Goal: Task Accomplishment & Management: Manage account settings

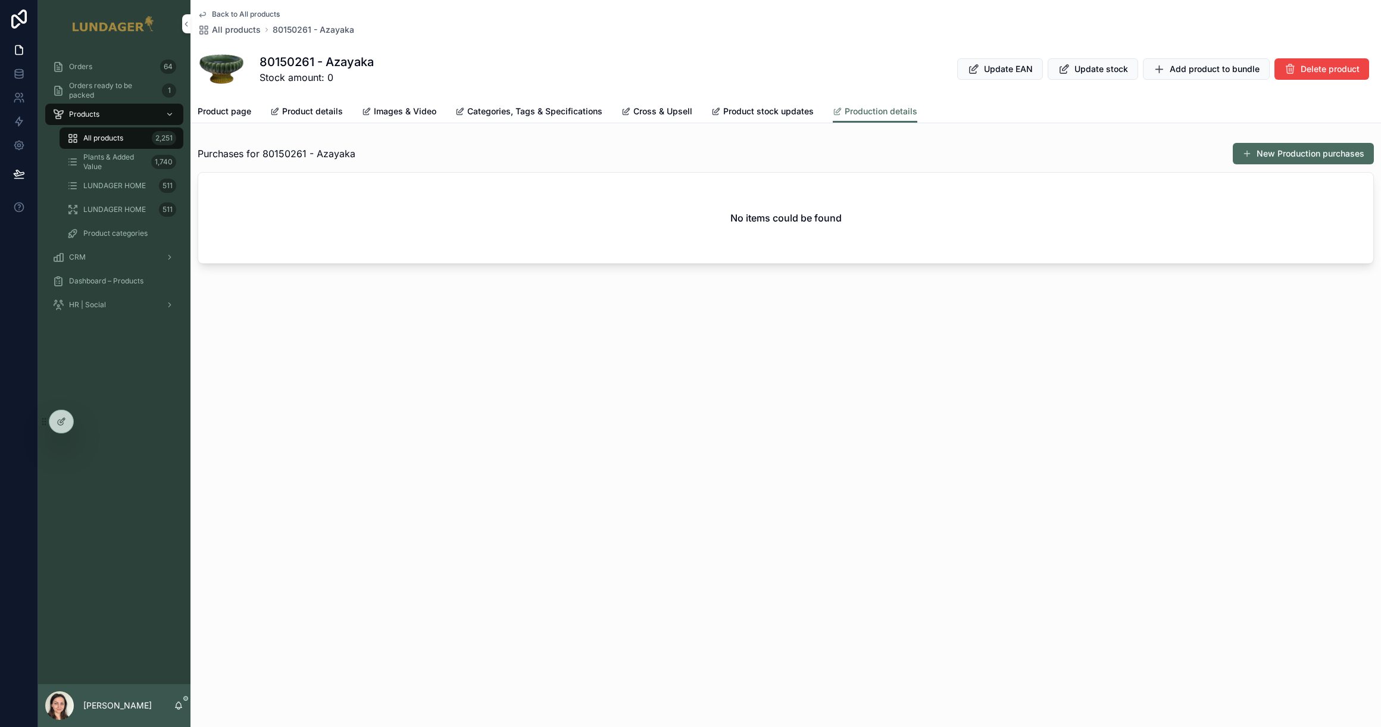
click at [376, 413] on div "Back to All products All products 80150261 - Azayaka 80150261 - Azayaka Stock a…" at bounding box center [785, 363] width 1190 height 727
click at [232, 115] on span "Product page" at bounding box center [225, 111] width 54 height 12
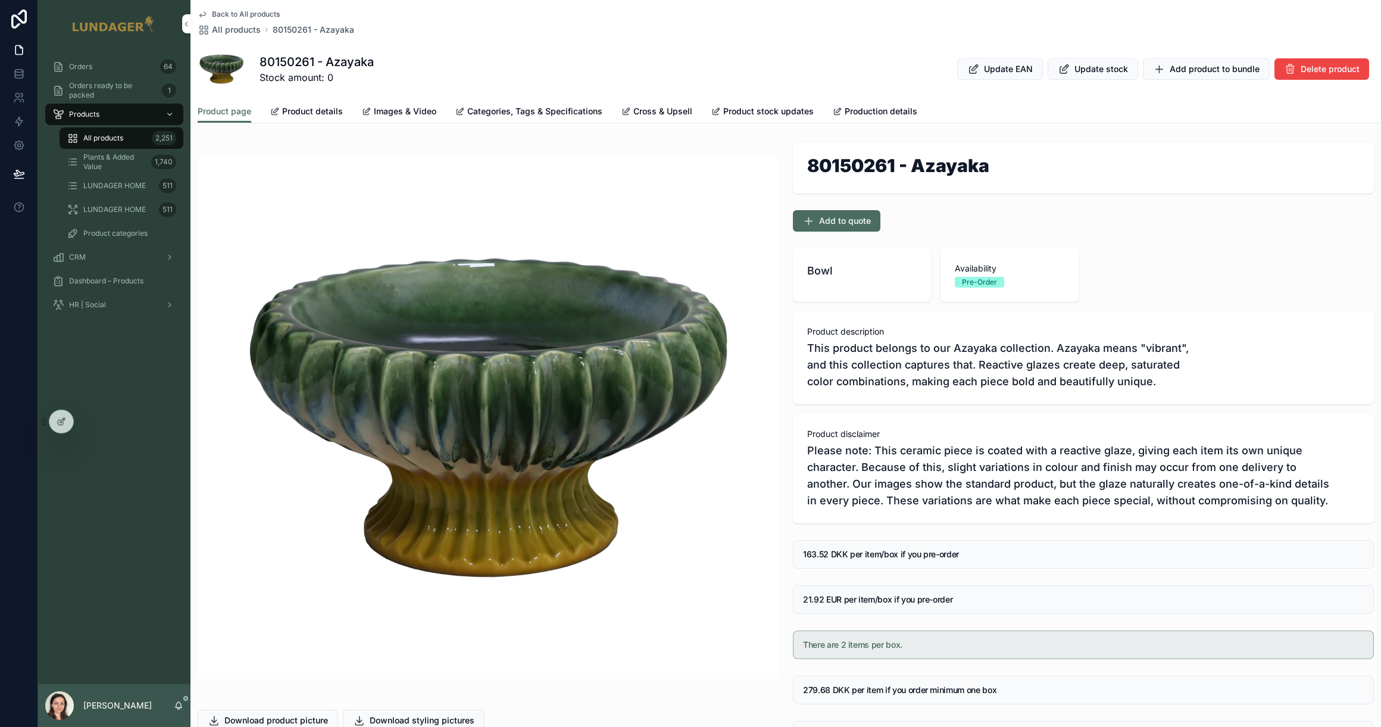
click at [296, 117] on link "Product details" at bounding box center [306, 113] width 73 height 24
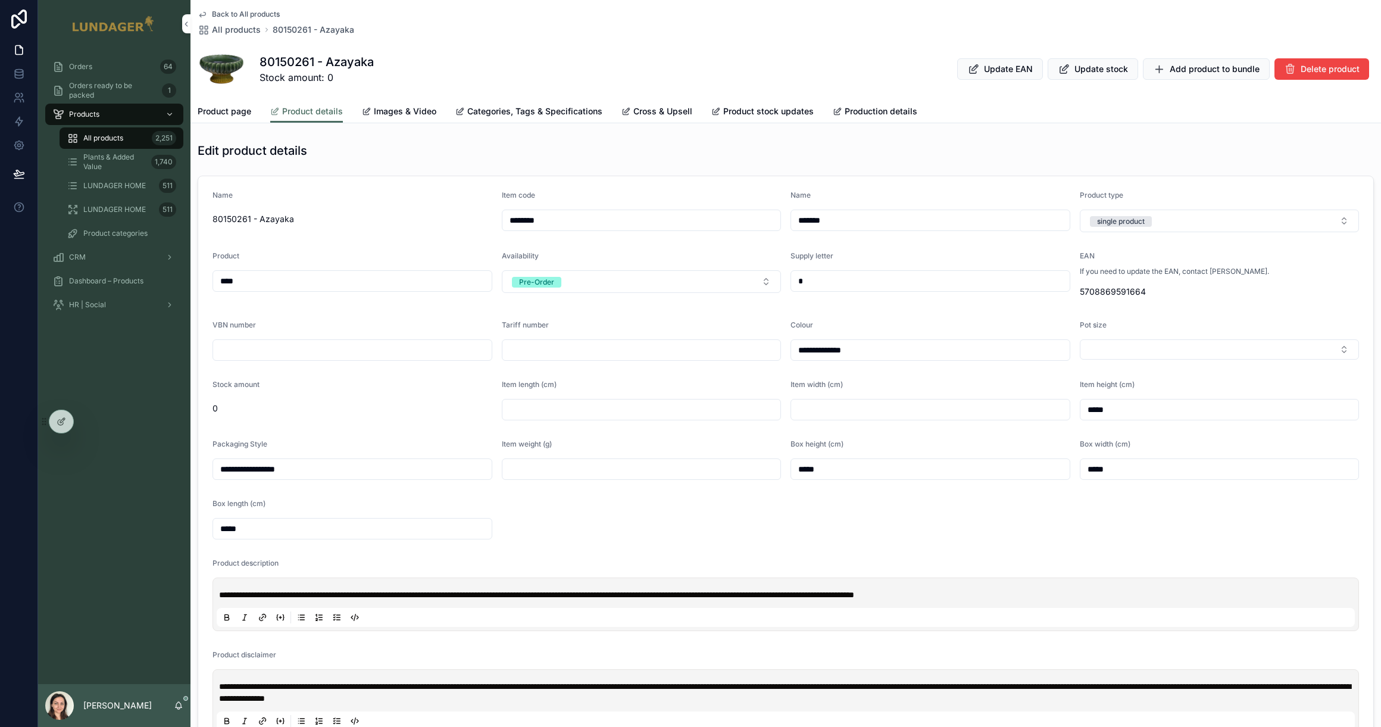
click at [1180, 74] on span "Add product to bundle" at bounding box center [1214, 69] width 90 height 12
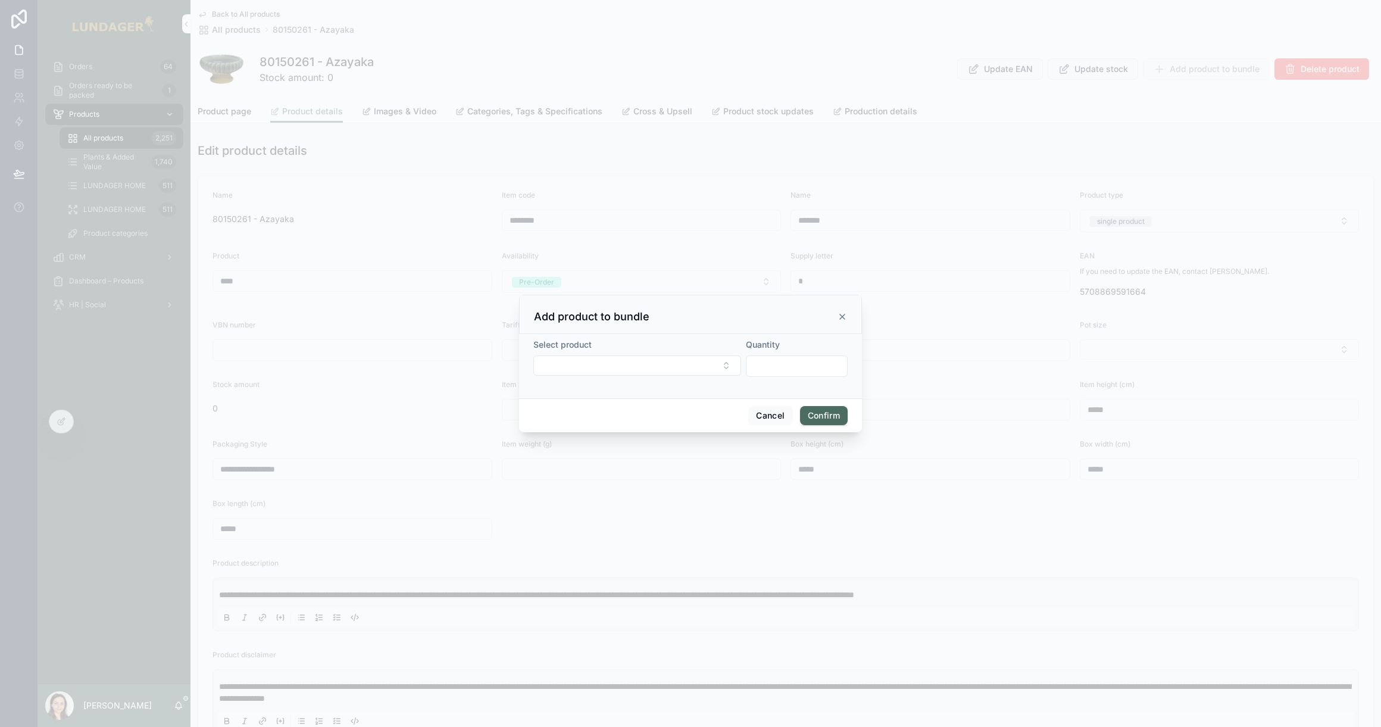
click at [843, 315] on icon at bounding box center [842, 317] width 10 height 10
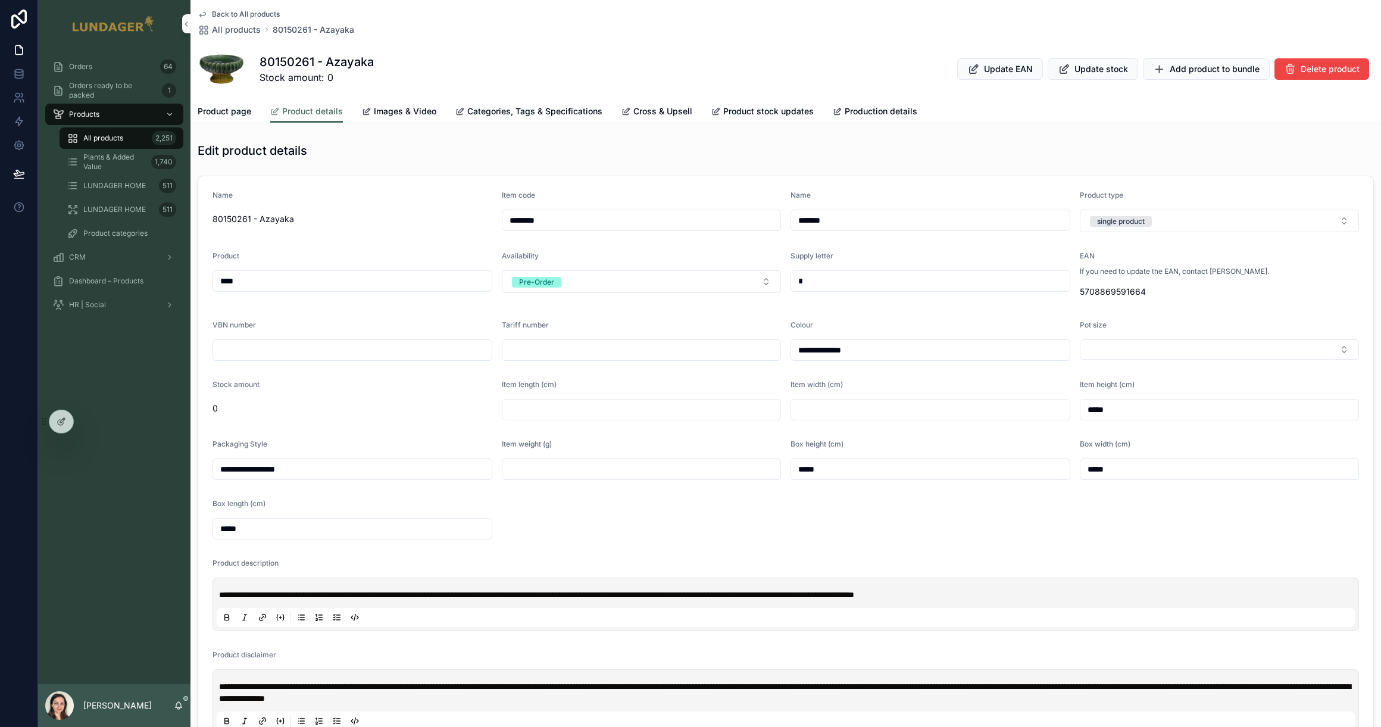
click at [963, 102] on div "Product page Product details Images & Video Categories, Tags & Specifications C…" at bounding box center [786, 111] width 1176 height 23
click at [62, 426] on div at bounding box center [61, 421] width 24 height 23
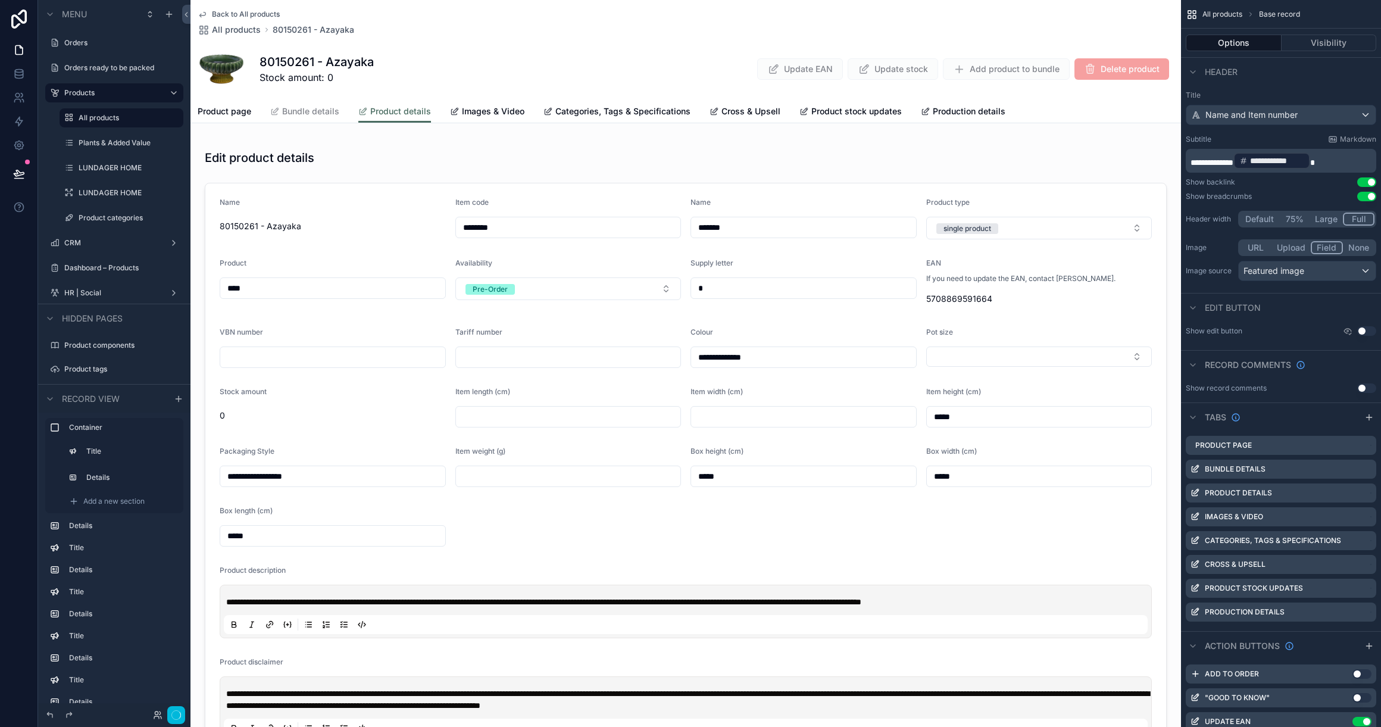
scroll to position [152, 0]
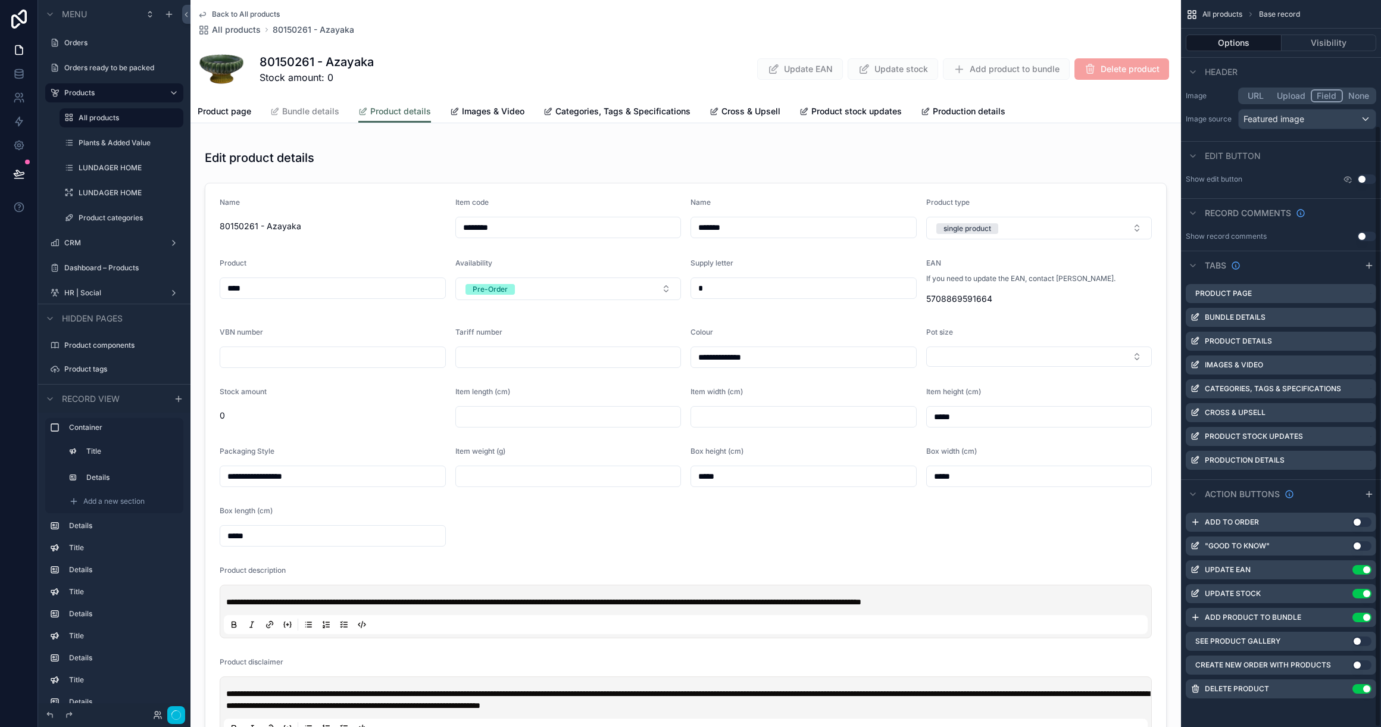
click at [0, 0] on icon "scrollable content" at bounding box center [0, 0] width 0 height 0
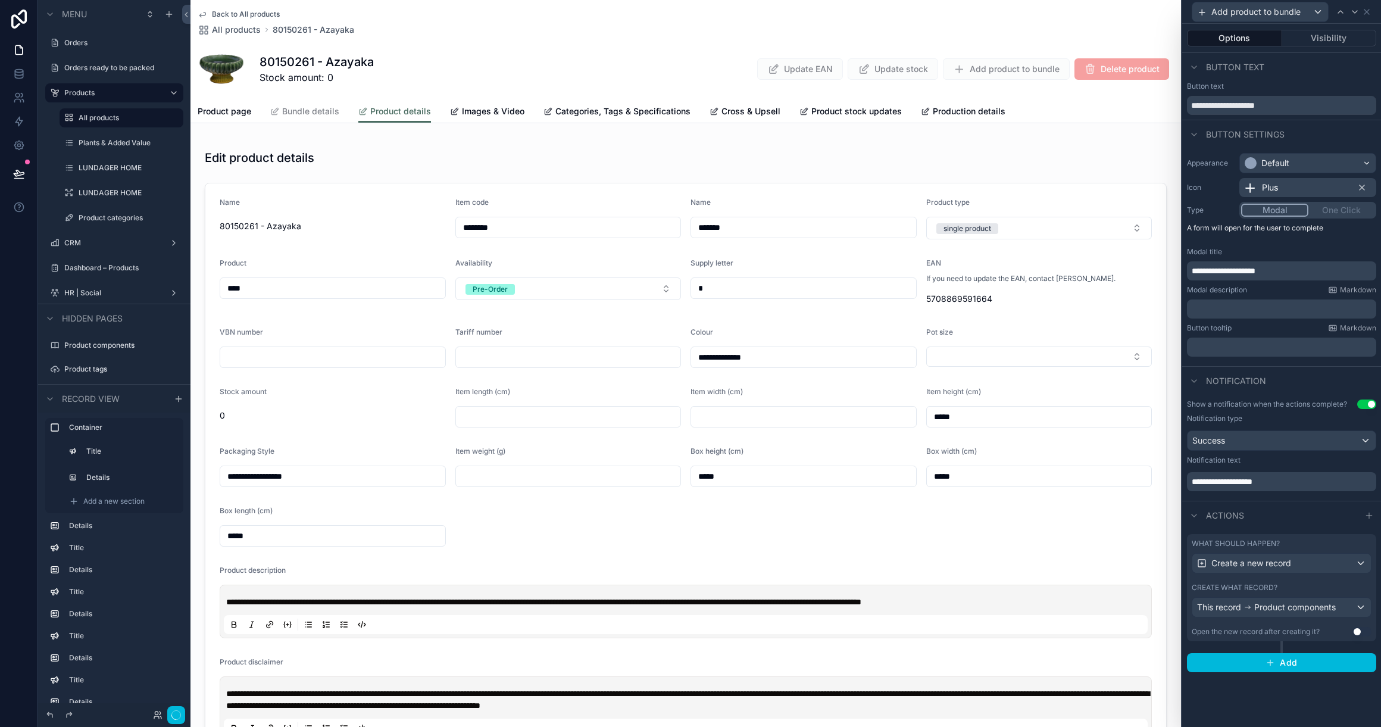
click at [1326, 39] on button "Visibility" at bounding box center [1329, 38] width 95 height 17
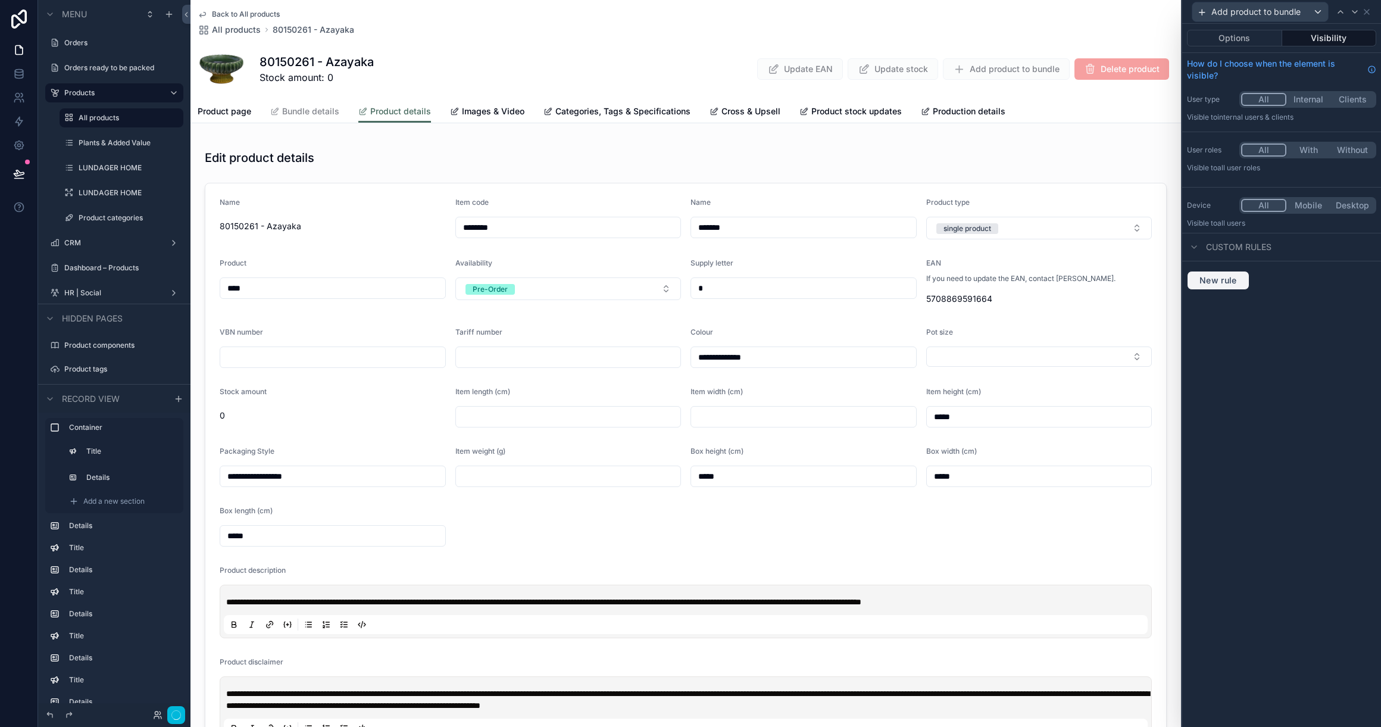
click at [1225, 280] on span "New rule" at bounding box center [1217, 280] width 47 height 11
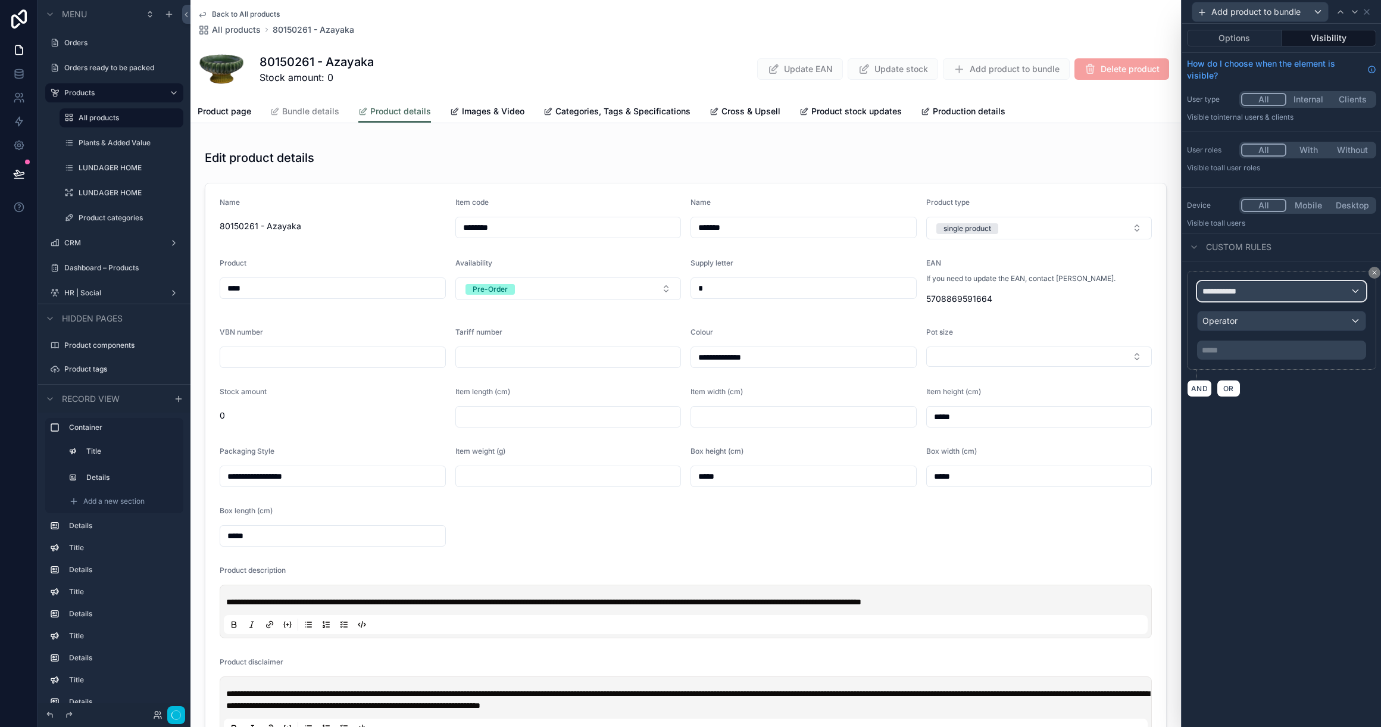
click at [1247, 286] on div "**********" at bounding box center [1281, 290] width 168 height 19
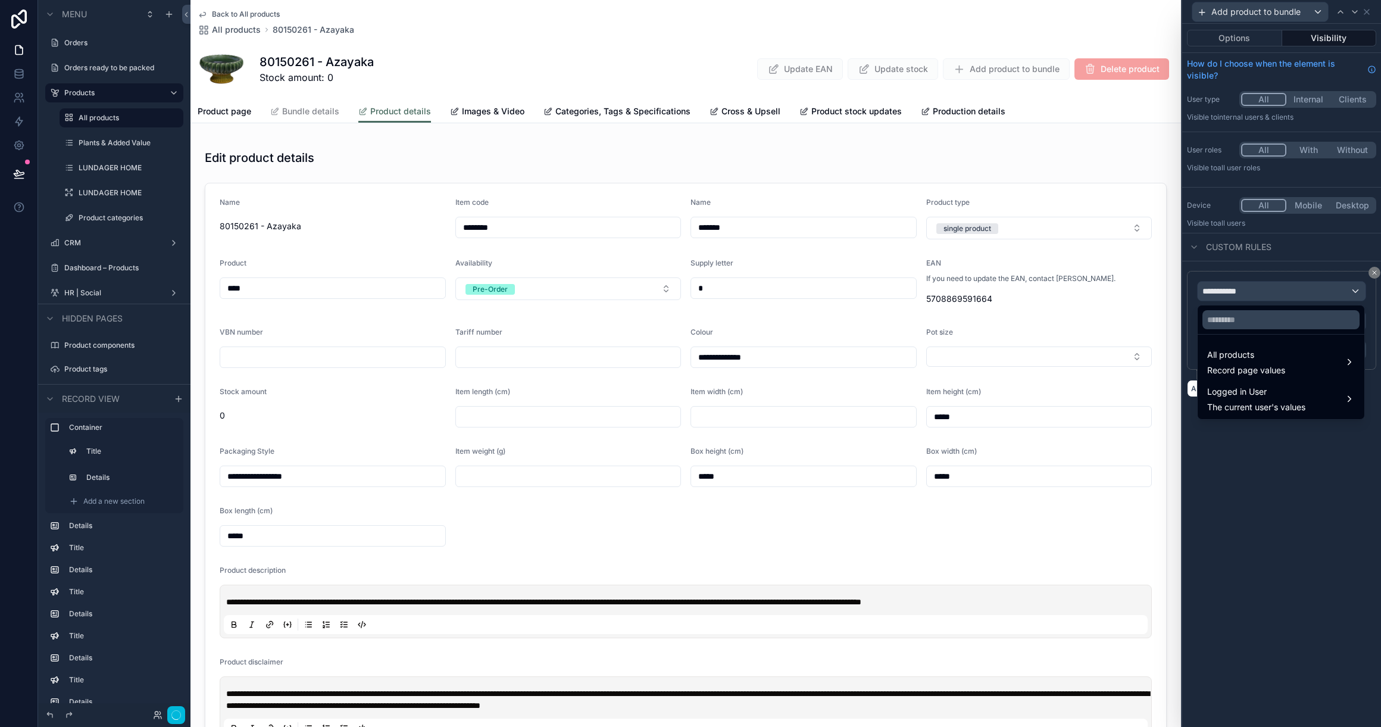
click at [1249, 332] on div at bounding box center [1280, 319] width 167 height 29
click at [1248, 325] on input "text" at bounding box center [1280, 319] width 157 height 19
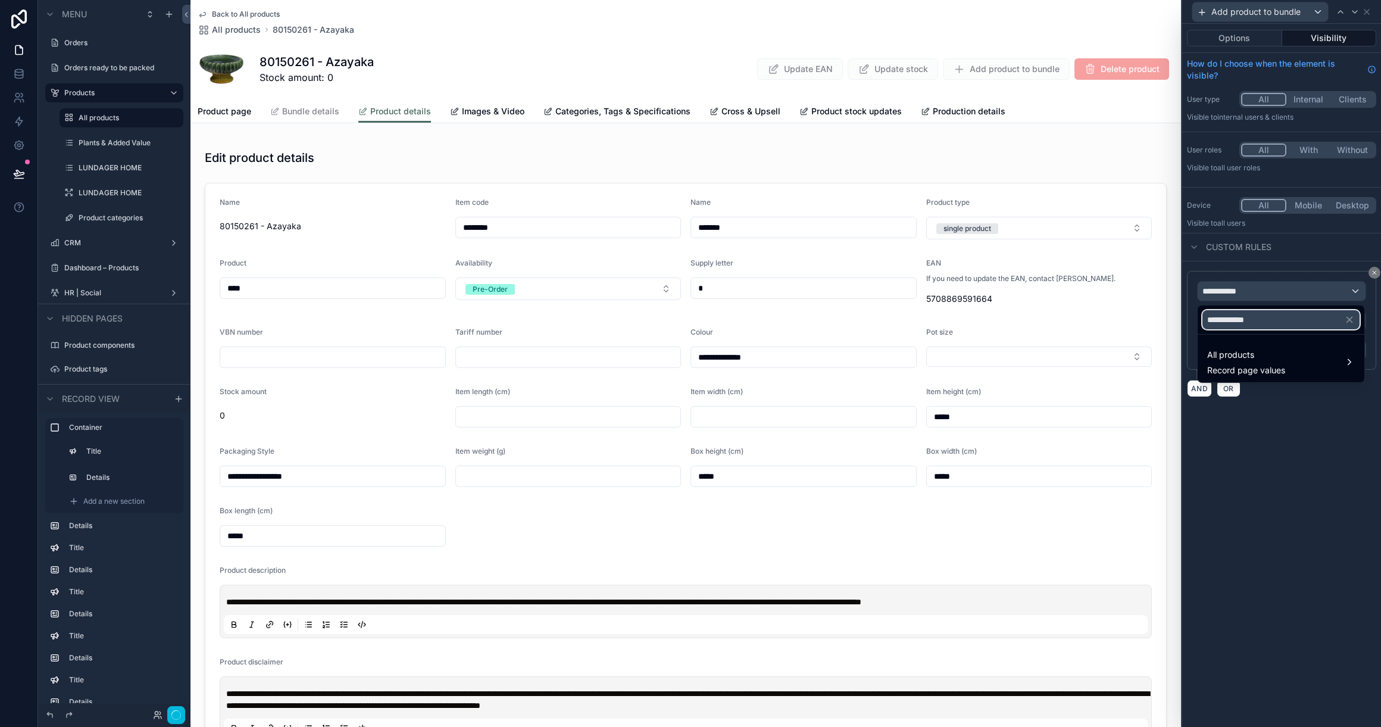
type input "**********"
click at [1244, 355] on span "All products" at bounding box center [1246, 355] width 78 height 14
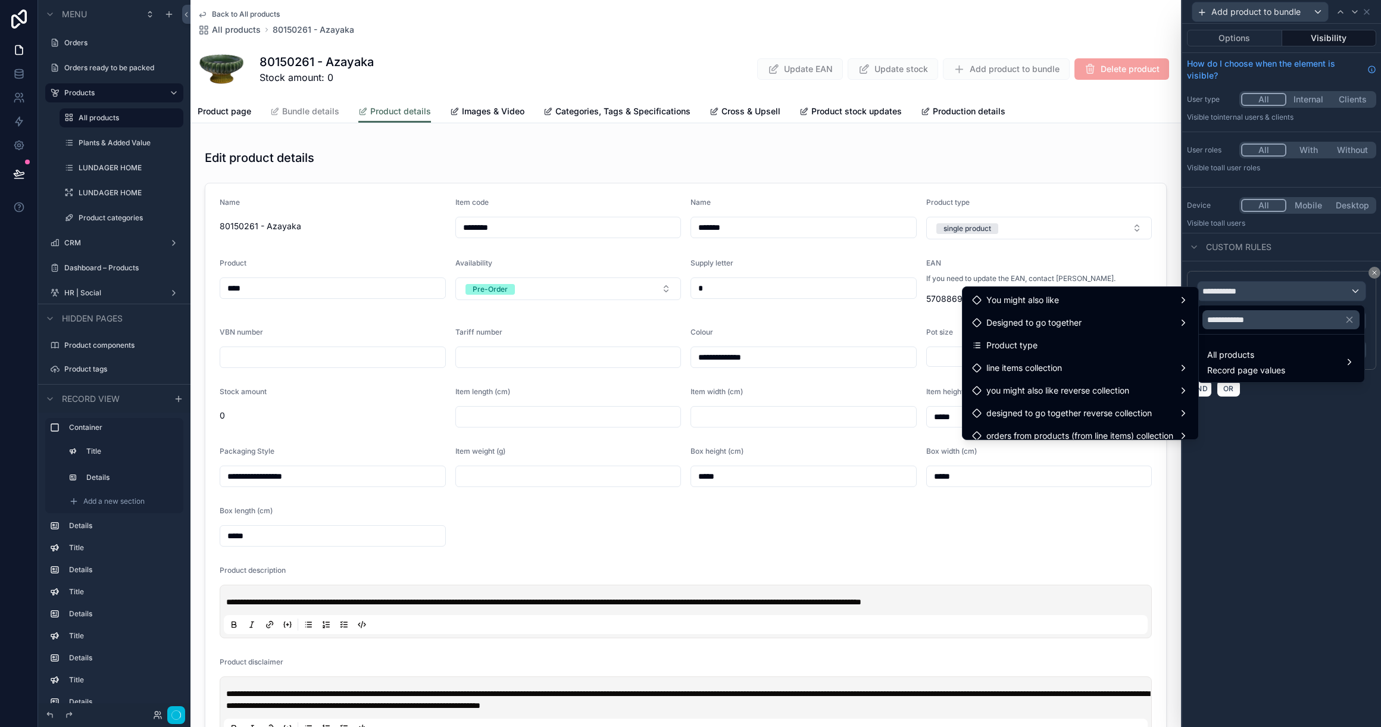
click at [1079, 349] on div "Product type" at bounding box center [1080, 345] width 217 height 14
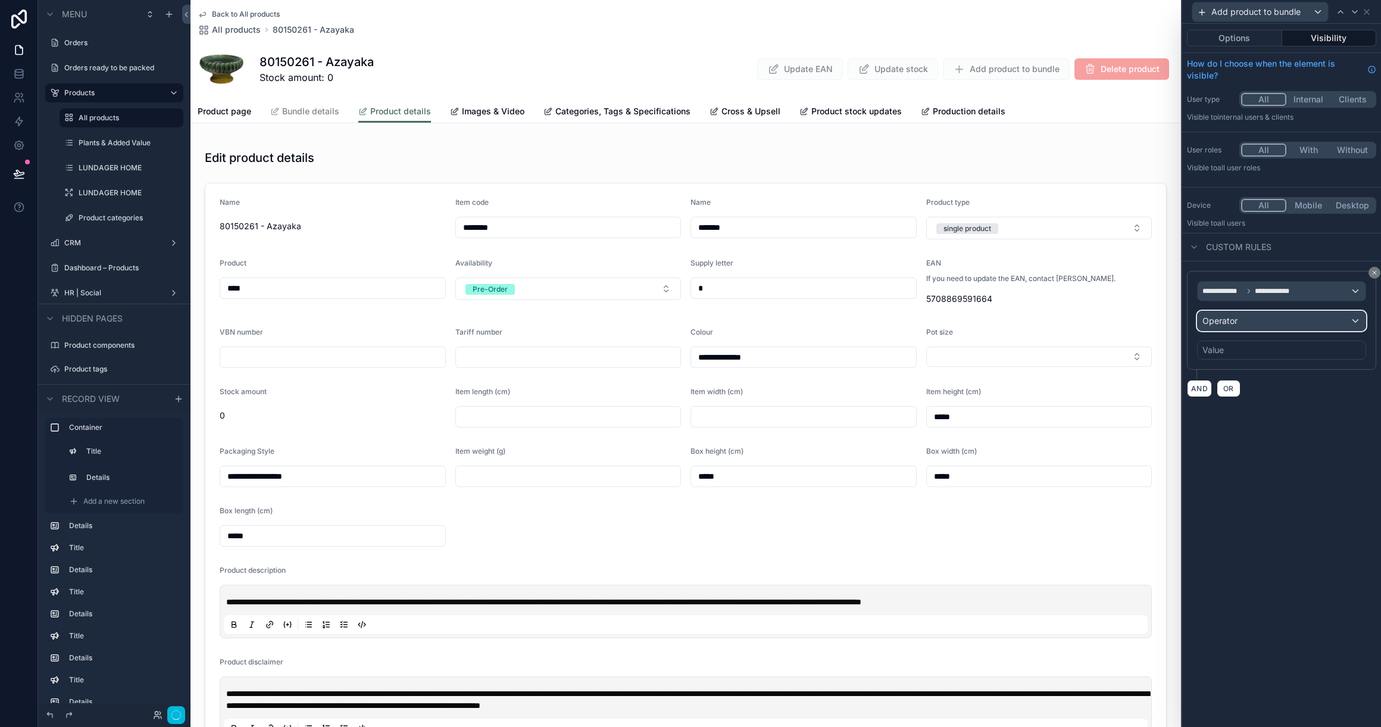
click at [1253, 324] on div "Operator" at bounding box center [1281, 320] width 168 height 19
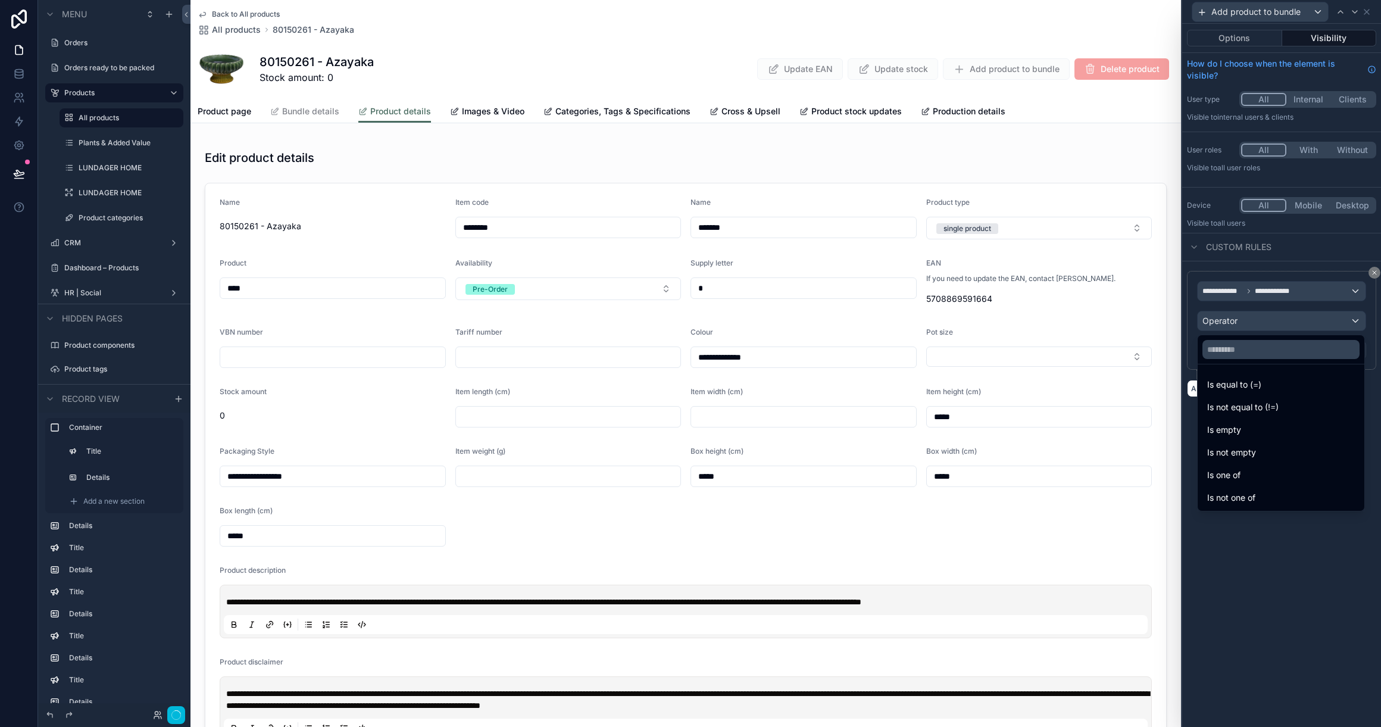
click at [1253, 380] on span "Is equal to (=)" at bounding box center [1234, 384] width 54 height 14
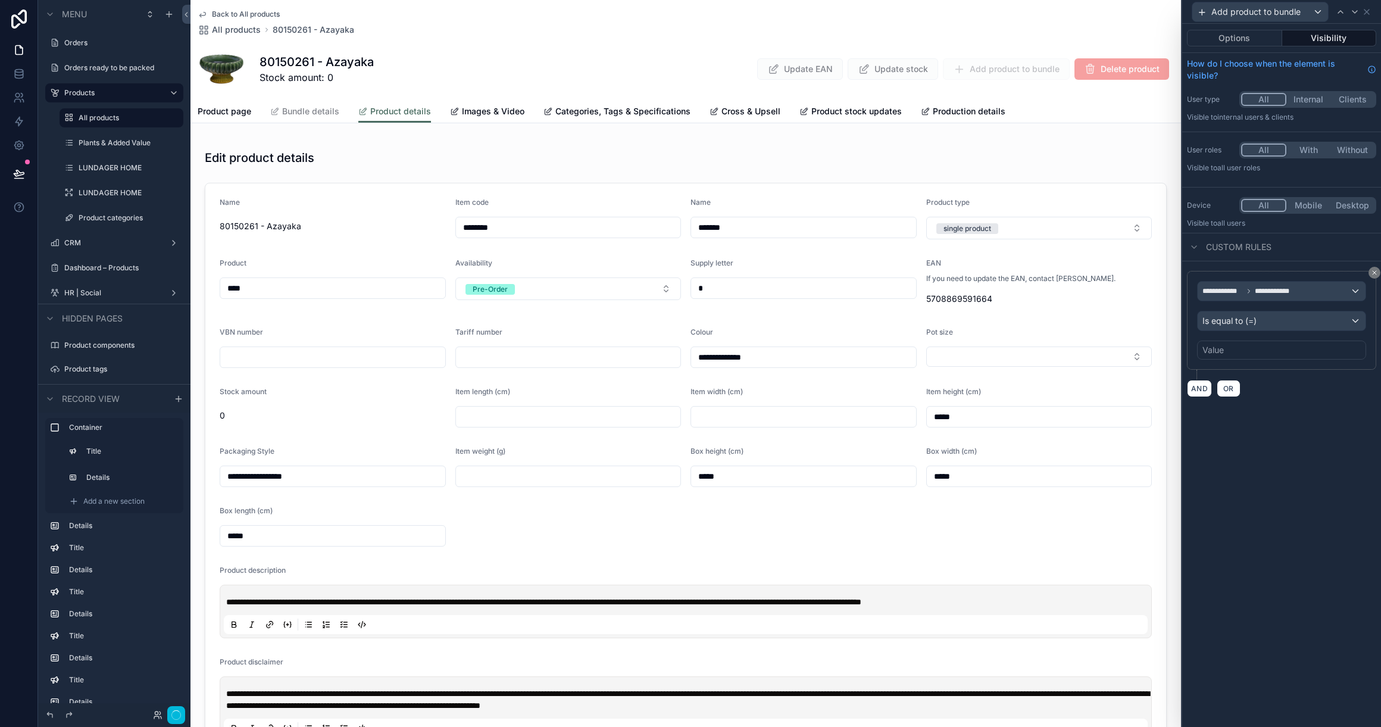
click at [1232, 349] on div "Value" at bounding box center [1281, 349] width 169 height 19
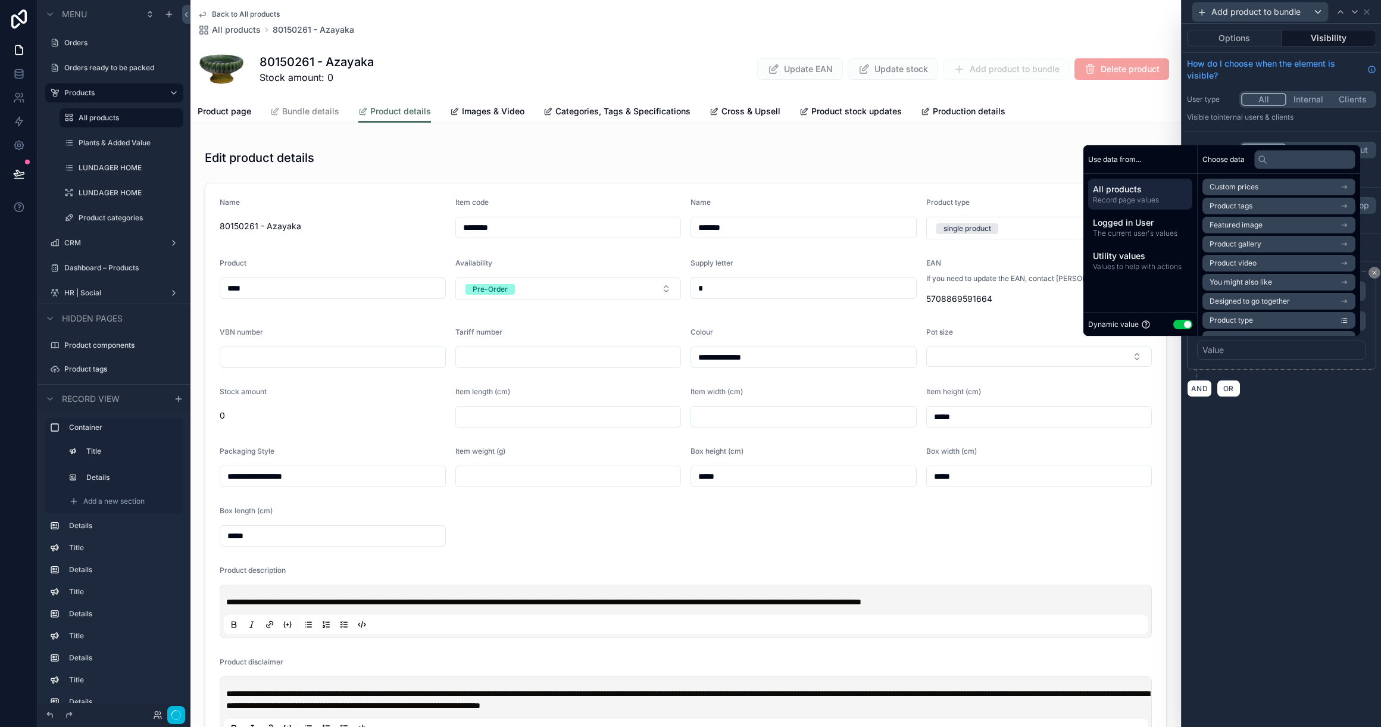
click at [1173, 324] on button "Use setting" at bounding box center [1182, 325] width 19 height 10
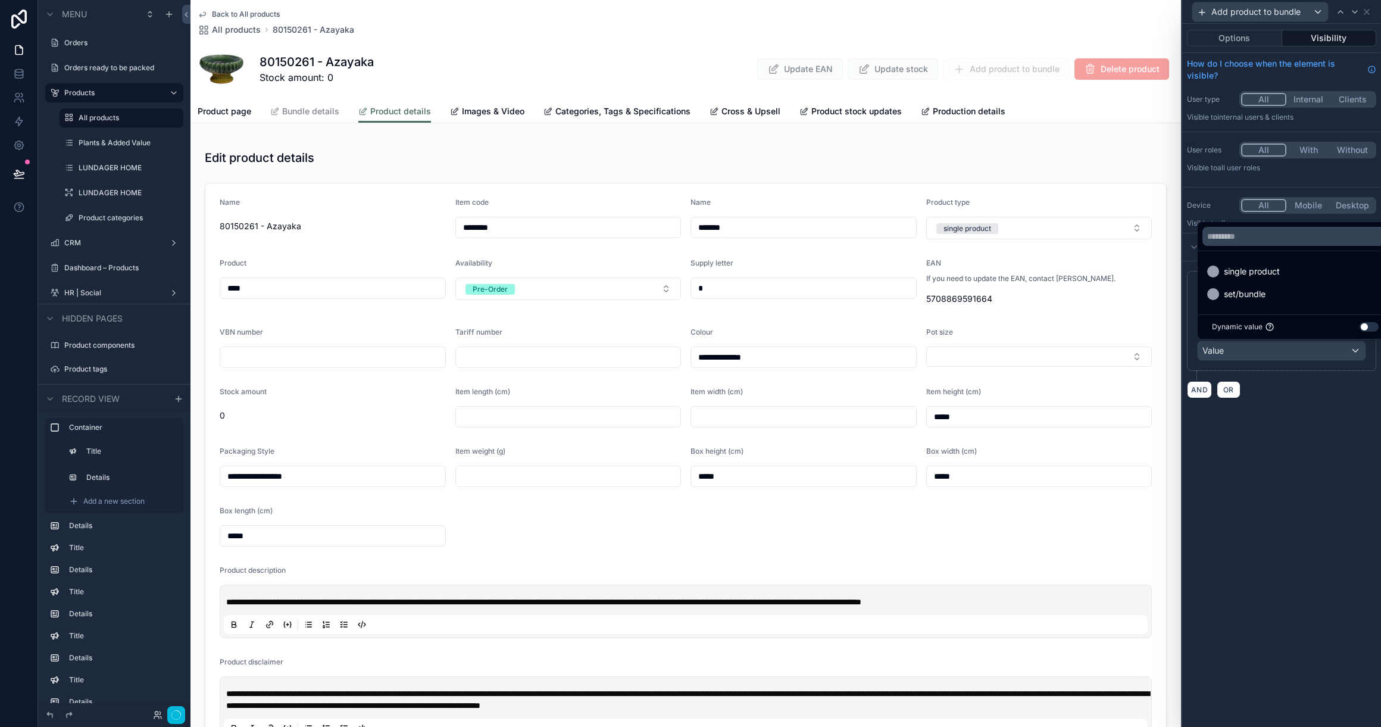
click at [1276, 290] on div "set/bundle" at bounding box center [1295, 294] width 176 height 14
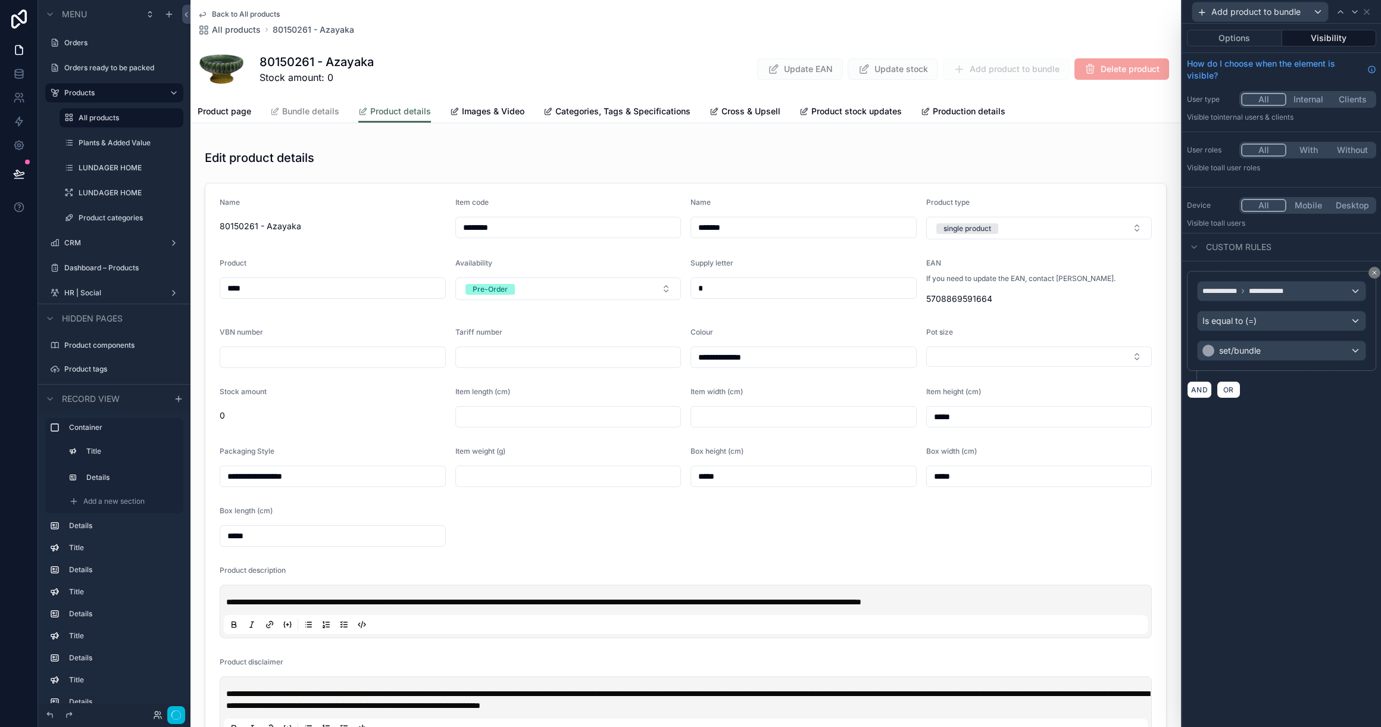
click at [1289, 398] on div "**********" at bounding box center [1281, 334] width 199 height 146
click at [1237, 37] on button "Options" at bounding box center [1234, 38] width 95 height 17
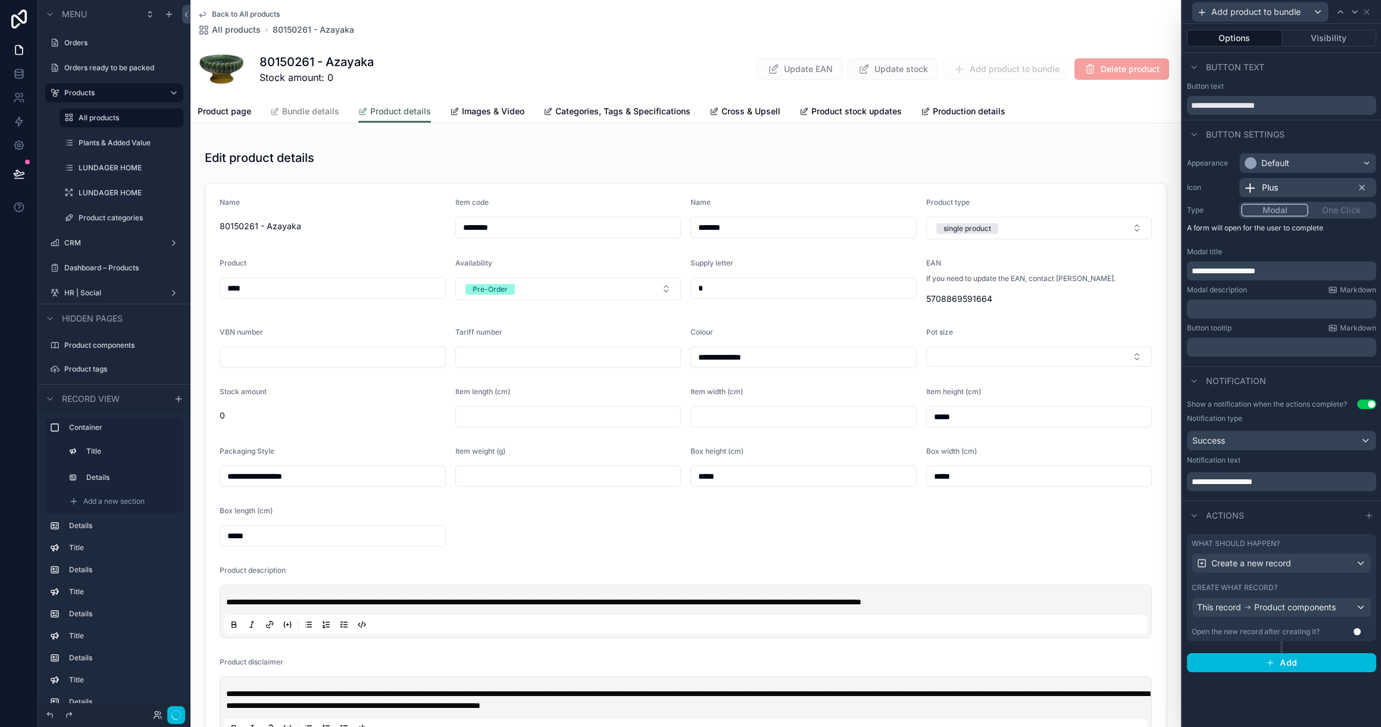
click at [1310, 37] on button "Visibility" at bounding box center [1329, 38] width 95 height 17
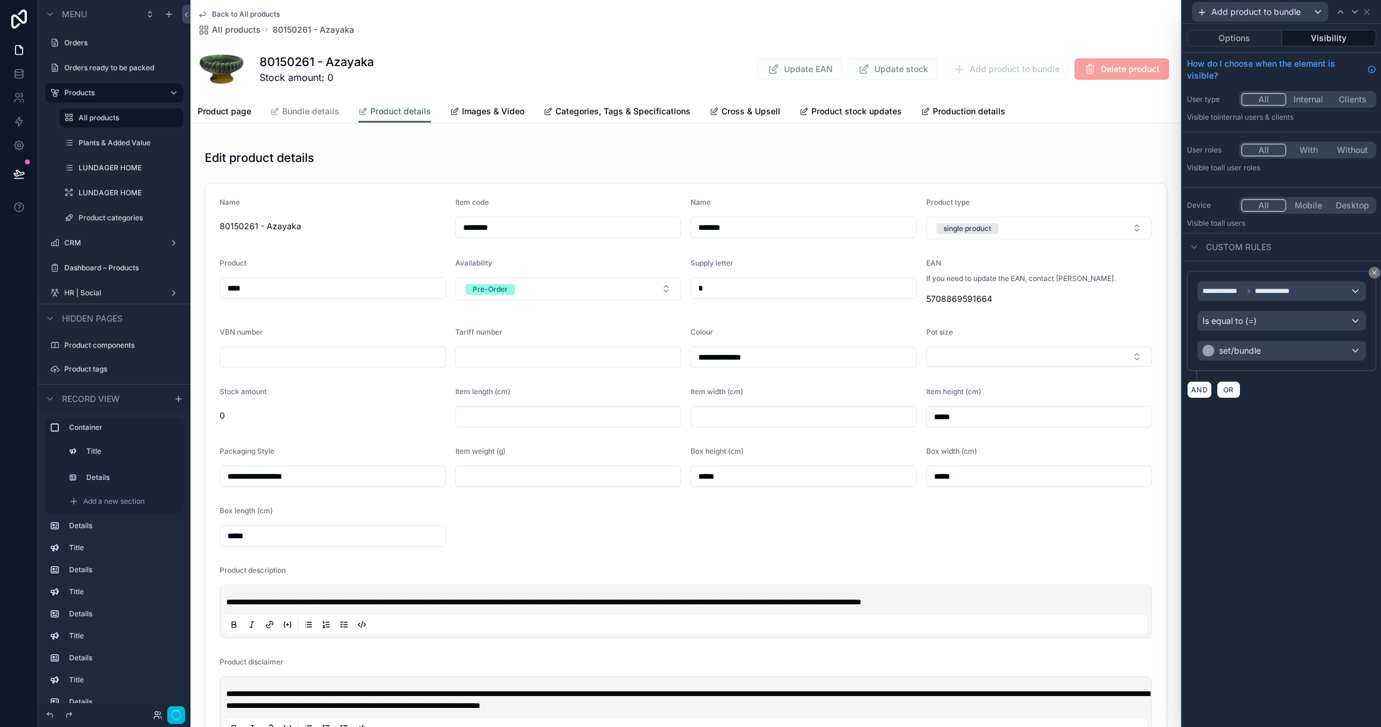
click at [1231, 37] on button "Options" at bounding box center [1234, 38] width 95 height 17
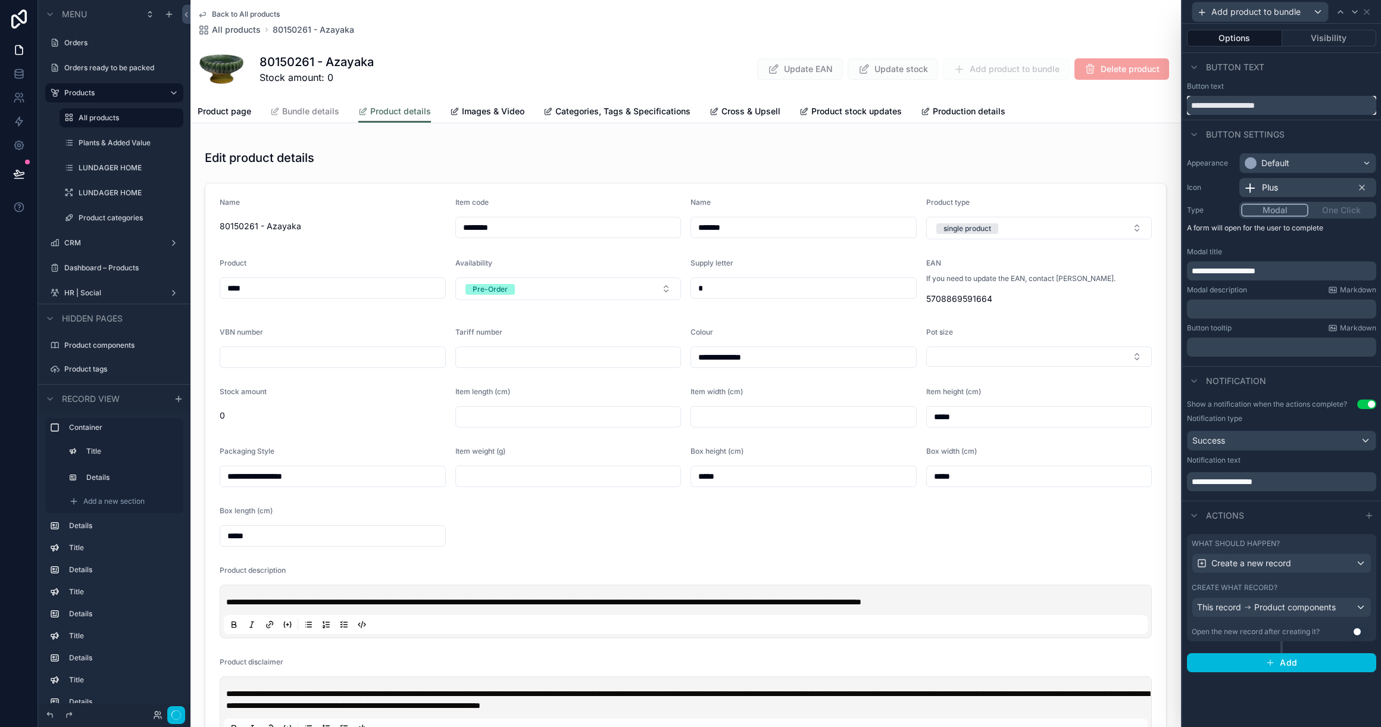
click at [1240, 105] on input "**********" at bounding box center [1281, 105] width 189 height 19
click at [1256, 104] on input "**********" at bounding box center [1281, 105] width 189 height 19
type input "**********"
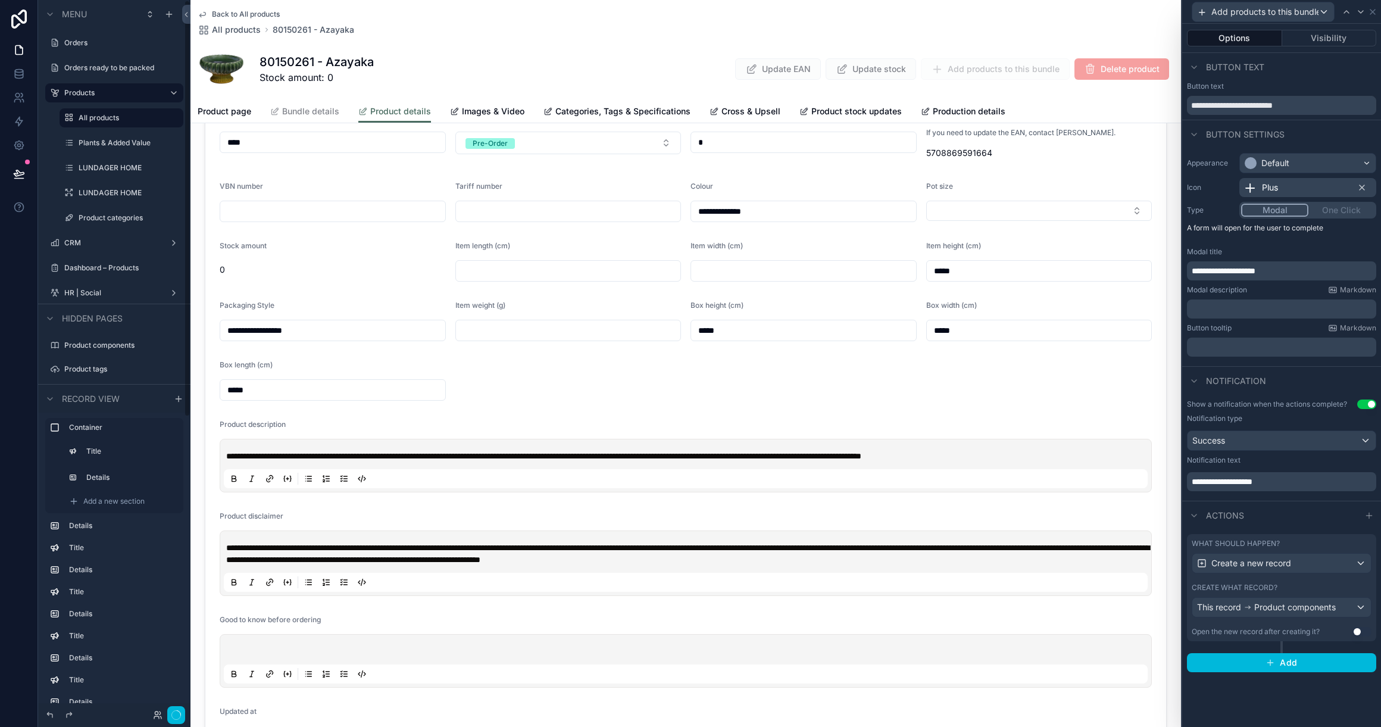
scroll to position [207, 0]
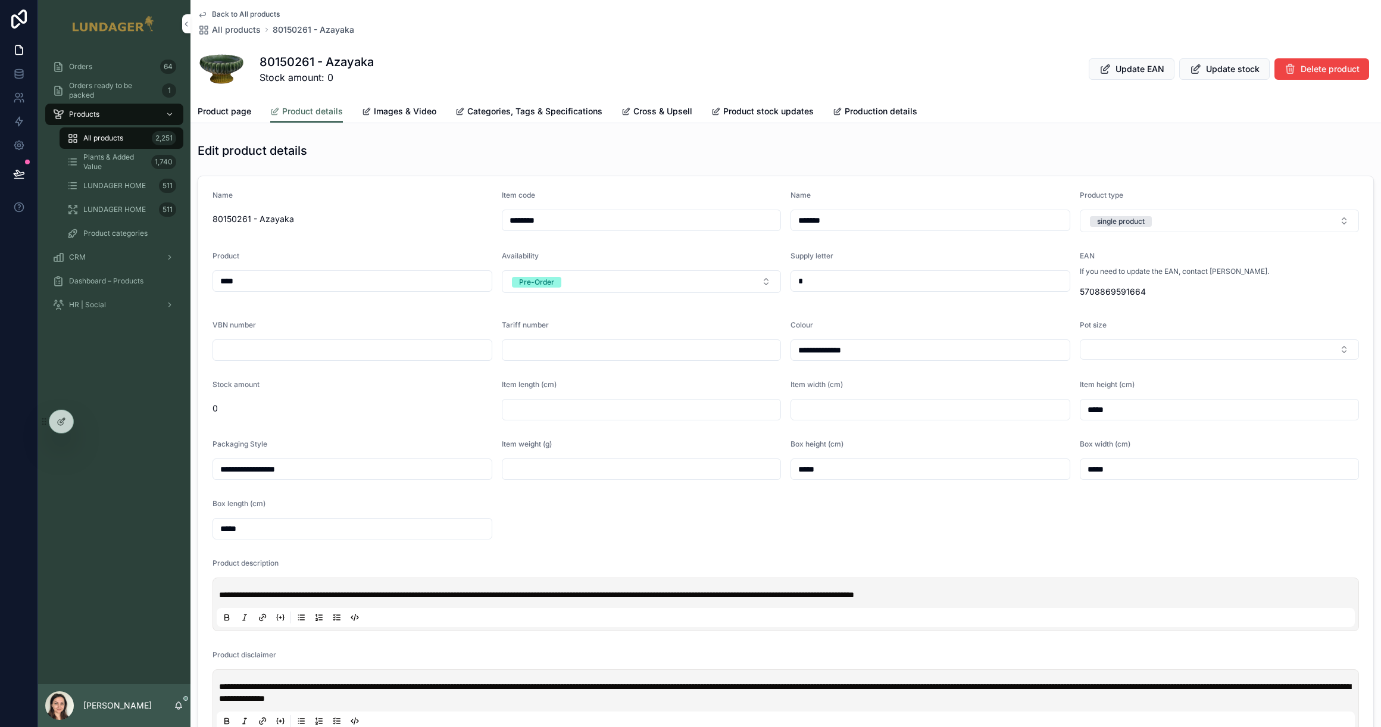
click at [103, 164] on span "Plants & Added Value" at bounding box center [114, 161] width 63 height 19
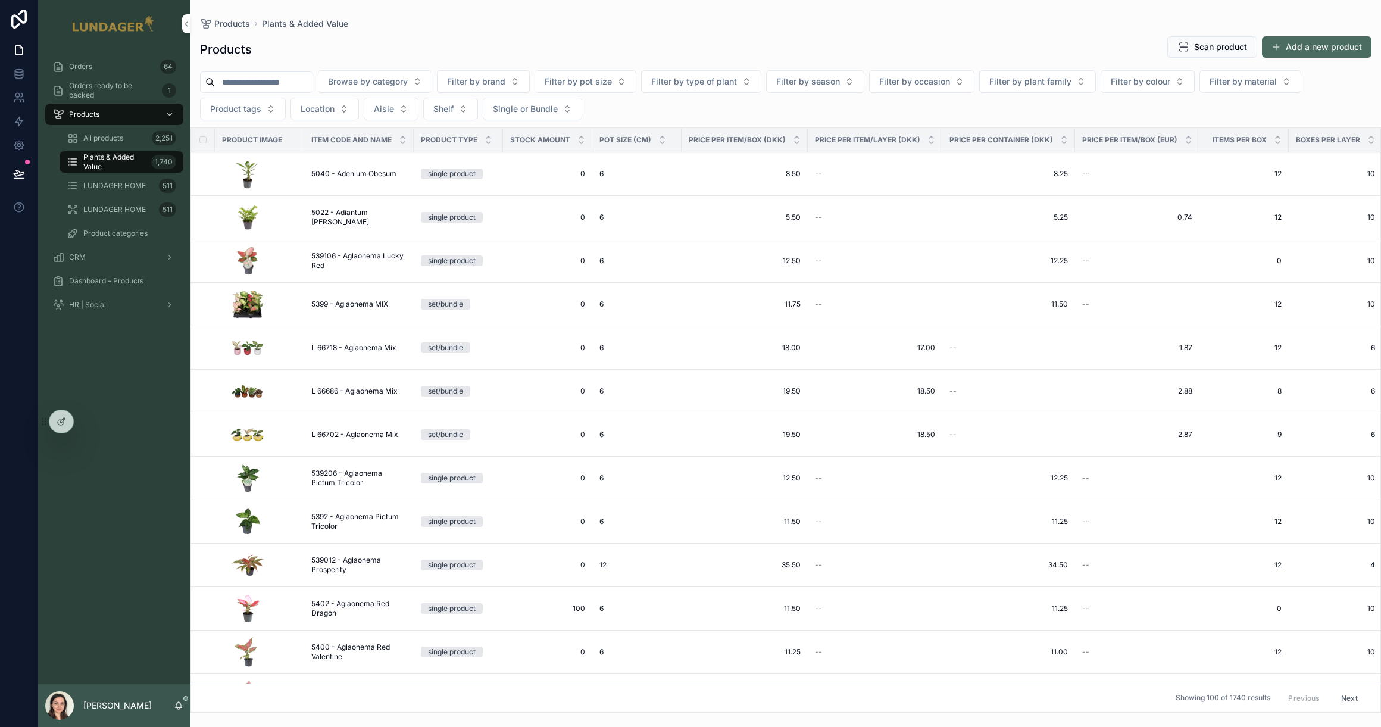
click at [280, 186] on div "scrollable content" at bounding box center [263, 173] width 68 height 33
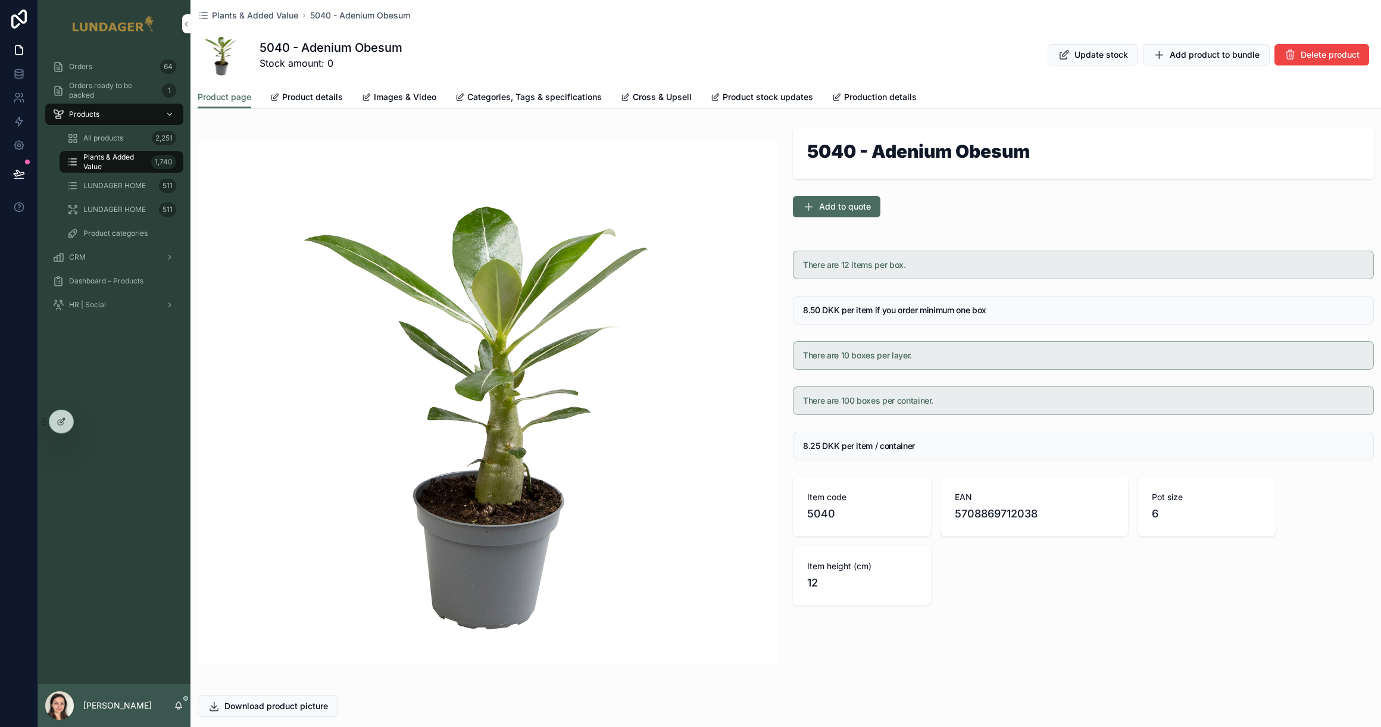
click at [97, 139] on span "All products" at bounding box center [103, 138] width 40 height 10
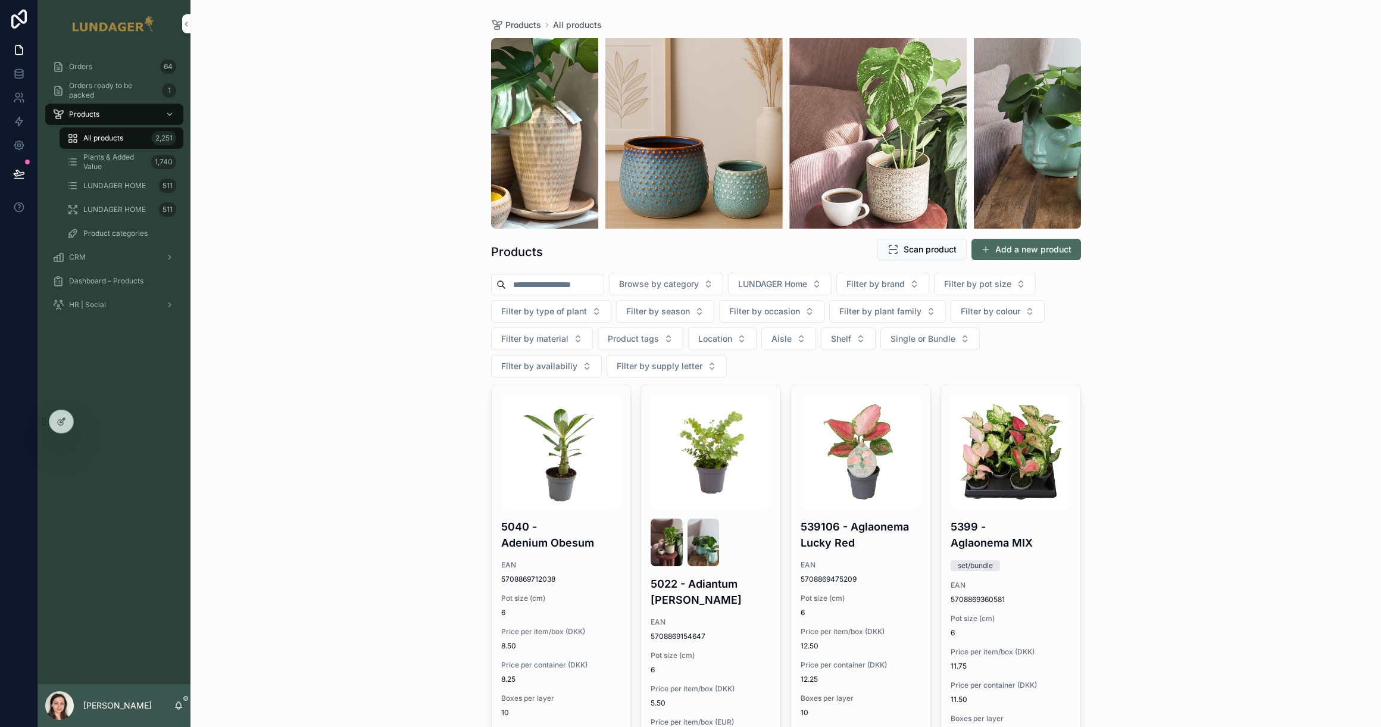
click at [569, 284] on input "scrollable content" at bounding box center [555, 284] width 98 height 17
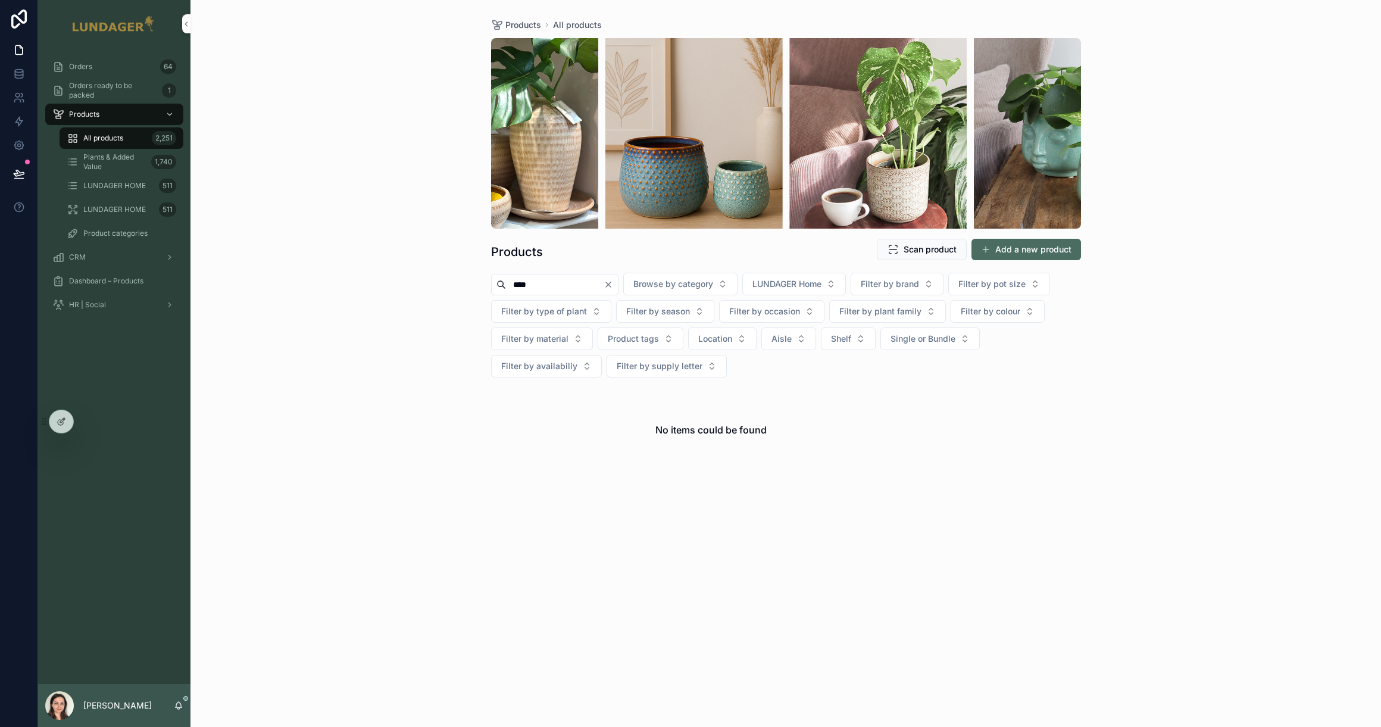
click at [554, 284] on input "****" at bounding box center [555, 284] width 98 height 17
type input "****"
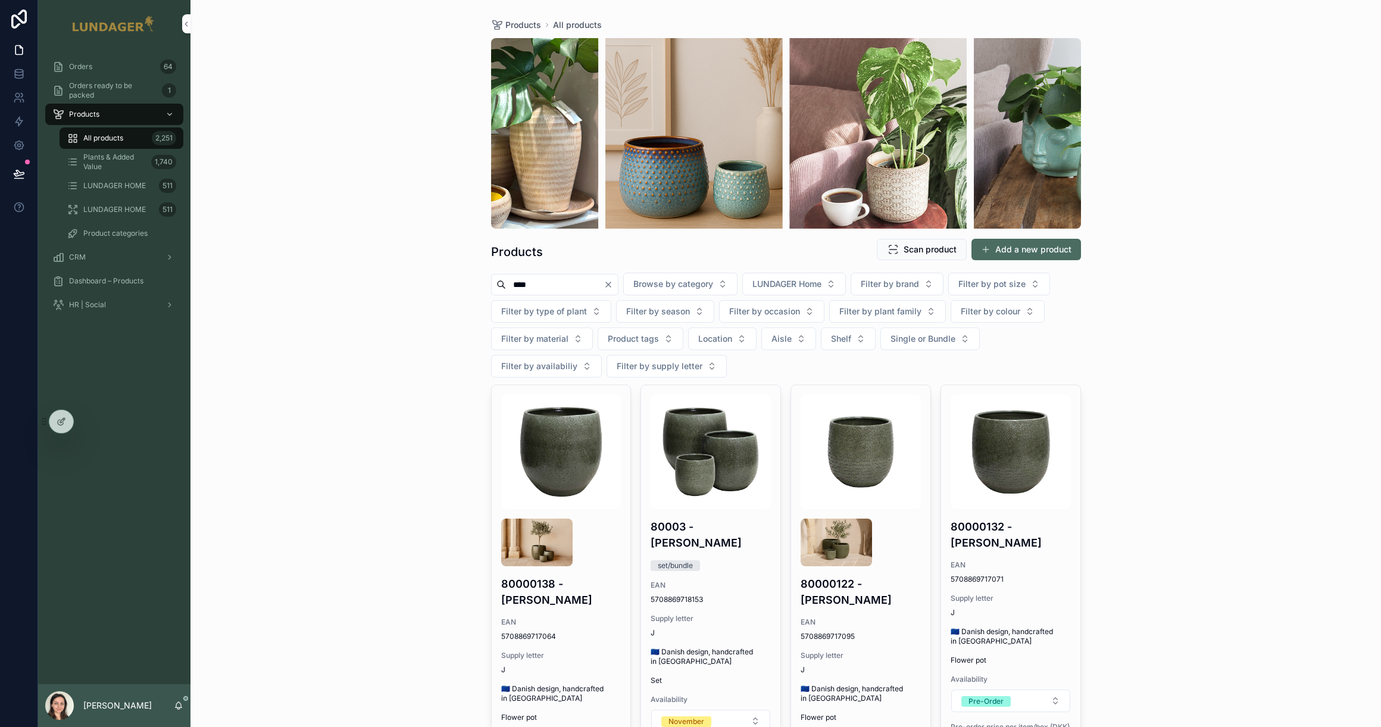
click at [689, 524] on h4 "80003 - Olea" at bounding box center [710, 534] width 120 height 32
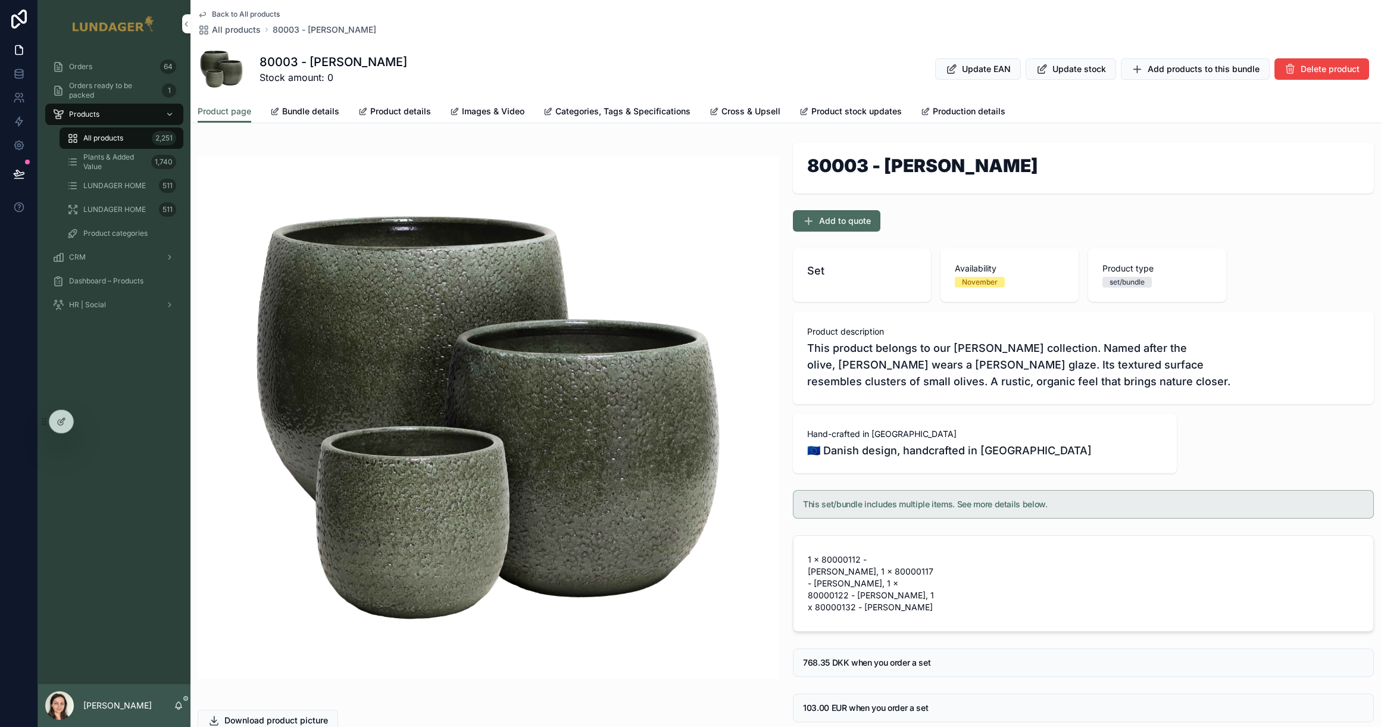
click at [1178, 73] on span "Add products to this bundle" at bounding box center [1203, 69] width 112 height 12
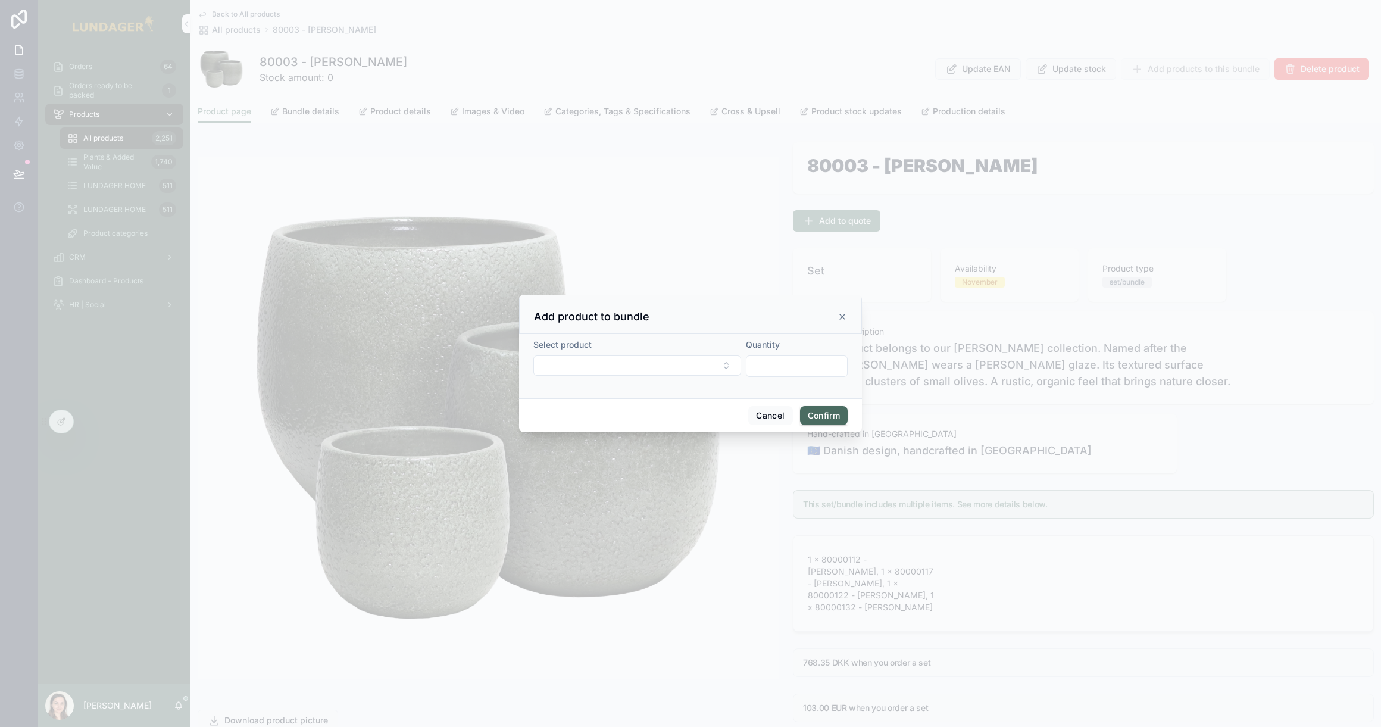
click at [846, 319] on icon at bounding box center [842, 317] width 10 height 10
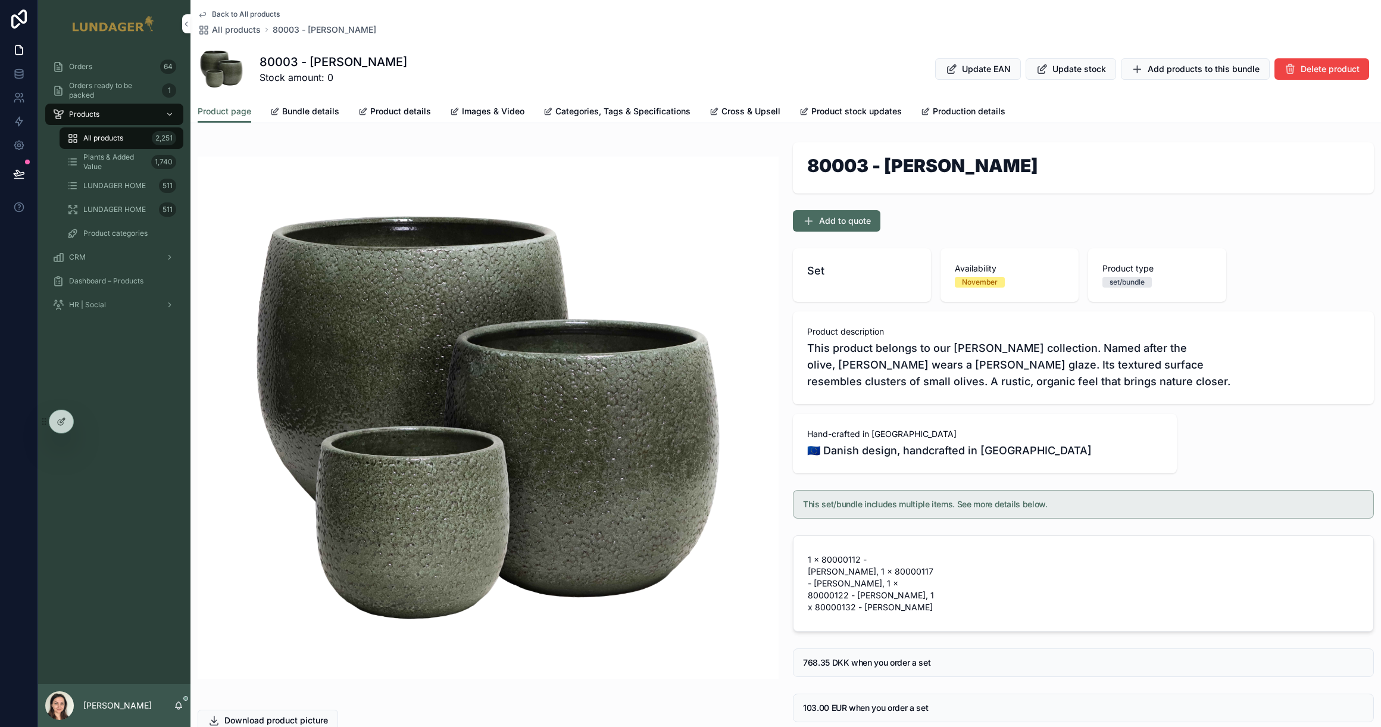
click at [57, 421] on icon at bounding box center [62, 422] width 10 height 10
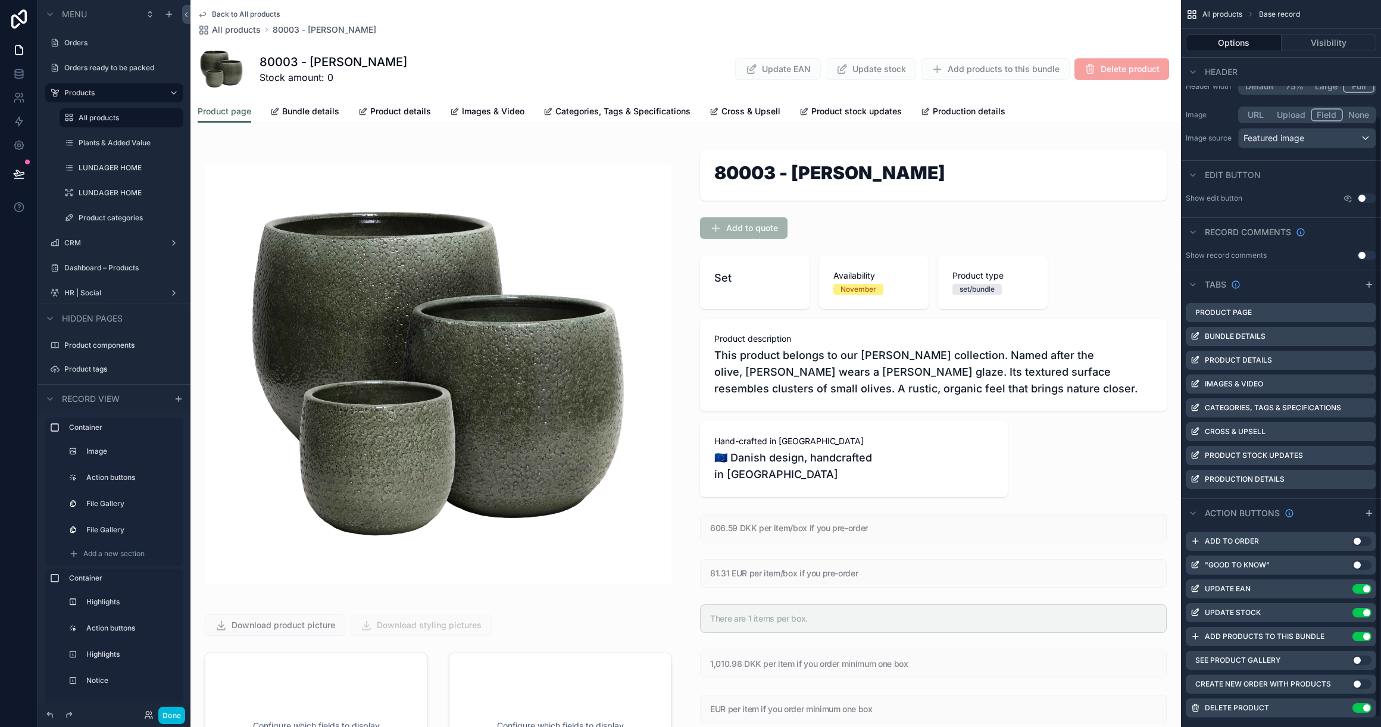
scroll to position [140, 0]
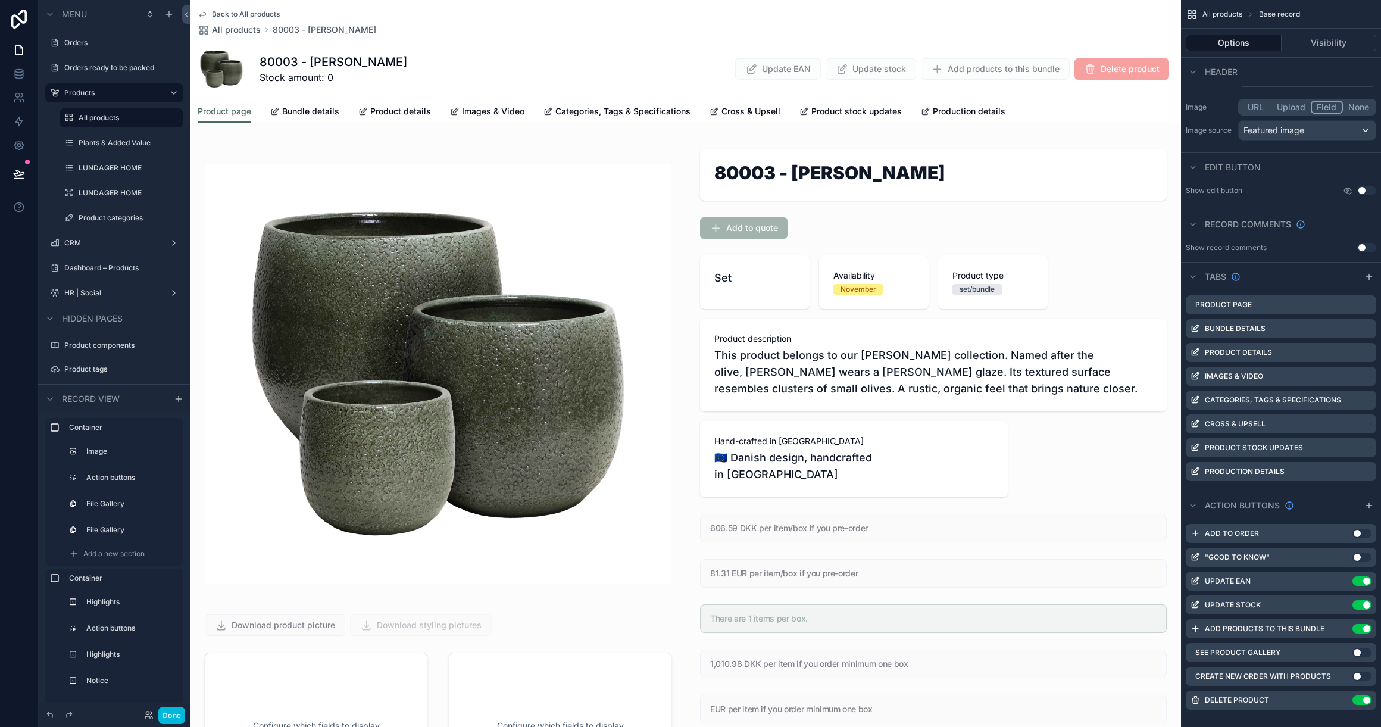
click at [0, 0] on icon "scrollable content" at bounding box center [0, 0] width 0 height 0
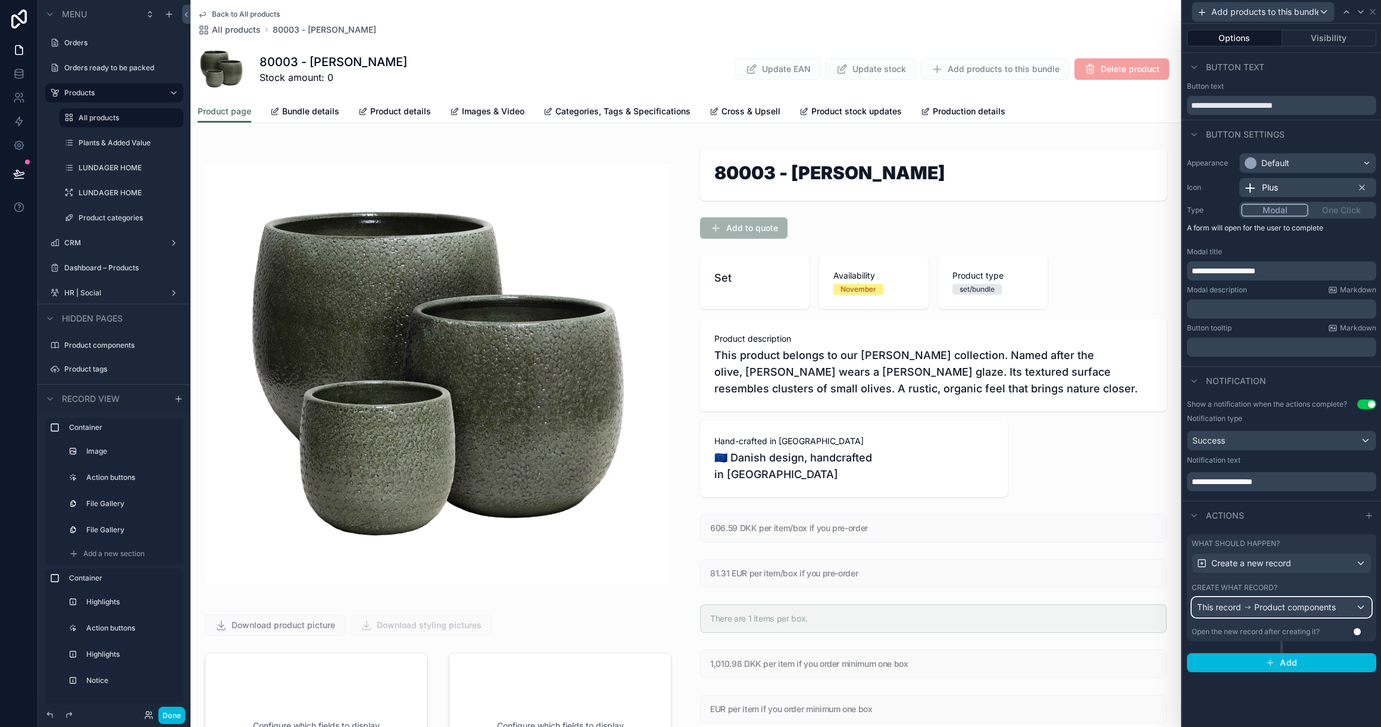
click at [1270, 608] on span "Product components" at bounding box center [1295, 607] width 82 height 12
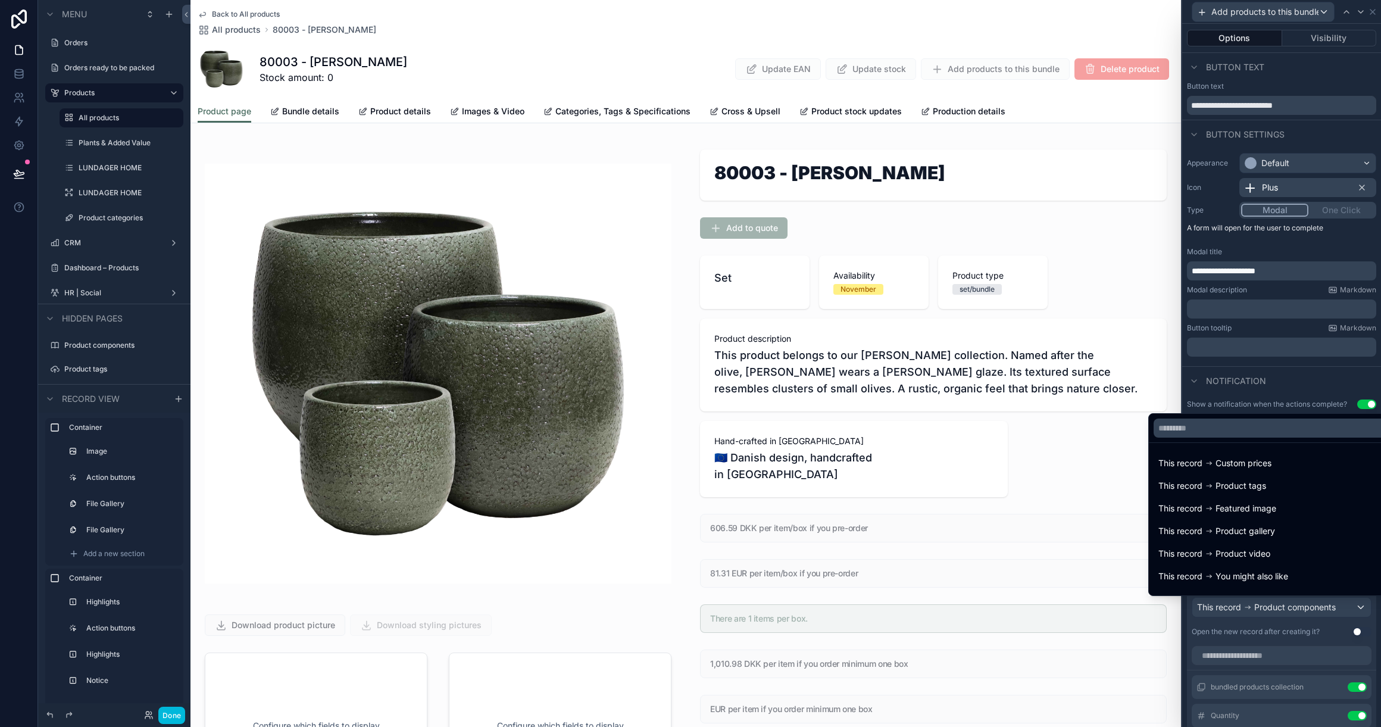
click at [1280, 608] on div at bounding box center [1281, 363] width 199 height 727
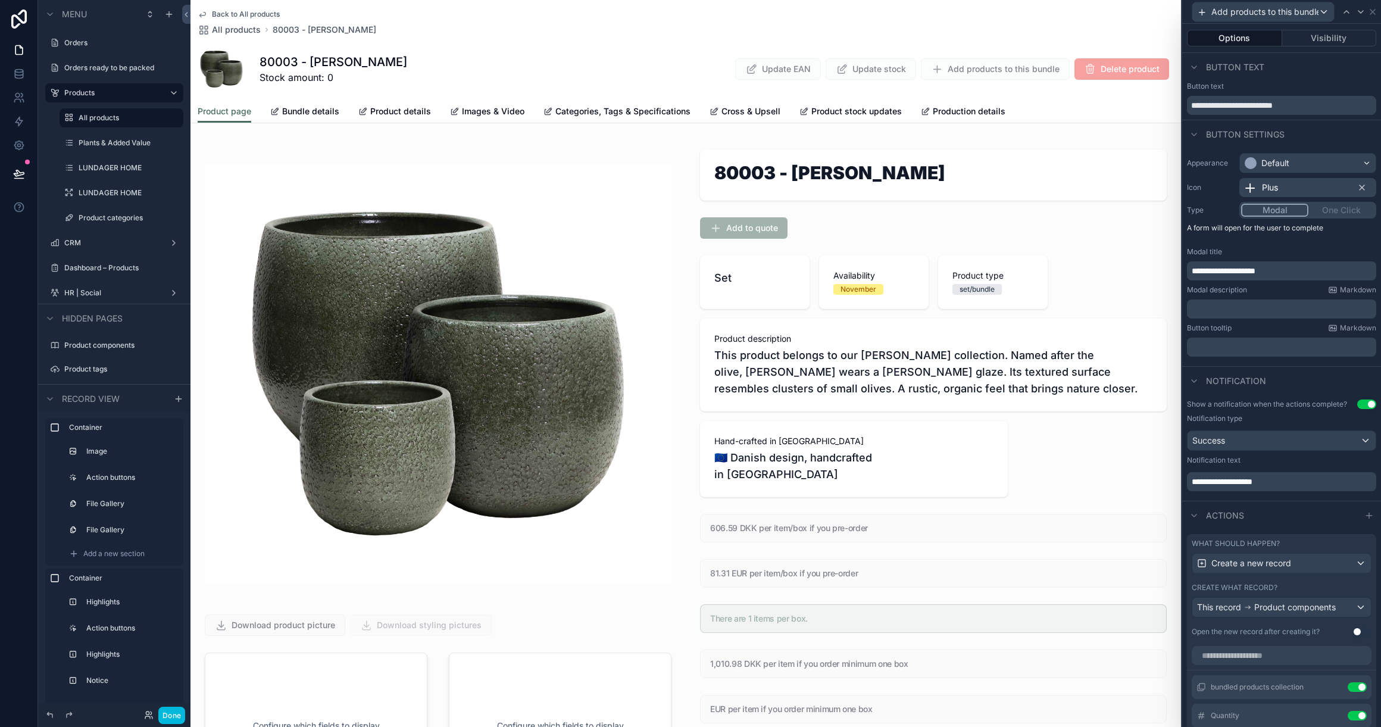
scroll to position [122, 0]
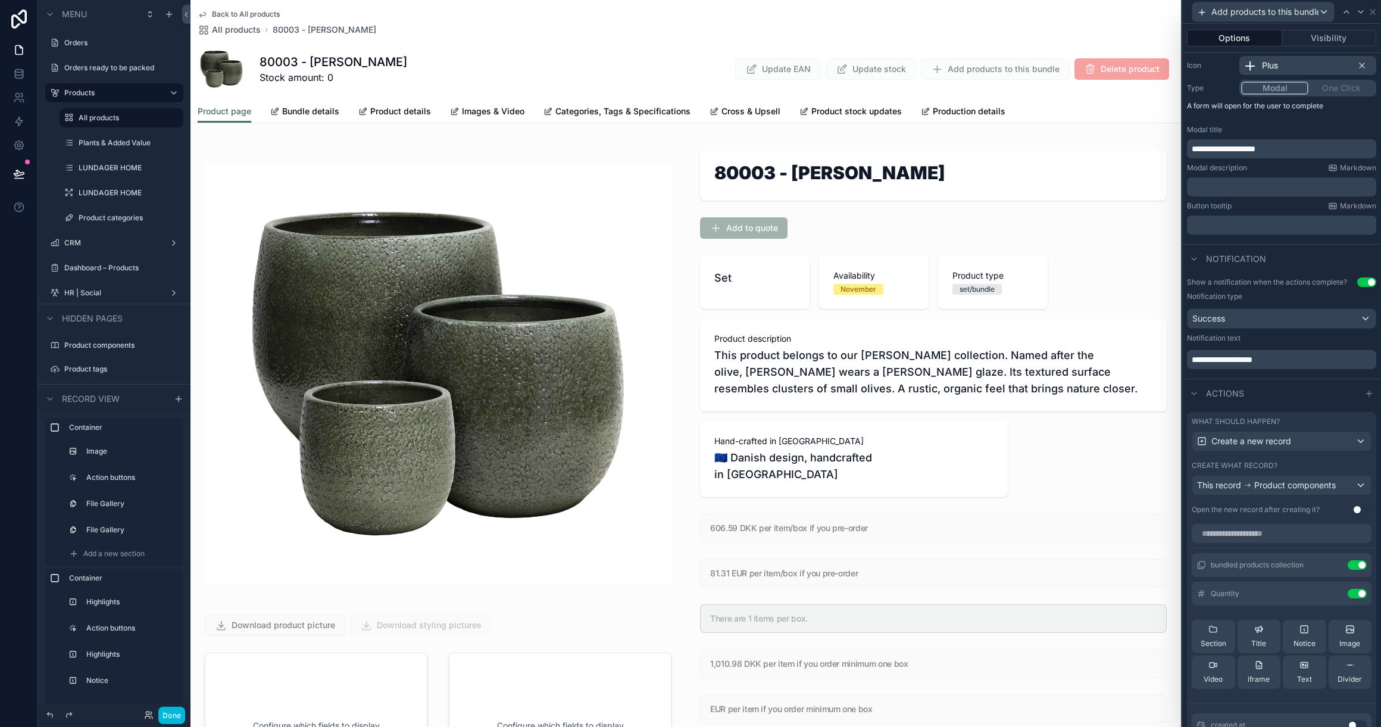
click at [0, 0] on icon at bounding box center [0, 0] width 0 height 0
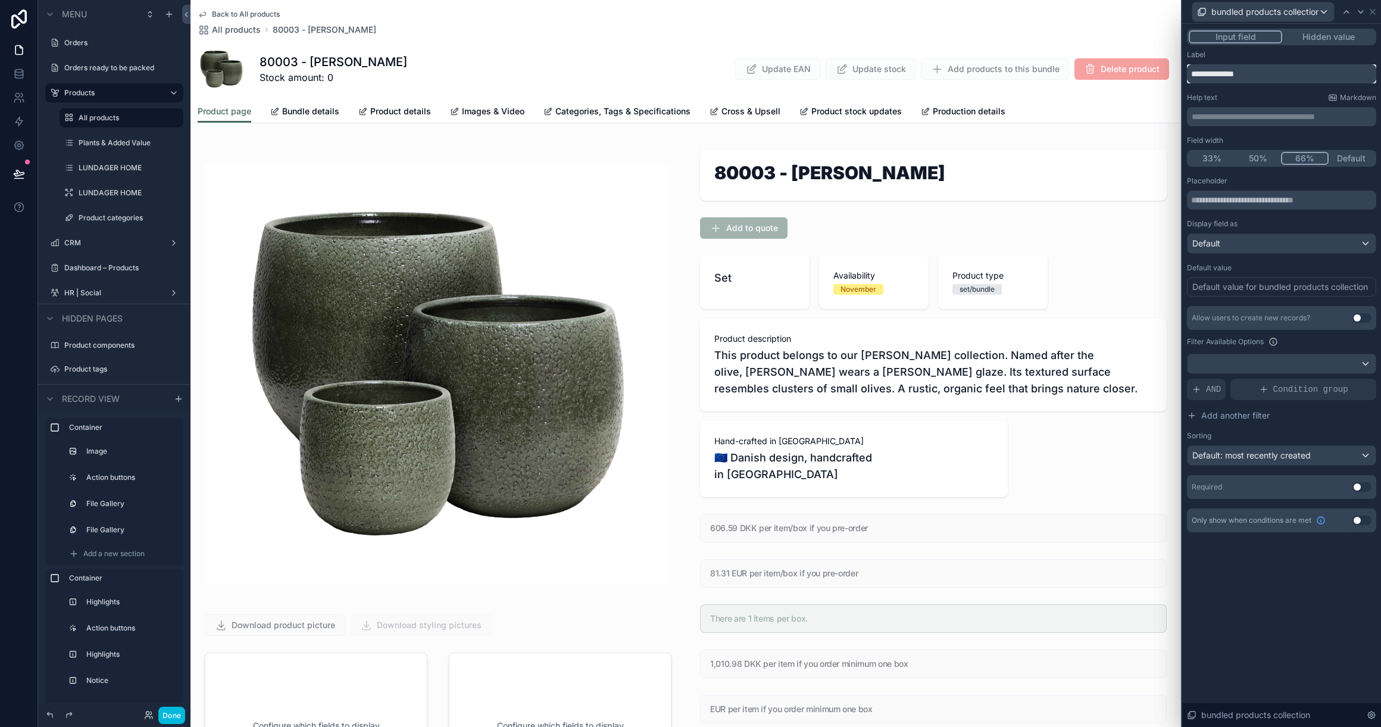
drag, startPoint x: 1217, startPoint y: 73, endPoint x: 1177, endPoint y: 71, distance: 39.9
click at [1177, 71] on div "**********" at bounding box center [690, 363] width 1381 height 727
type input "**********"
click at [1363, 16] on icon at bounding box center [1361, 12] width 10 height 10
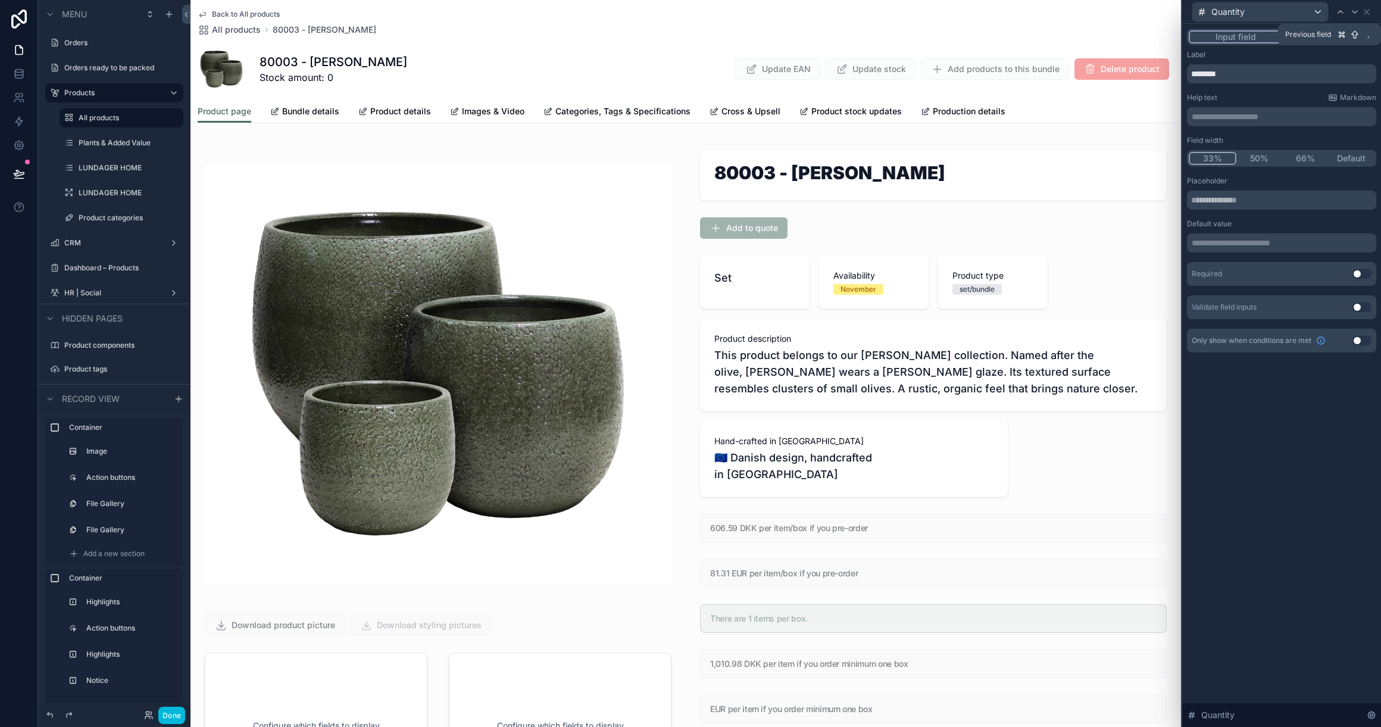
click at [1344, 12] on icon at bounding box center [1340, 12] width 10 height 10
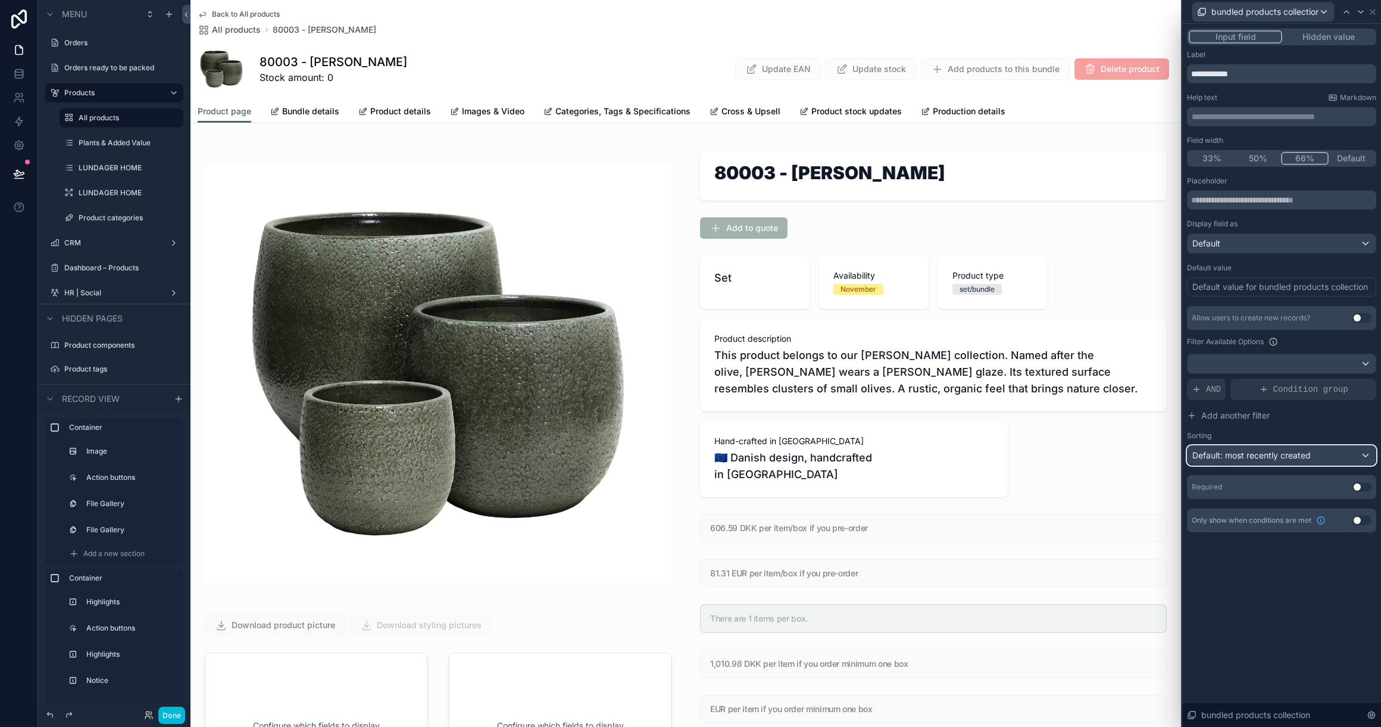
click at [1337, 457] on div "Default: most recently created" at bounding box center [1281, 455] width 188 height 19
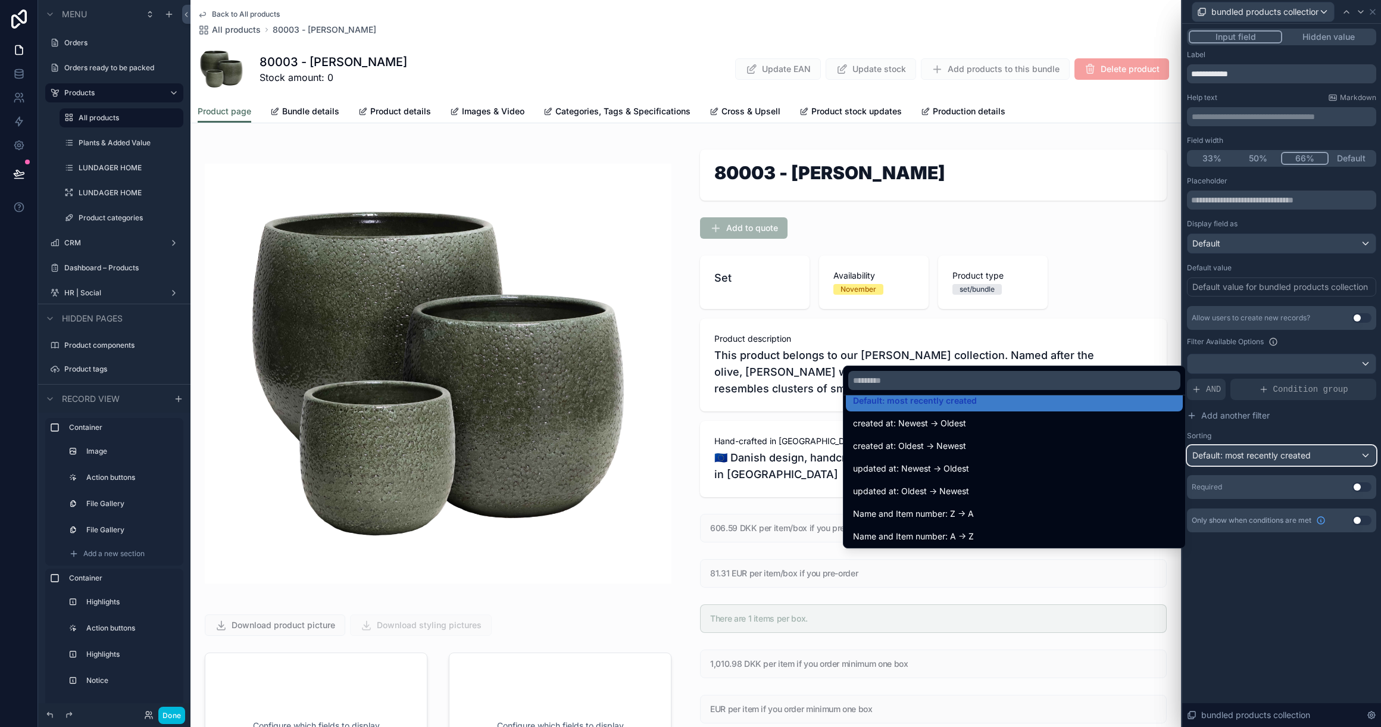
scroll to position [23, 0]
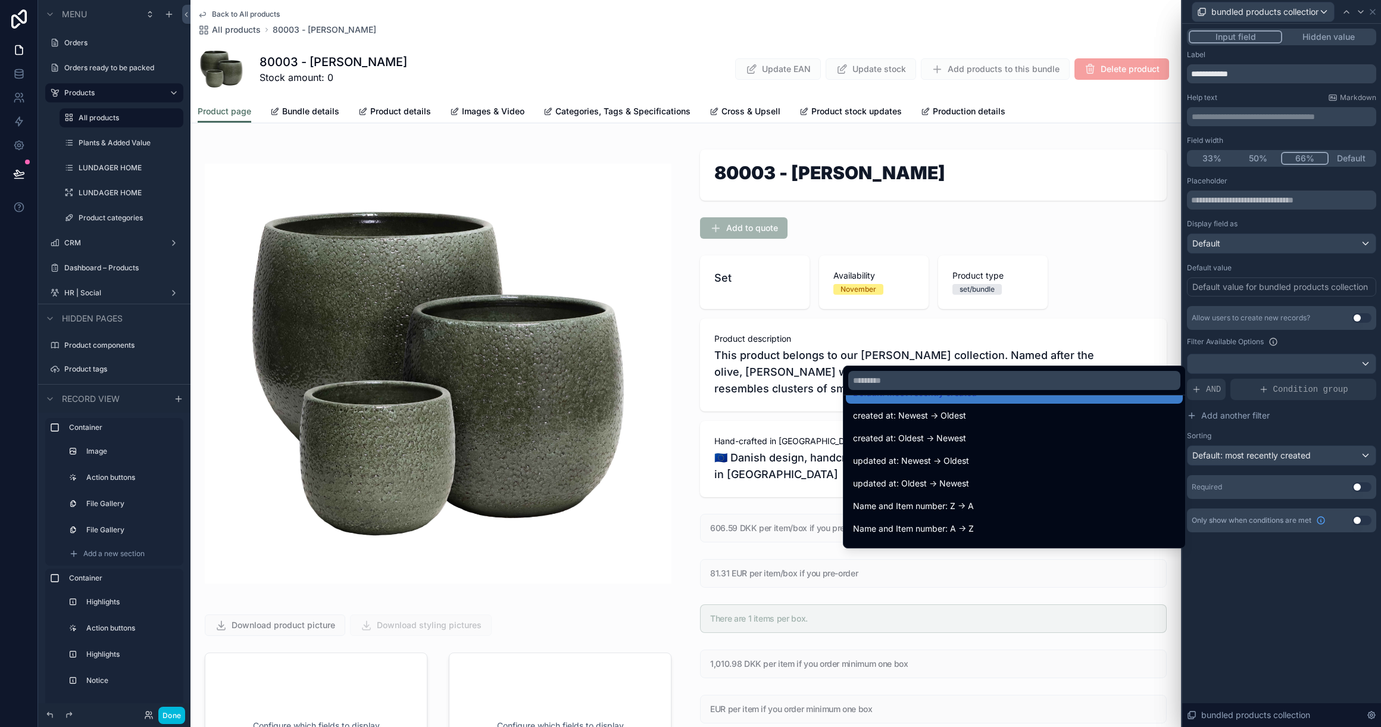
click at [1018, 530] on div "Name and Item number: A -> Z" at bounding box center [1014, 528] width 323 height 14
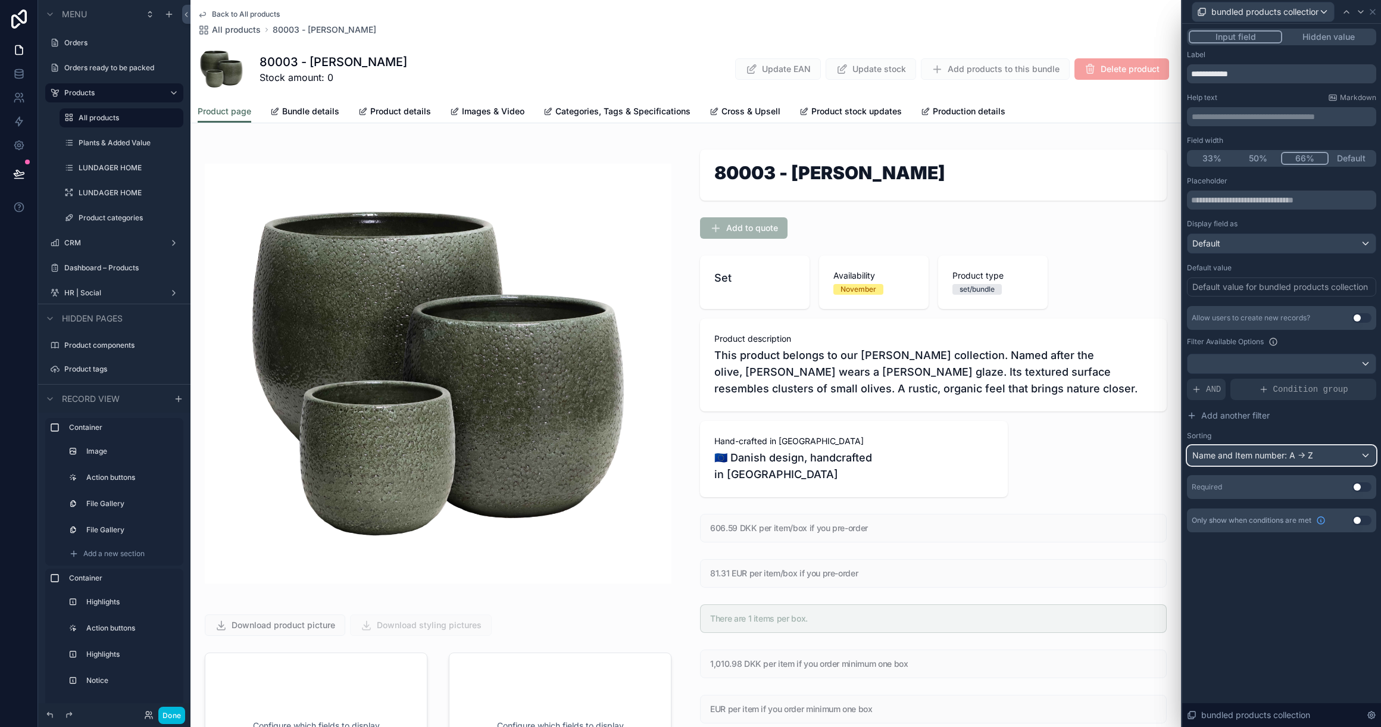
click at [1316, 459] on div "Name and Item number: A -> Z" at bounding box center [1281, 455] width 188 height 19
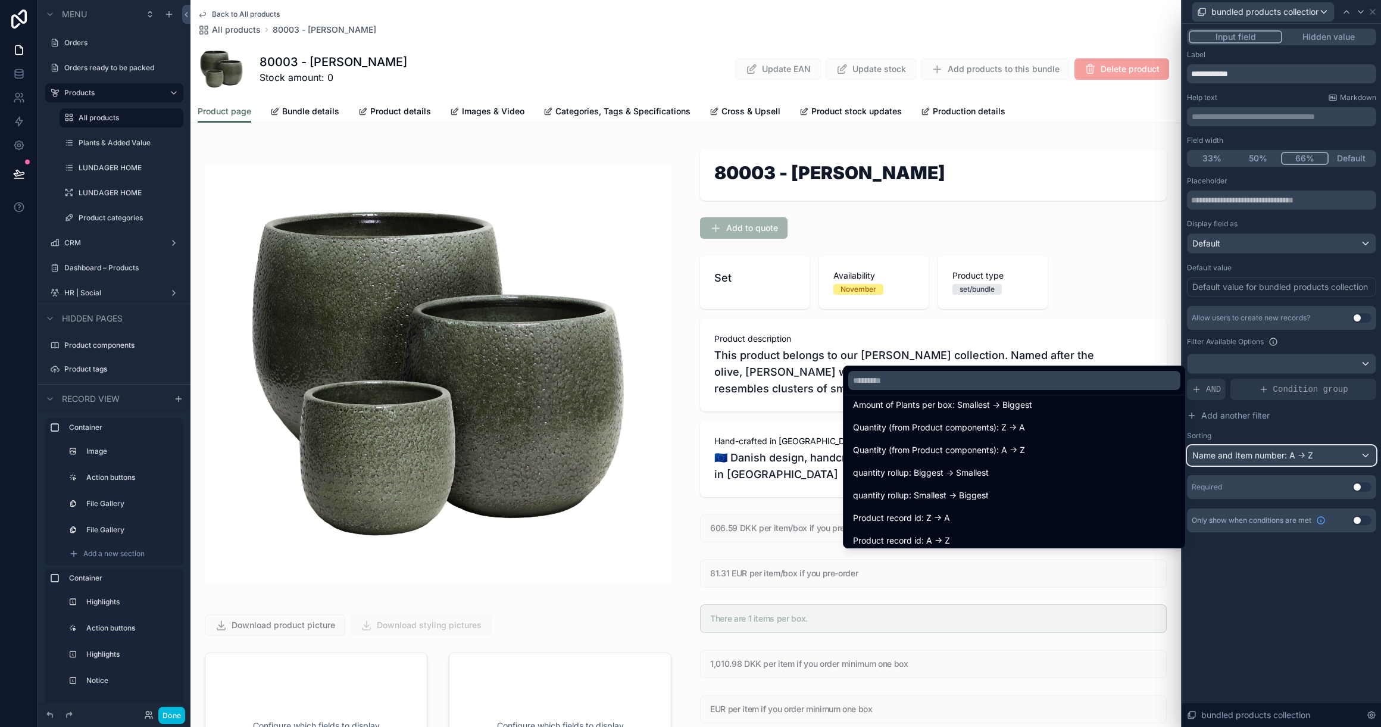
scroll to position [837, 0]
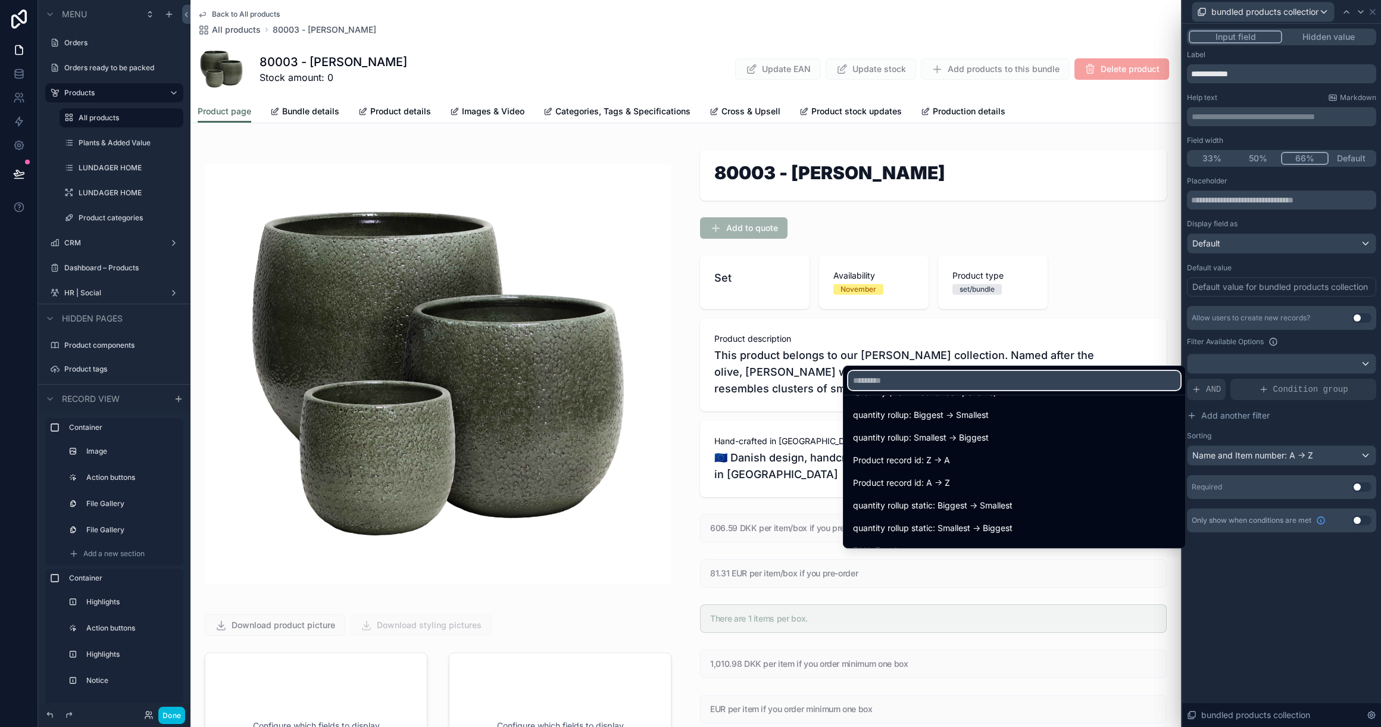
click at [1010, 383] on input "text" at bounding box center [1014, 380] width 332 height 19
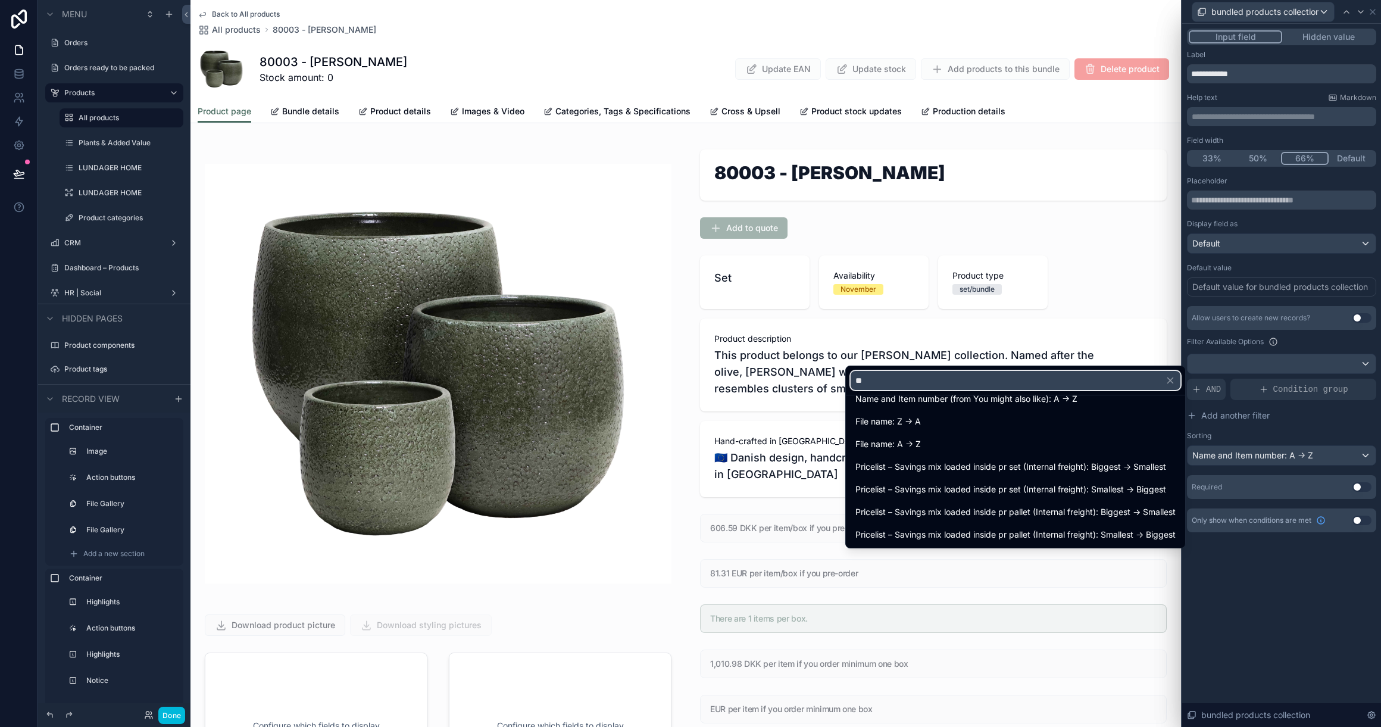
scroll to position [85, 0]
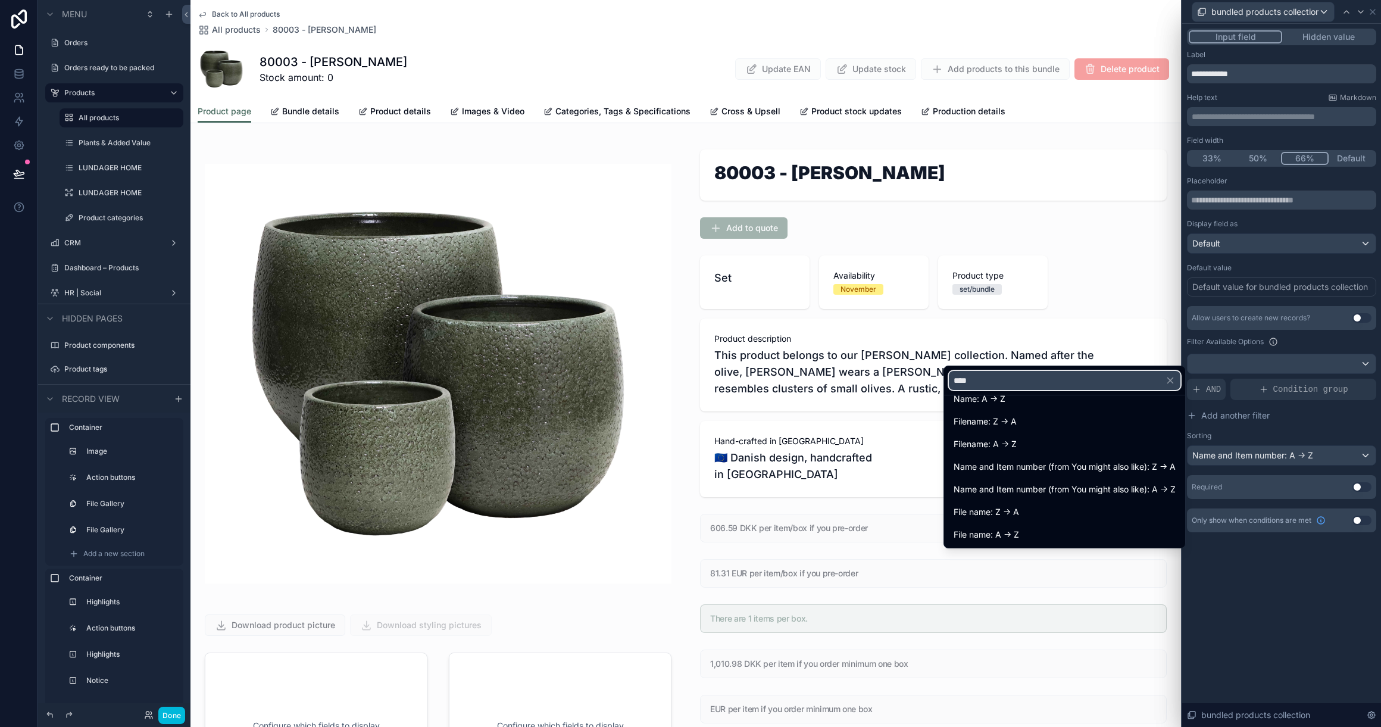
type input "****"
click at [1019, 405] on div "Name: A -> Z" at bounding box center [1064, 399] width 222 height 14
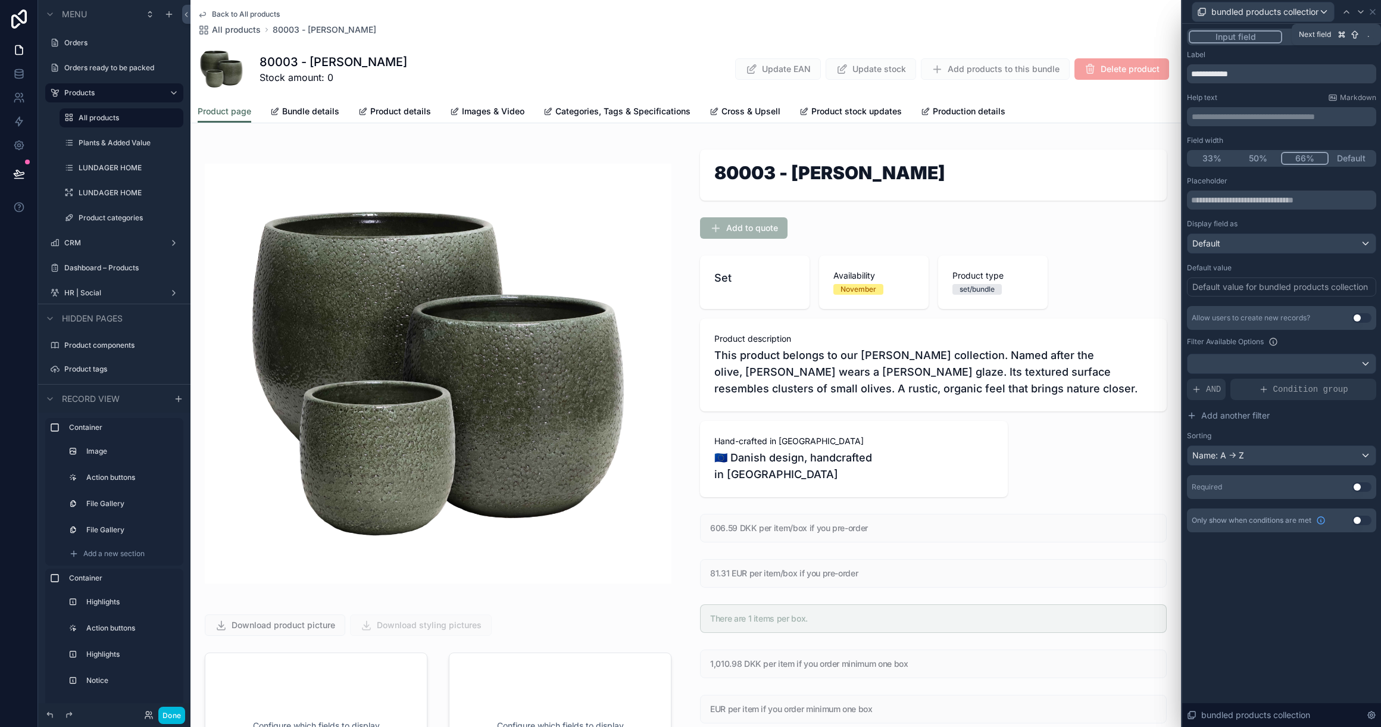
click at [1356, 12] on icon at bounding box center [1361, 12] width 10 height 10
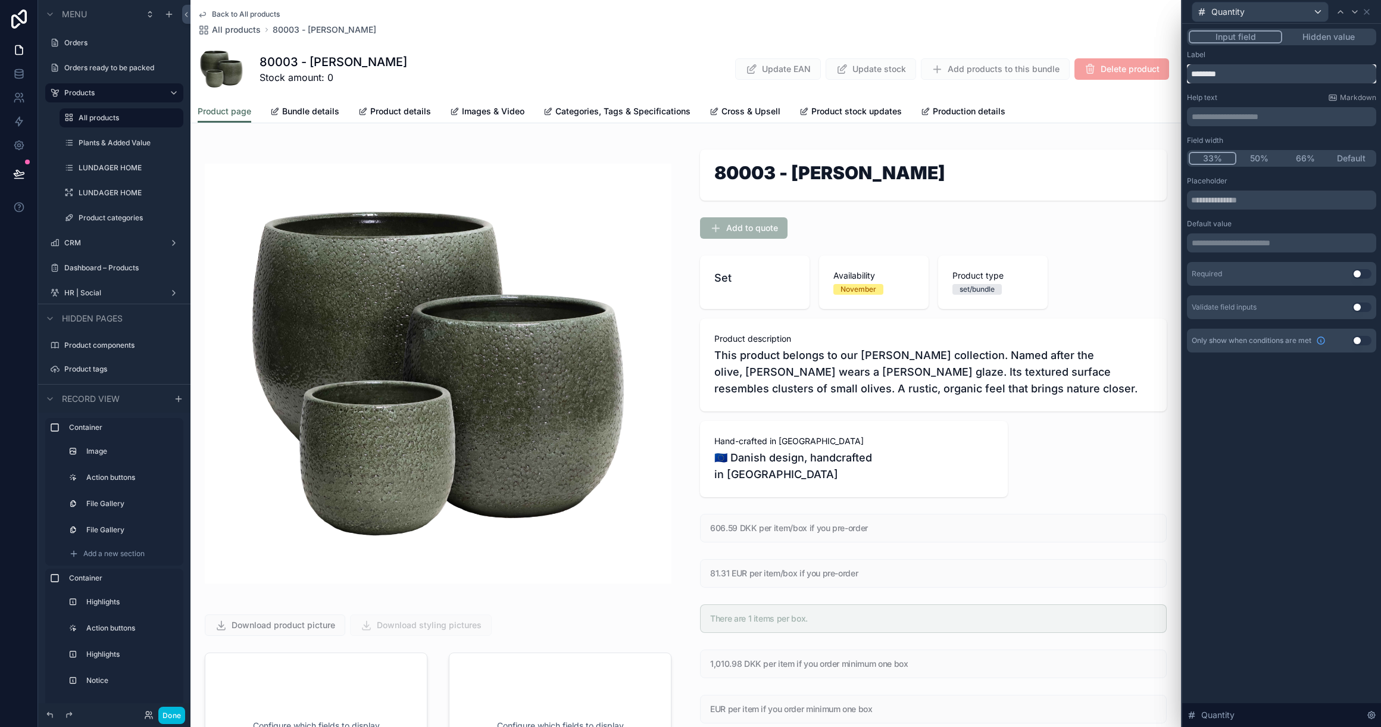
click at [1223, 73] on input "********" at bounding box center [1281, 73] width 189 height 19
type input "**********"
click at [1279, 118] on p "**********" at bounding box center [1282, 117] width 182 height 12
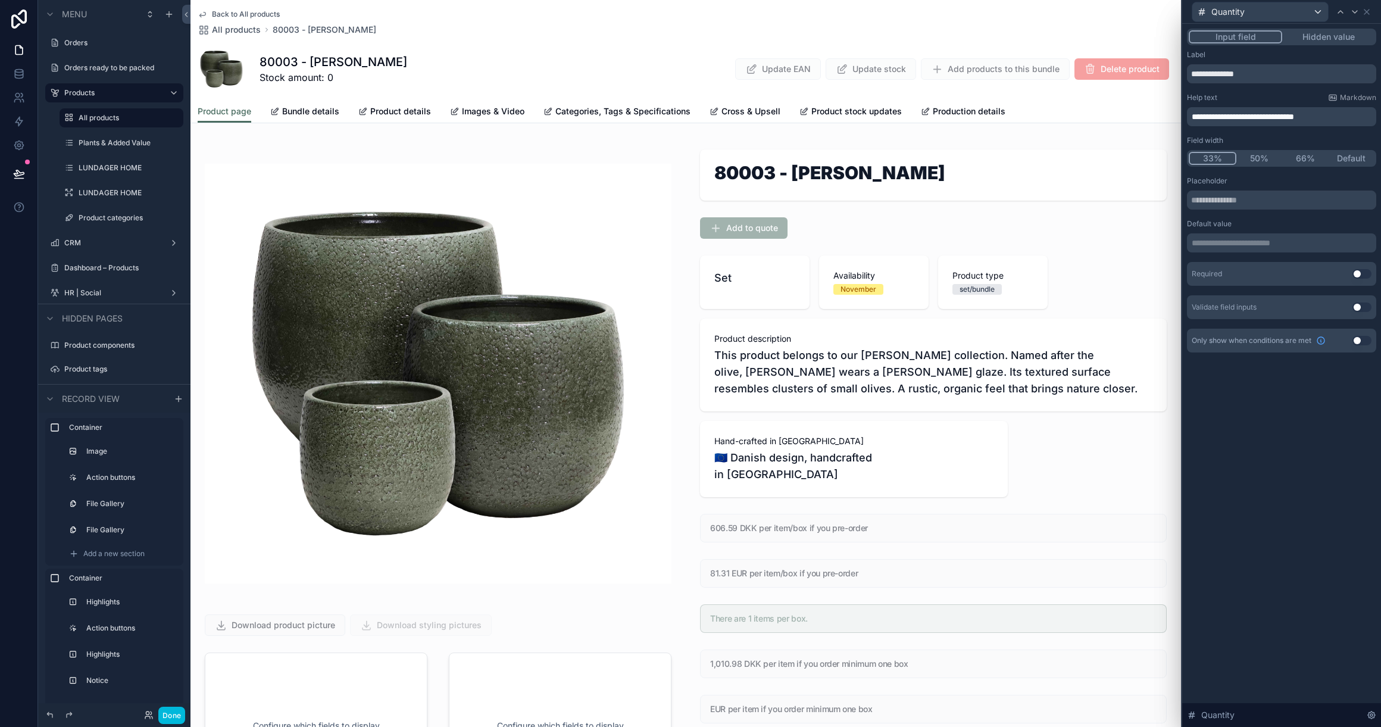
click at [1258, 118] on span "**********" at bounding box center [1242, 116] width 102 height 8
click at [1284, 383] on div "**********" at bounding box center [1281, 375] width 199 height 703
click at [1367, 13] on icon at bounding box center [1367, 12] width 10 height 10
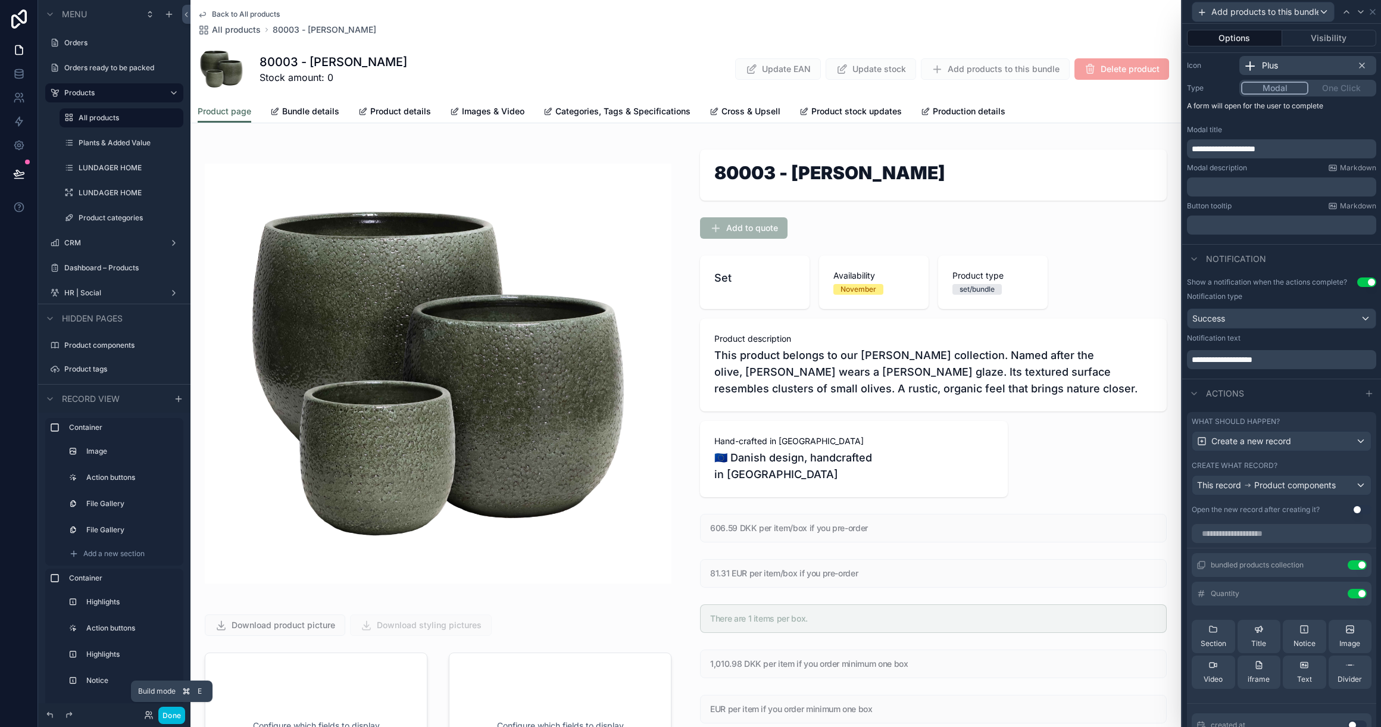
click at [165, 713] on button "Done" at bounding box center [171, 714] width 27 height 17
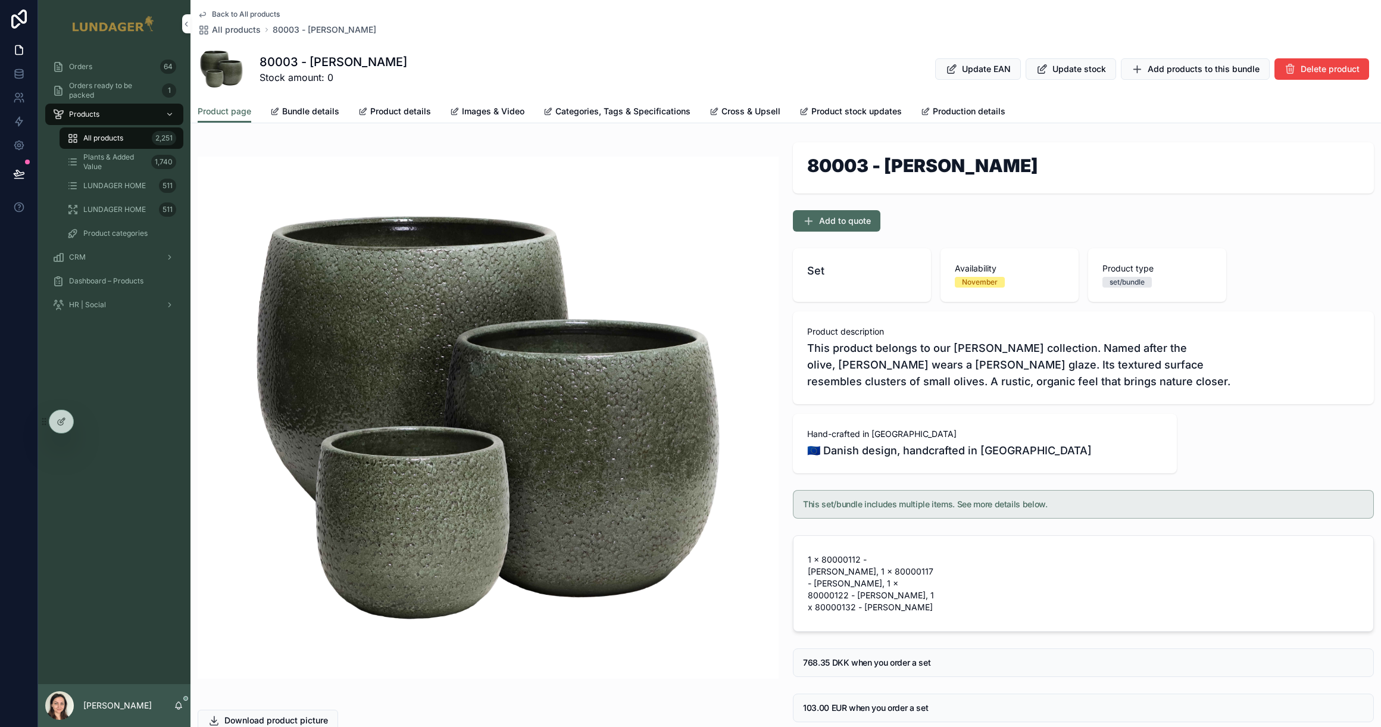
click at [1169, 65] on span "Add products to this bundle" at bounding box center [1203, 69] width 112 height 12
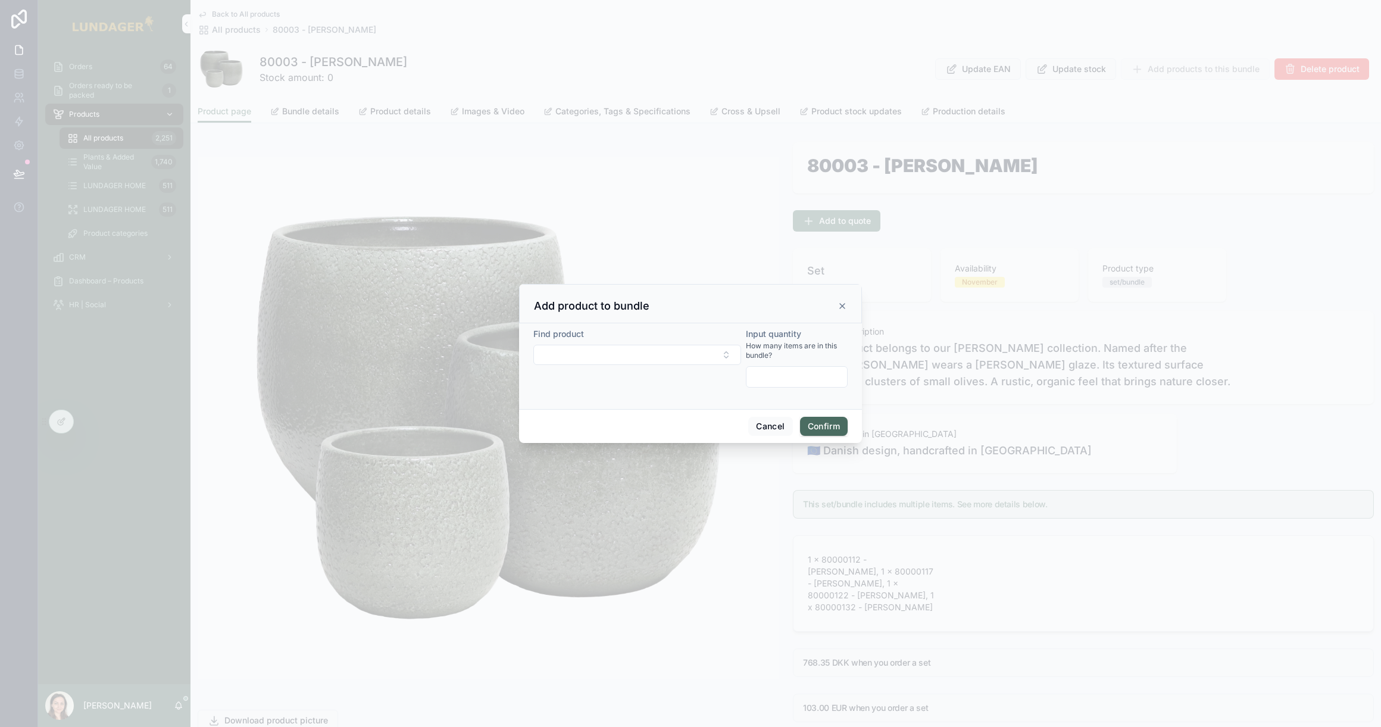
click at [838, 306] on icon at bounding box center [842, 306] width 10 height 10
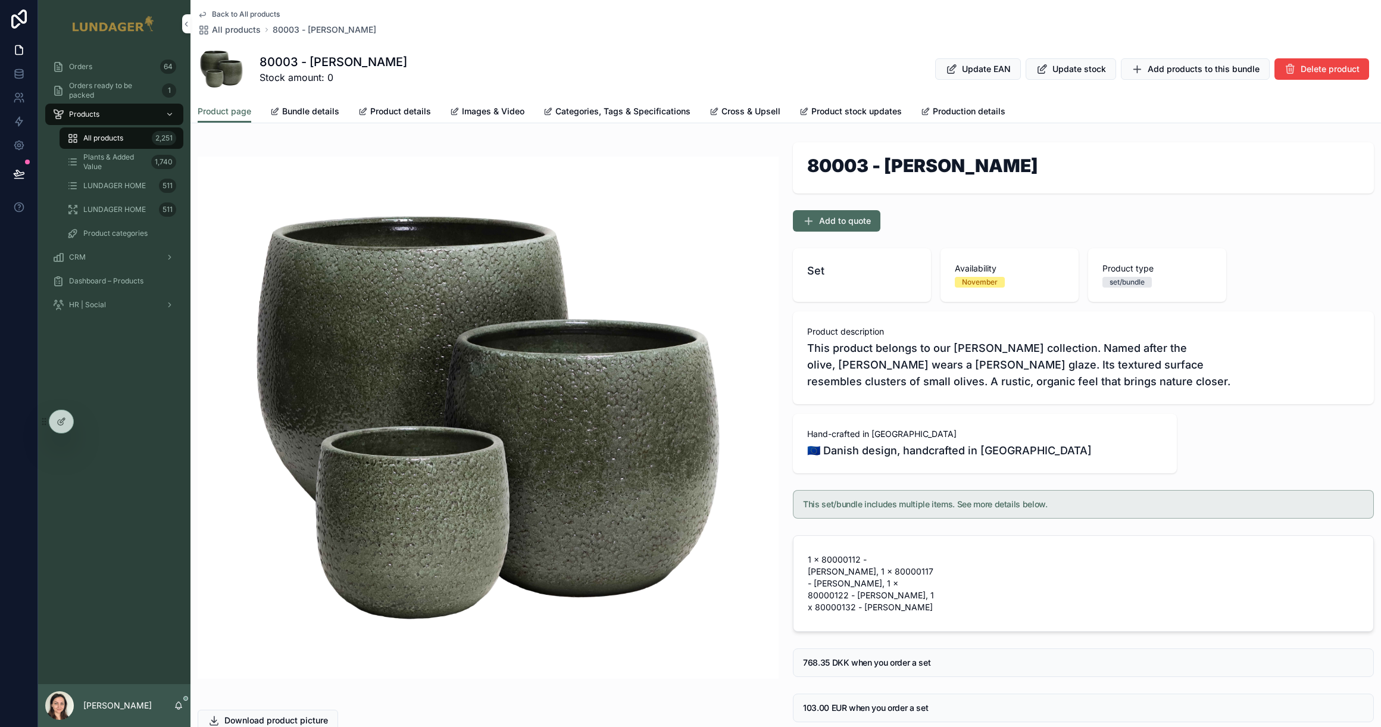
click at [58, 428] on div at bounding box center [61, 421] width 24 height 23
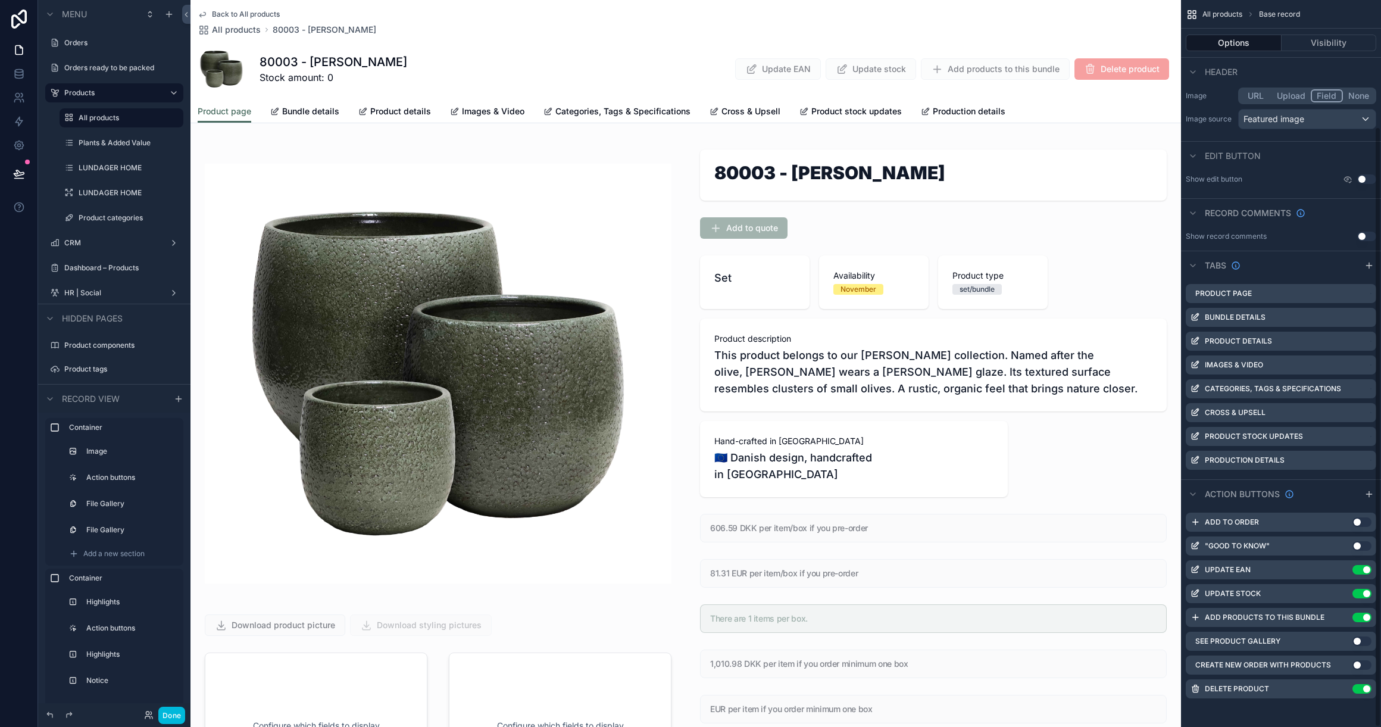
scroll to position [152, 0]
click at [0, 0] on icon "scrollable content" at bounding box center [0, 0] width 0 height 0
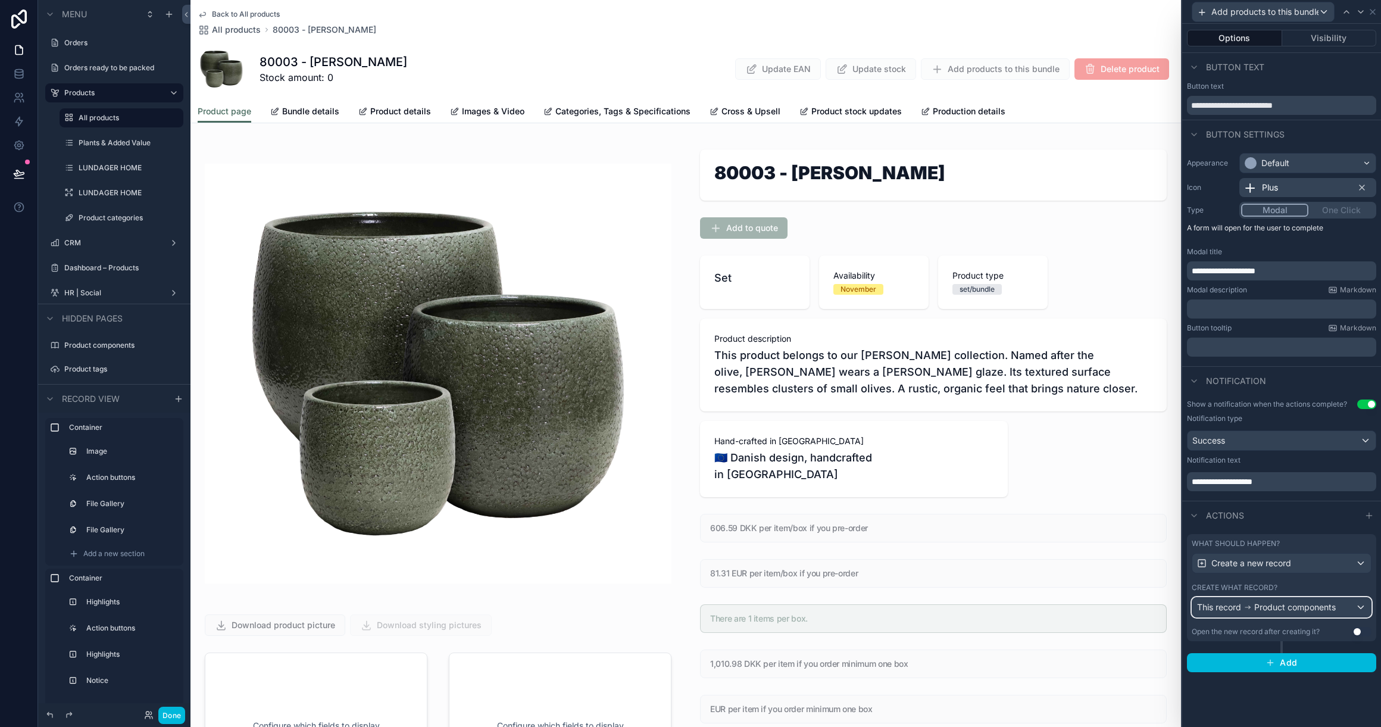
click at [1328, 605] on span "Product components" at bounding box center [1295, 607] width 82 height 12
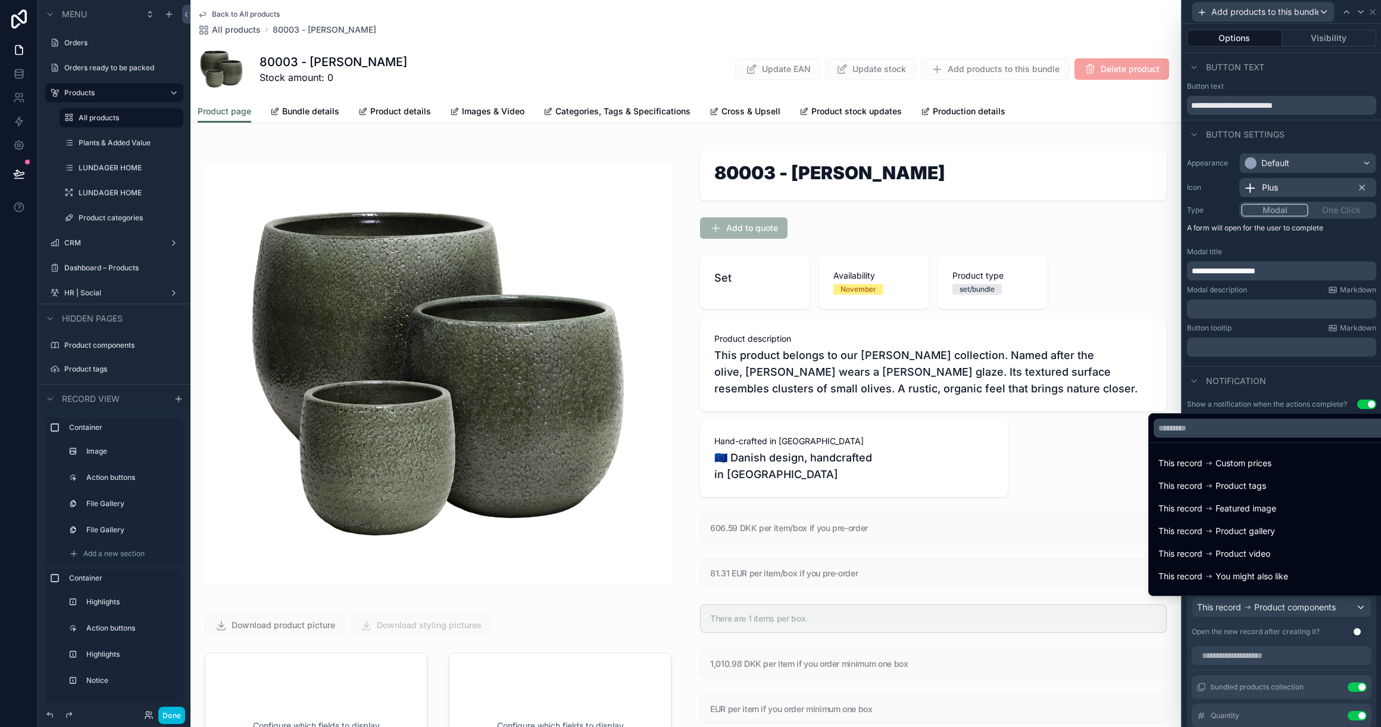
click at [1329, 606] on div at bounding box center [1281, 363] width 199 height 727
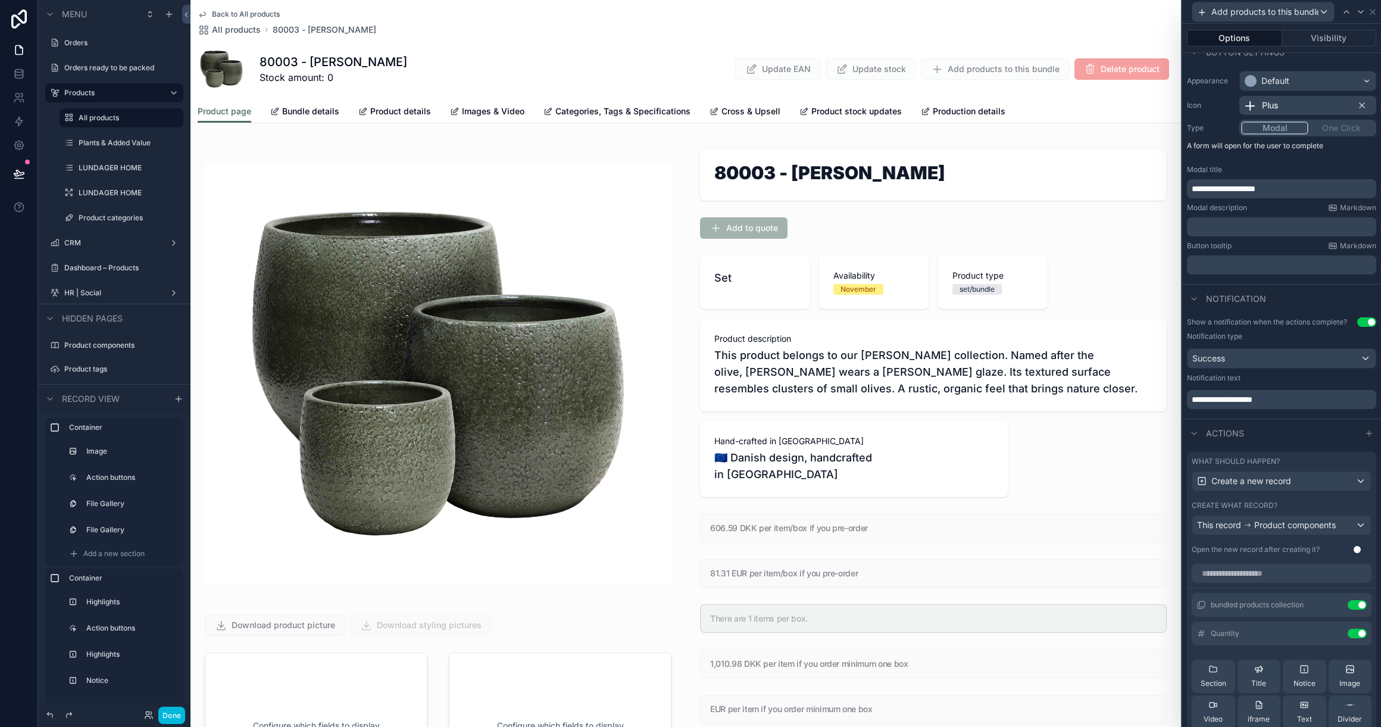
scroll to position [143, 0]
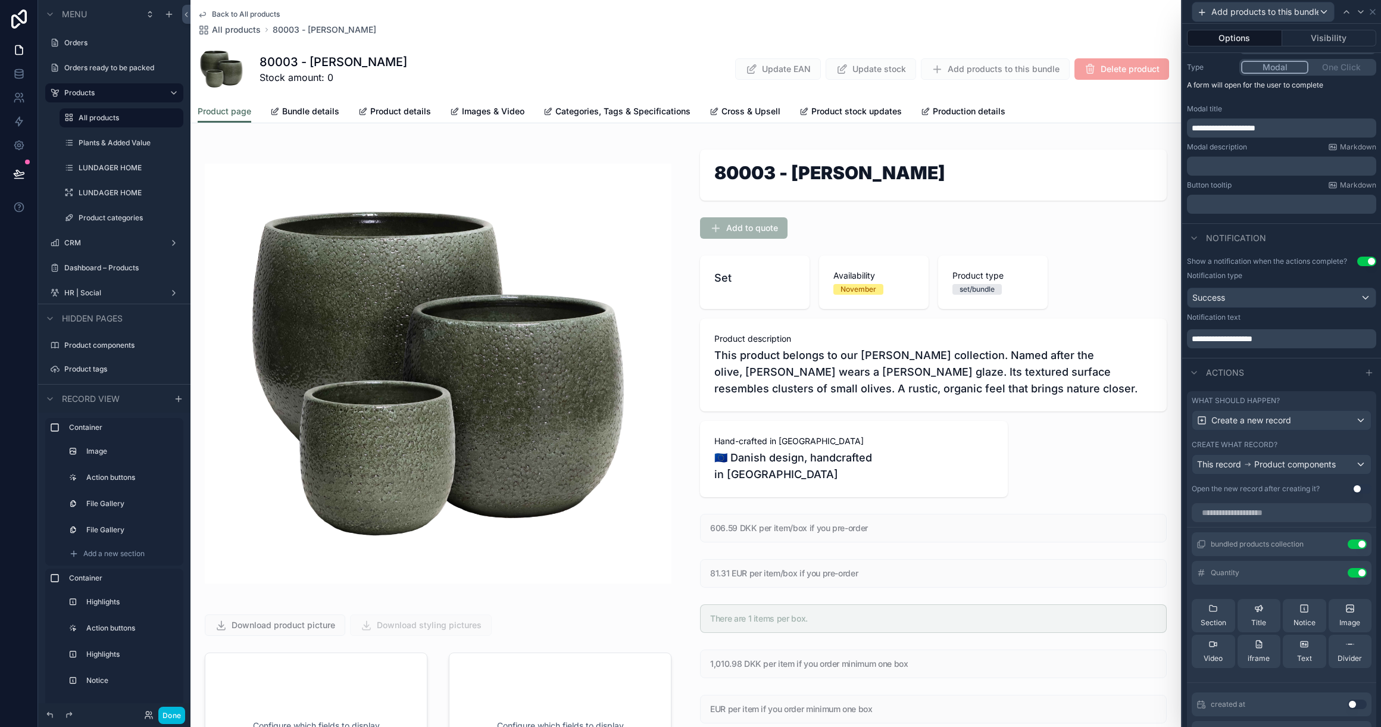
click at [0, 0] on icon at bounding box center [0, 0] width 0 height 0
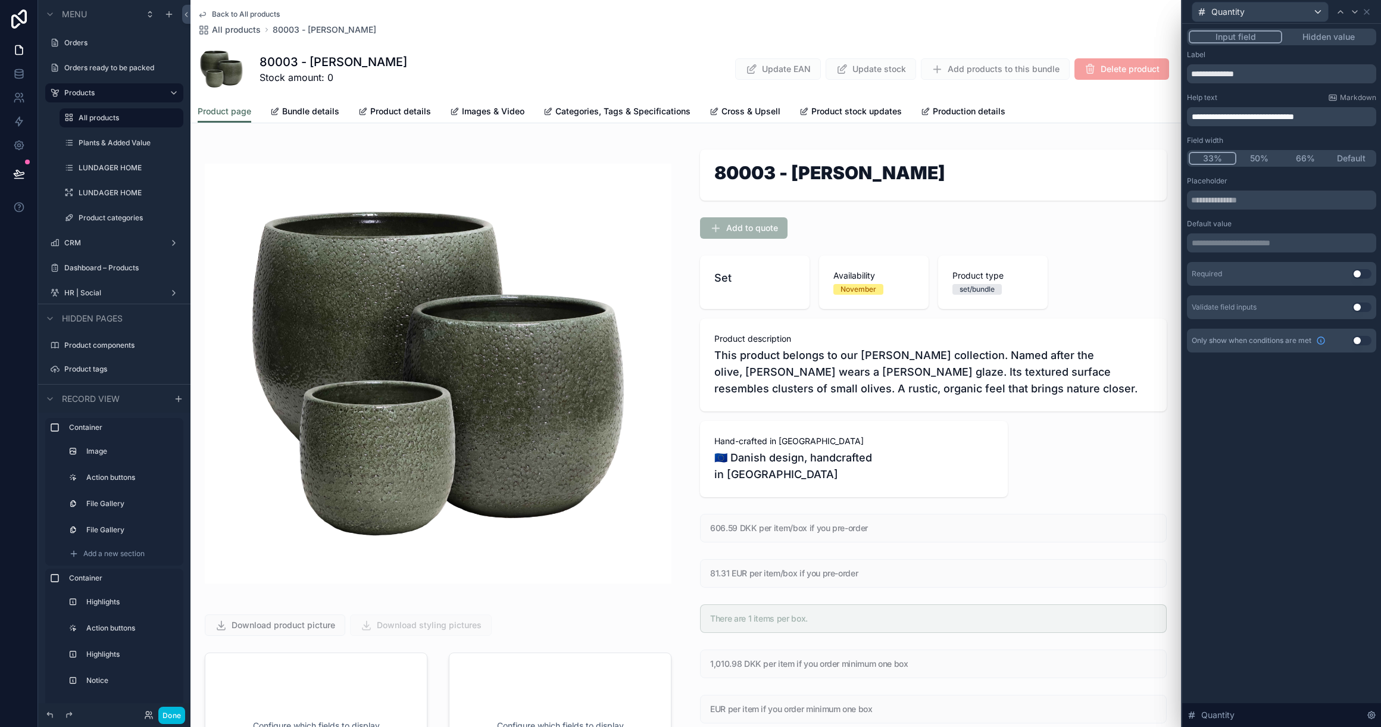
click at [1251, 115] on span "**********" at bounding box center [1242, 116] width 102 height 8
drag, startPoint x: 1342, startPoint y: 116, endPoint x: 1258, endPoint y: 114, distance: 83.9
click at [1258, 114] on p "**********" at bounding box center [1282, 117] width 182 height 12
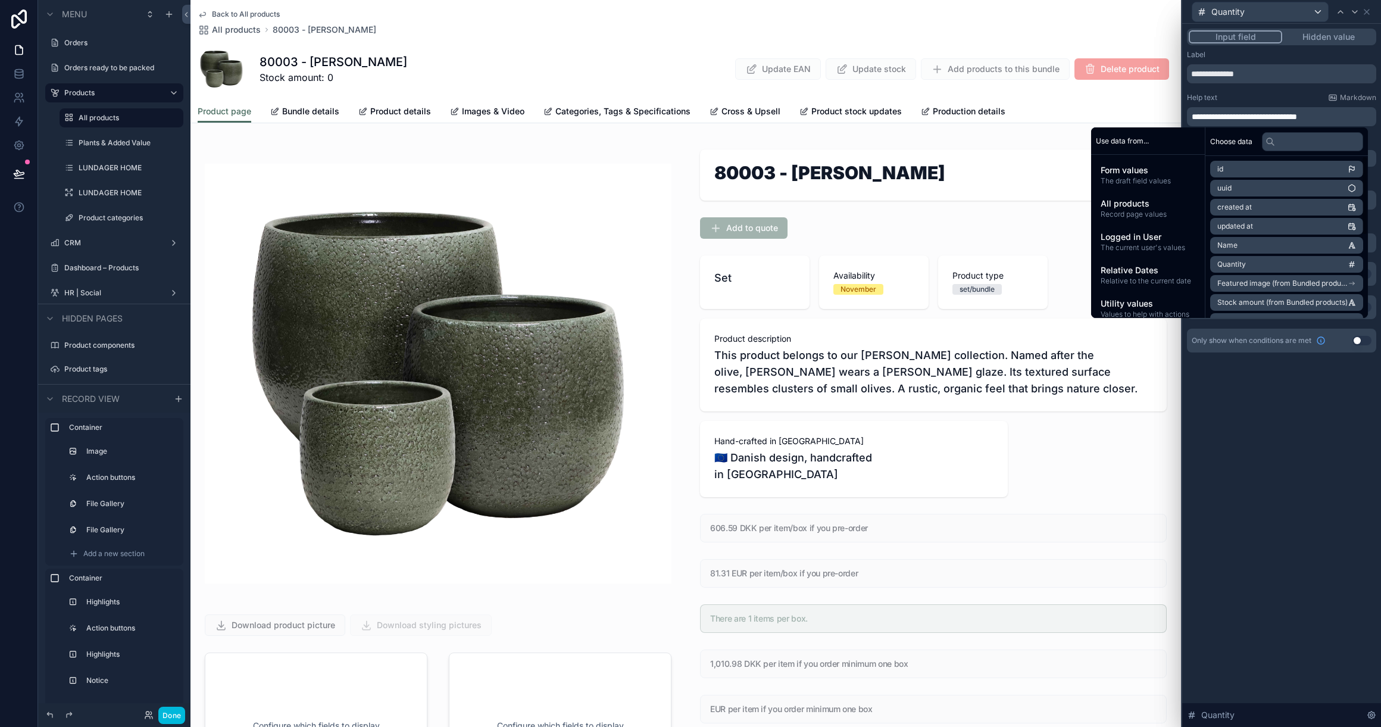
click at [1276, 401] on div "**********" at bounding box center [1281, 375] width 199 height 703
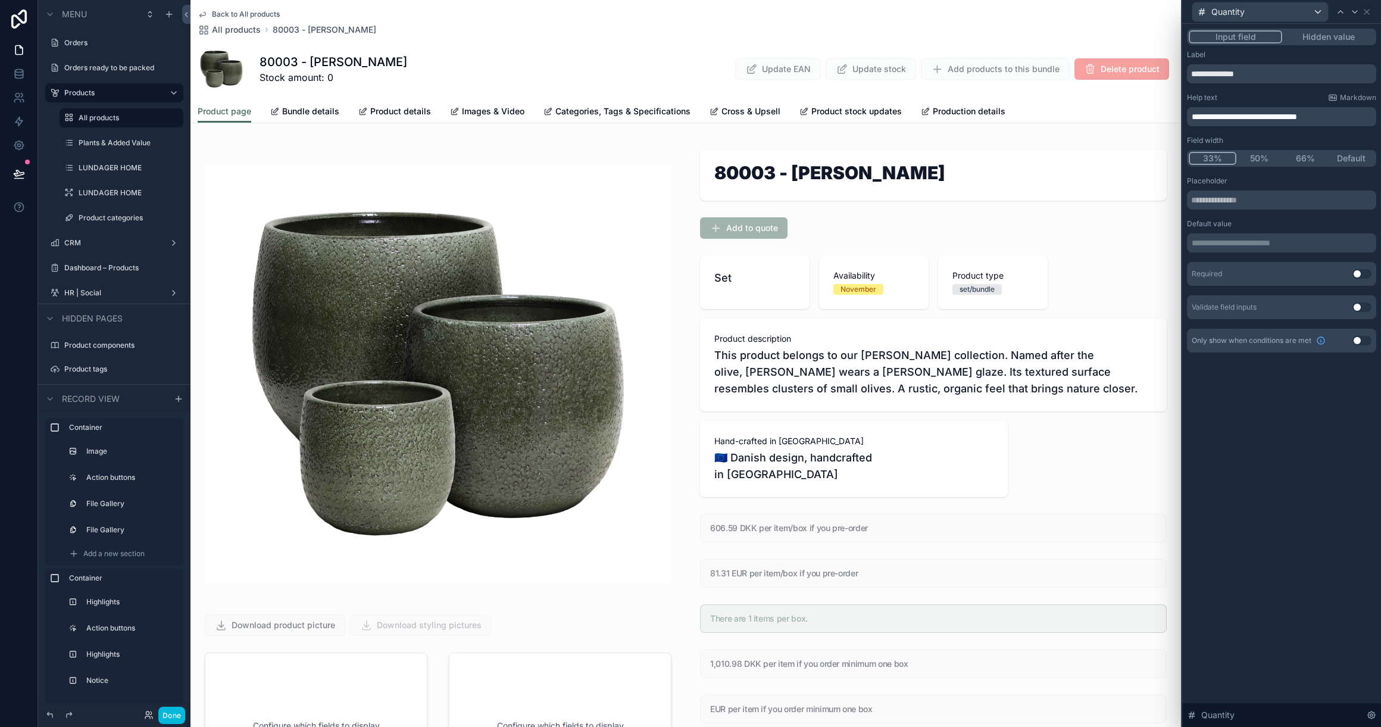
click at [1289, 110] on div "**********" at bounding box center [1281, 116] width 189 height 19
click at [1288, 118] on span "**********" at bounding box center [1243, 116] width 105 height 8
drag, startPoint x: 1344, startPoint y: 115, endPoint x: 1299, endPoint y: 116, distance: 44.6
click at [1299, 116] on p "**********" at bounding box center [1282, 117] width 182 height 12
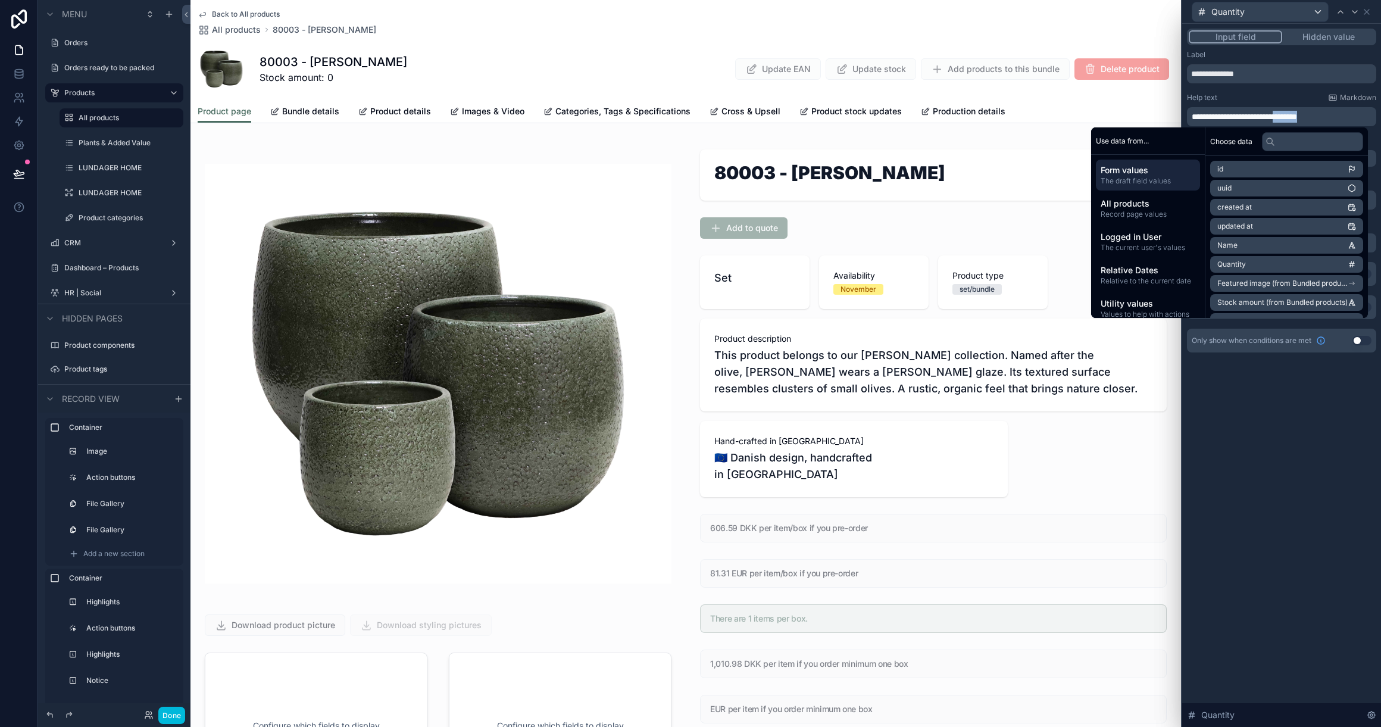
click at [1297, 116] on span "**********" at bounding box center [1243, 116] width 105 height 8
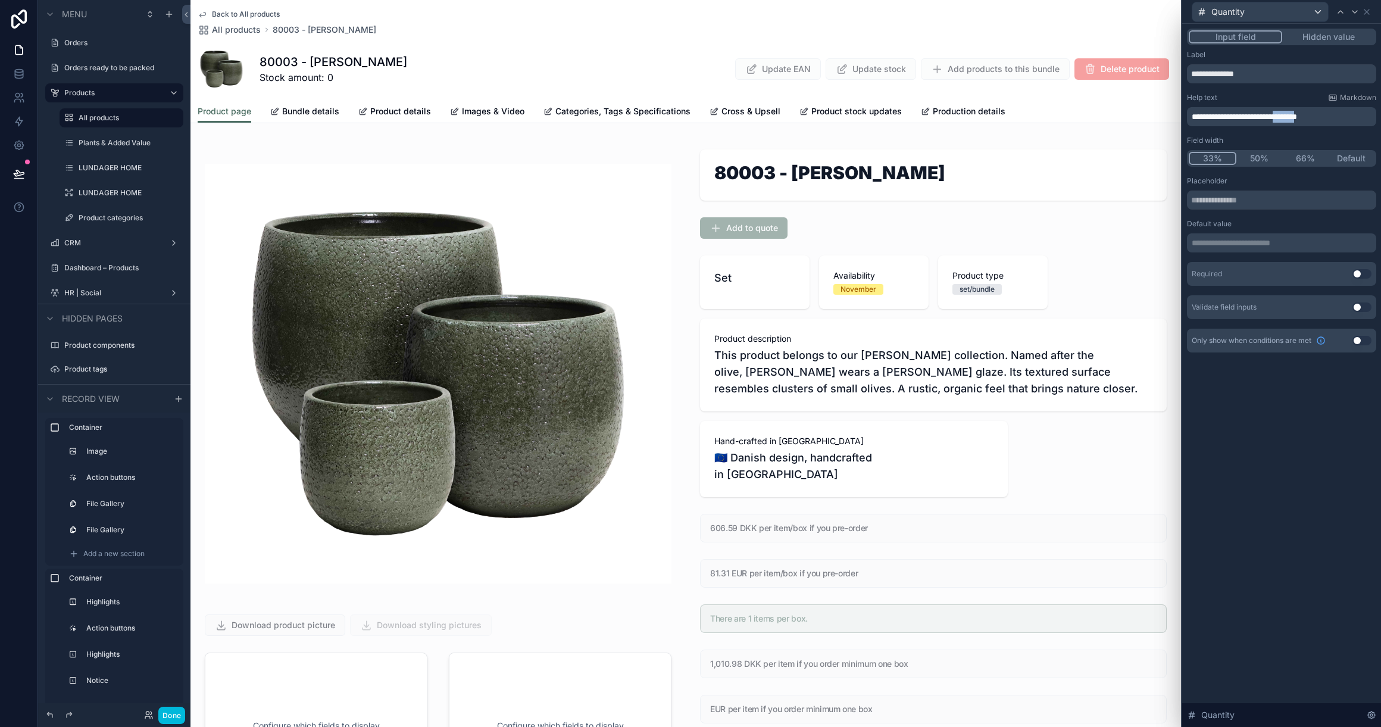
click at [1297, 116] on span "**********" at bounding box center [1243, 116] width 105 height 8
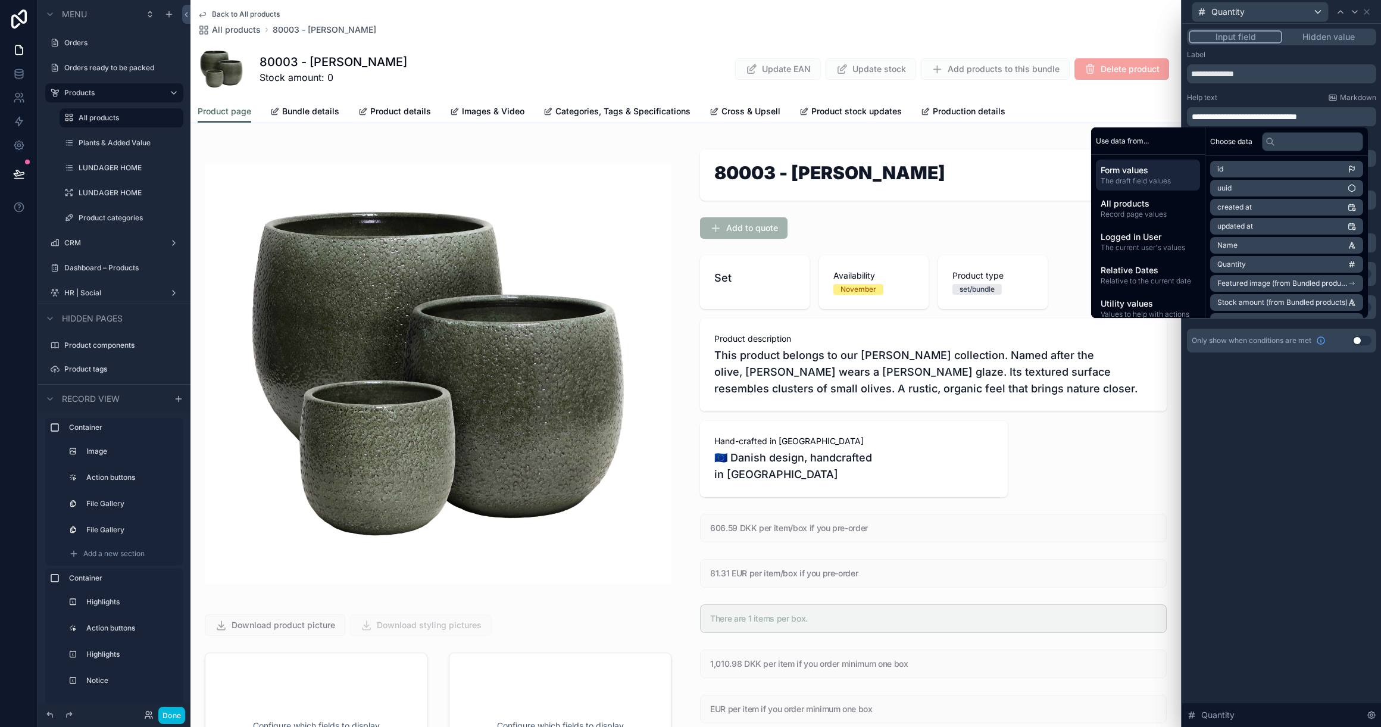
click at [1297, 117] on span "**********" at bounding box center [1243, 116] width 105 height 8
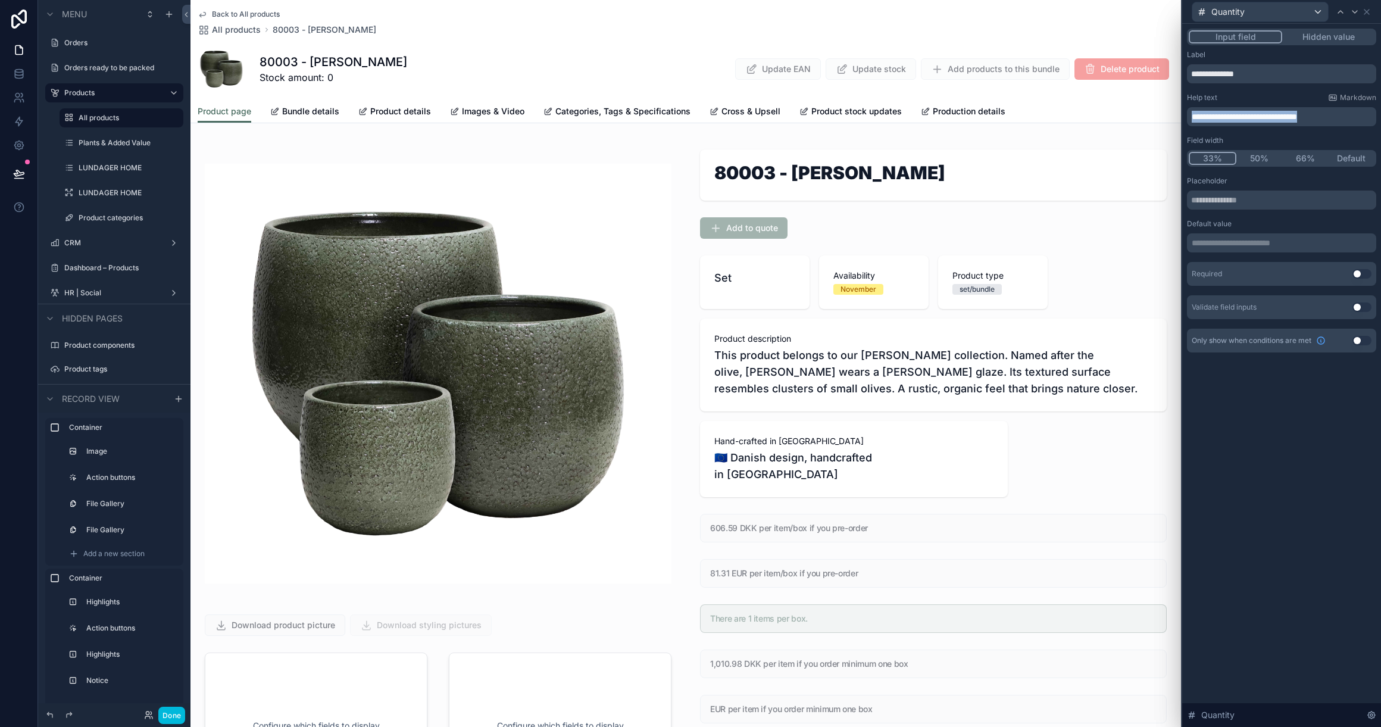
drag, startPoint x: 1348, startPoint y: 116, endPoint x: 1178, endPoint y: 117, distance: 170.8
click at [1178, 117] on div "**********" at bounding box center [690, 363] width 1381 height 727
click at [1260, 114] on span "**********" at bounding box center [1246, 116] width 111 height 8
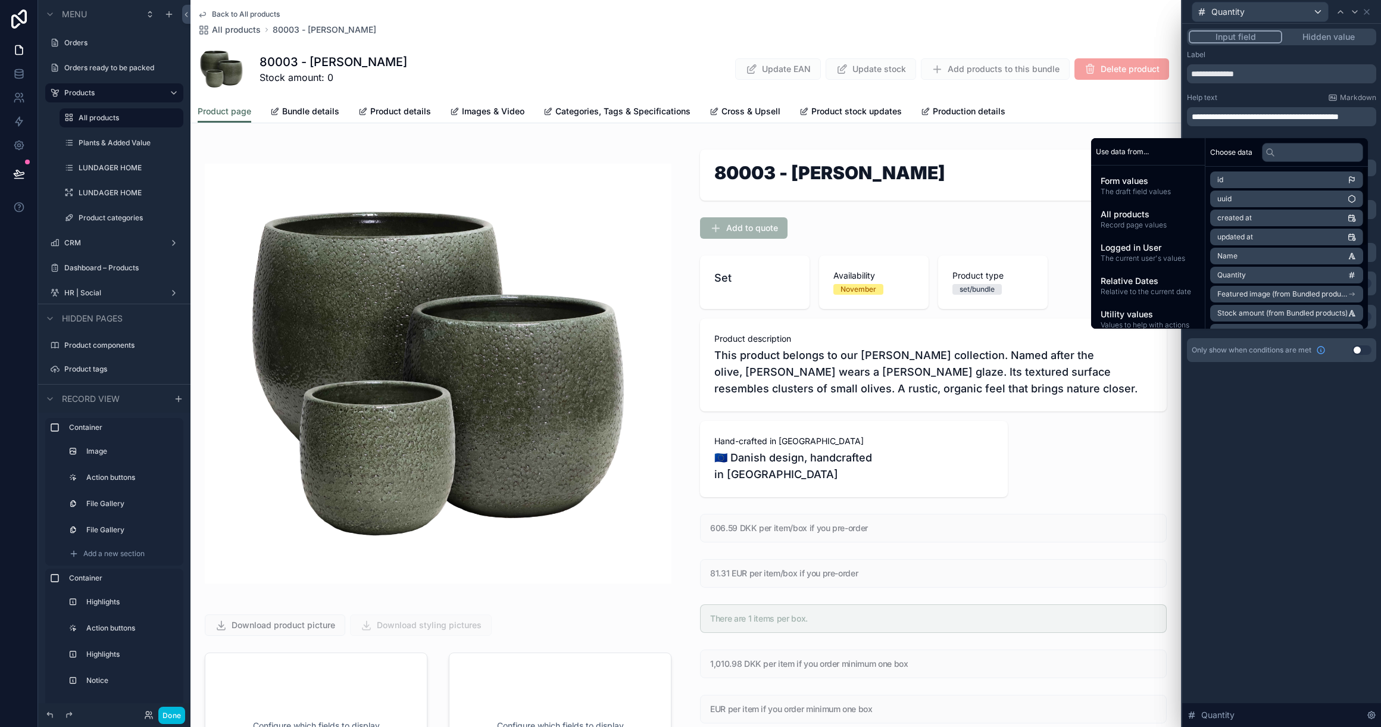
click at [1282, 463] on div "**********" at bounding box center [1281, 375] width 199 height 703
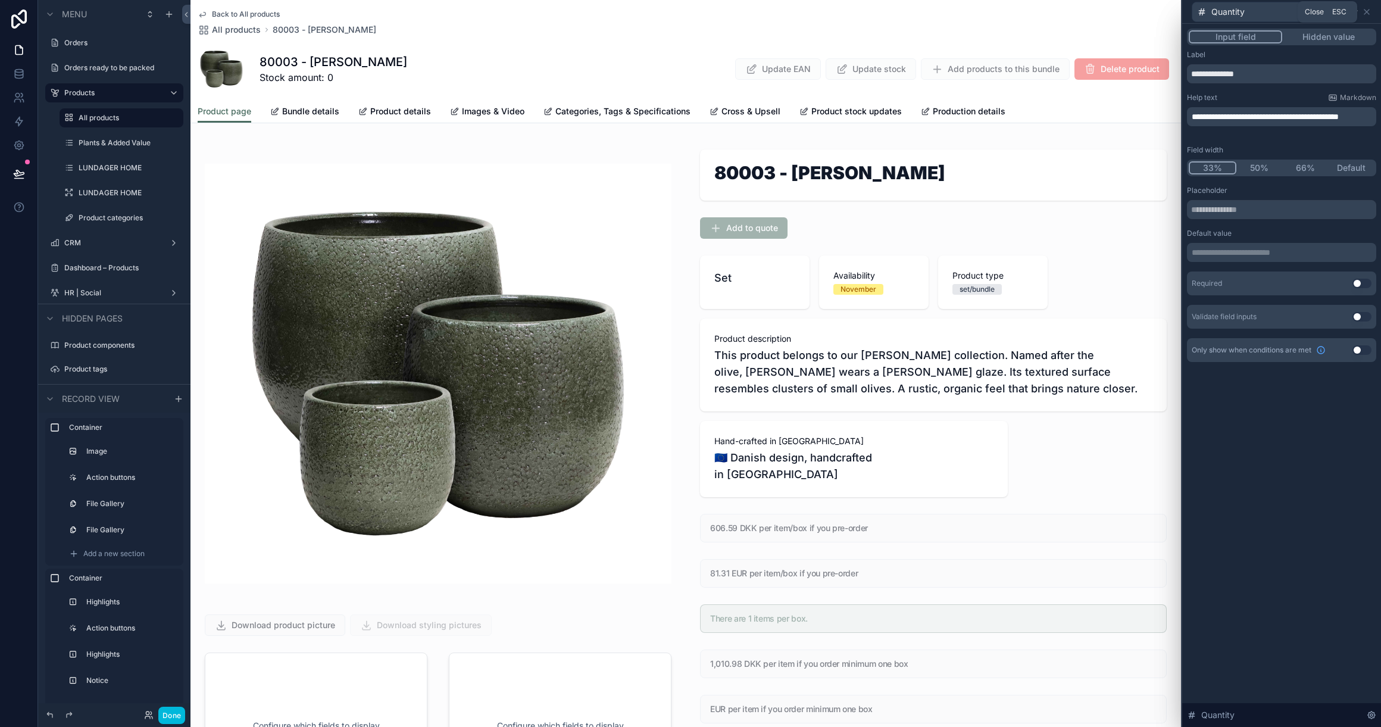
click at [1370, 13] on icon at bounding box center [1367, 12] width 10 height 10
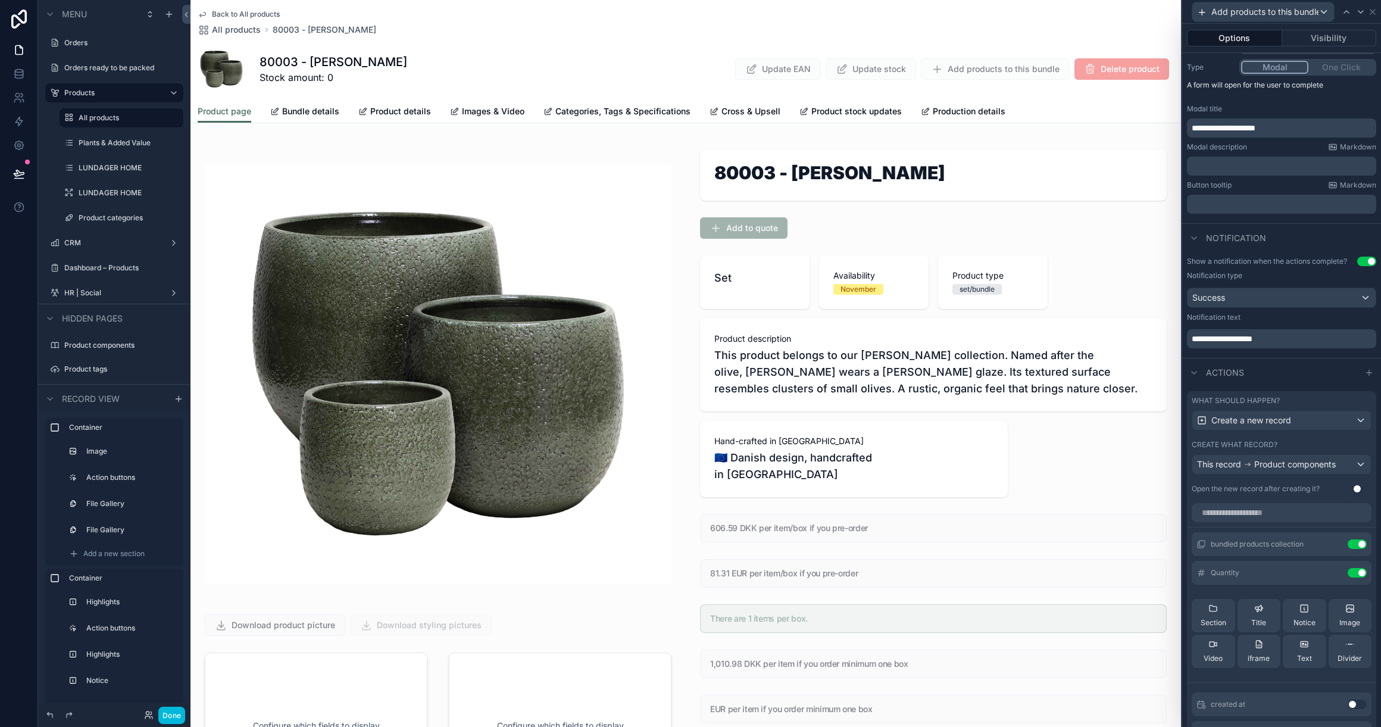
click at [174, 719] on button "Done" at bounding box center [171, 714] width 27 height 17
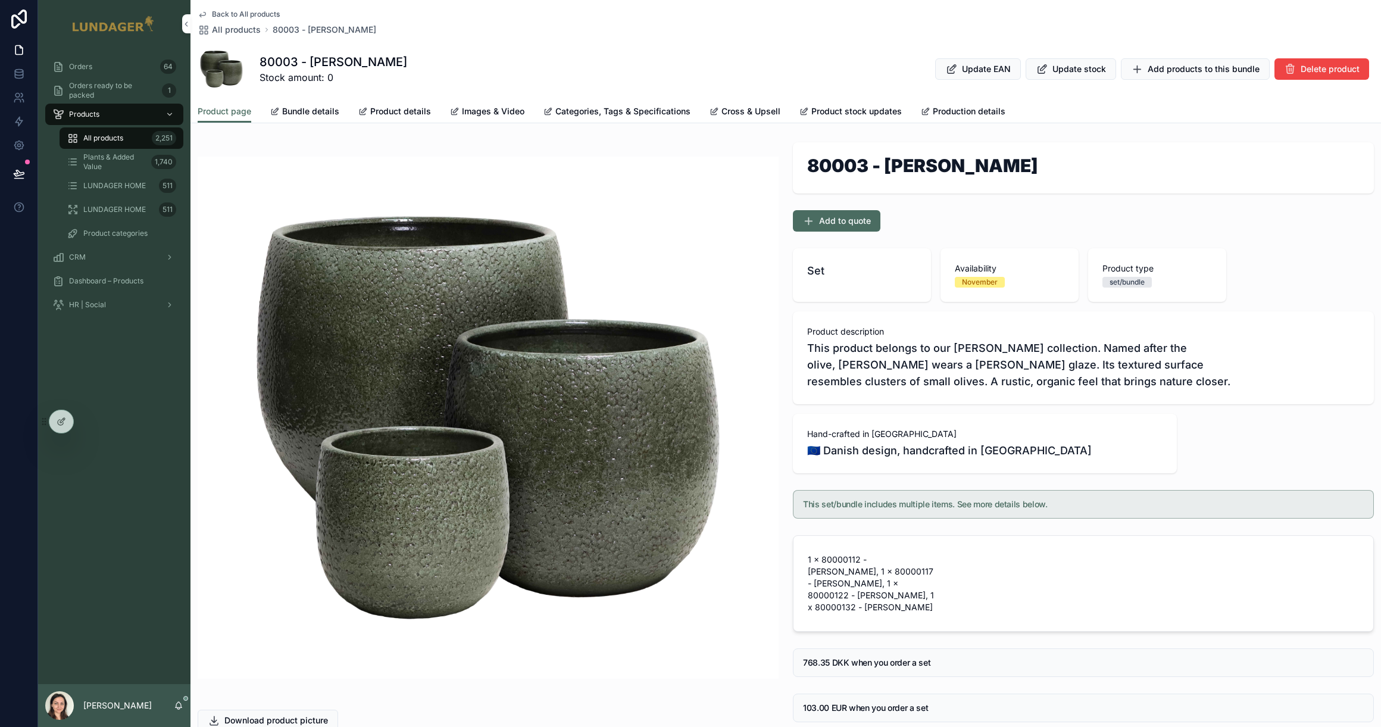
click at [1161, 69] on span "Add products to this bundle" at bounding box center [1203, 69] width 112 height 12
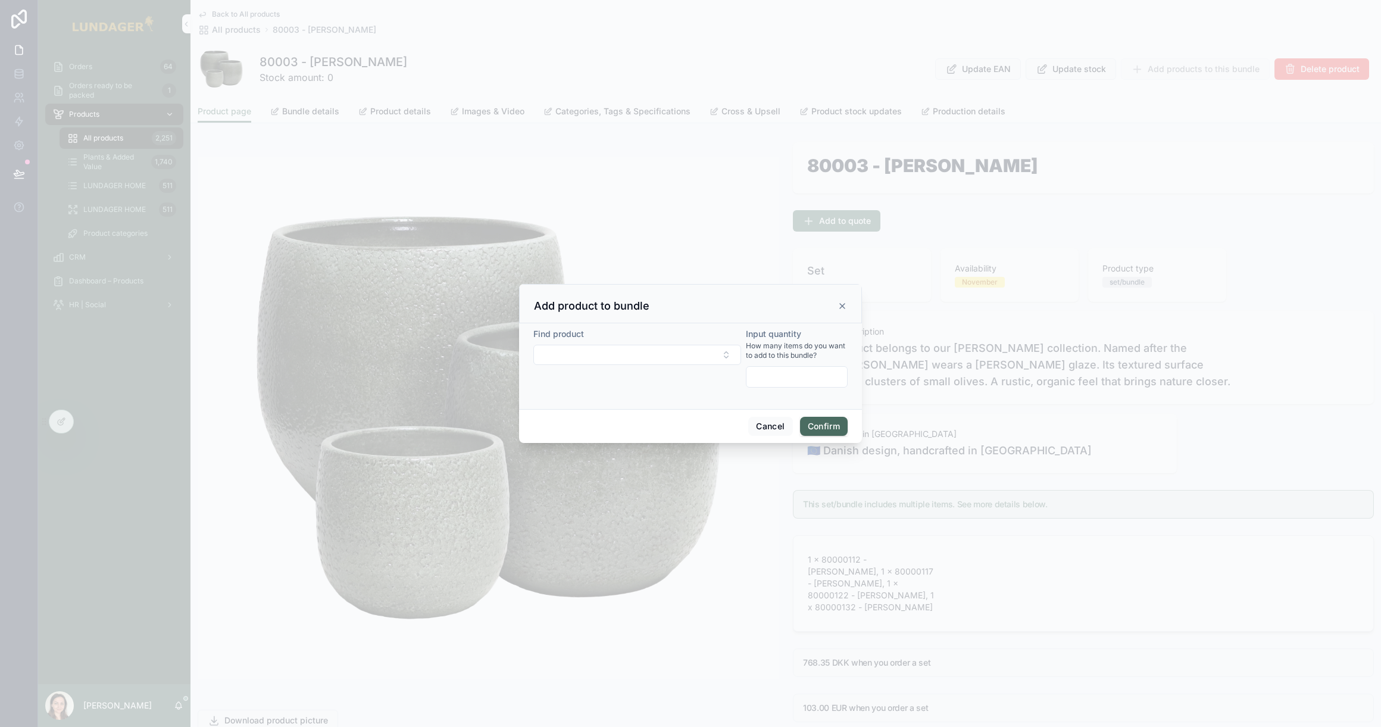
click at [609, 356] on button "Select Button" at bounding box center [637, 355] width 208 height 20
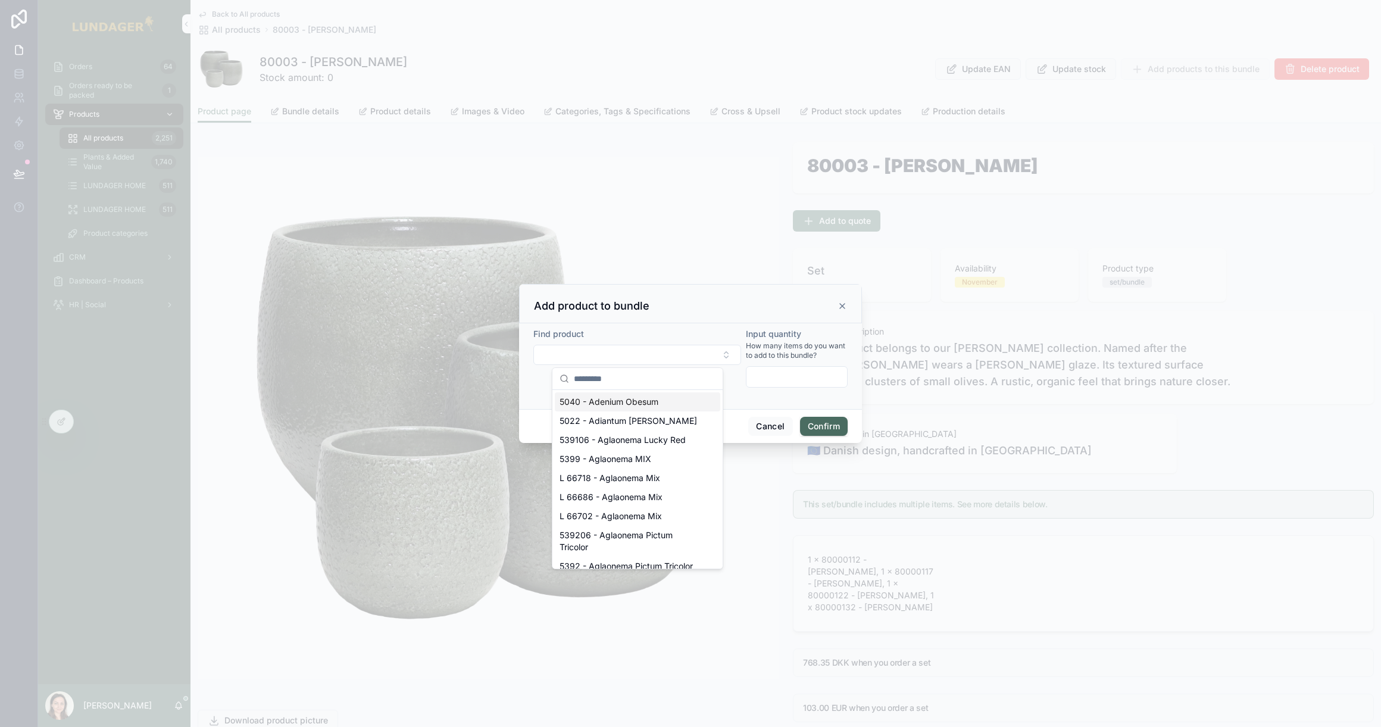
click at [605, 386] on input "text" at bounding box center [645, 378] width 142 height 21
type input "****"
click at [618, 421] on div "80003 - Olea" at bounding box center [637, 420] width 165 height 19
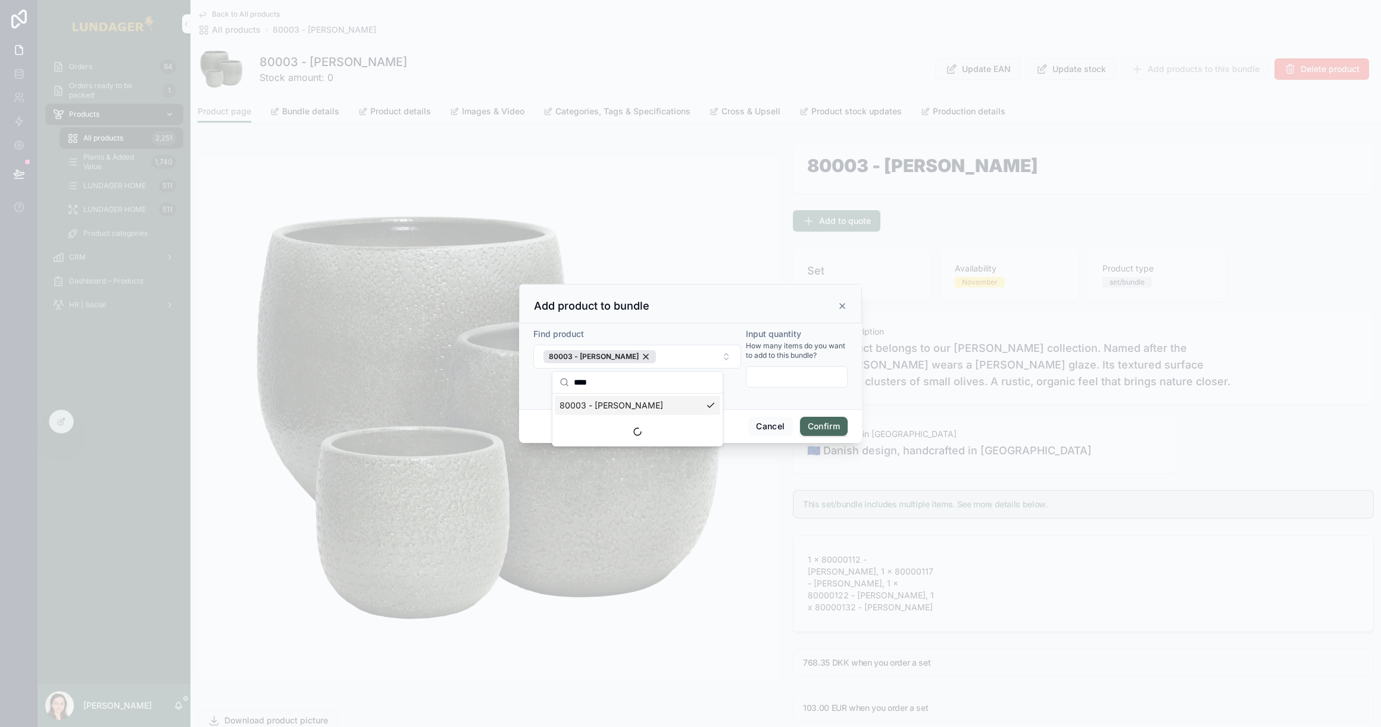
click at [603, 355] on div "80003 - Olea" at bounding box center [599, 356] width 112 height 13
click at [628, 356] on button "Select Button" at bounding box center [637, 355] width 208 height 20
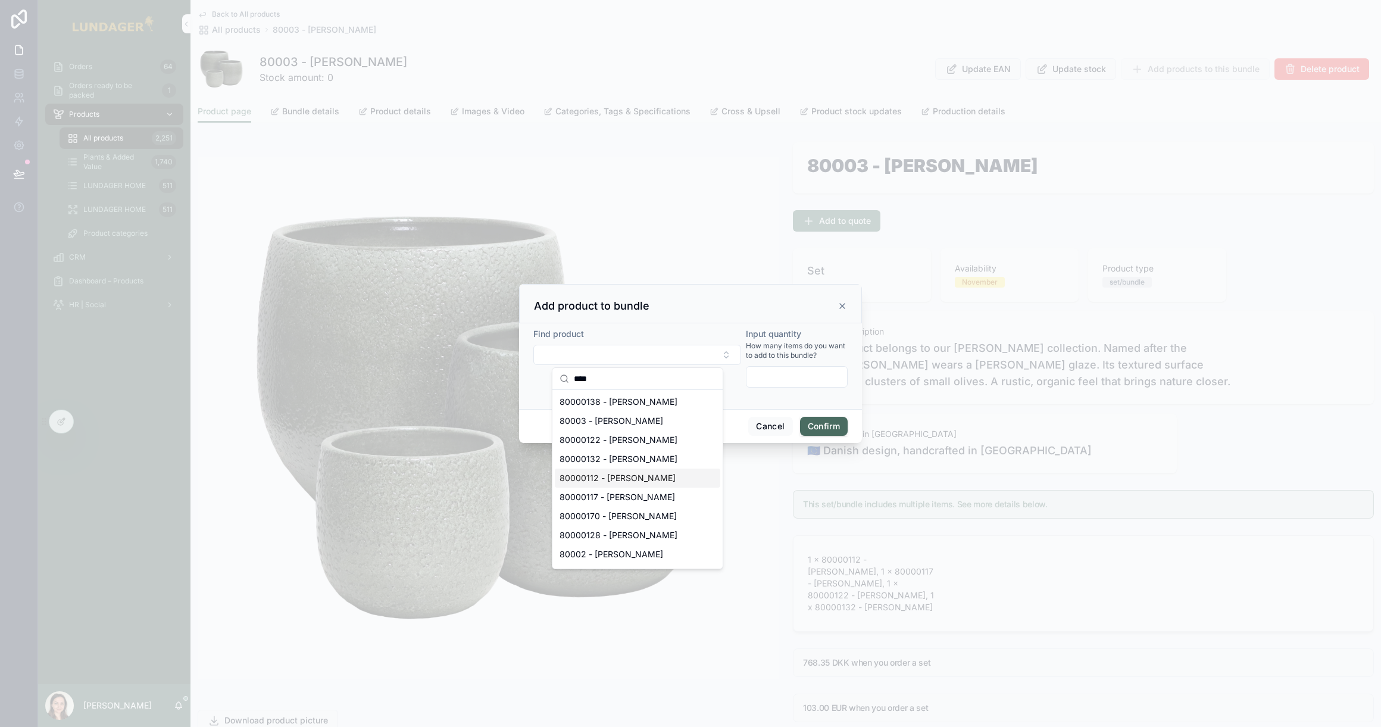
scroll to position [17, 0]
type input "****"
click at [625, 500] on div "80000170 - Olea" at bounding box center [637, 499] width 165 height 19
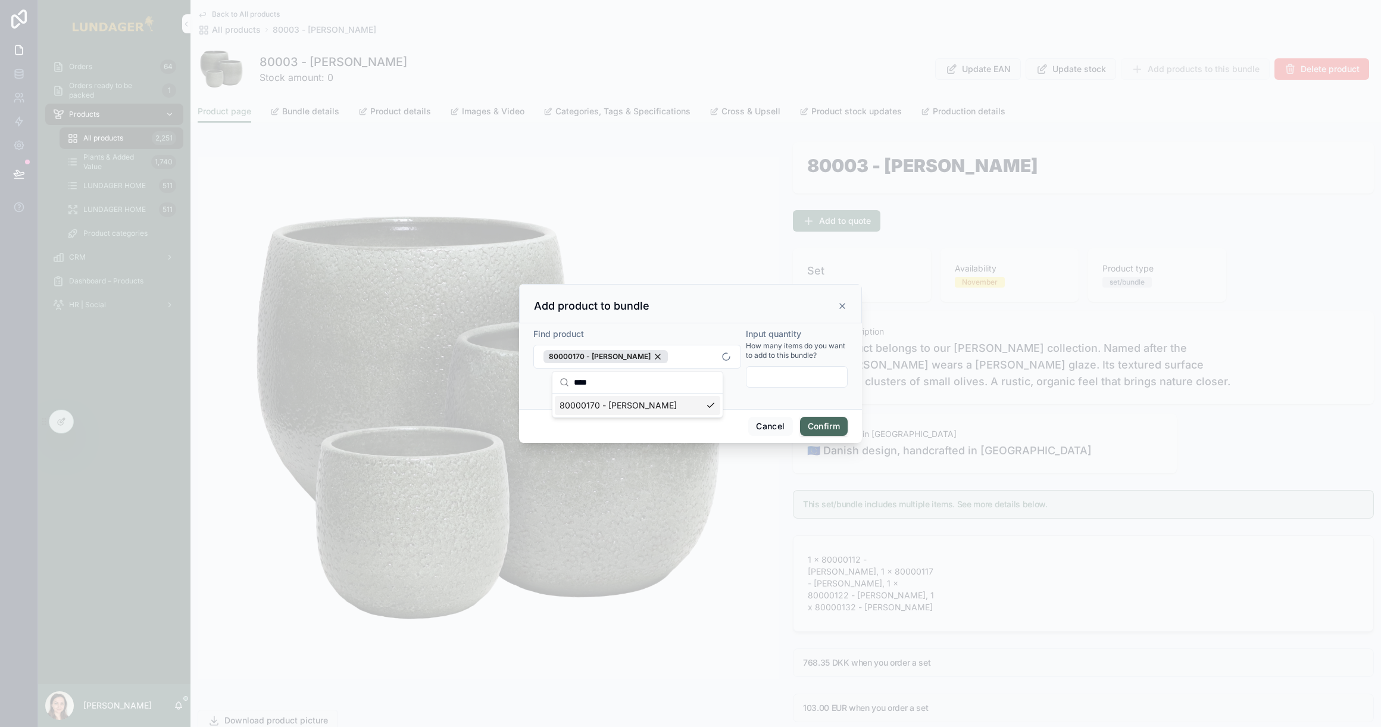
scroll to position [0, 0]
click at [530, 398] on div "Find product 80000170 - Olea Input quantity How many items do you want to add t…" at bounding box center [690, 366] width 343 height 86
click at [806, 380] on input "text" at bounding box center [796, 376] width 101 height 17
type input "*"
click at [710, 400] on div "Find product 80000170 - Olea Input quantity How many items do you want to add t…" at bounding box center [690, 366] width 343 height 86
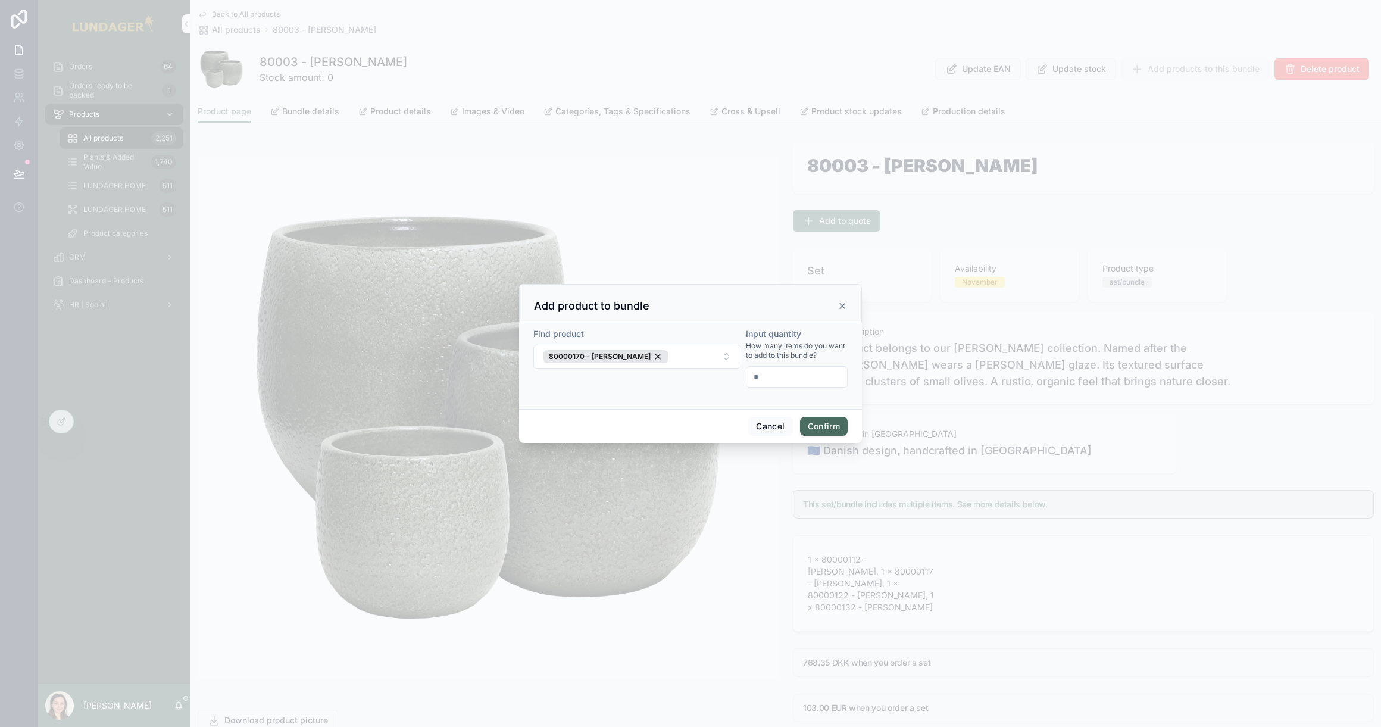
click at [829, 425] on button "Confirm" at bounding box center [824, 426] width 48 height 19
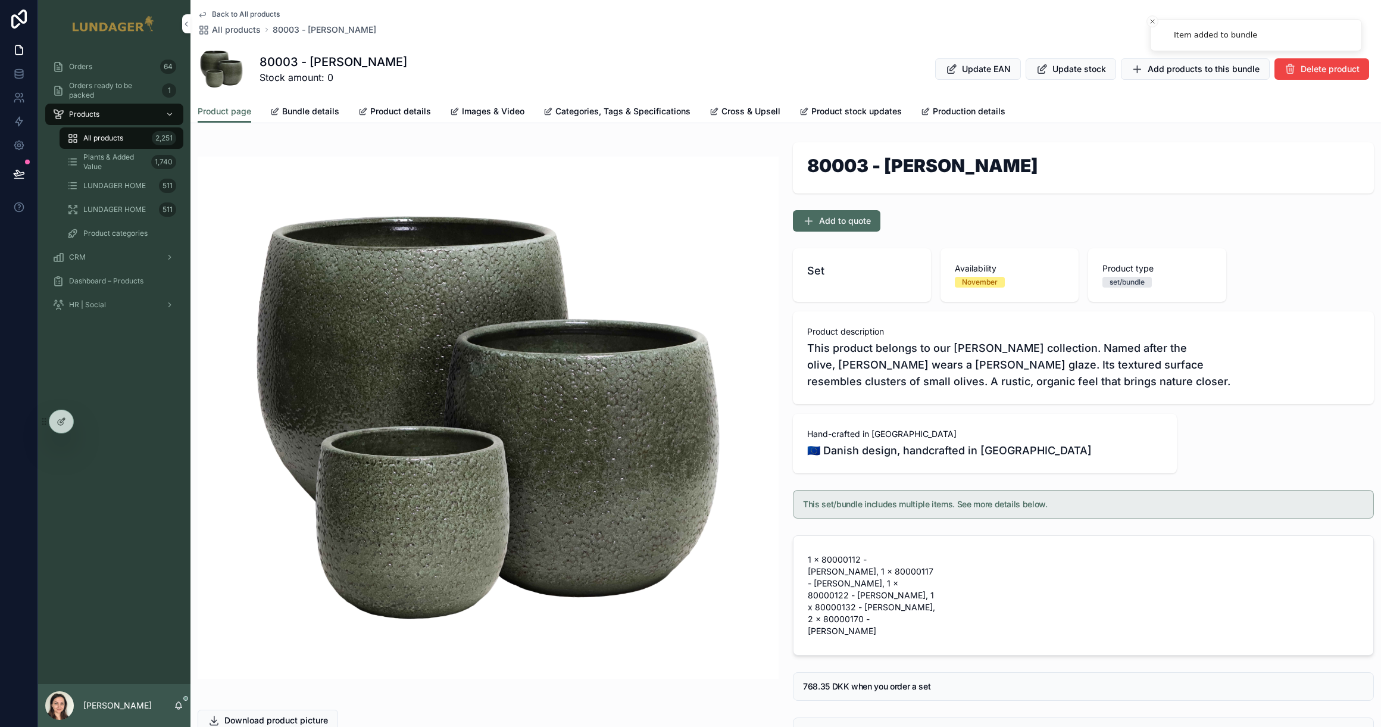
click at [286, 108] on span "Bundle details" at bounding box center [310, 111] width 57 height 12
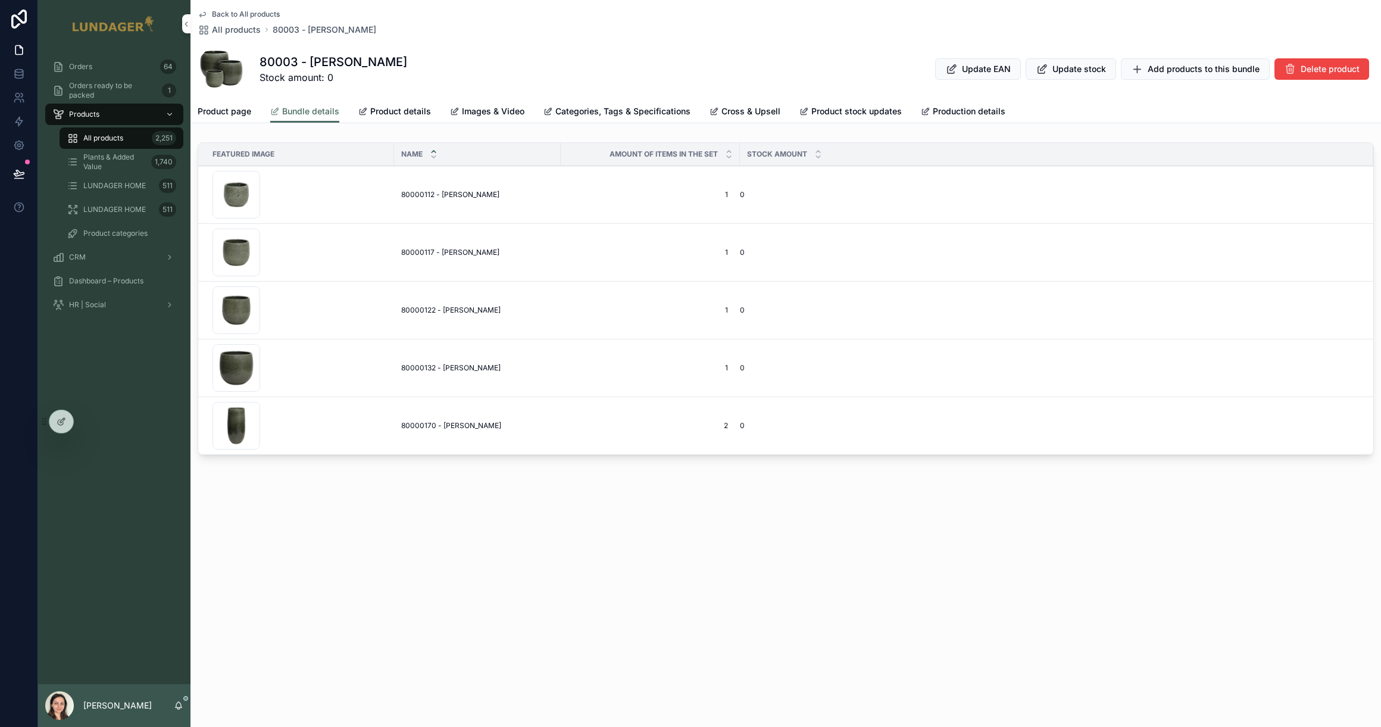
click at [0, 0] on span "Remove product" at bounding box center [0, 0] width 0 height 0
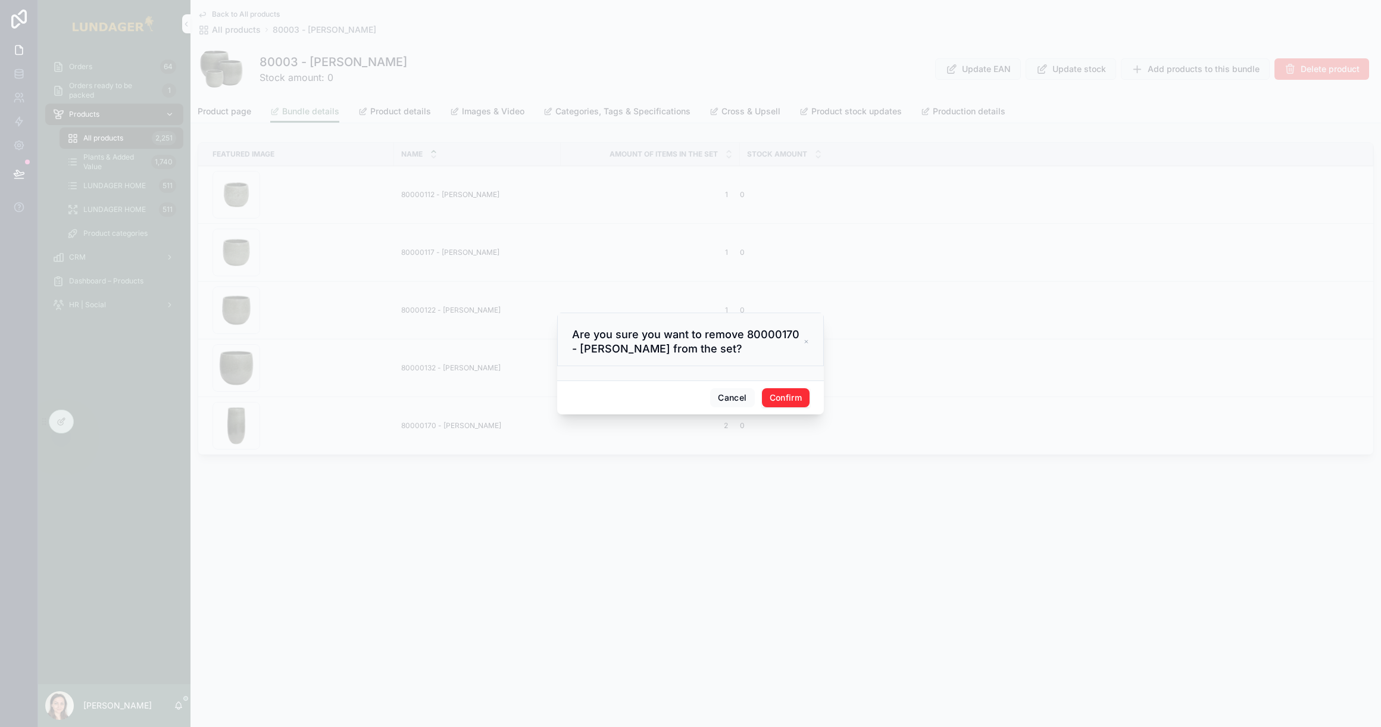
click at [797, 394] on button "Confirm" at bounding box center [786, 397] width 48 height 19
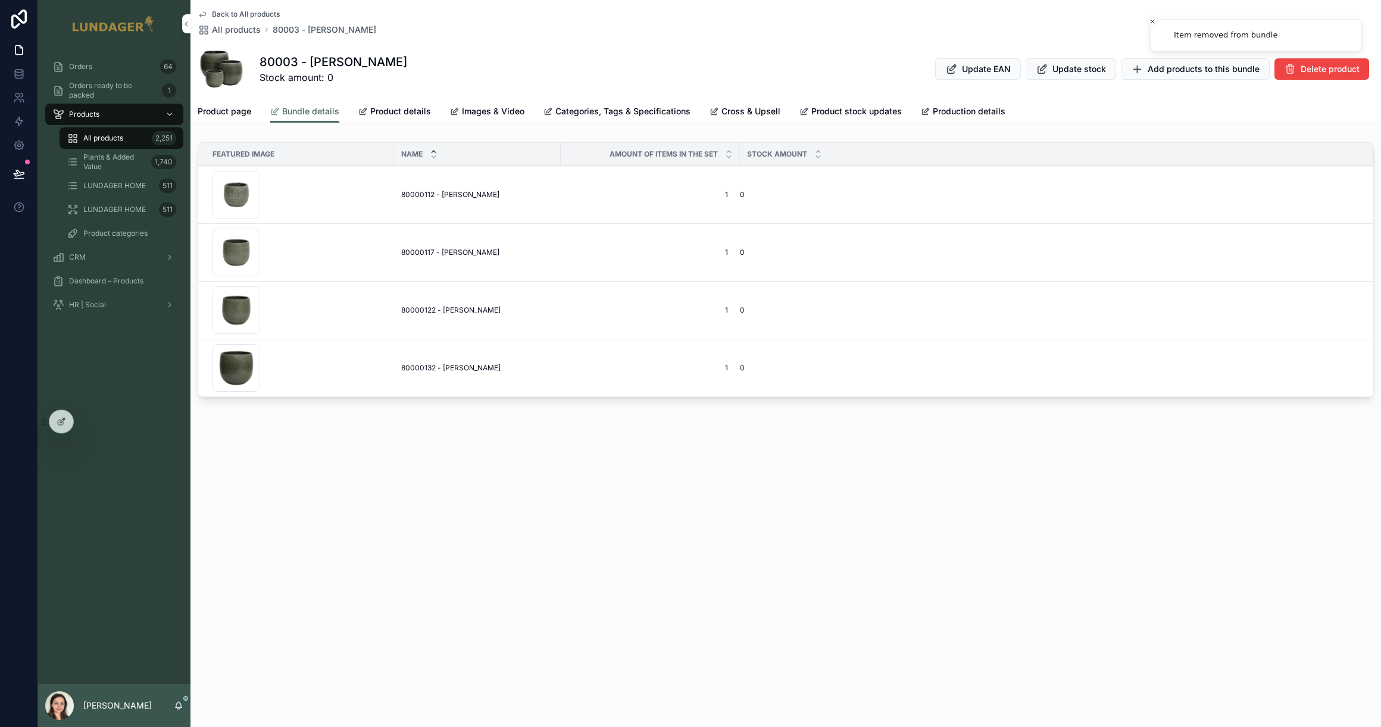
click at [787, 543] on div "Back to All products All products 80003 - Olea 80003 - Olea Stock amount: 0 Upd…" at bounding box center [785, 363] width 1190 height 727
click at [375, 496] on div "Back to All products All products 80003 - Olea 80003 - Olea Stock amount: 0 Upd…" at bounding box center [785, 363] width 1190 height 727
click at [371, 454] on div "Back to All products All products 80003 - Olea 80003 - Olea Stock amount: 0 Upd…" at bounding box center [785, 241] width 1190 height 483
click at [121, 140] on span "All products" at bounding box center [103, 138] width 40 height 10
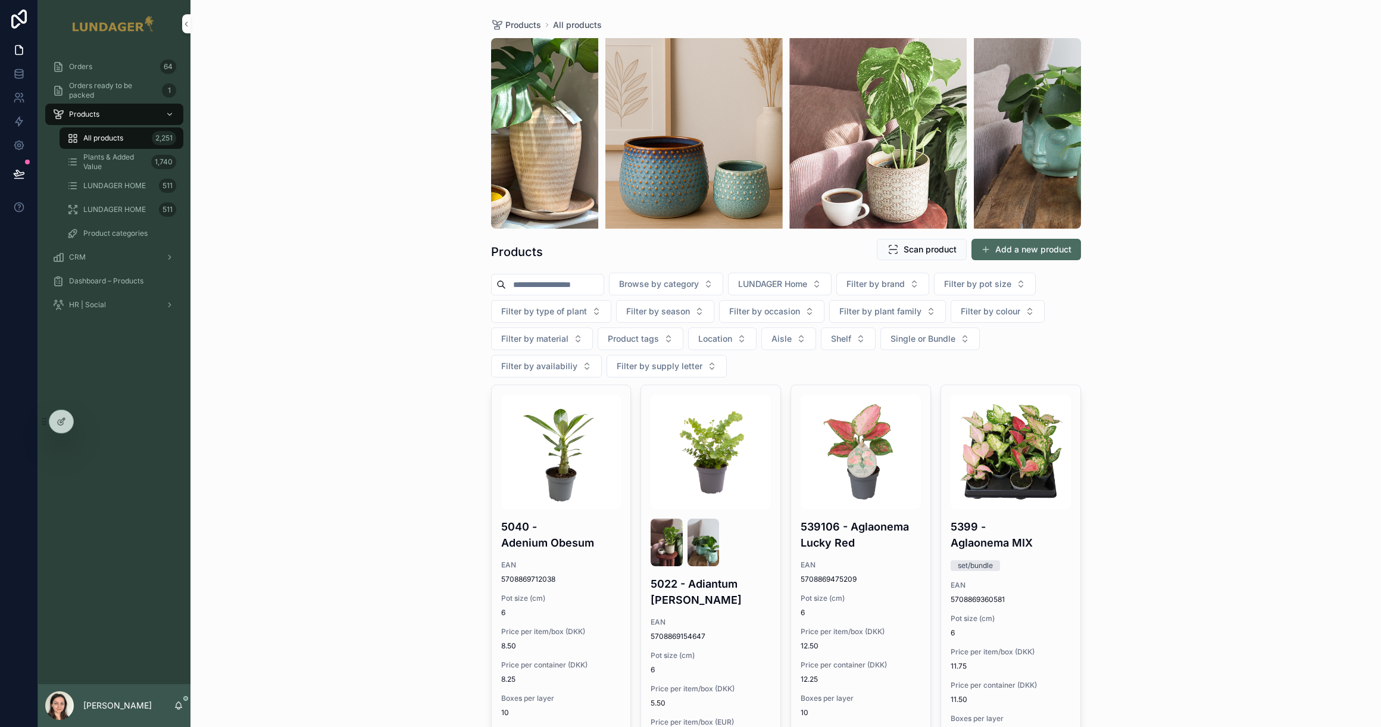
click at [65, 426] on div at bounding box center [61, 421] width 24 height 23
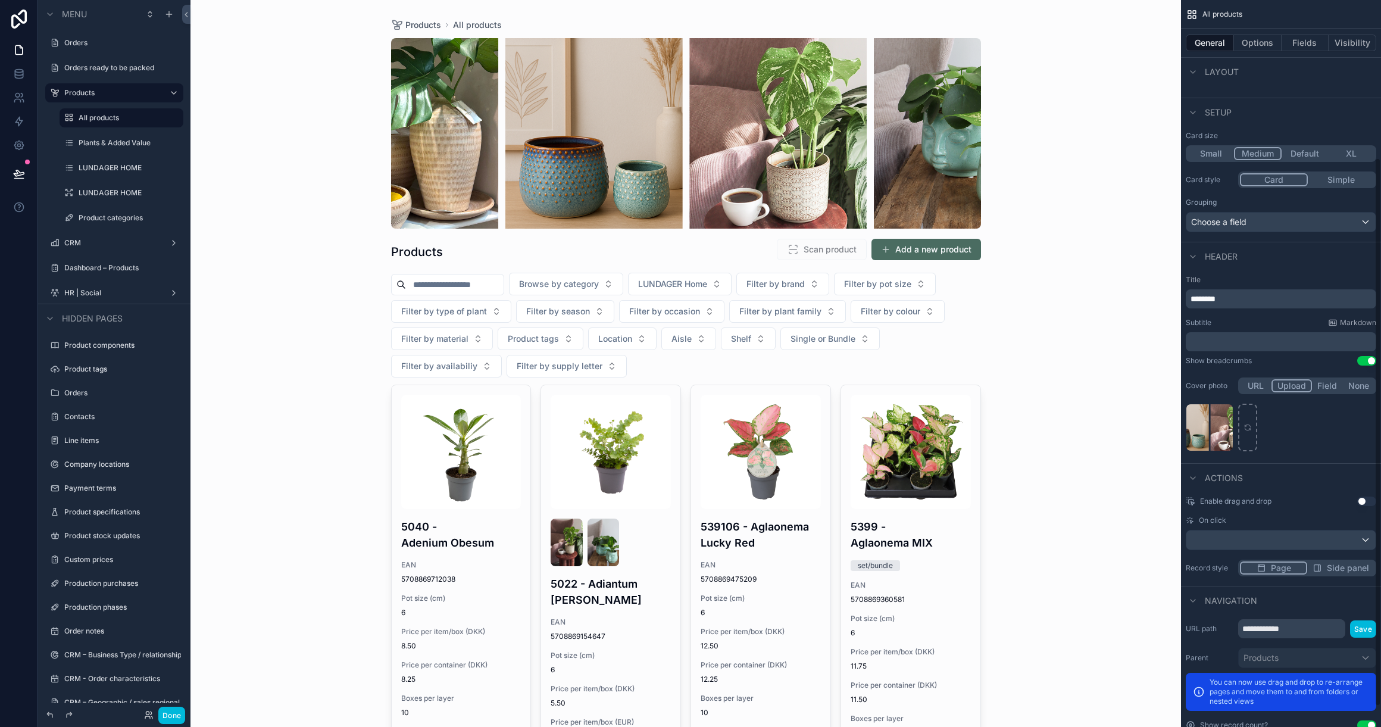
scroll to position [236, 0]
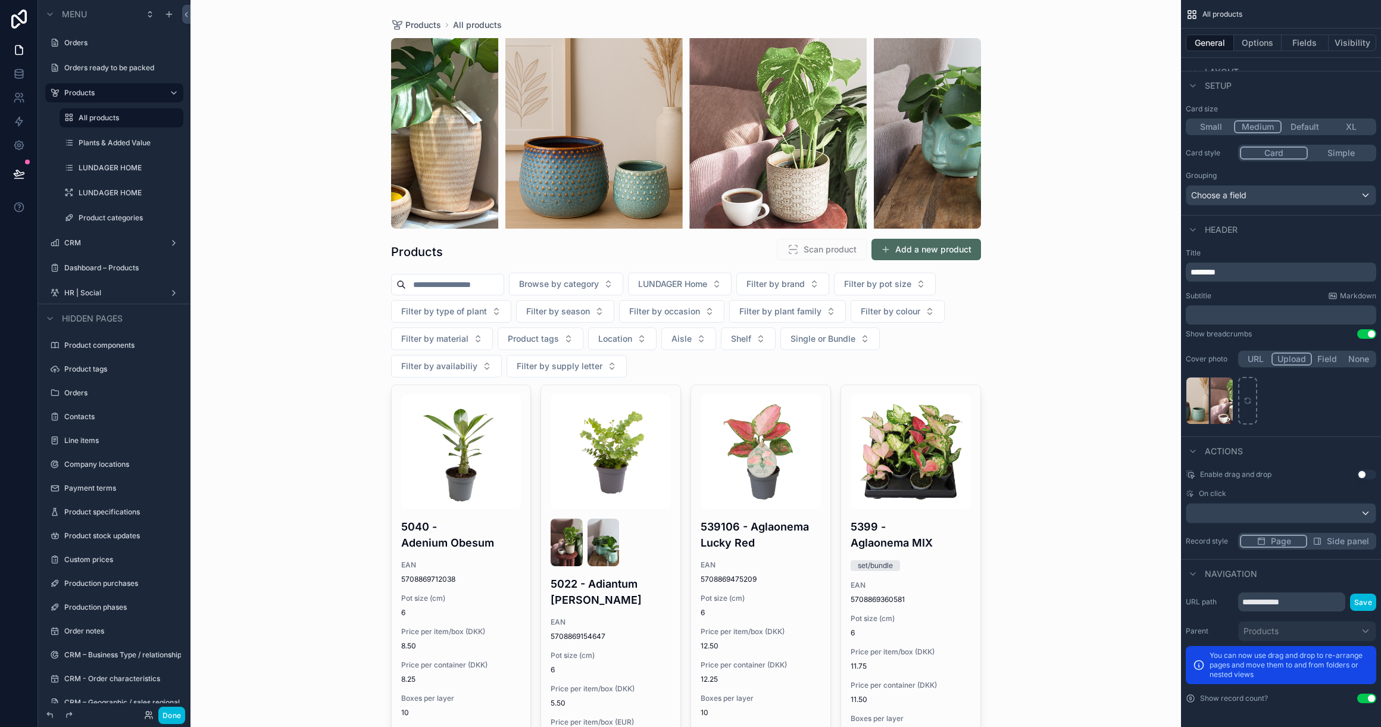
click at [1244, 46] on button "Options" at bounding box center [1258, 43] width 48 height 17
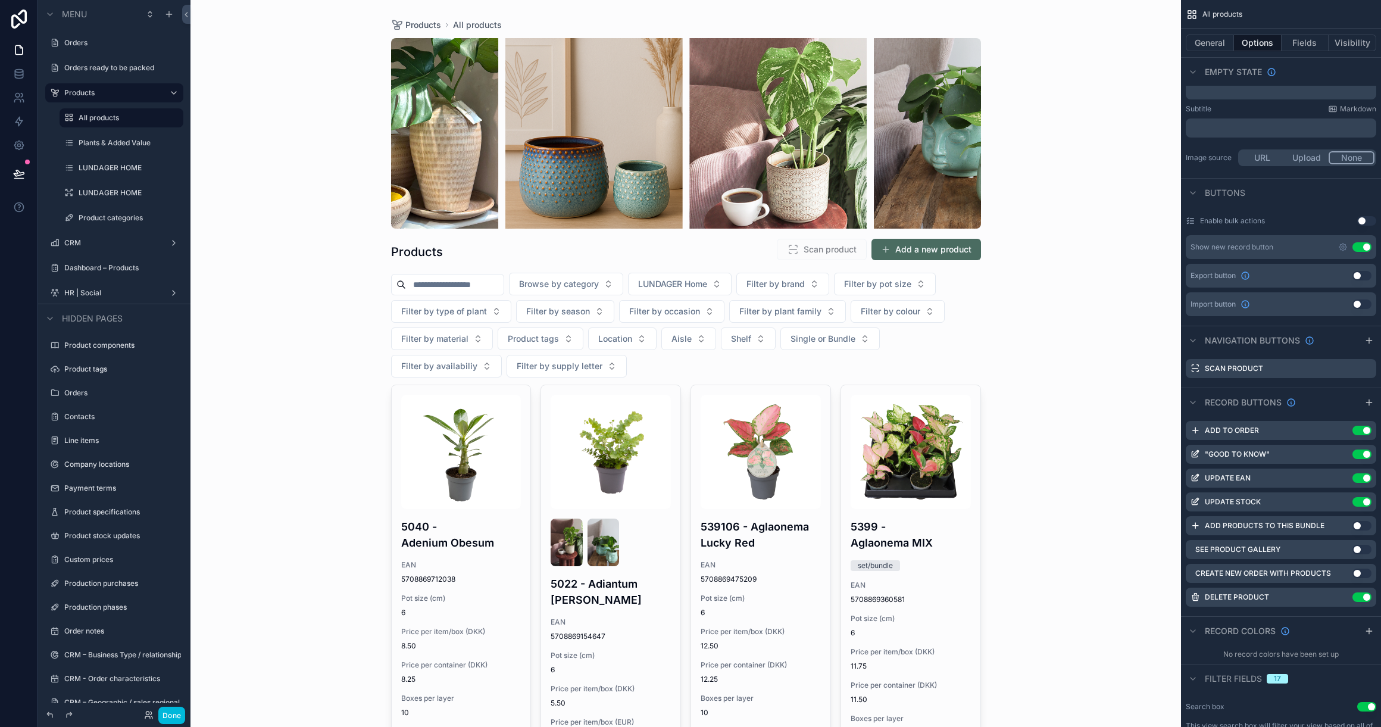
click at [1343, 249] on icon "scrollable content" at bounding box center [1342, 246] width 7 height 7
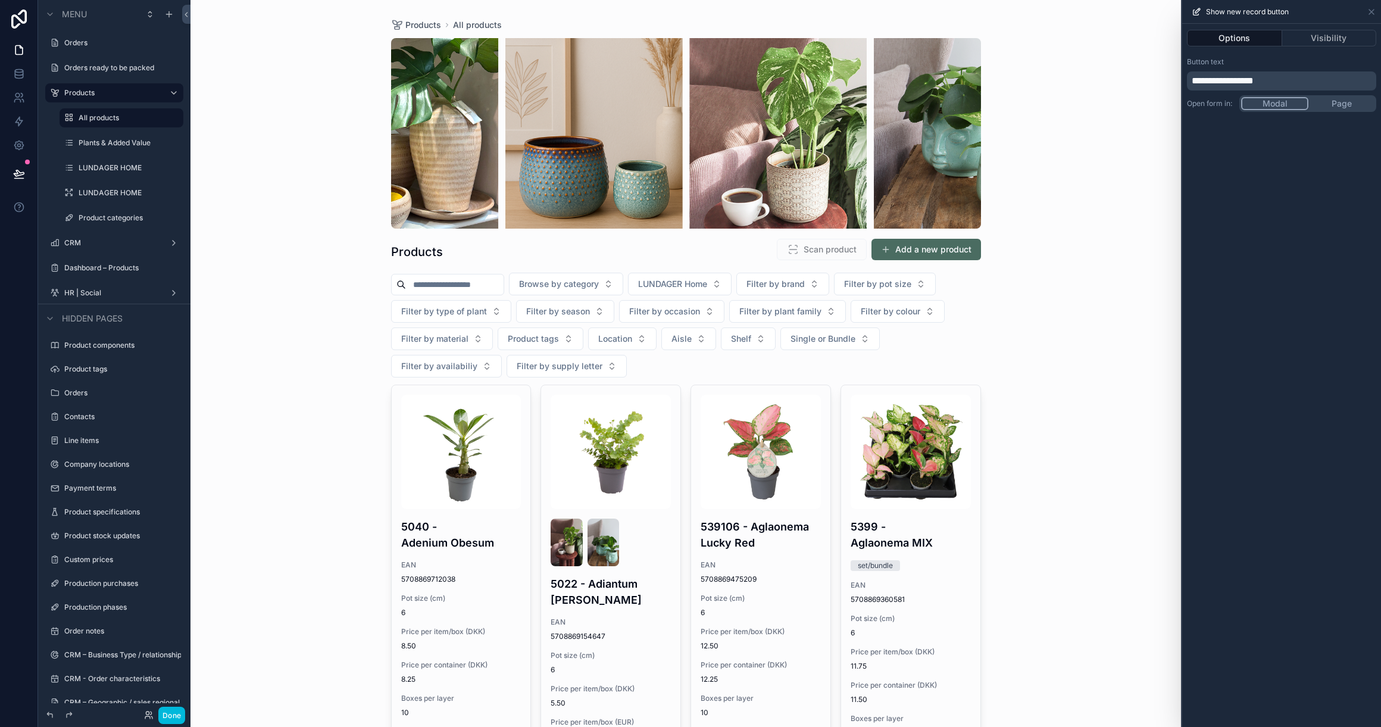
click at [916, 252] on button "Add a new product" at bounding box center [925, 249] width 109 height 21
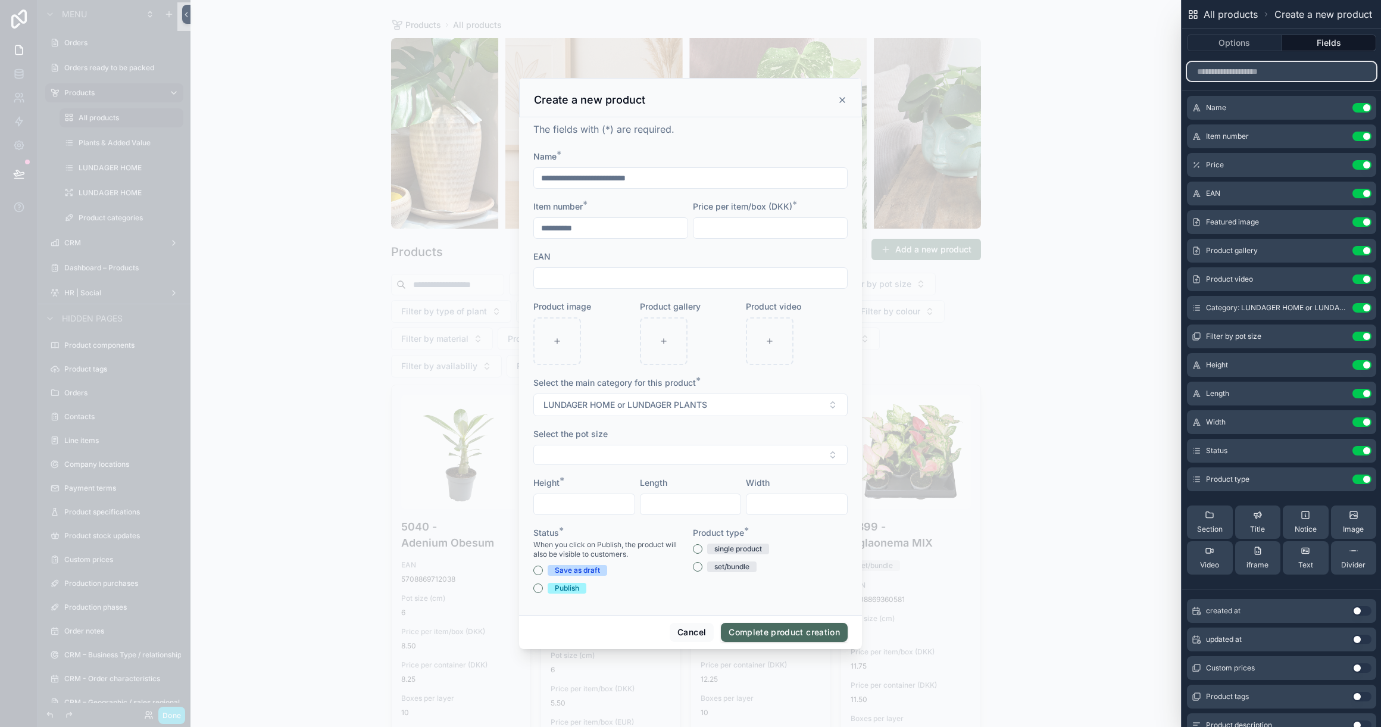
click at [1263, 67] on input "text" at bounding box center [1281, 71] width 189 height 19
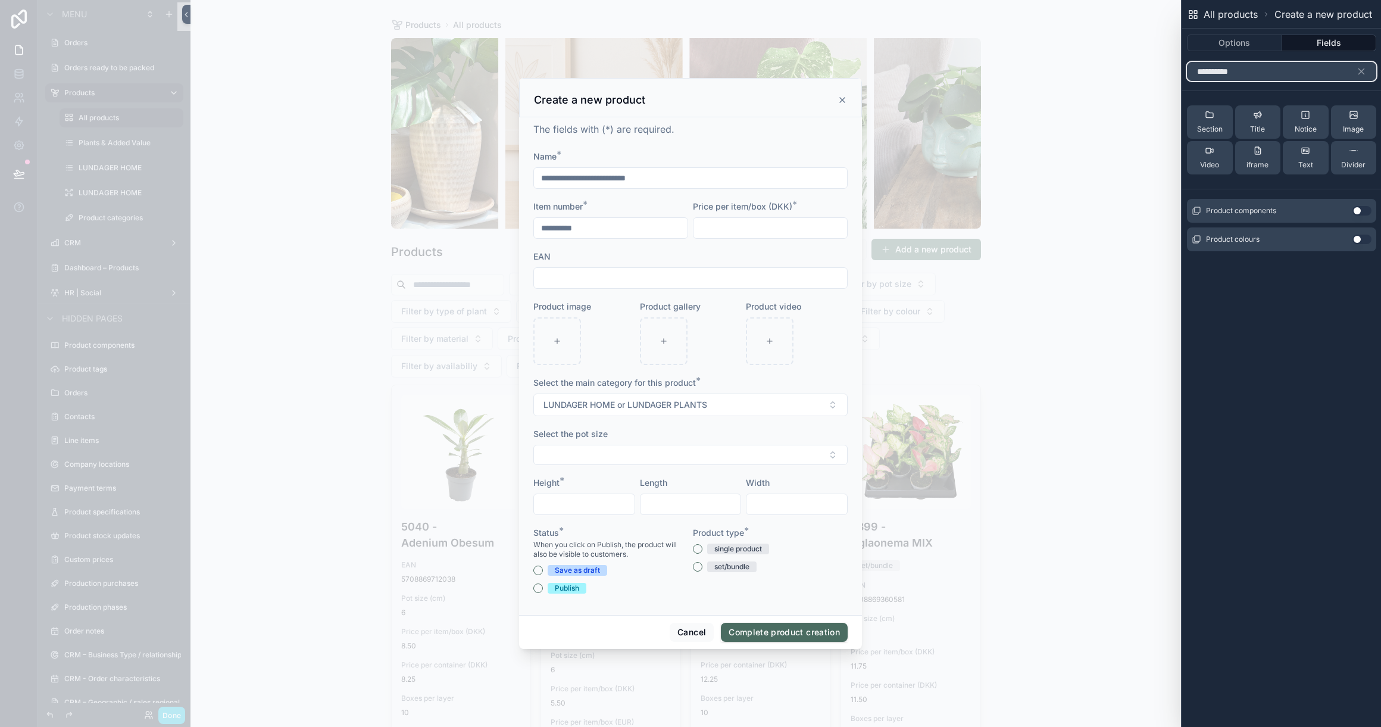
type input "**********"
click at [1363, 210] on button "Use setting" at bounding box center [1361, 211] width 19 height 10
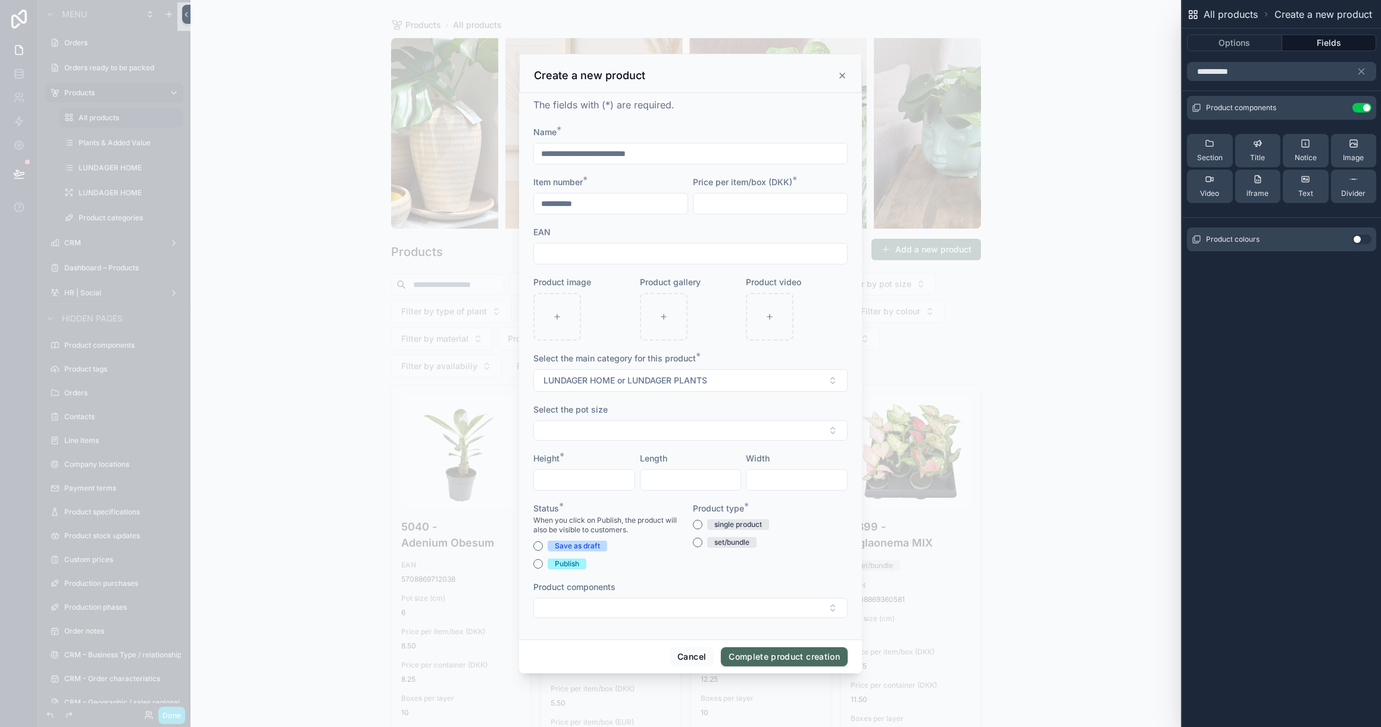
click at [766, 600] on button "Select Button" at bounding box center [690, 607] width 314 height 20
click at [776, 609] on button "Select Button" at bounding box center [690, 607] width 314 height 20
click at [1357, 107] on button "Use setting" at bounding box center [1361, 108] width 19 height 10
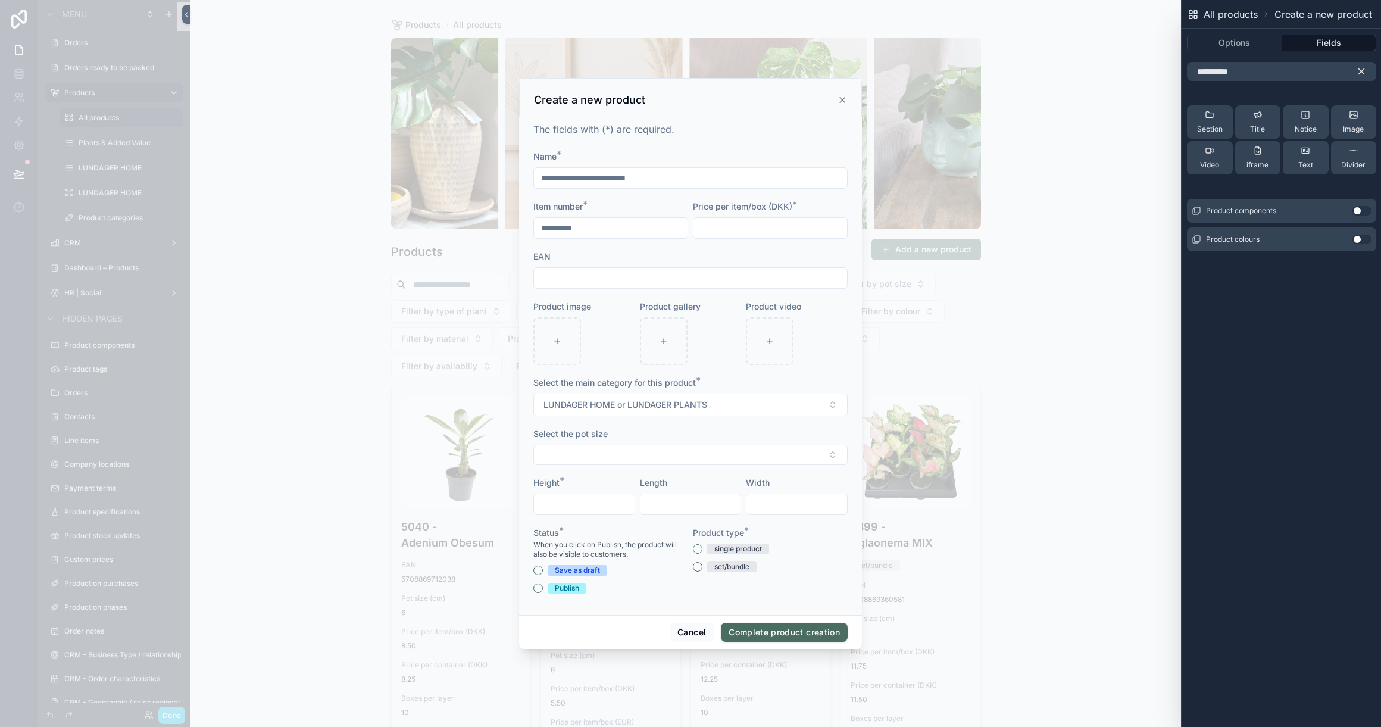
click at [1364, 71] on icon "button" at bounding box center [1361, 71] width 11 height 11
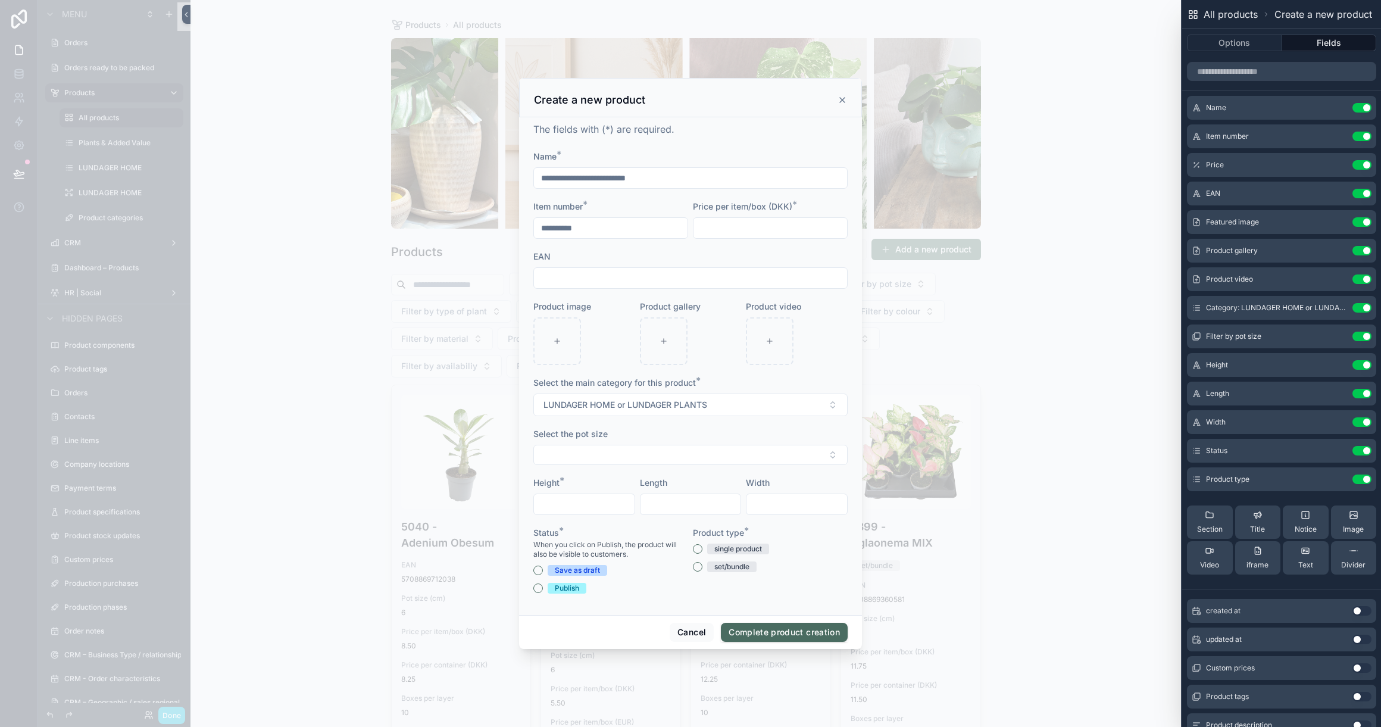
click at [842, 101] on icon "scrollable content" at bounding box center [842, 100] width 10 height 10
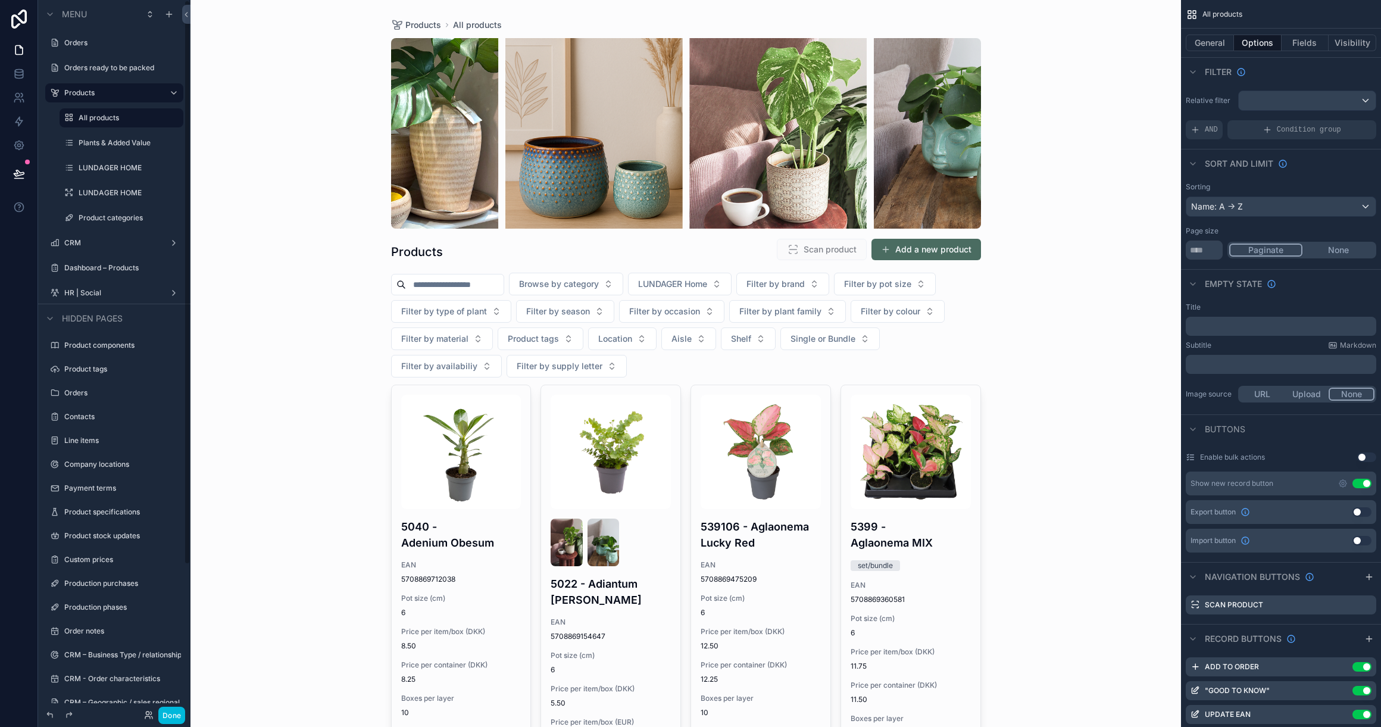
click at [181, 717] on button "Done" at bounding box center [171, 714] width 27 height 17
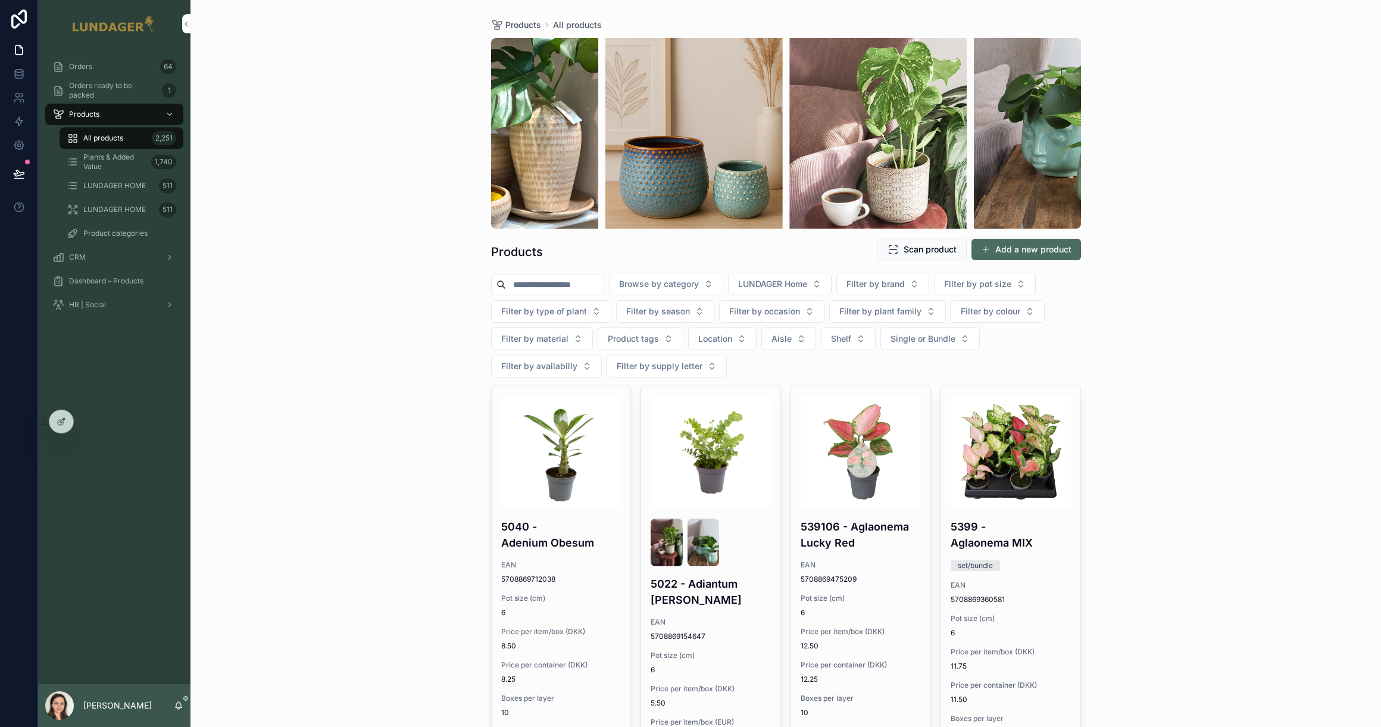
click at [349, 217] on div "Products All products Products Scan product Add a new product Browse by categor…" at bounding box center [785, 363] width 1190 height 727
click at [63, 426] on div at bounding box center [61, 421] width 24 height 23
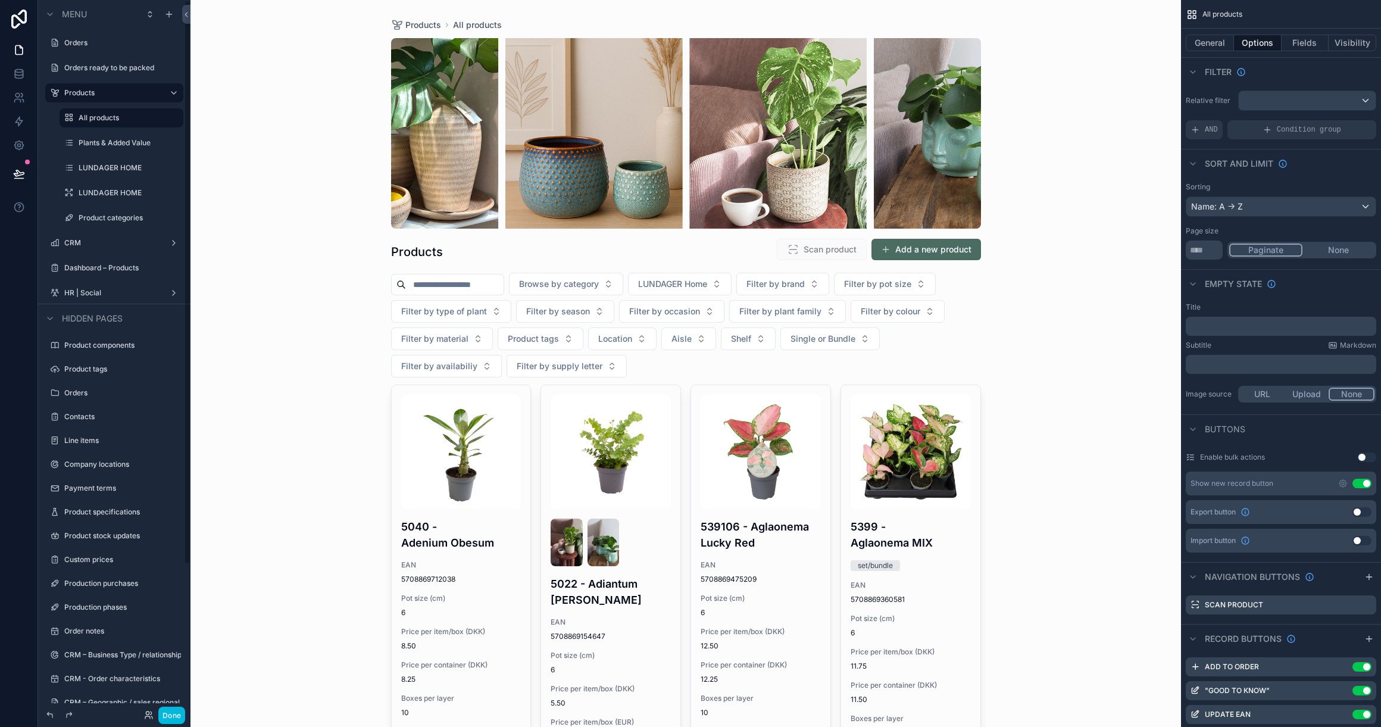
click at [184, 714] on button "Done" at bounding box center [171, 714] width 27 height 17
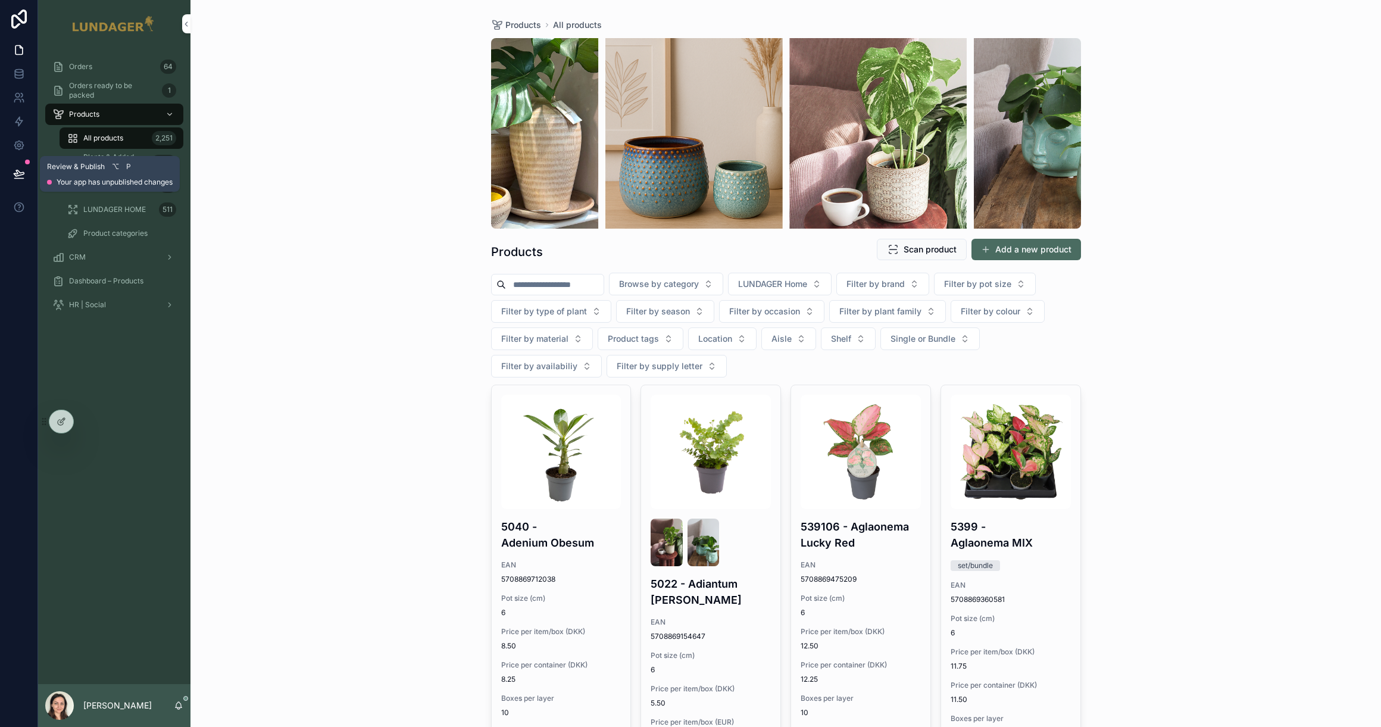
click at [14, 173] on icon at bounding box center [19, 173] width 10 height 6
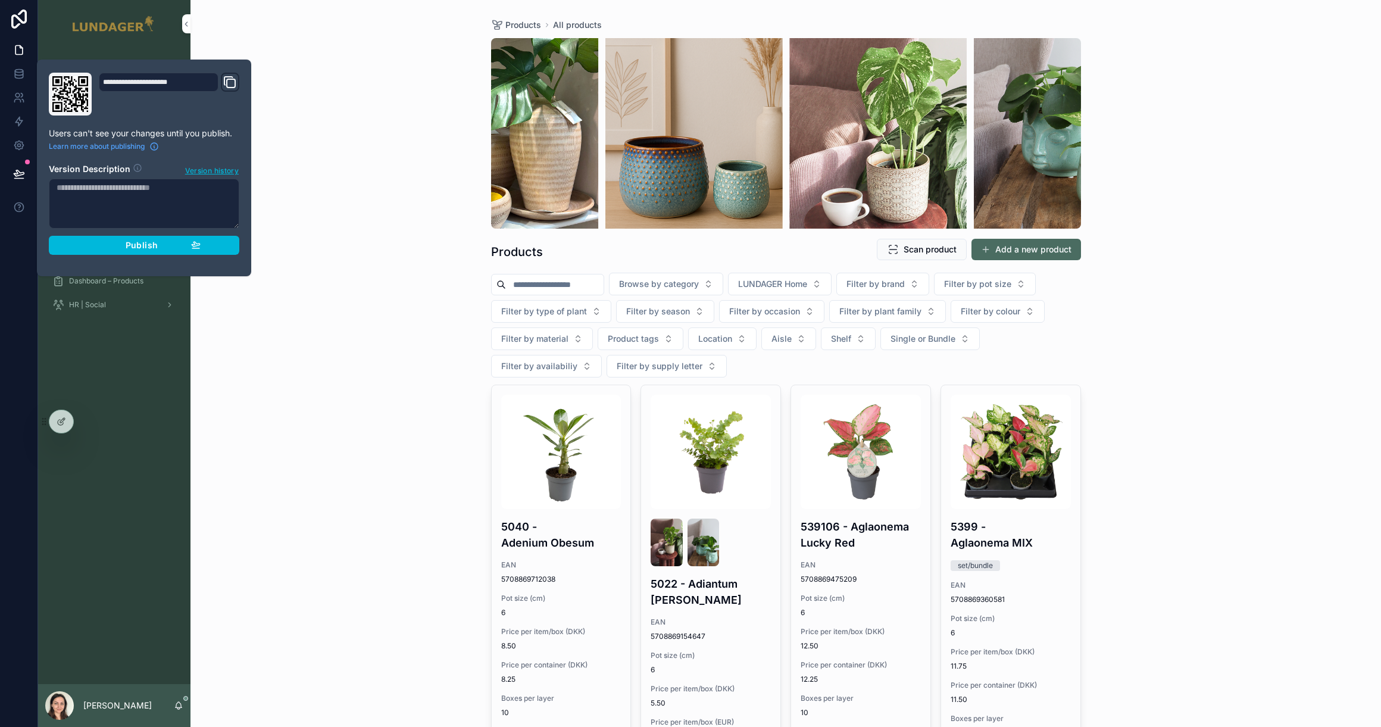
click at [133, 244] on span "Publish" at bounding box center [142, 245] width 32 height 11
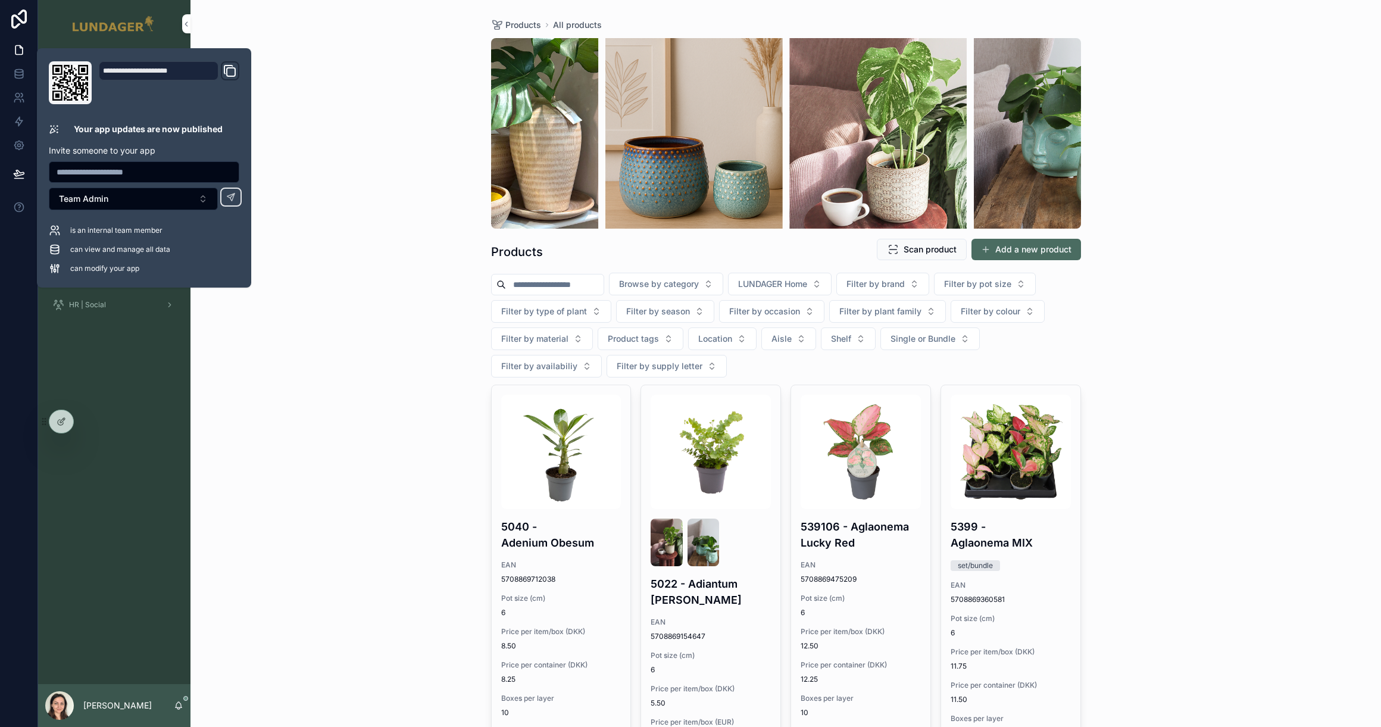
drag, startPoint x: 344, startPoint y: 334, endPoint x: 338, endPoint y: 308, distance: 26.9
click at [344, 334] on div "Products All products Products Scan product Add a new product Browse by categor…" at bounding box center [785, 363] width 1190 height 727
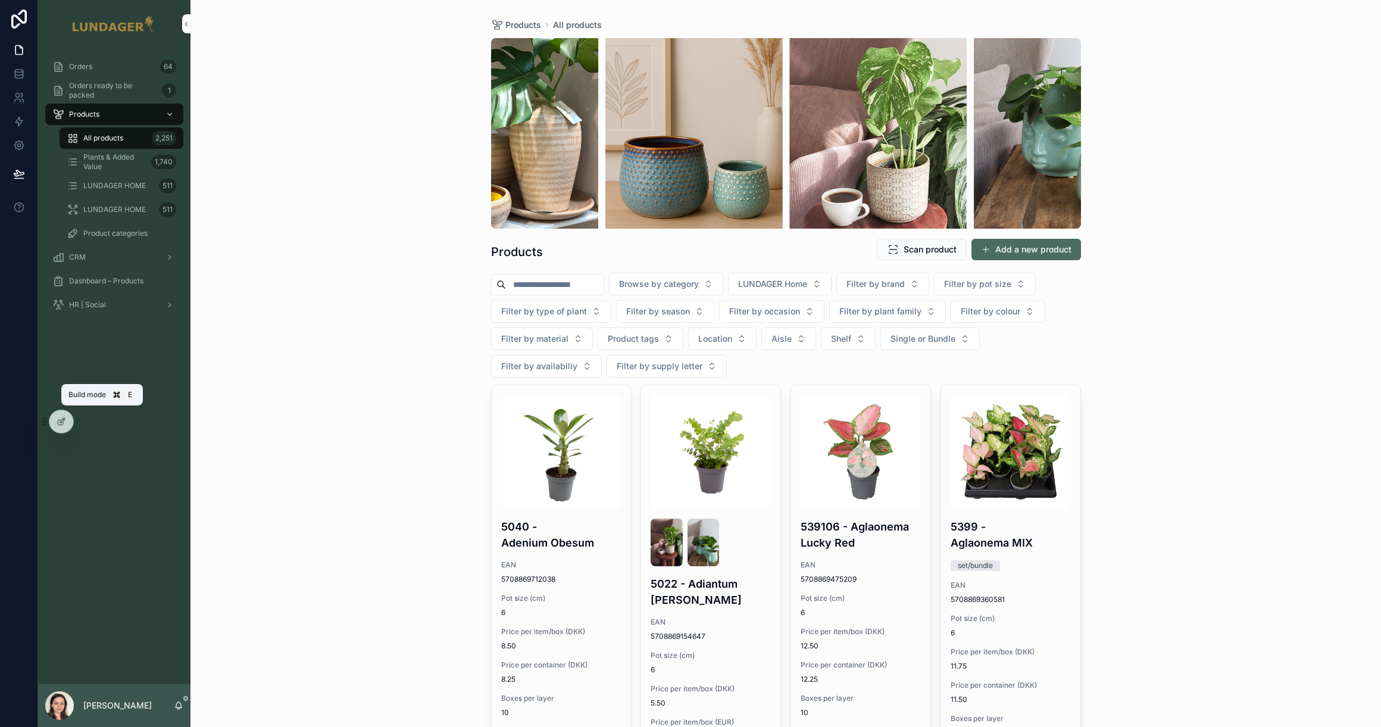
click at [61, 424] on icon at bounding box center [62, 422] width 10 height 10
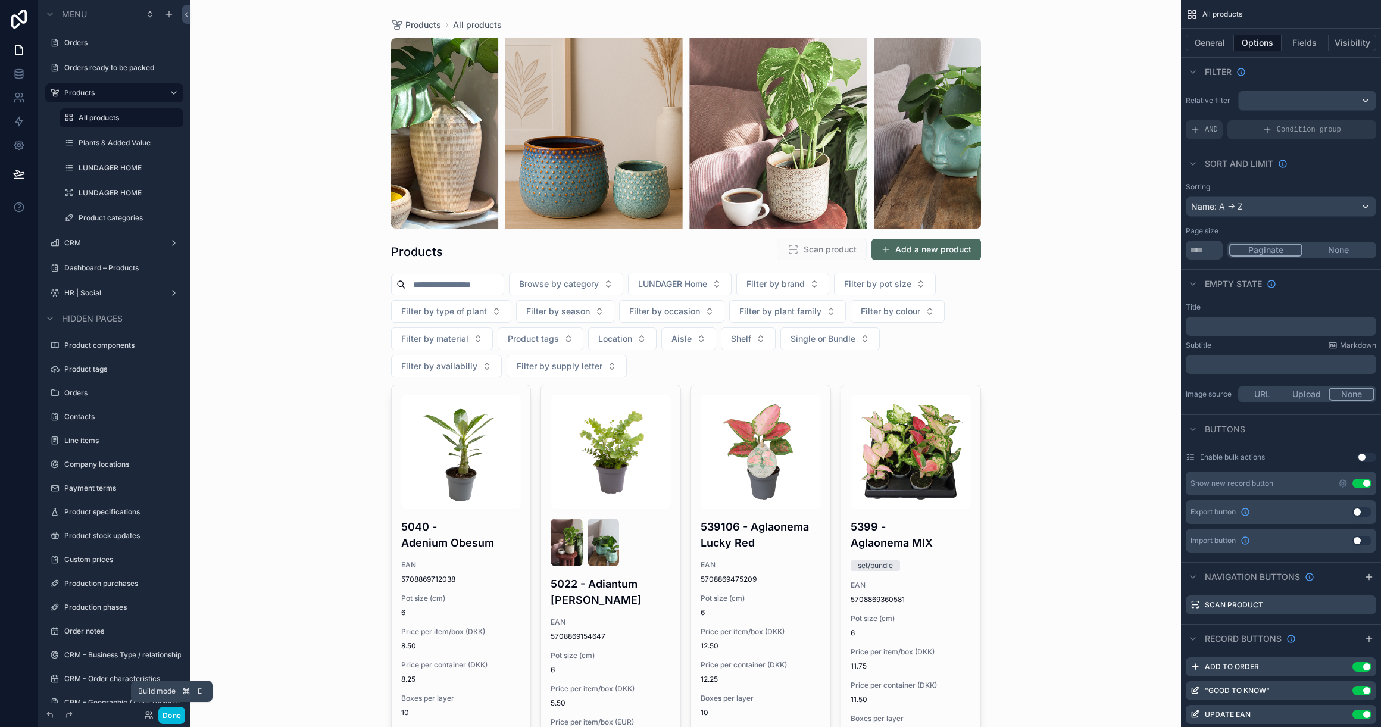
click at [173, 716] on button "Done" at bounding box center [171, 714] width 27 height 17
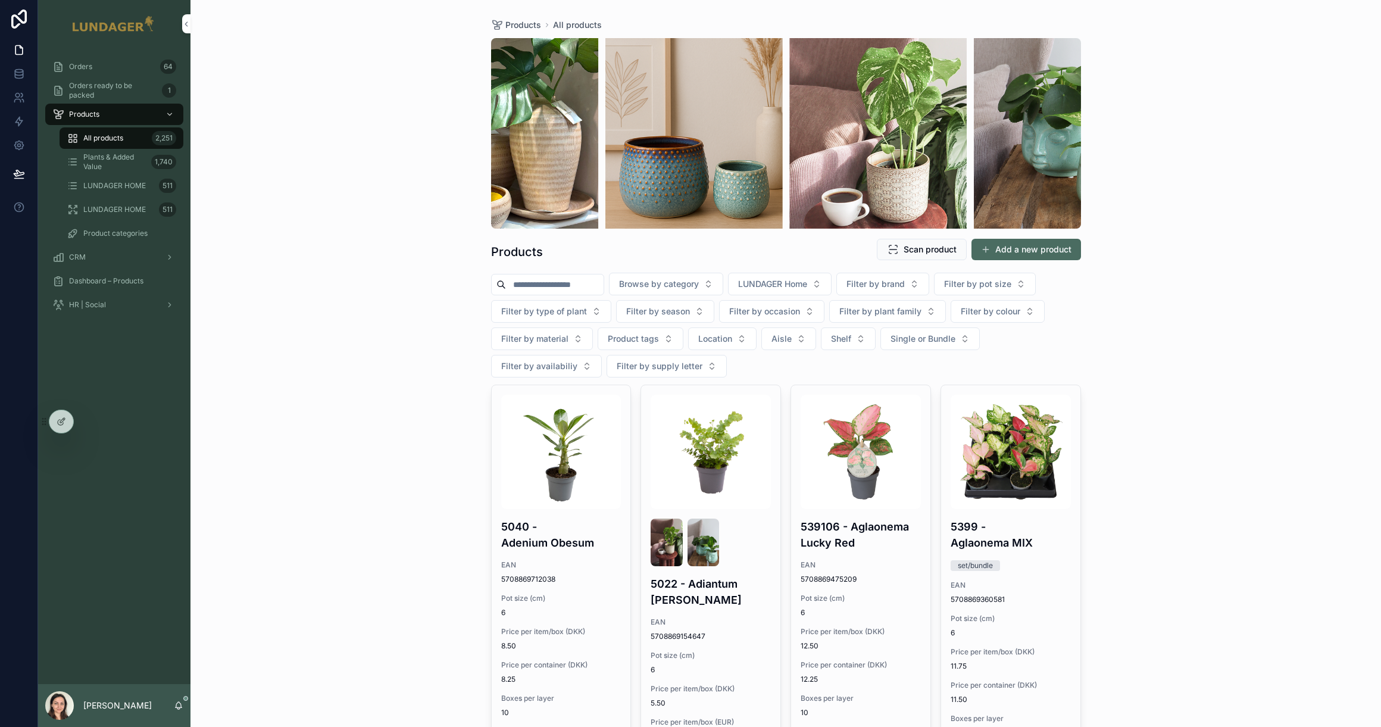
click at [102, 186] on span "LUNDAGER HOME" at bounding box center [114, 186] width 62 height 10
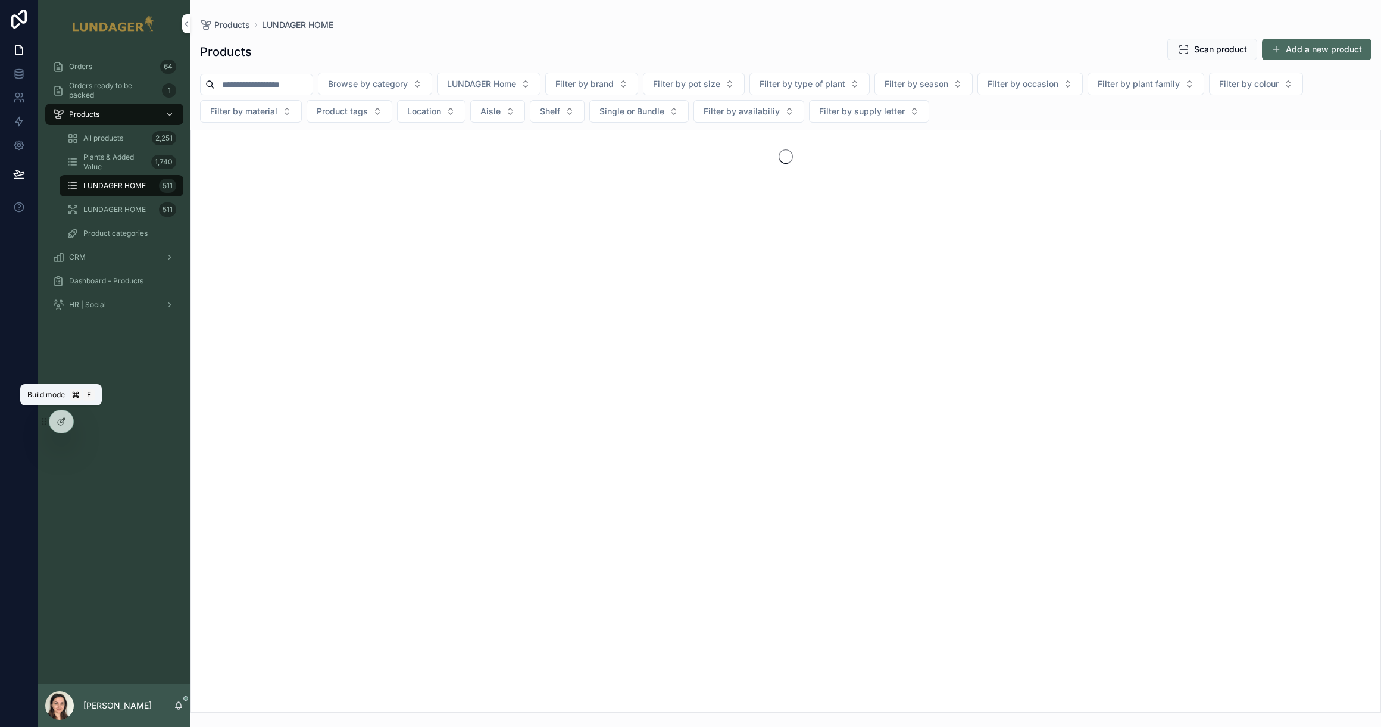
click at [64, 427] on div at bounding box center [61, 421] width 24 height 23
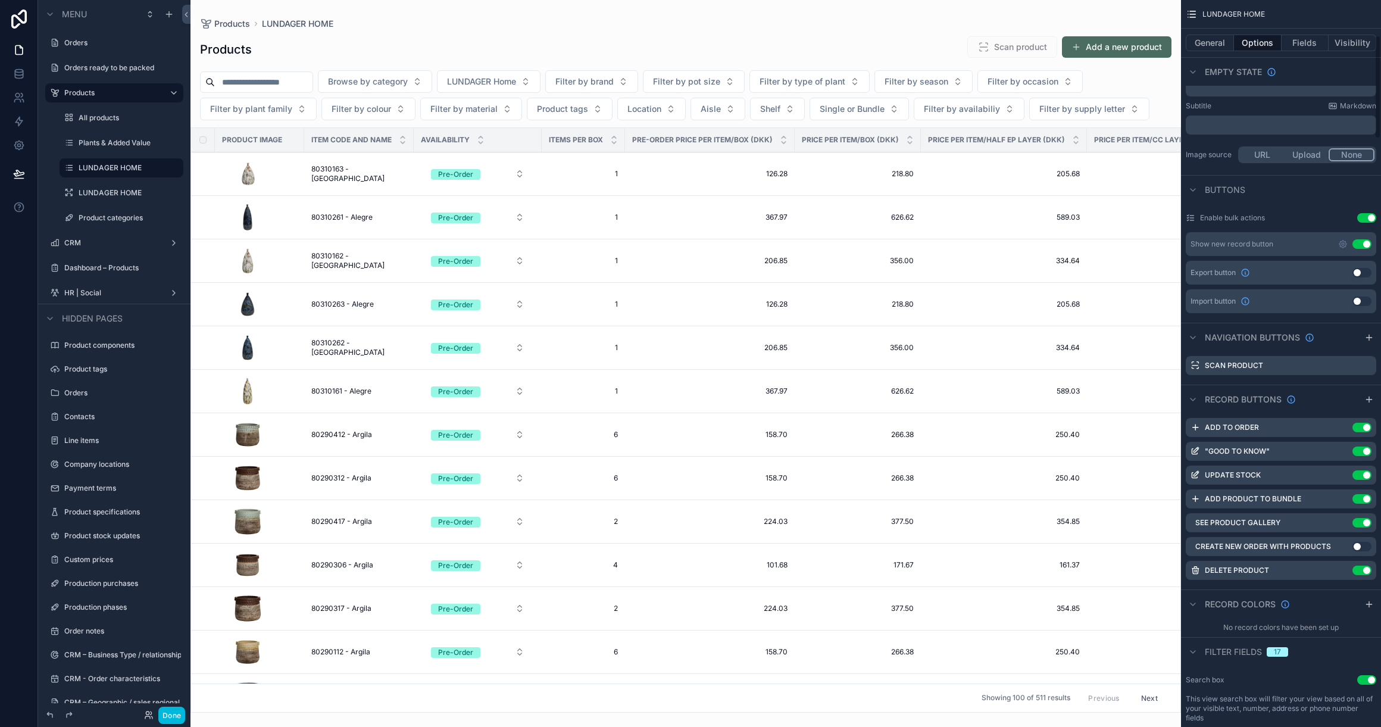
scroll to position [256, 0]
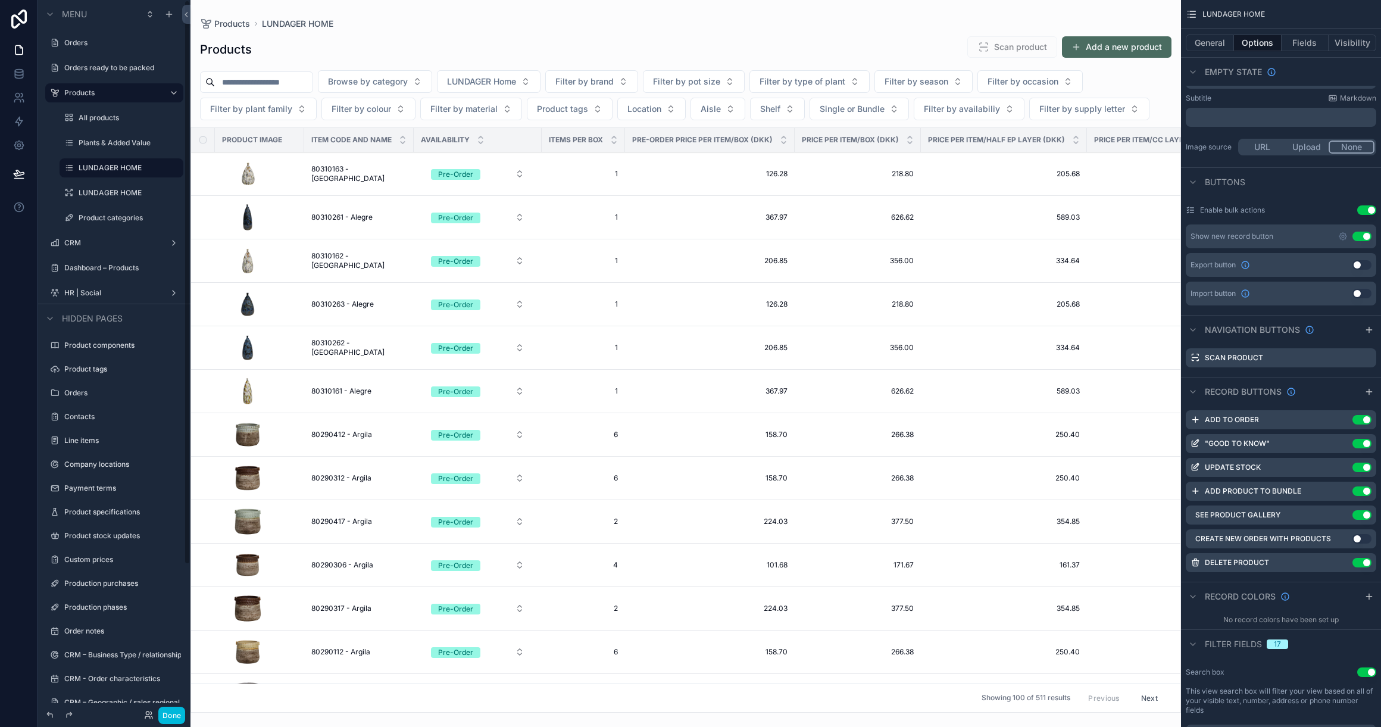
click at [199, 159] on div "scrollable content" at bounding box center [685, 363] width 990 height 727
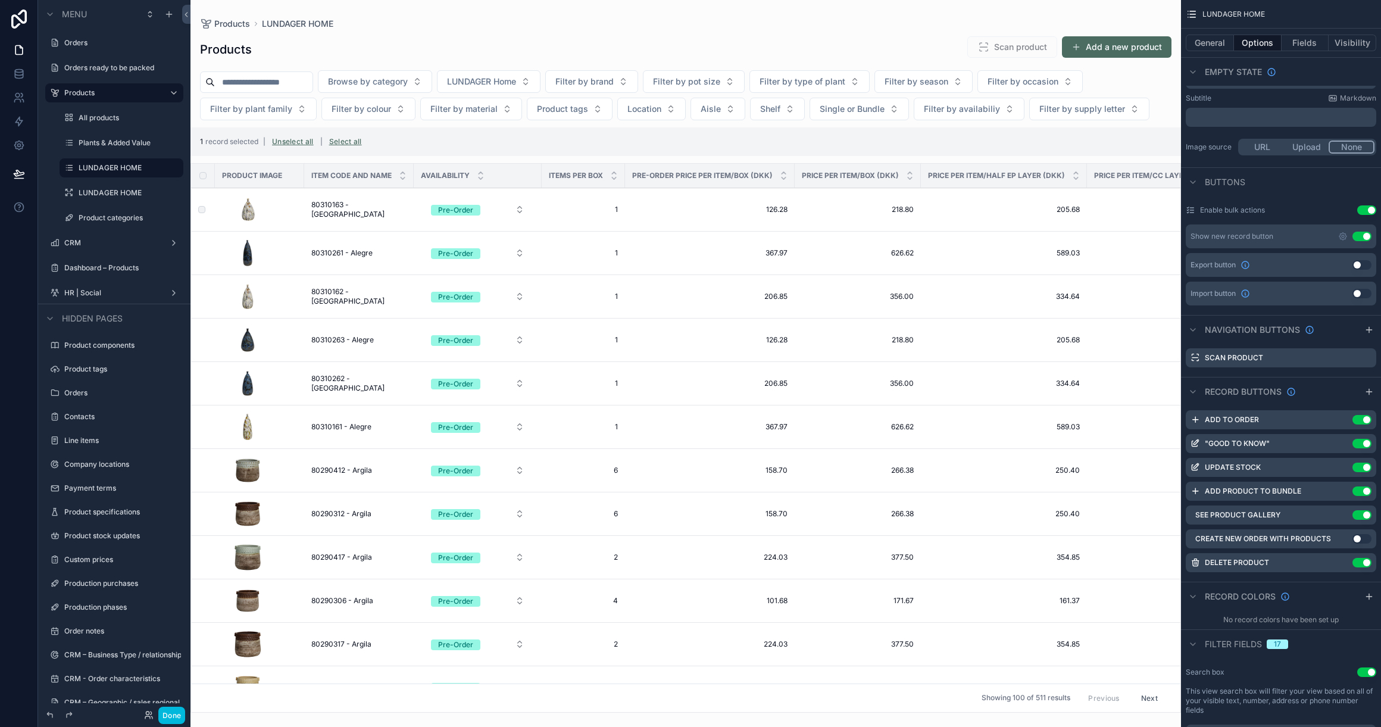
click at [205, 206] on td "scrollable content" at bounding box center [203, 209] width 24 height 43
click at [957, 117] on button "Filter by availabiliy" at bounding box center [968, 109] width 111 height 23
click at [933, 192] on div "September" at bounding box center [964, 195] width 165 height 19
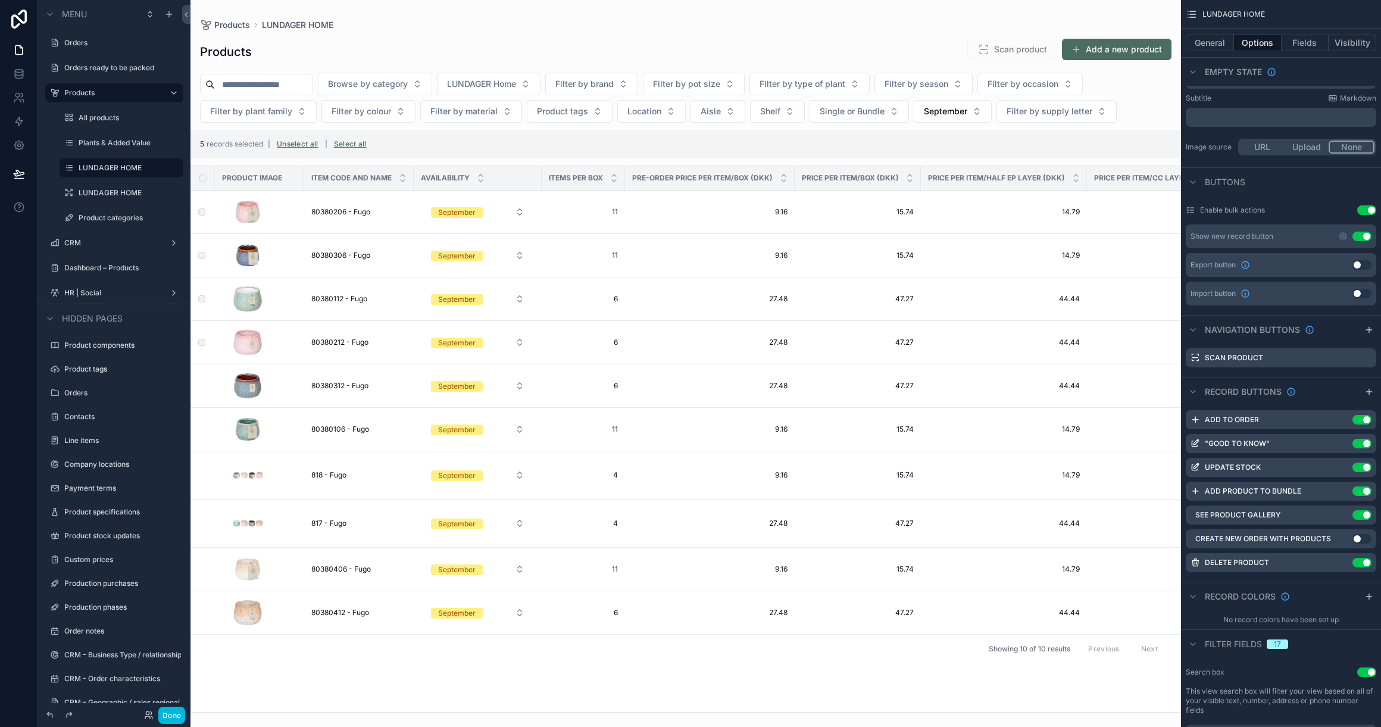
click at [175, 719] on button "Done" at bounding box center [171, 714] width 27 height 17
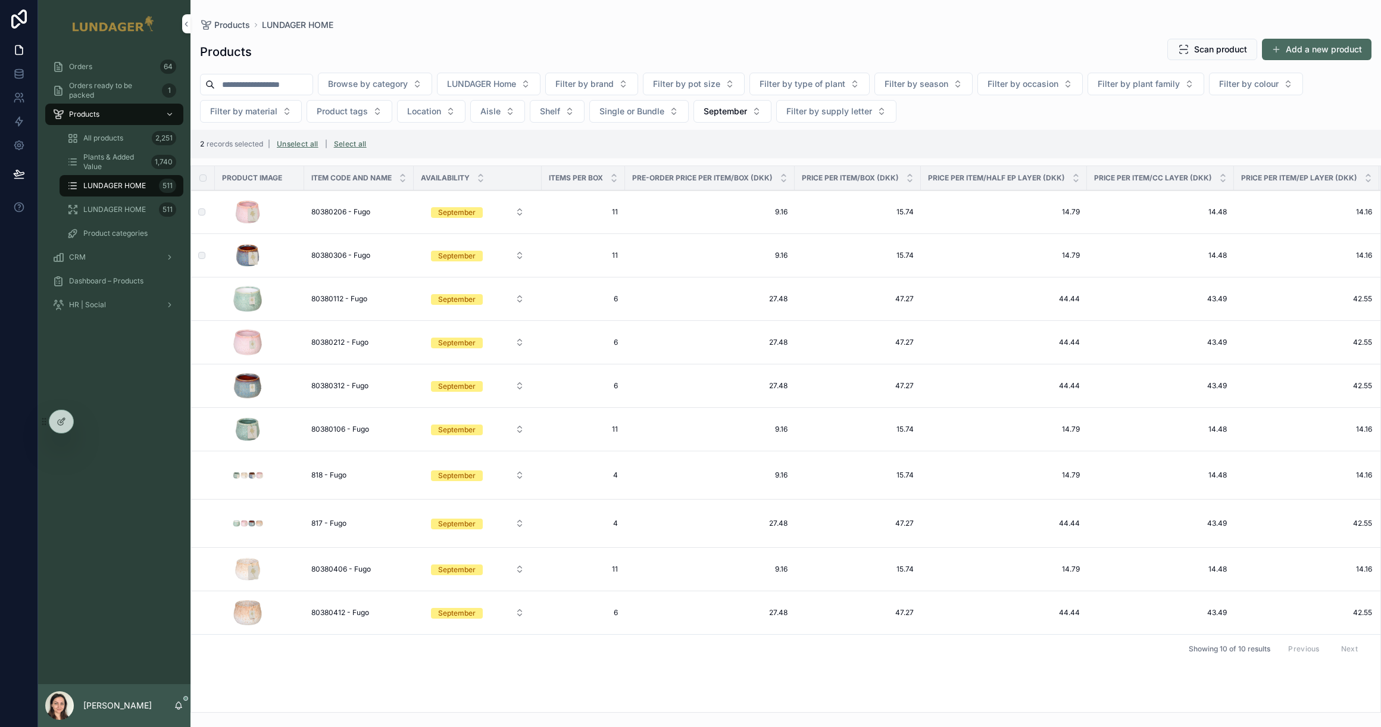
click at [205, 295] on td "scrollable content" at bounding box center [203, 298] width 24 height 43
click at [62, 422] on icon at bounding box center [62, 420] width 5 height 5
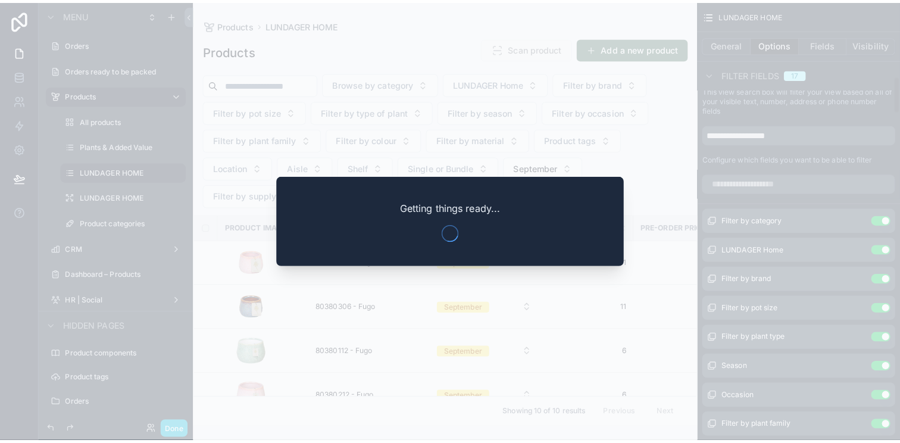
scroll to position [859, 0]
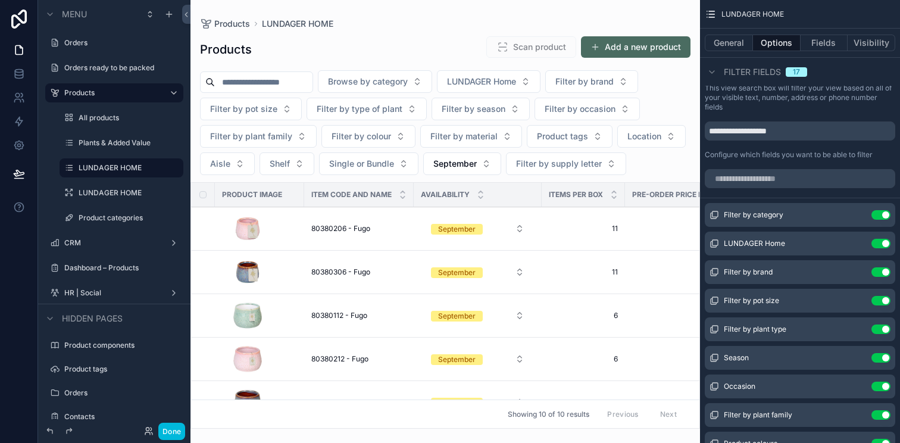
click at [177, 420] on div "Done" at bounding box center [114, 431] width 152 height 24
click at [176, 427] on button "Done" at bounding box center [171, 431] width 27 height 17
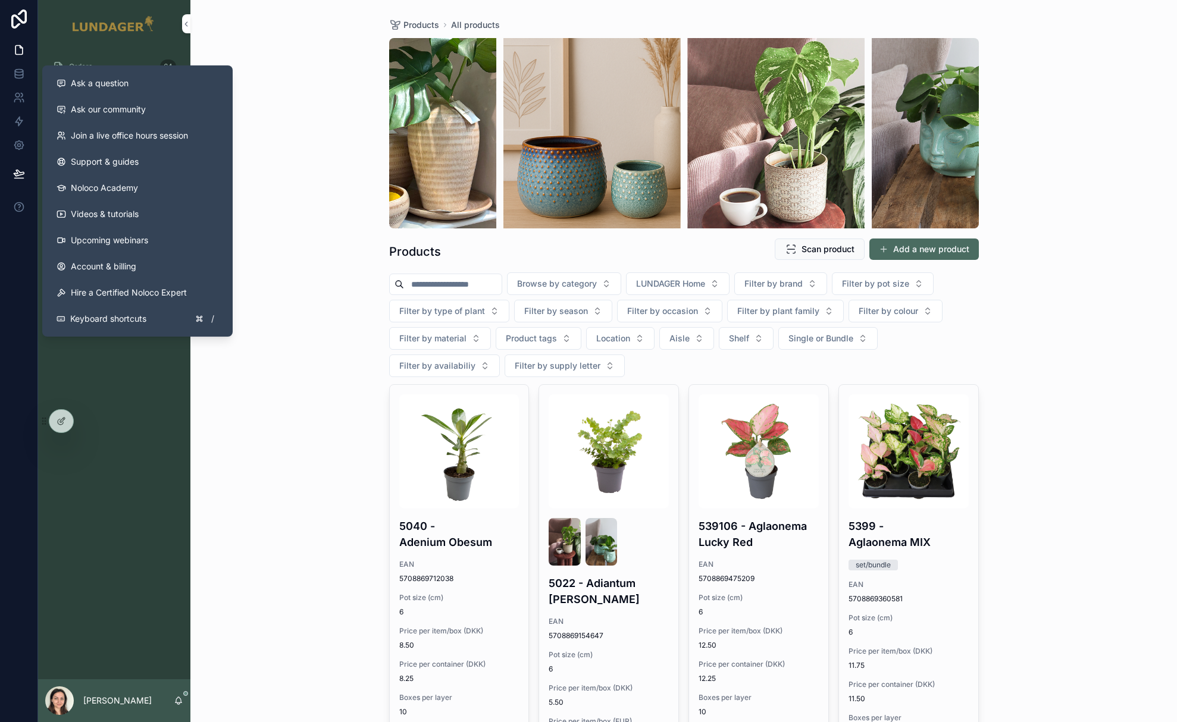
click at [291, 400] on div "Products All products Products Scan product Add a new product Browse by categor…" at bounding box center [683, 361] width 987 height 722
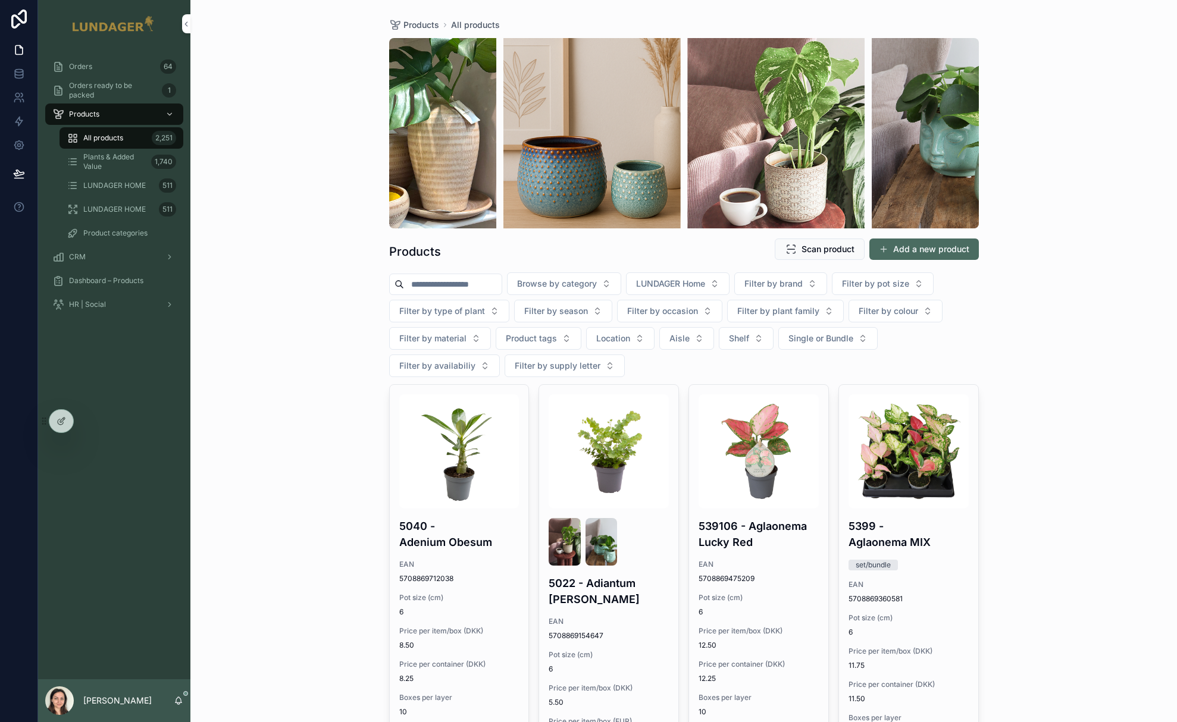
click at [68, 427] on div at bounding box center [61, 421] width 24 height 23
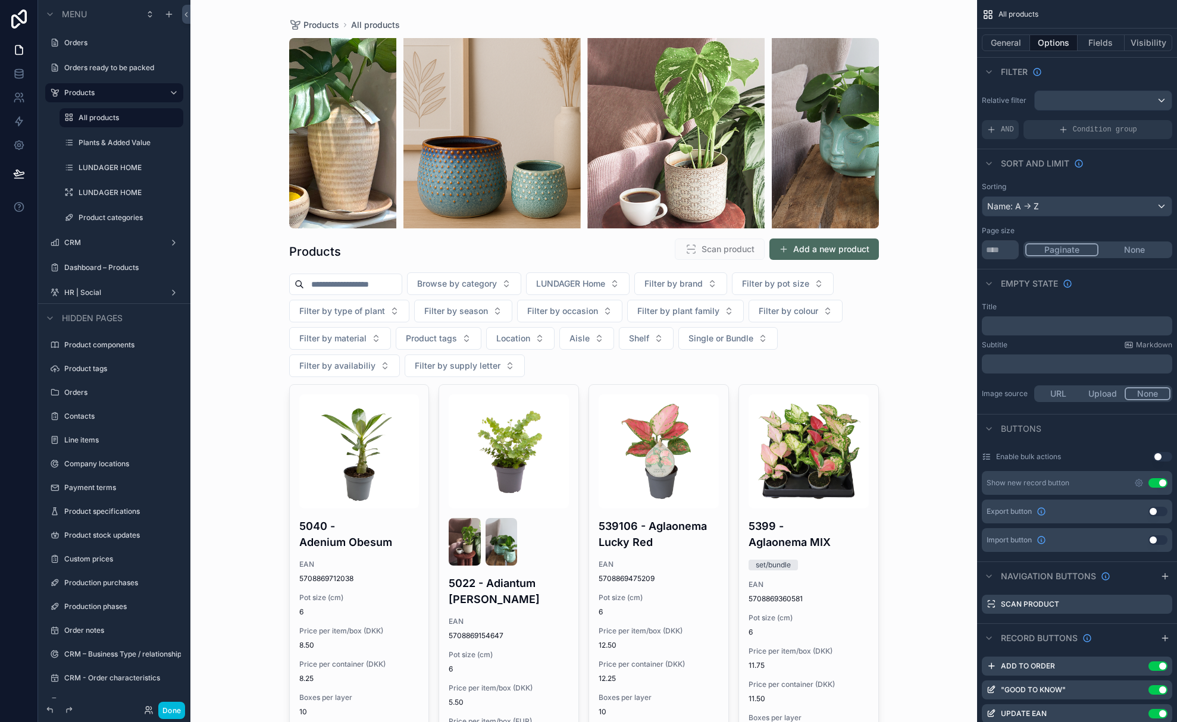
type input "*******"
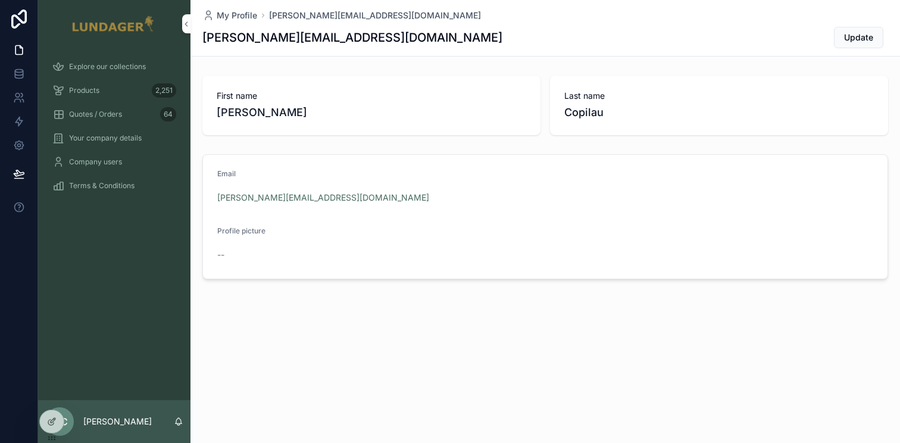
click at [0, 0] on icon at bounding box center [0, 0] width 0 height 0
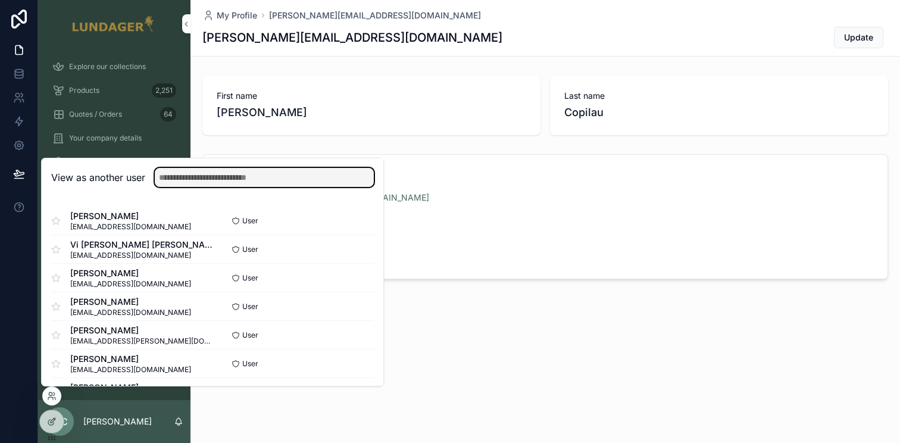
click at [224, 182] on input "text" at bounding box center [264, 177] width 219 height 19
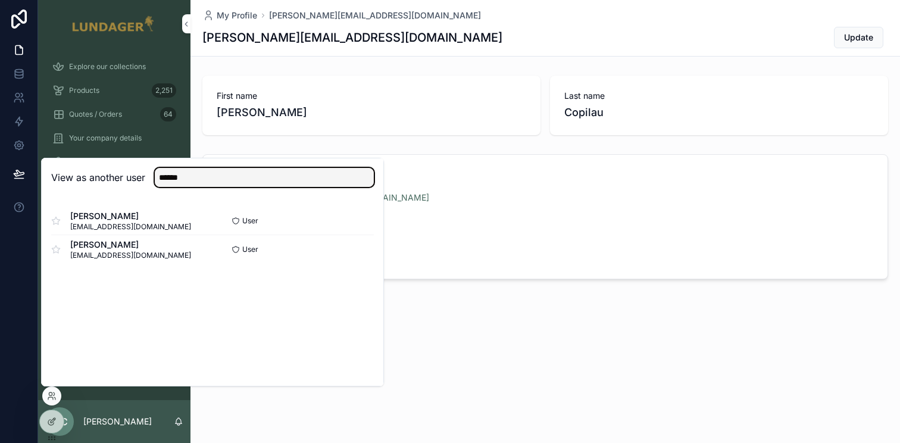
type input "******"
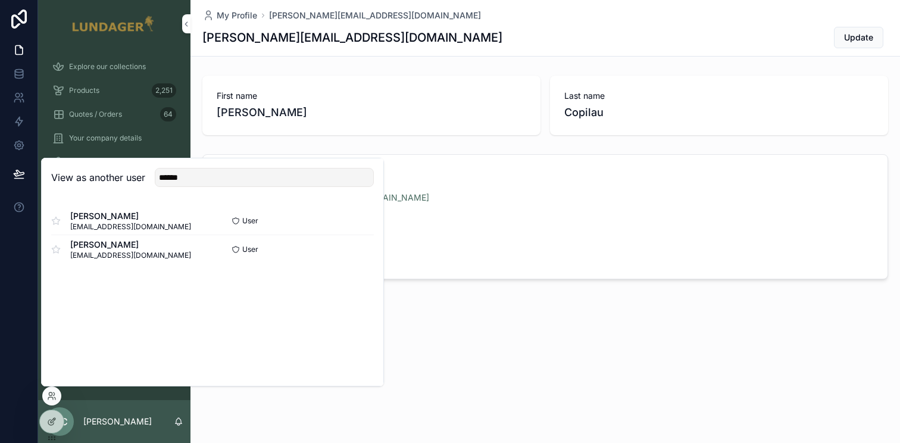
click at [0, 0] on button "Select" at bounding box center [0, 0] width 0 height 0
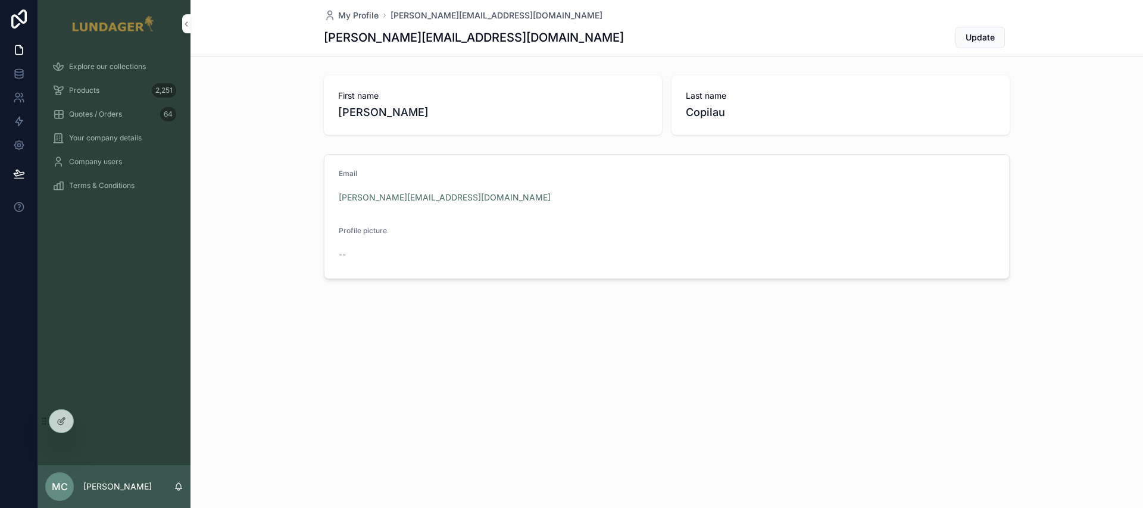
click at [0, 0] on icon at bounding box center [0, 0] width 0 height 0
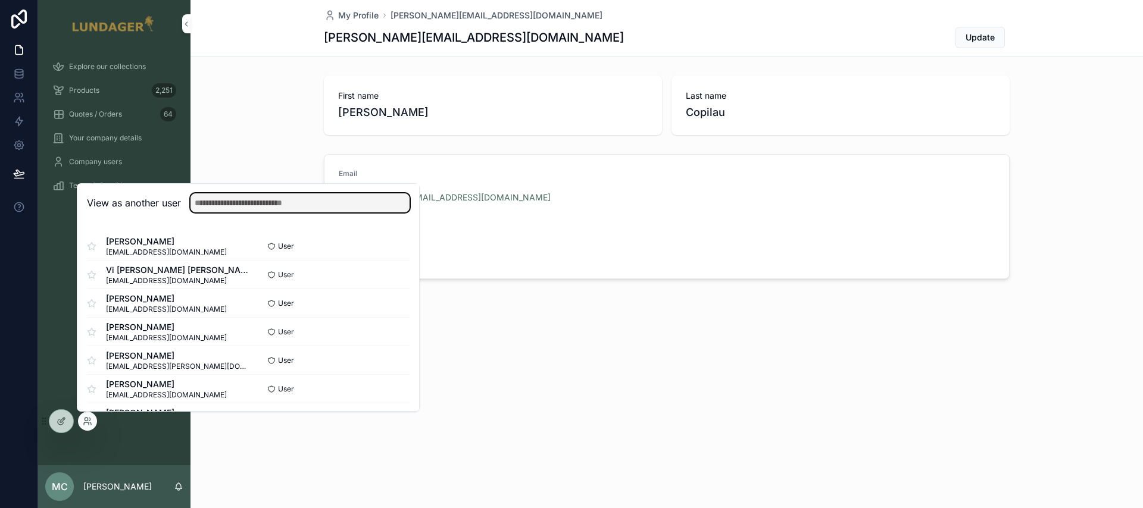
click at [227, 195] on input "text" at bounding box center [299, 202] width 219 height 19
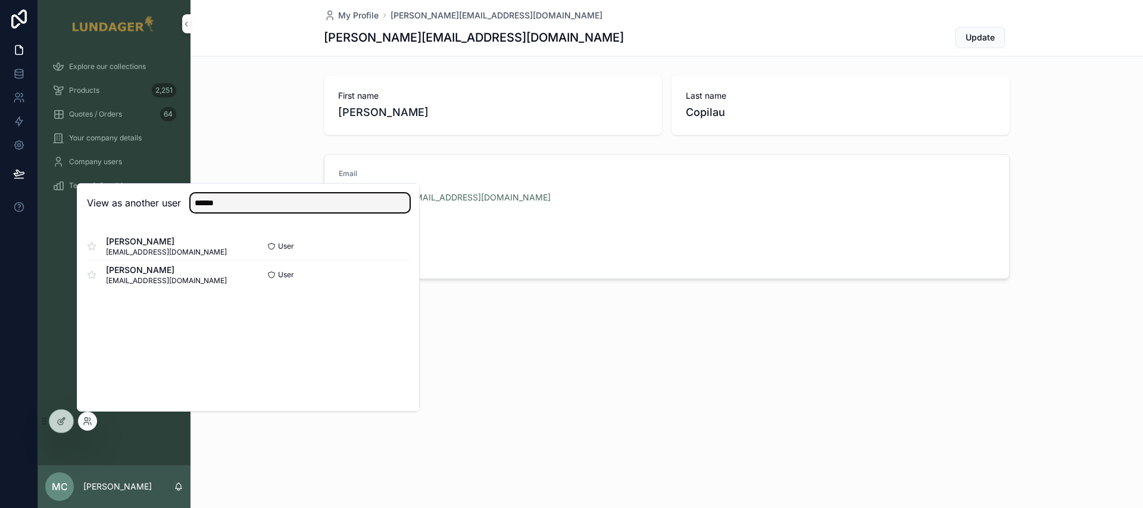
type input "******"
click at [0, 0] on button "Select" at bounding box center [0, 0] width 0 height 0
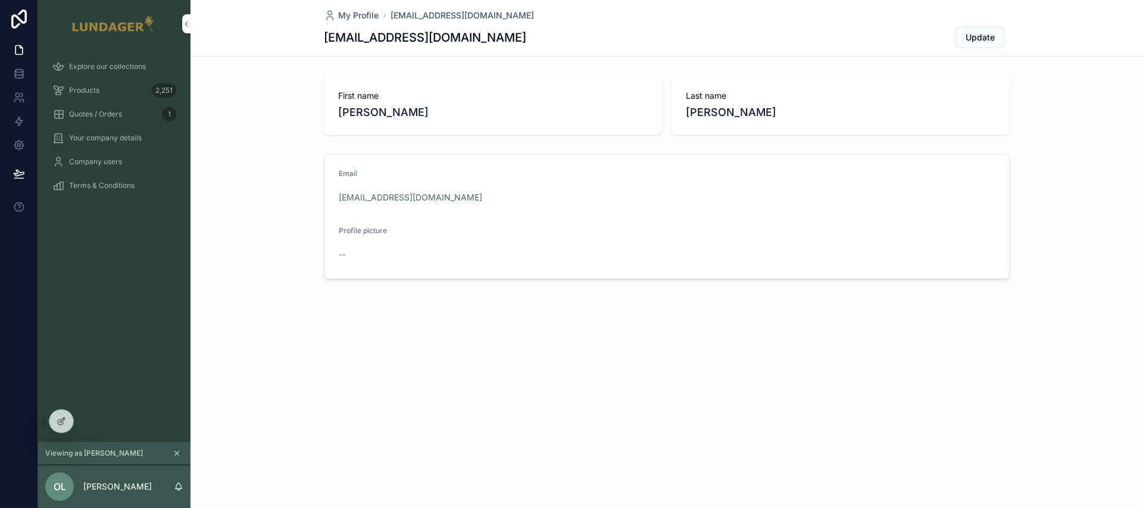
click at [121, 91] on div "Products 2,251" at bounding box center [114, 90] width 124 height 19
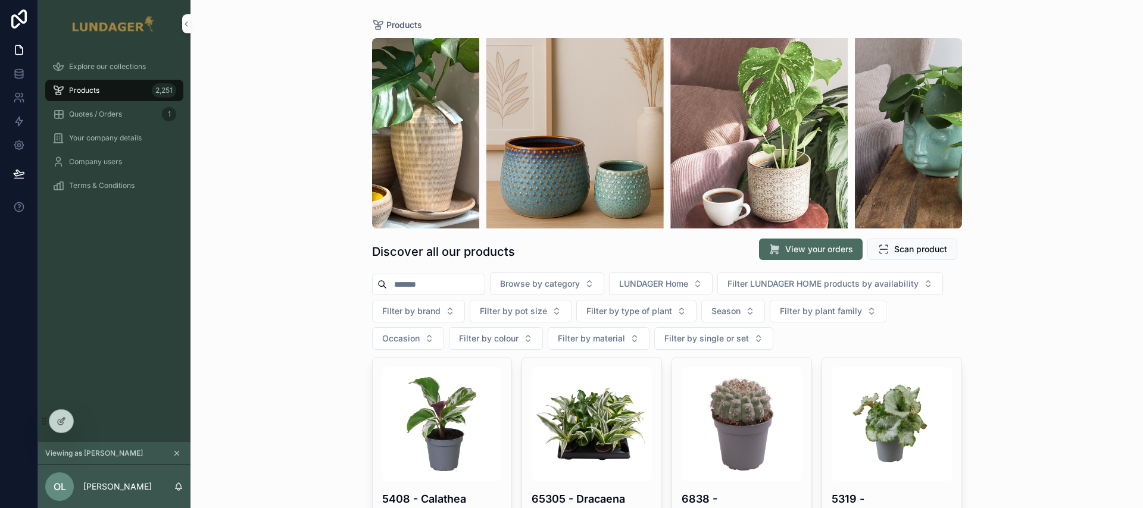
click at [283, 284] on div "Products Discover all our products View your orders Scan product Browse by cate…" at bounding box center [666, 254] width 952 height 508
click at [20, 100] on icon at bounding box center [17, 100] width 6 height 3
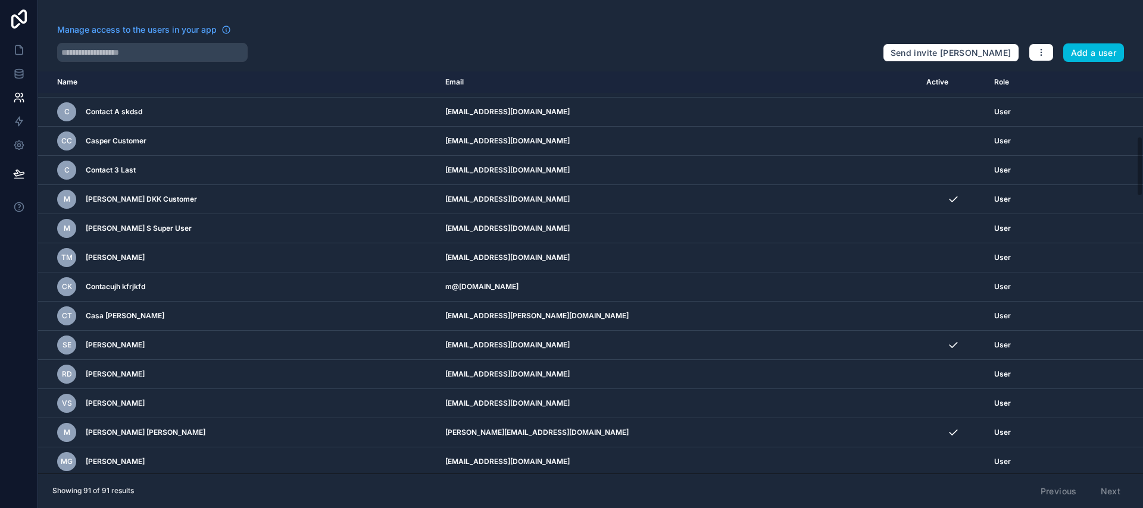
scroll to position [458, 0]
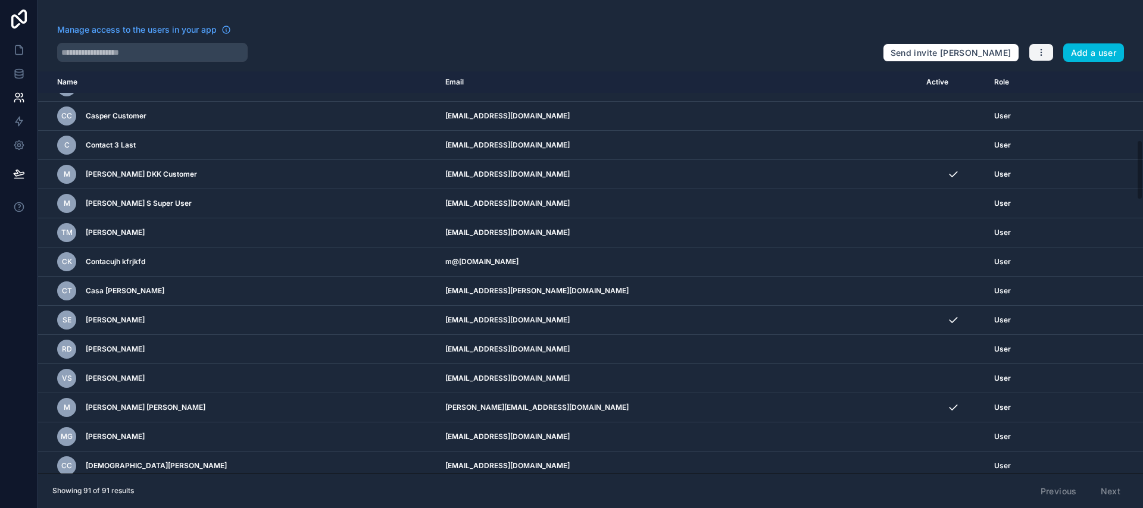
click at [1047, 58] on button "button" at bounding box center [1040, 52] width 25 height 18
click at [802, 38] on div "Manage access to the users in your app" at bounding box center [465, 33] width 816 height 19
click at [0, 0] on icon "scrollable content" at bounding box center [0, 0] width 0 height 0
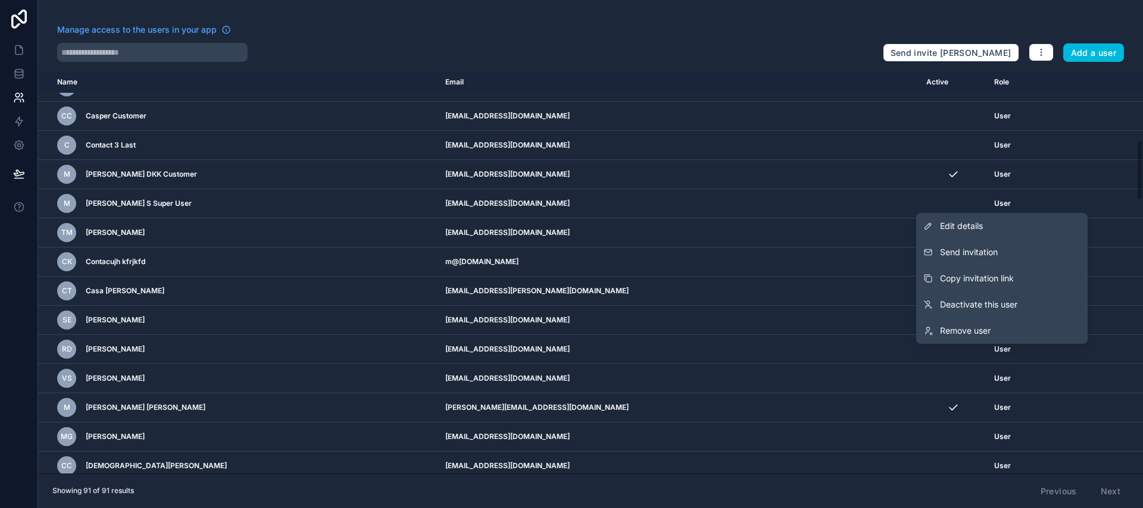
click at [1006, 277] on span "Copy invitation link" at bounding box center [977, 279] width 74 height 12
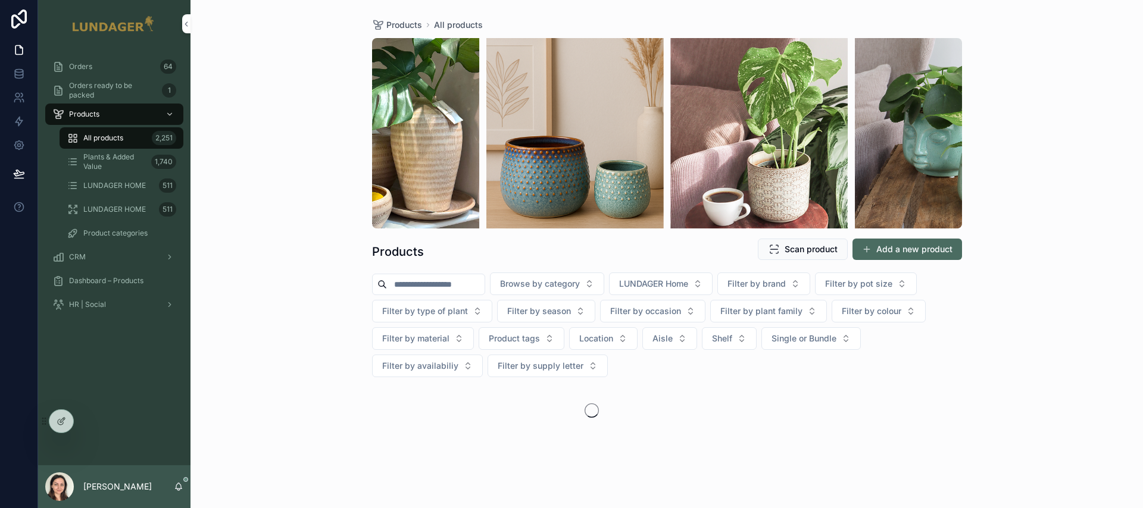
click at [97, 261] on div "CRM" at bounding box center [114, 257] width 124 height 19
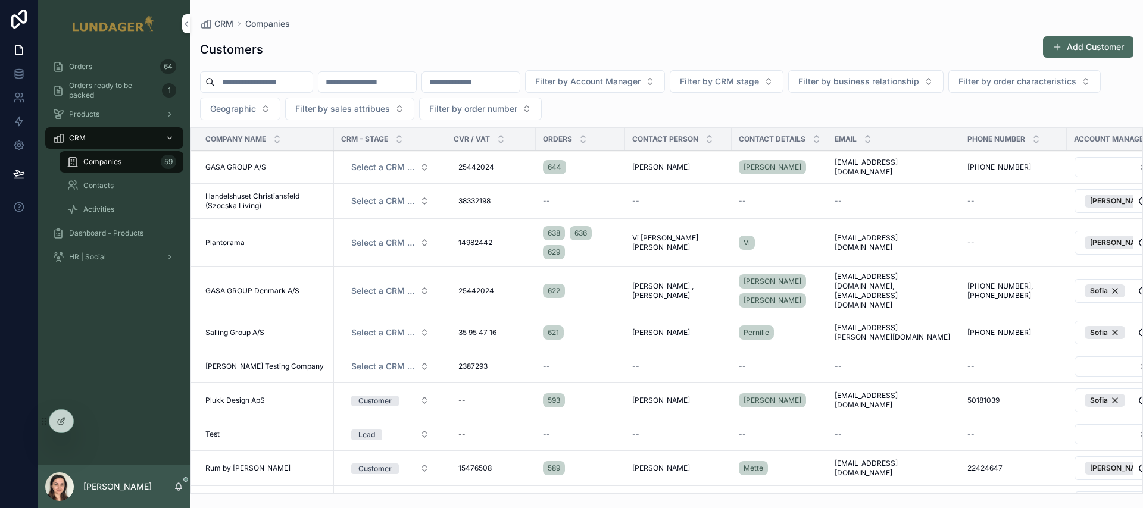
click at [123, 187] on div "Contacts" at bounding box center [121, 185] width 109 height 19
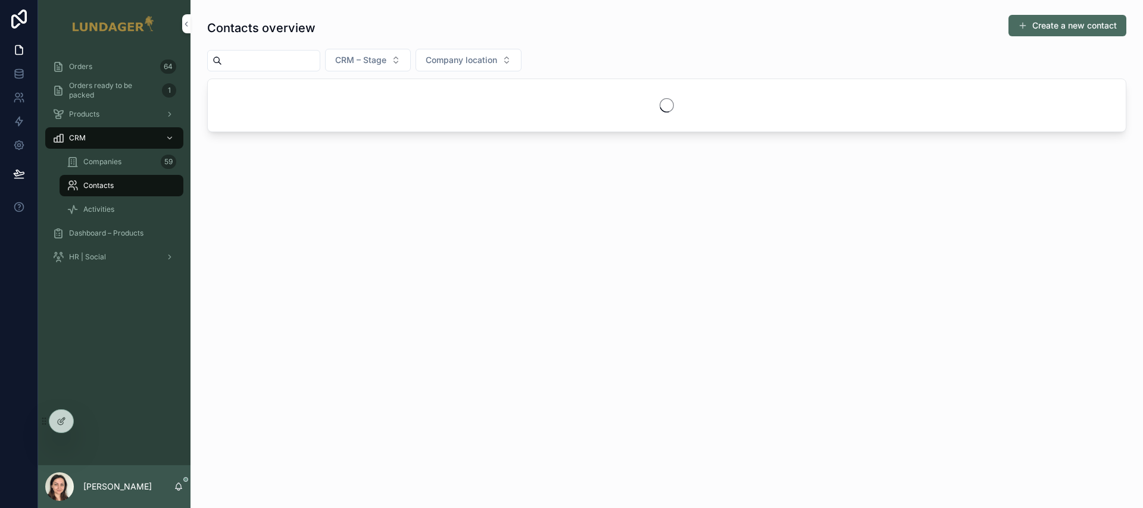
click at [1024, 33] on button "Create a new contact" at bounding box center [1067, 25] width 118 height 21
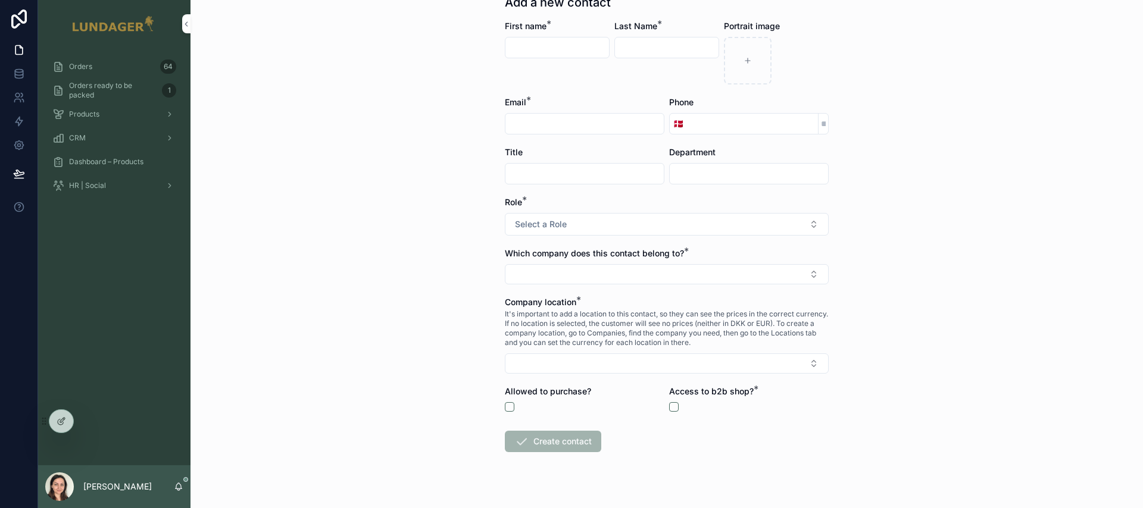
scroll to position [68, 0]
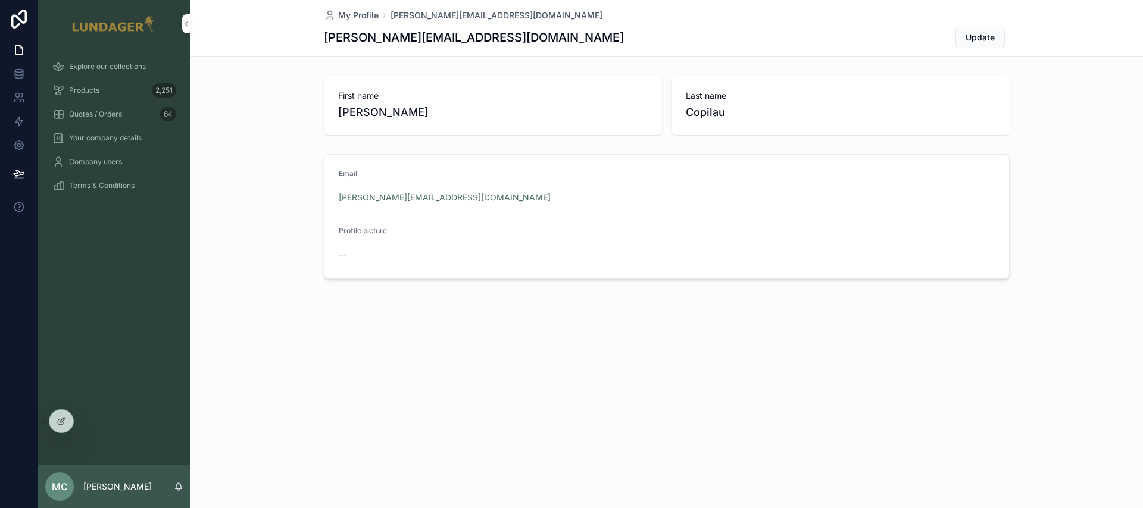
click at [0, 0] on icon at bounding box center [0, 0] width 0 height 0
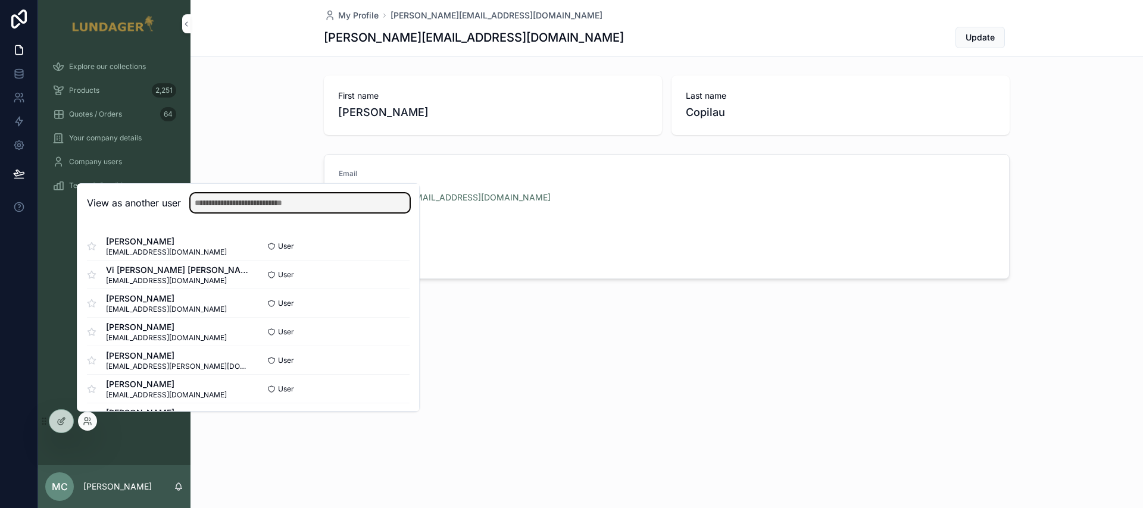
click at [262, 205] on input "text" at bounding box center [299, 202] width 219 height 19
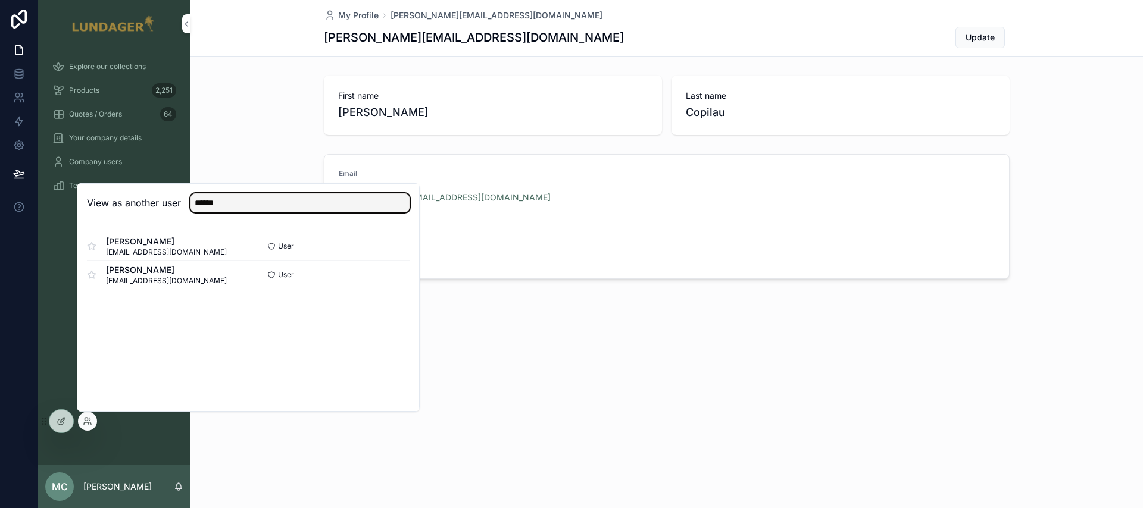
type input "******"
click at [0, 0] on button "Select" at bounding box center [0, 0] width 0 height 0
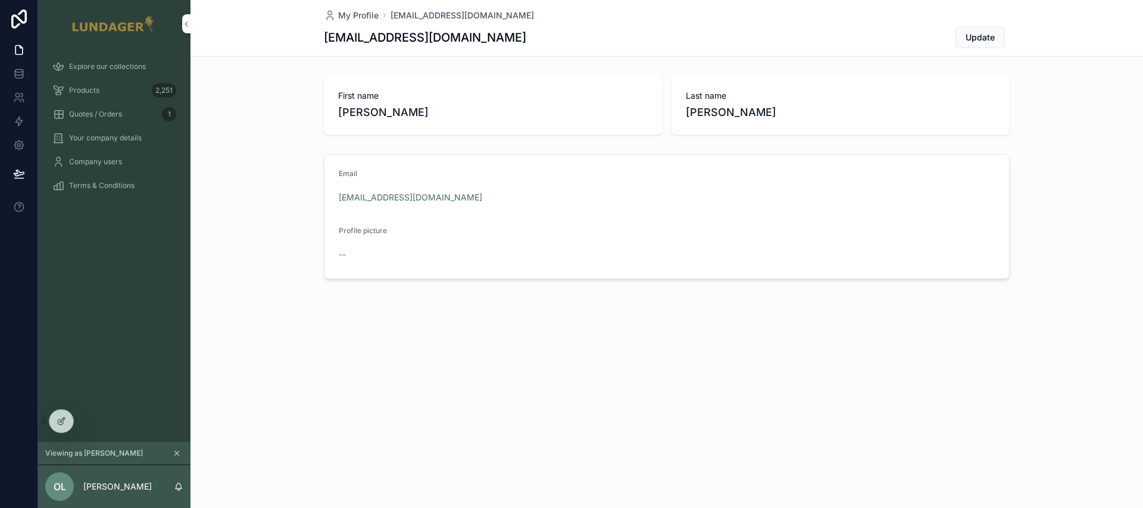
click at [106, 189] on span "Terms & Conditions" at bounding box center [101, 186] width 65 height 10
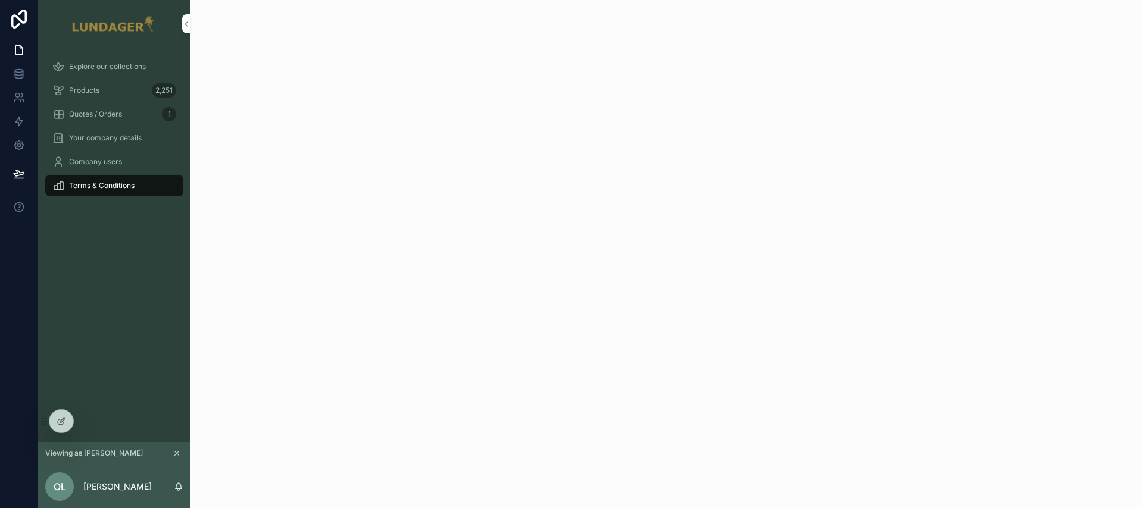
click at [109, 85] on div "Products 2,251" at bounding box center [114, 90] width 124 height 19
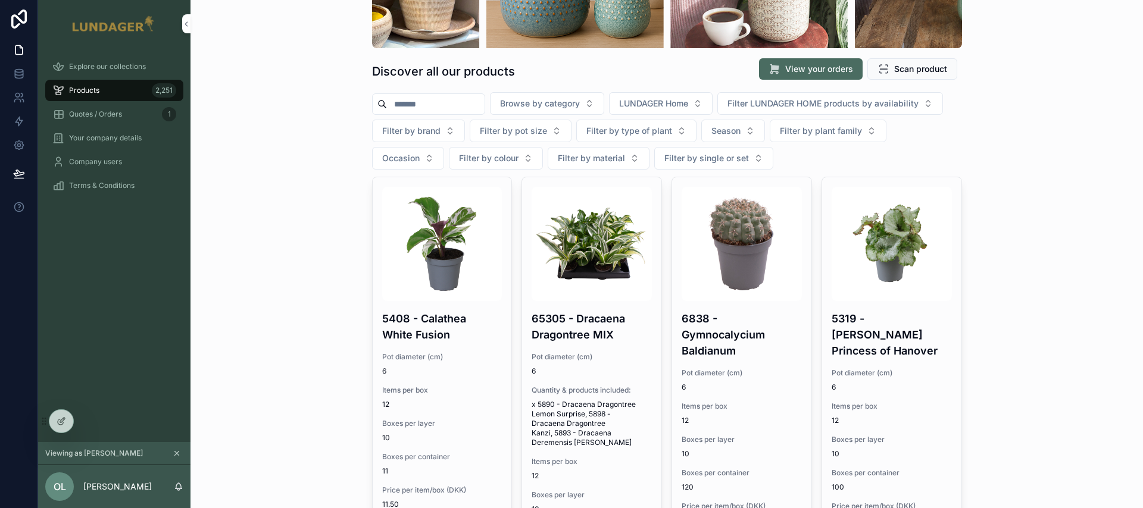
scroll to position [189, 0]
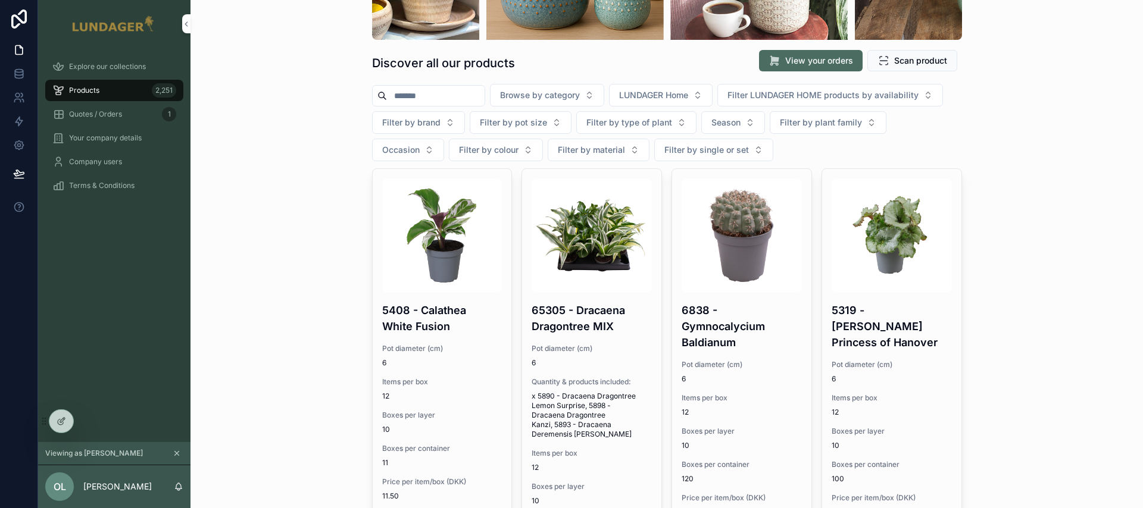
click at [687, 102] on button "LUNDAGER Home" at bounding box center [661, 95] width 104 height 23
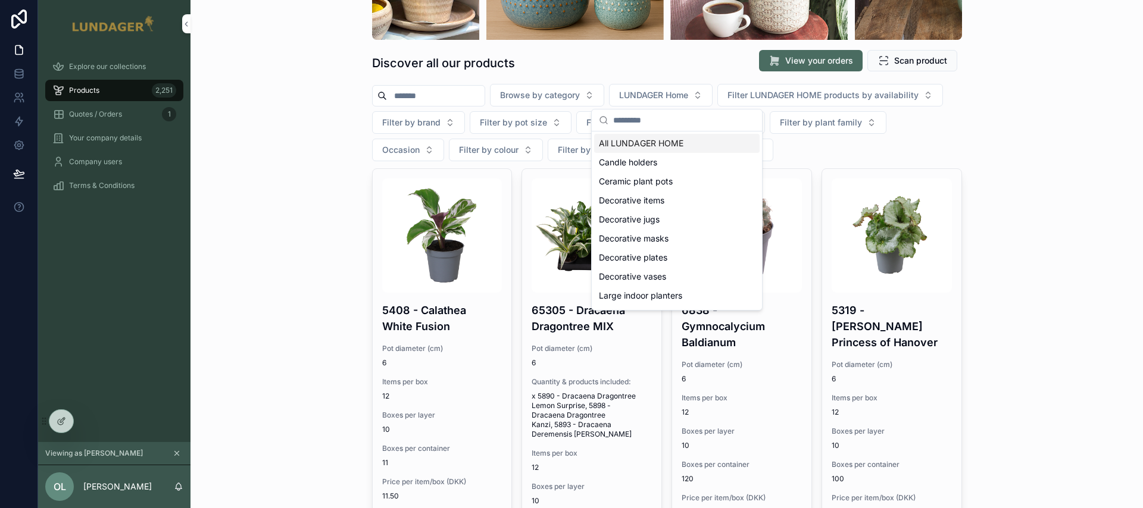
click at [647, 146] on span "All LUNDAGER HOME" at bounding box center [641, 143] width 85 height 12
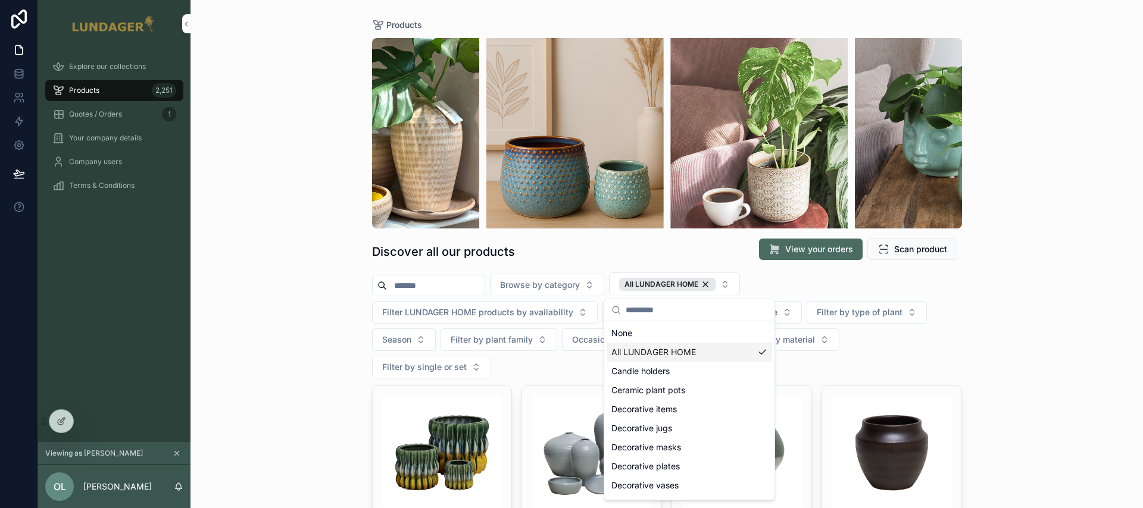
click at [253, 331] on div "Products Discover all our products View your orders Scan product Browse by cate…" at bounding box center [666, 254] width 952 height 508
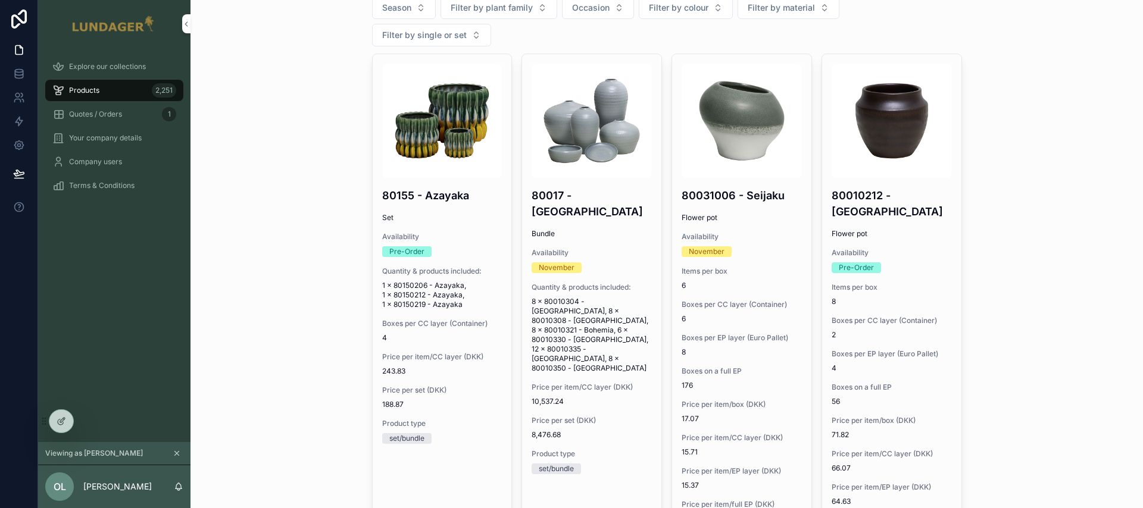
scroll to position [365, 0]
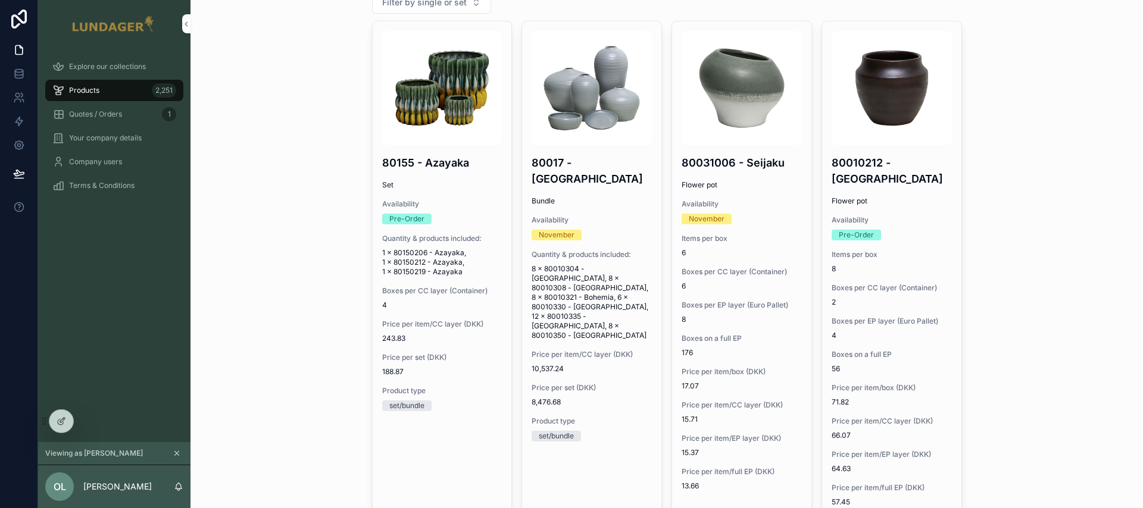
click at [758, 155] on h4 "80031006 - Seijaku" at bounding box center [741, 163] width 120 height 16
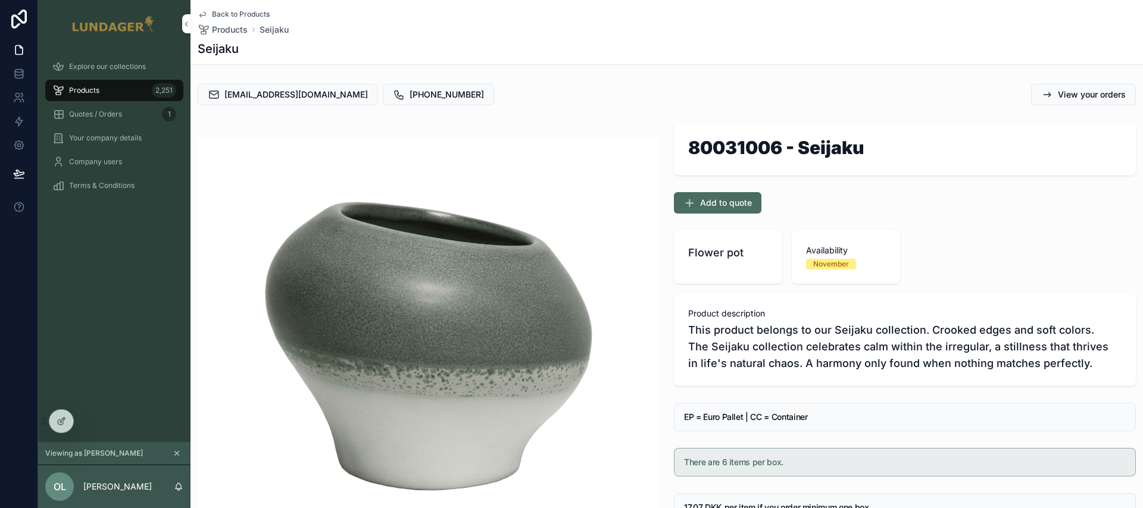
scroll to position [12, 0]
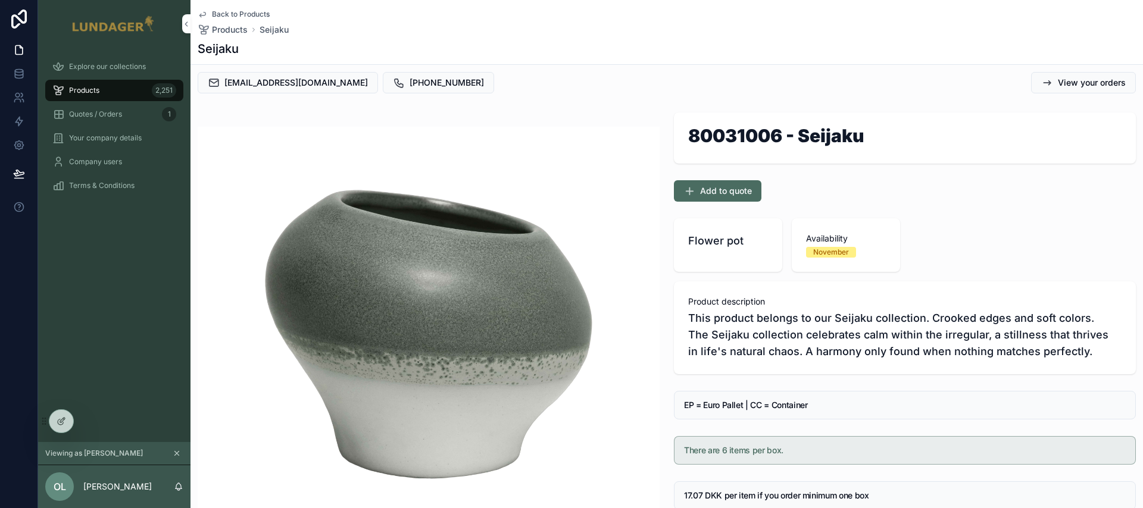
click at [744, 193] on span "Add to quote" at bounding box center [726, 191] width 52 height 12
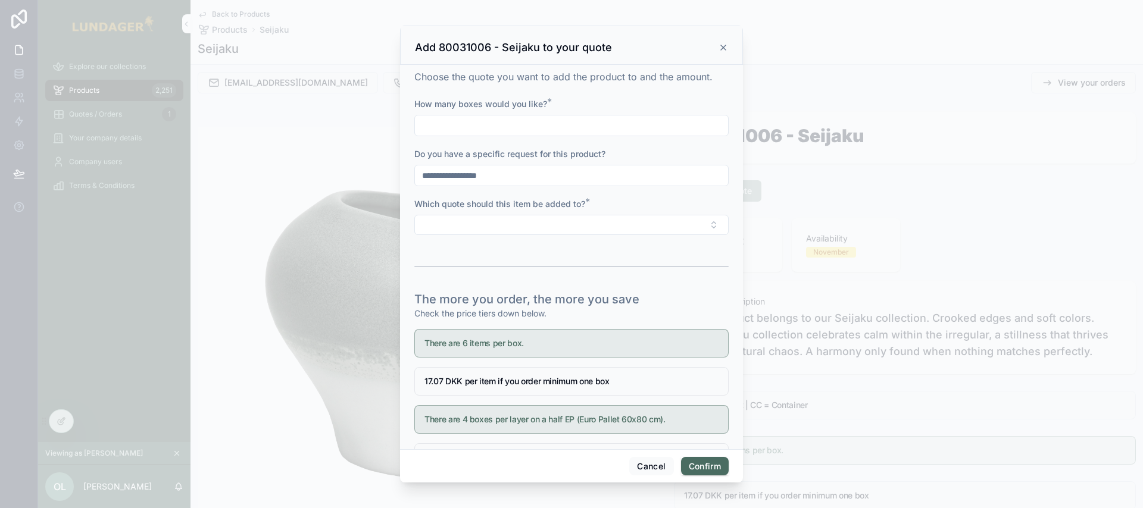
click at [538, 123] on input "text" at bounding box center [571, 125] width 313 height 17
click at [628, 107] on div "How many boxes would you like? *" at bounding box center [571, 104] width 314 height 12
click at [535, 124] on input "text" at bounding box center [571, 125] width 313 height 17
type input "*"
click at [662, 153] on div "Do you have a specific request for this product?" at bounding box center [571, 154] width 314 height 12
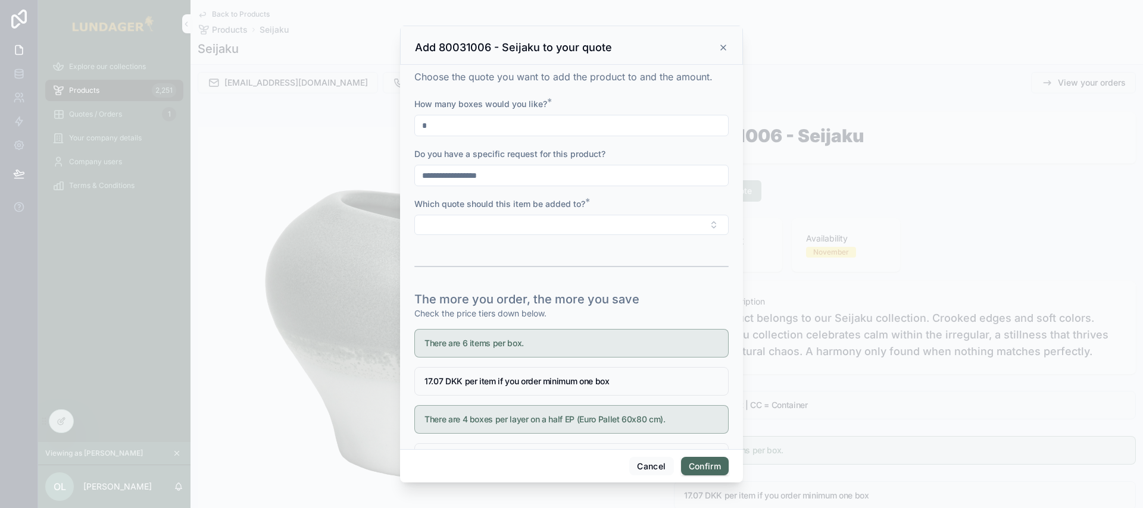
click at [562, 230] on button "Select Button" at bounding box center [571, 225] width 314 height 20
click at [525, 269] on div "645" at bounding box center [571, 271] width 165 height 19
click at [624, 202] on div "Which quote should this item be added to? *" at bounding box center [571, 204] width 314 height 12
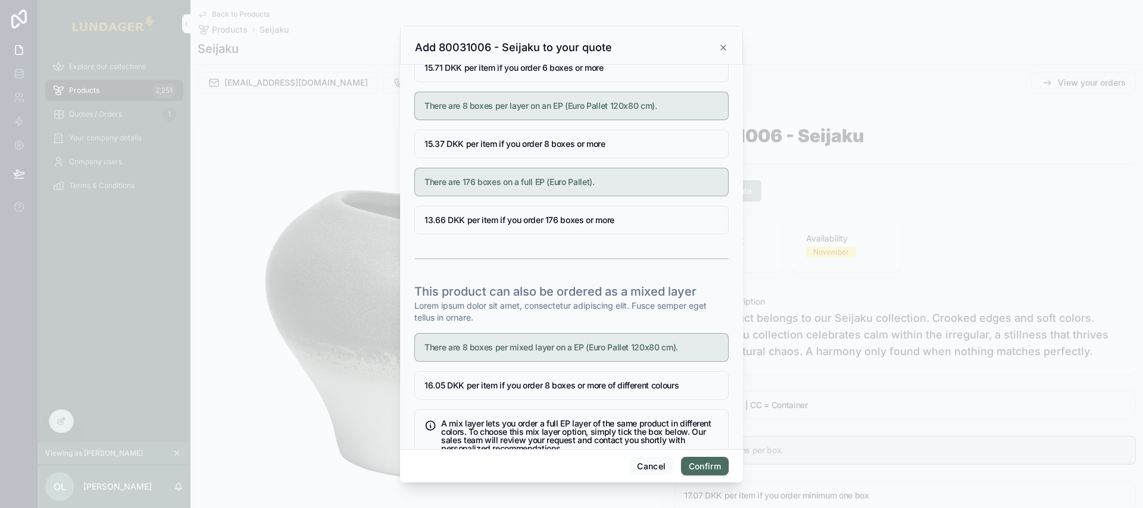
scroll to position [536, 0]
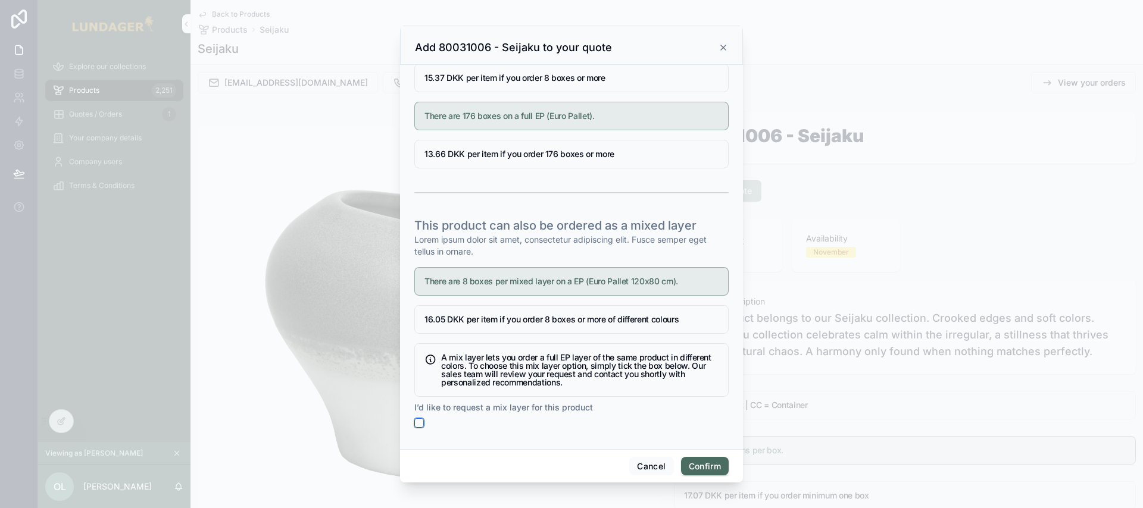
click at [422, 423] on button "button" at bounding box center [419, 423] width 10 height 10
click at [709, 466] on button "Confirm" at bounding box center [705, 466] width 48 height 19
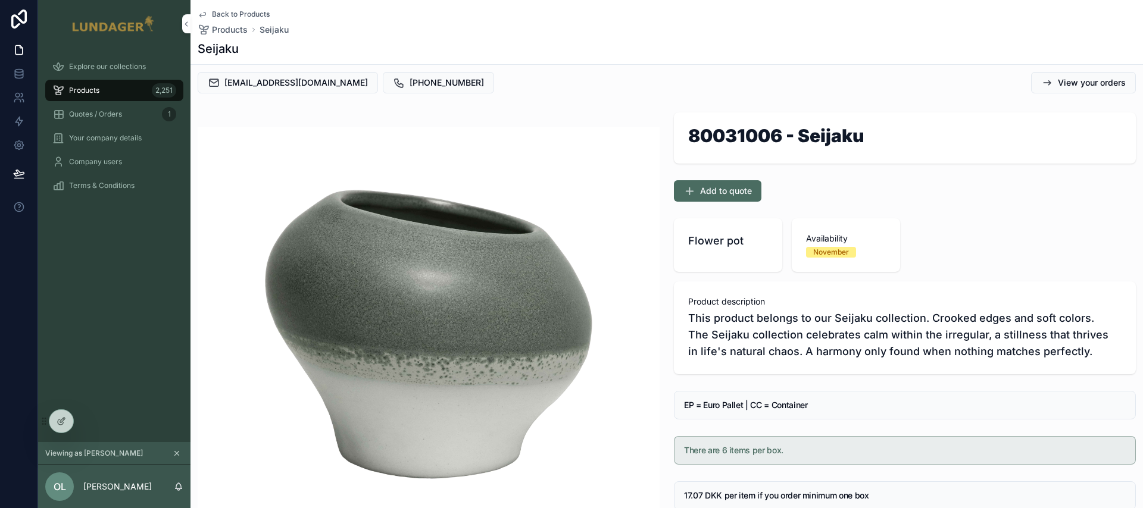
click at [83, 108] on div "Quotes / Orders 1" at bounding box center [114, 114] width 124 height 19
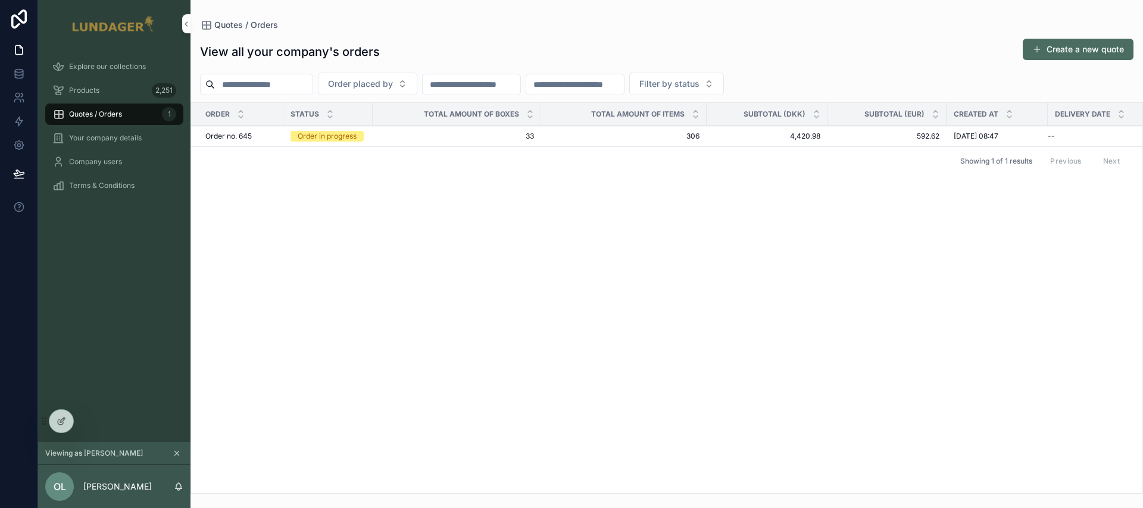
click at [263, 135] on div "Order no. 645 Order no. 645" at bounding box center [240, 137] width 71 height 10
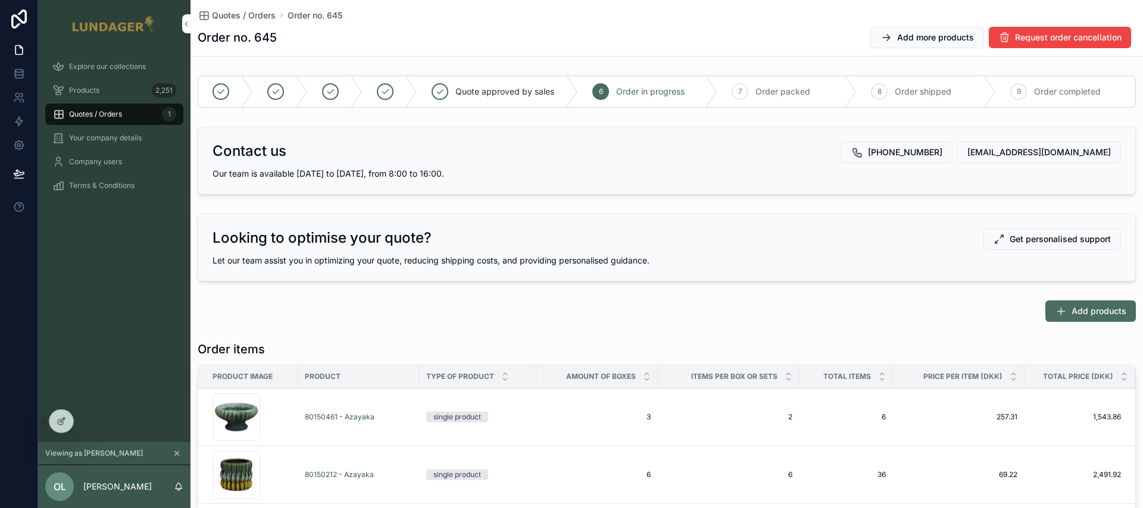
click at [1031, 239] on span "Get personalised support" at bounding box center [1059, 239] width 101 height 12
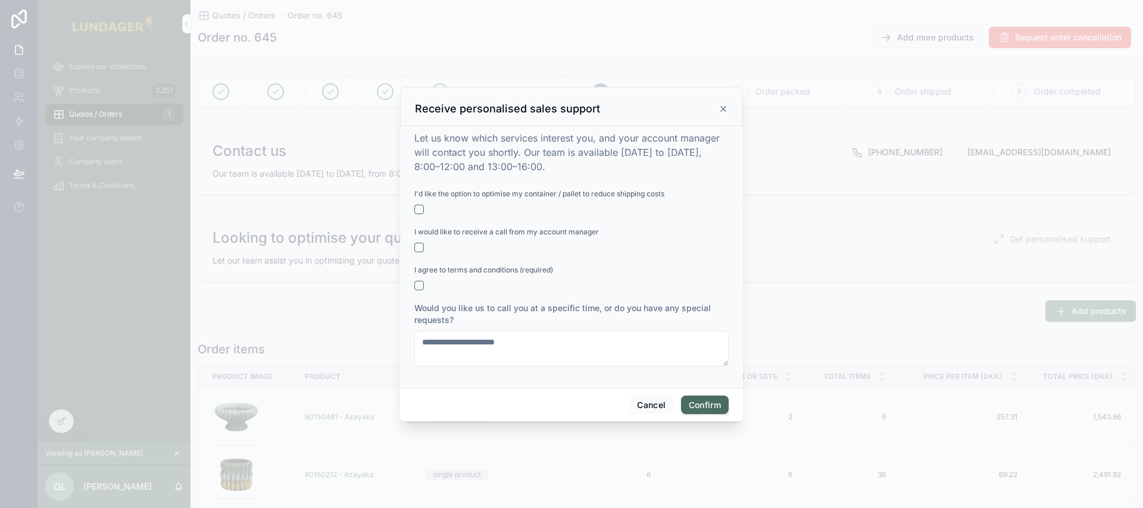
click at [719, 110] on icon at bounding box center [723, 109] width 10 height 10
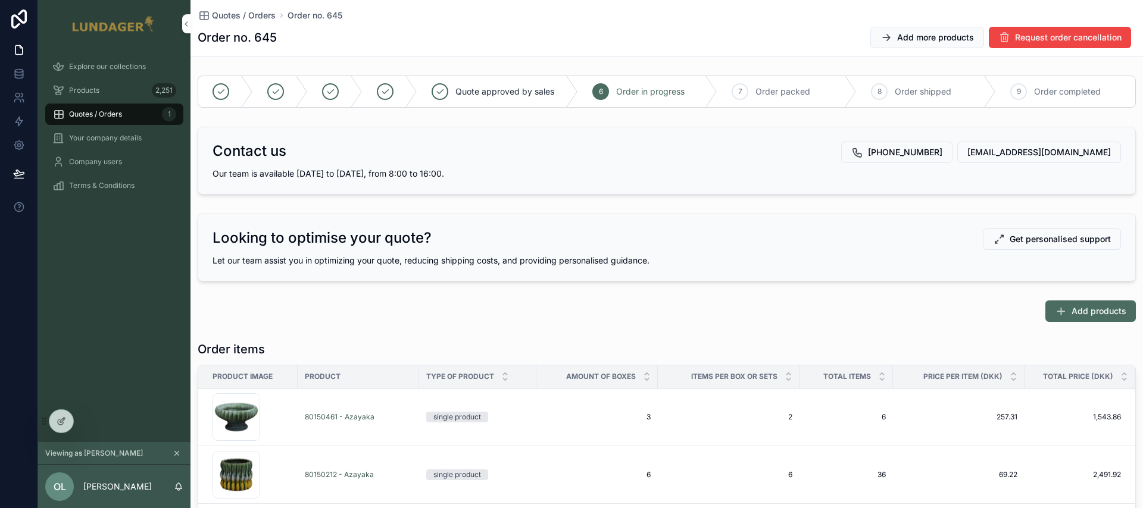
click at [1065, 239] on span "Get personalised support" at bounding box center [1059, 239] width 101 height 12
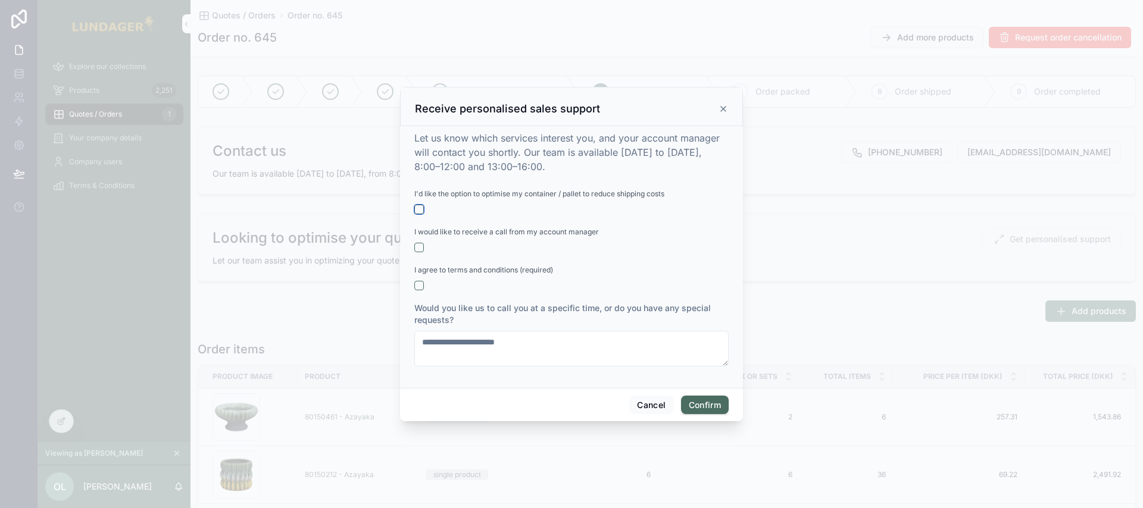
click at [421, 210] on button "button" at bounding box center [419, 210] width 10 height 10
click at [420, 245] on button "button" at bounding box center [419, 248] width 10 height 10
click at [417, 287] on button "button" at bounding box center [419, 286] width 10 height 10
click at [506, 346] on textarea "**********" at bounding box center [571, 349] width 314 height 36
click at [530, 343] on textarea "**********" at bounding box center [571, 349] width 314 height 36
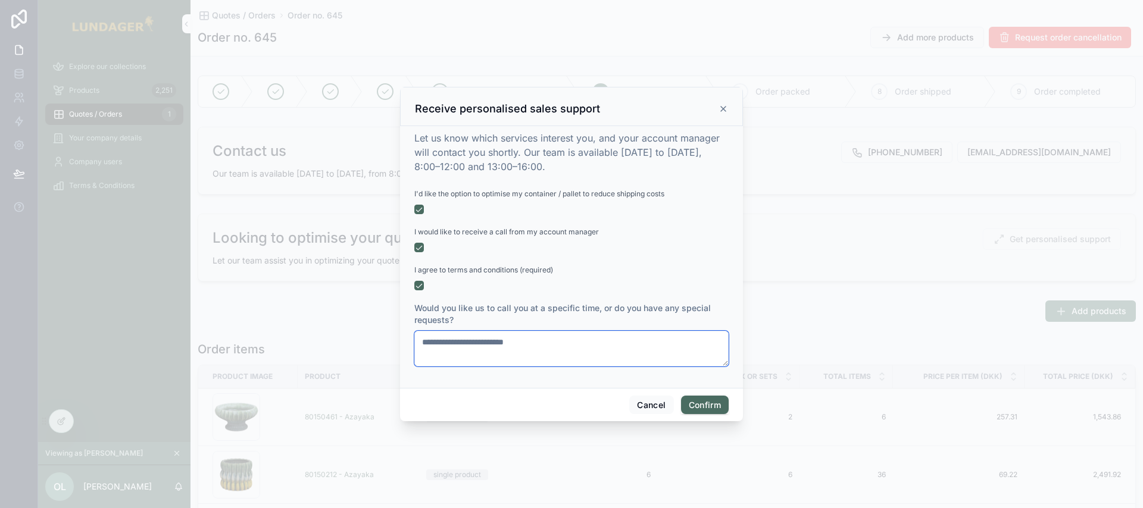
click at [530, 343] on textarea "**********" at bounding box center [571, 349] width 314 height 36
type textarea "**********"
click at [718, 405] on button "Confirm" at bounding box center [705, 405] width 48 height 19
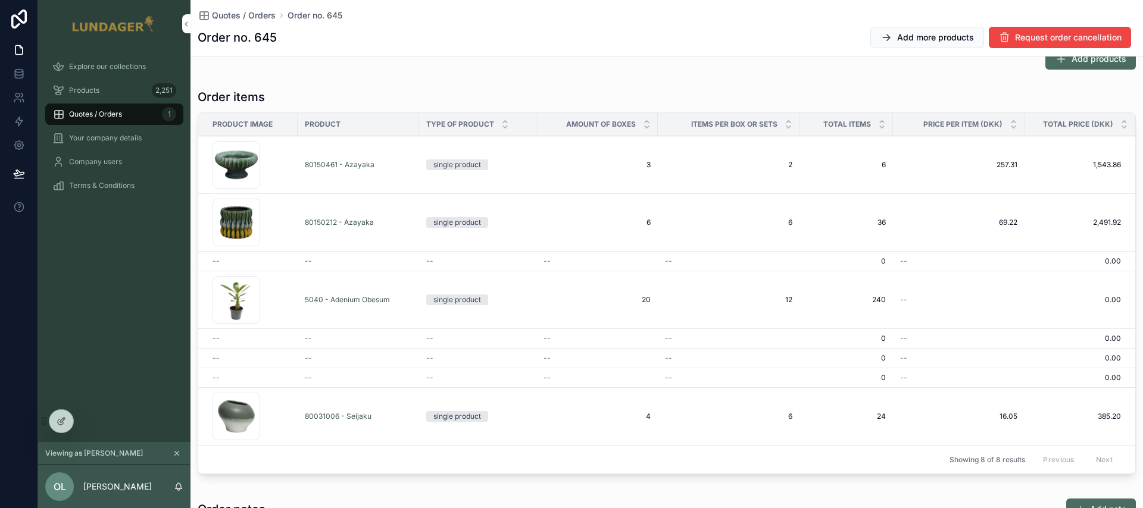
scroll to position [407, 0]
click at [641, 164] on span "3" at bounding box center [596, 164] width 107 height 10
click at [647, 164] on span "3" at bounding box center [596, 164] width 107 height 10
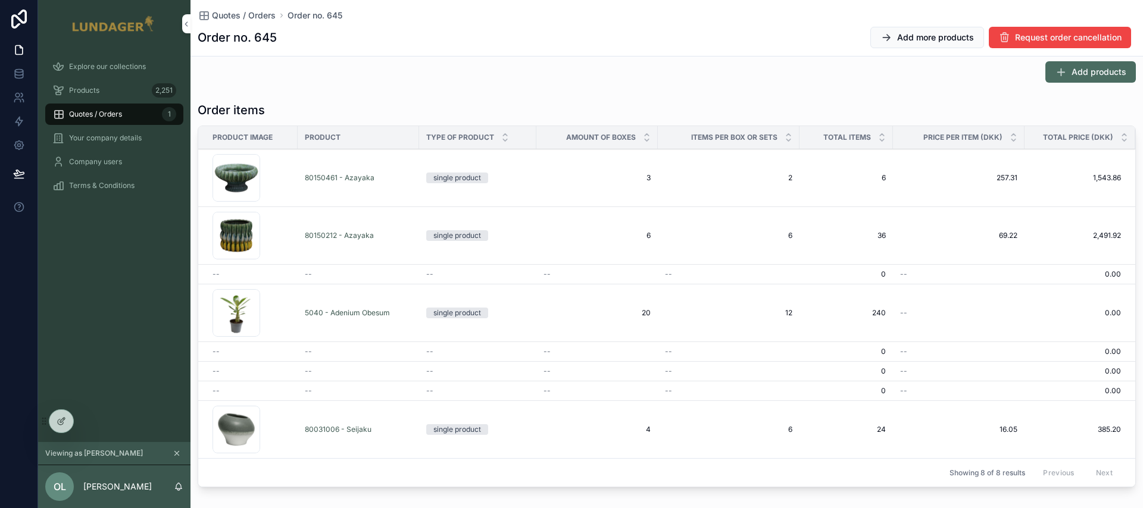
click at [650, 177] on span "3" at bounding box center [596, 178] width 107 height 10
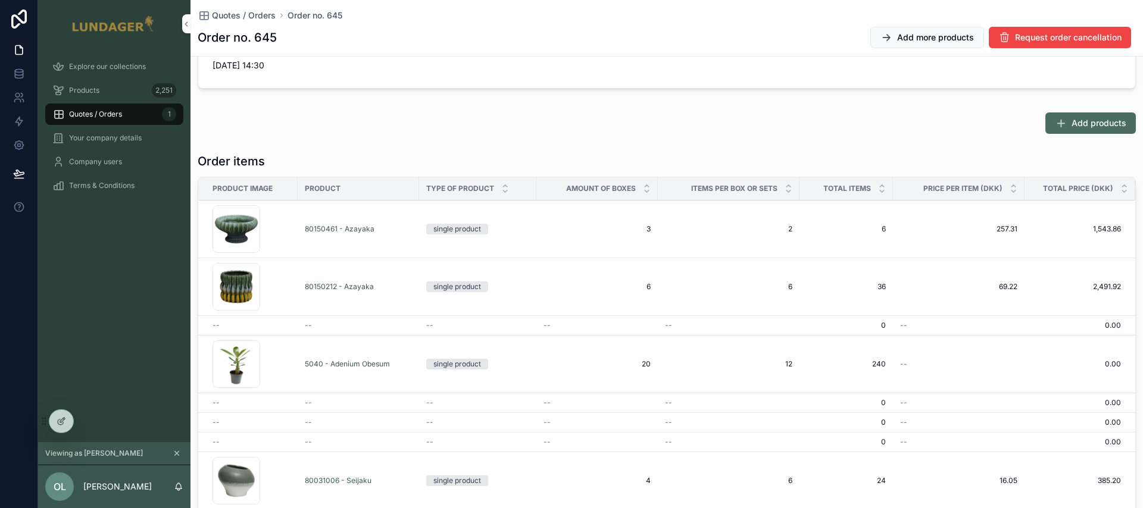
scroll to position [337, 0]
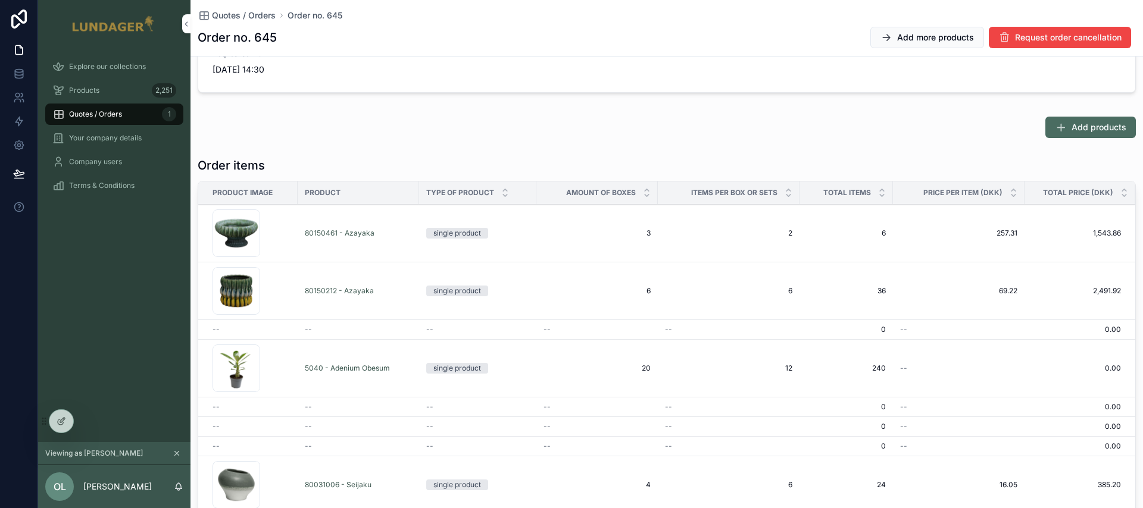
click at [1082, 129] on span "Add products" at bounding box center [1098, 127] width 55 height 12
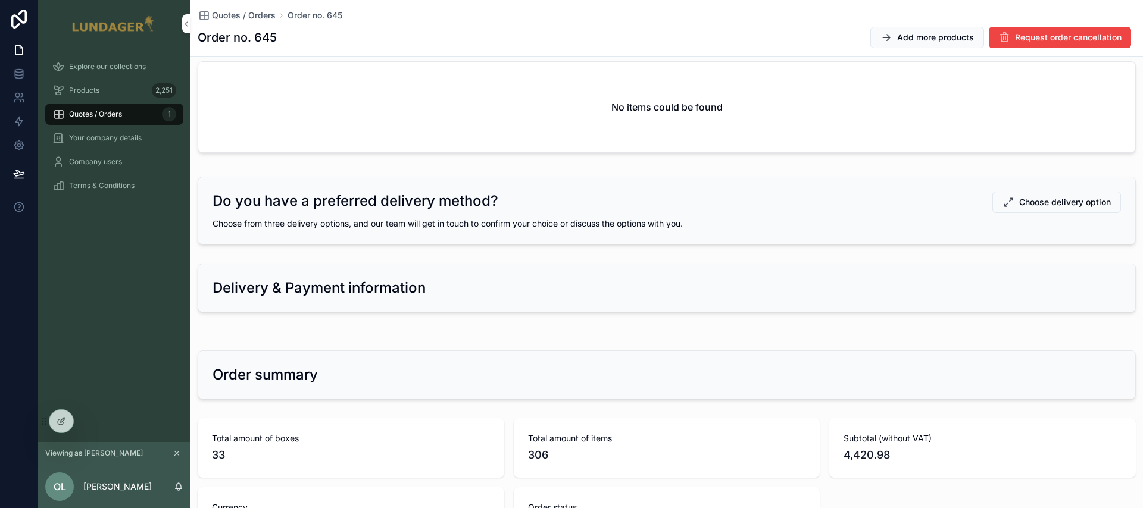
scroll to position [874, 0]
click at [1065, 203] on span "Choose delivery option" at bounding box center [1065, 201] width 92 height 12
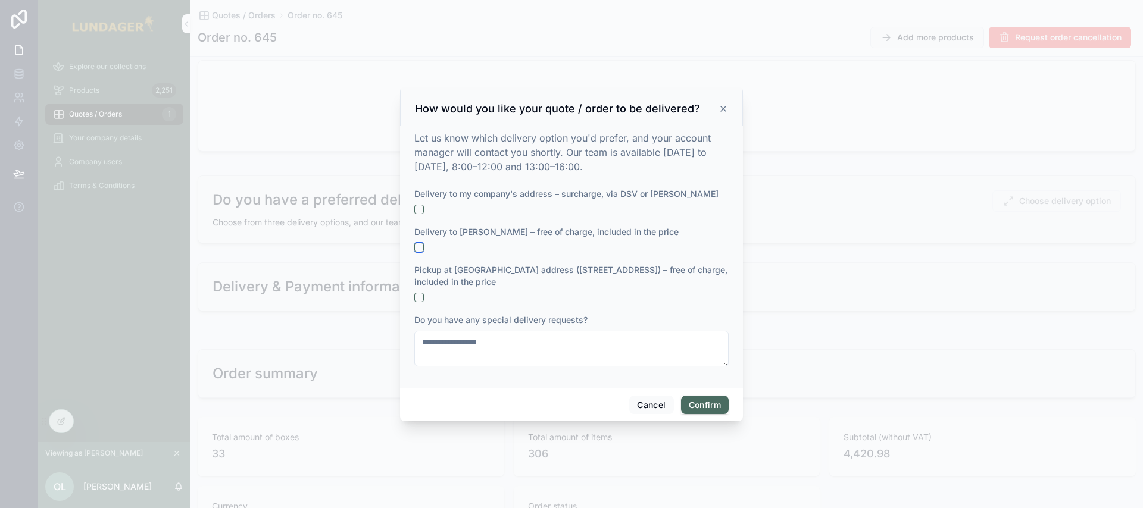
click at [419, 247] on button "button" at bounding box center [419, 248] width 10 height 10
click at [421, 248] on button "button" at bounding box center [419, 248] width 10 height 10
click at [538, 293] on div at bounding box center [571, 298] width 314 height 10
click at [470, 351] on textarea at bounding box center [571, 349] width 314 height 36
click at [418, 209] on button "button" at bounding box center [419, 210] width 10 height 10
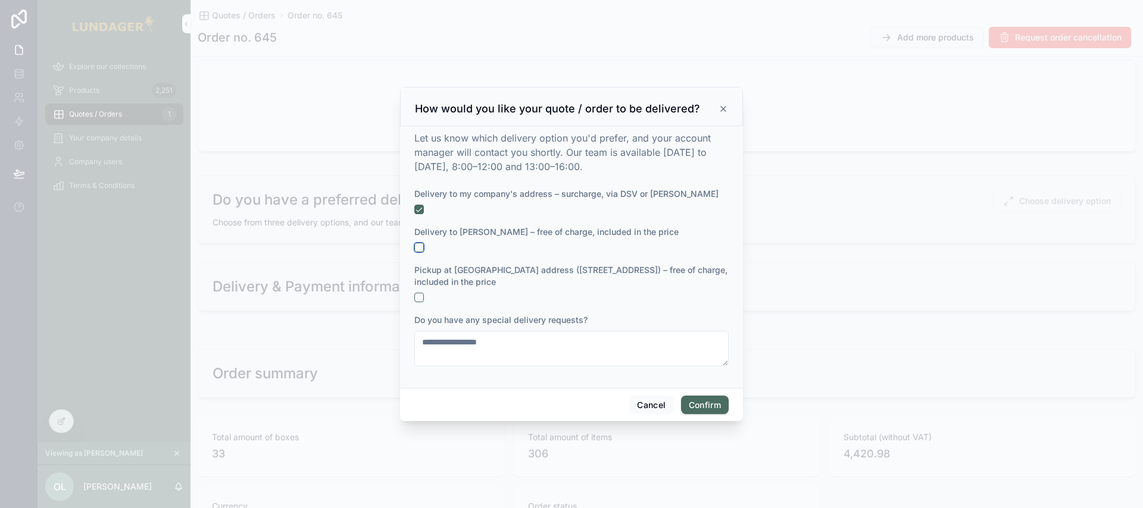
click at [420, 246] on button "button" at bounding box center [419, 248] width 10 height 10
click at [459, 344] on textarea at bounding box center [571, 349] width 314 height 36
type textarea "********"
click at [693, 402] on button "Confirm" at bounding box center [705, 405] width 48 height 19
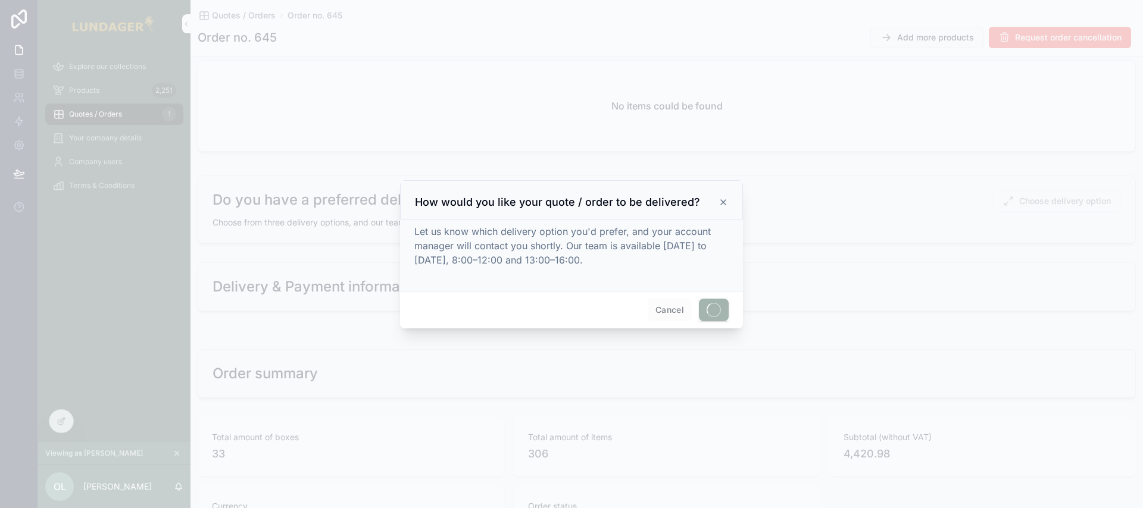
click at [833, 339] on div at bounding box center [571, 254] width 1143 height 508
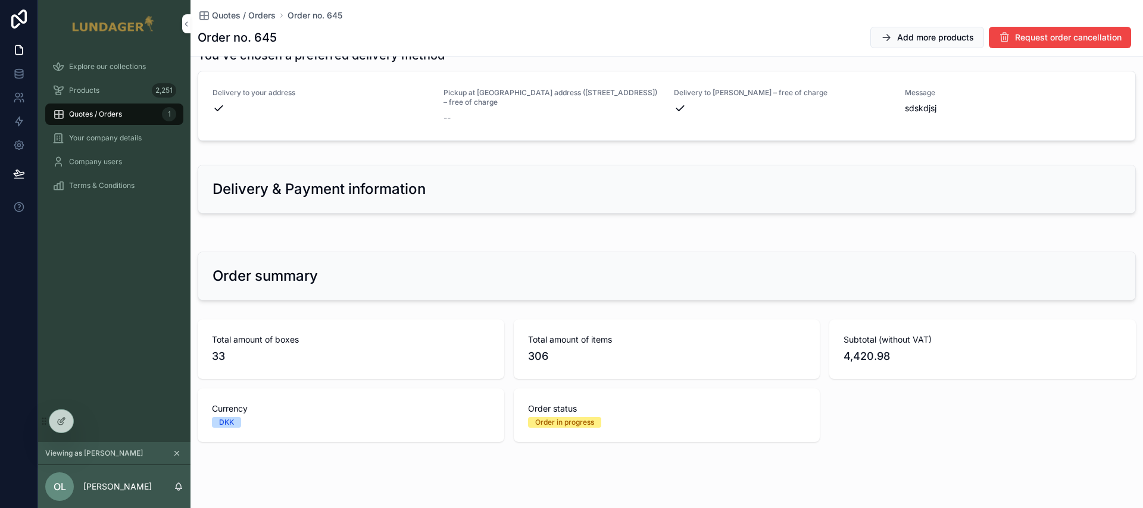
scroll to position [1090, 0]
click at [18, 95] on icon at bounding box center [17, 95] width 4 height 4
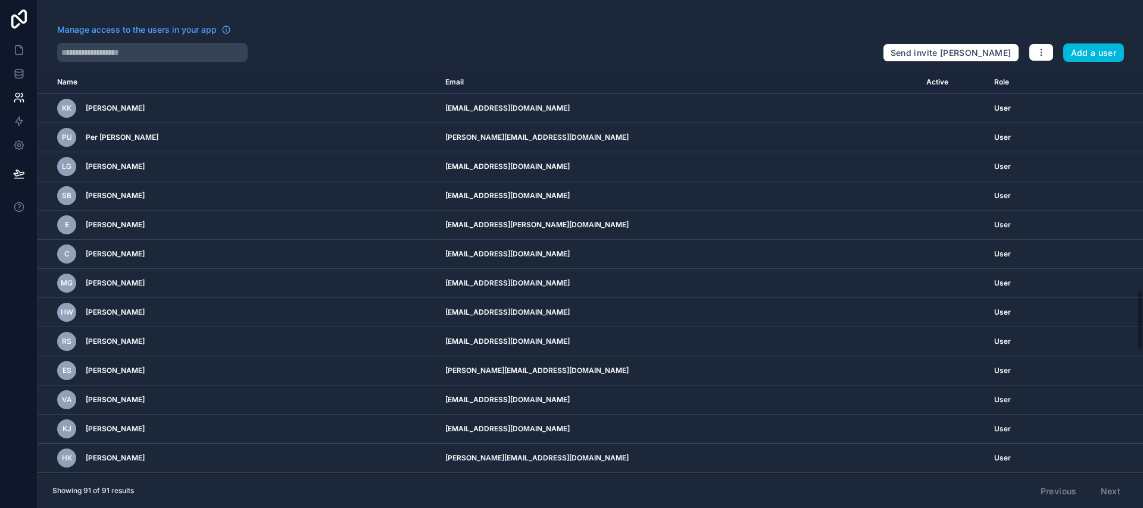
scroll to position [1467, 0]
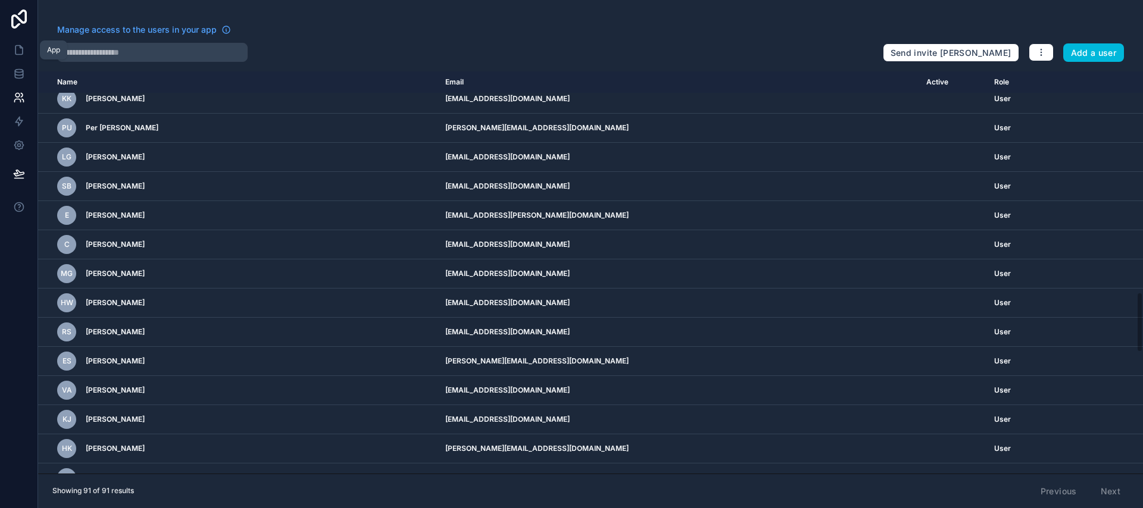
click at [20, 46] on icon at bounding box center [18, 50] width 7 height 9
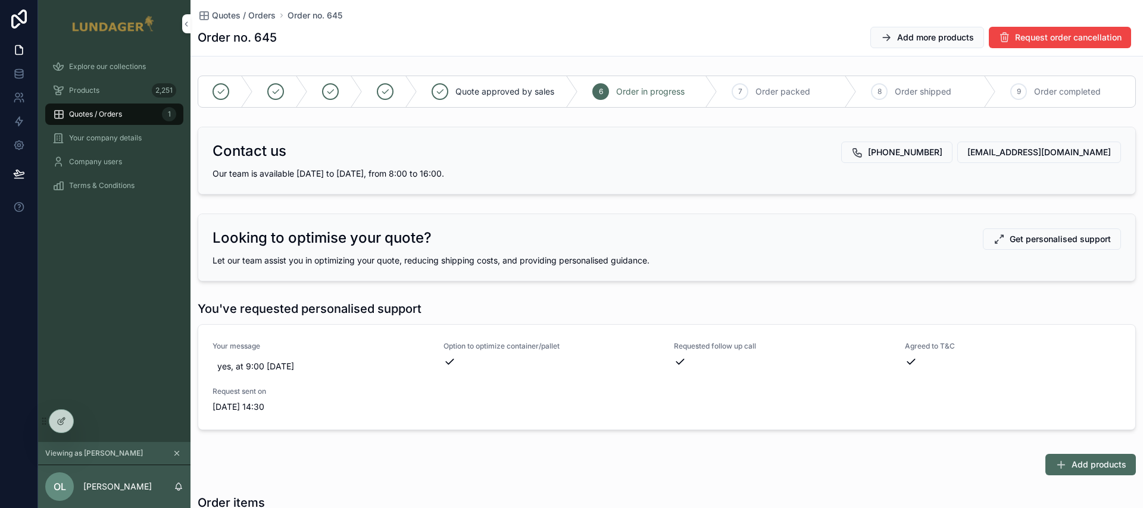
click at [133, 143] on div "Your company details" at bounding box center [114, 138] width 124 height 19
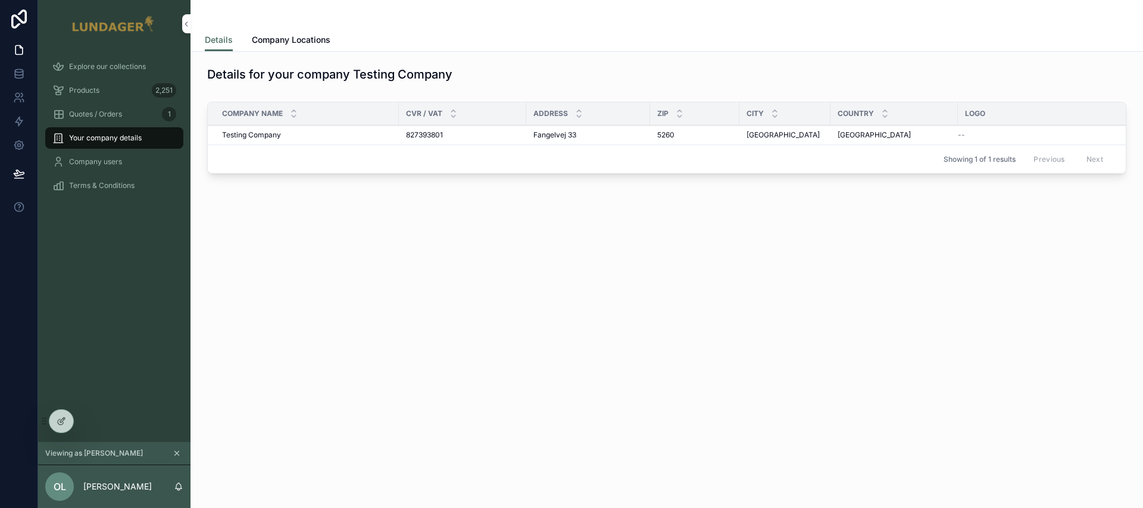
click at [326, 138] on div "Testing Company Testing Company" at bounding box center [307, 135] width 170 height 10
click at [298, 43] on span "Company Locations" at bounding box center [291, 40] width 79 height 12
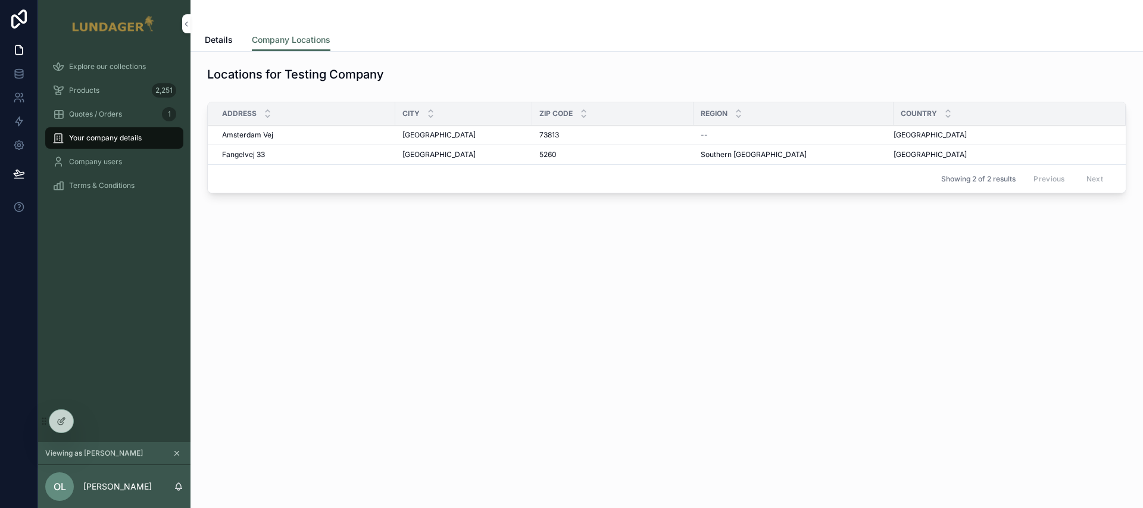
click at [118, 165] on span "Company users" at bounding box center [95, 162] width 53 height 10
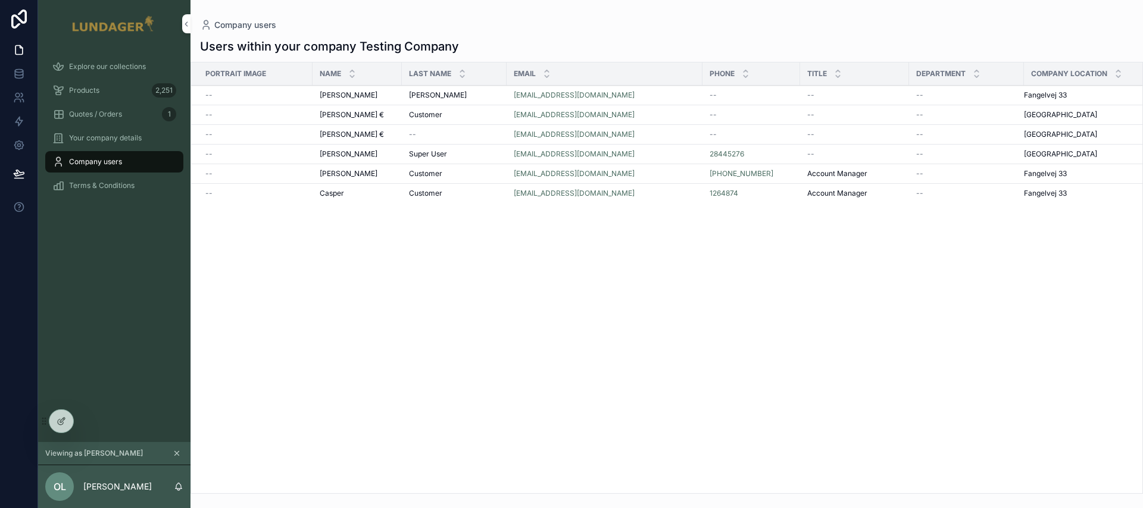
click at [104, 68] on span "Explore our collections" at bounding box center [107, 67] width 77 height 10
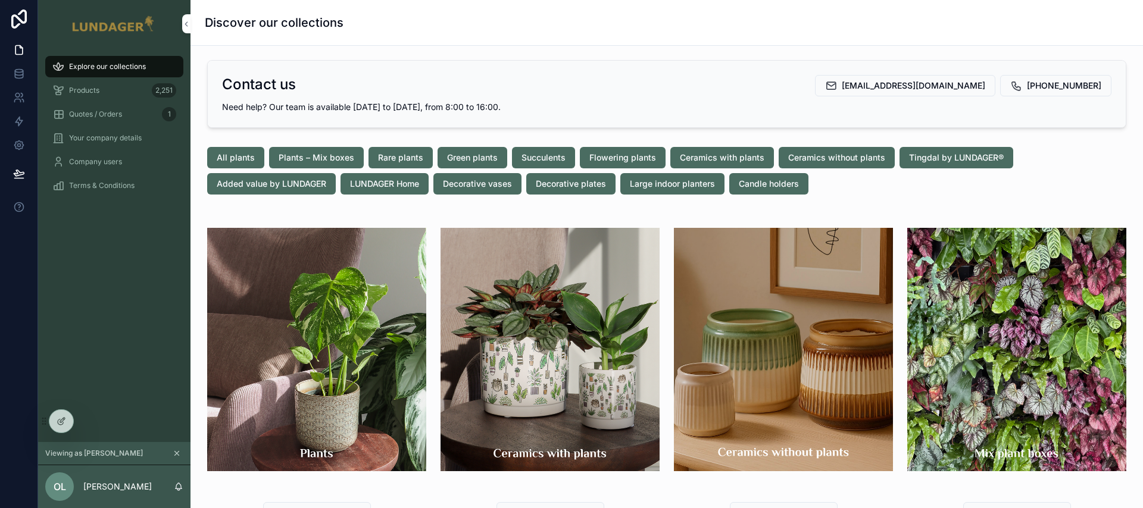
click at [99, 105] on div "Quotes / Orders 1" at bounding box center [114, 114] width 124 height 19
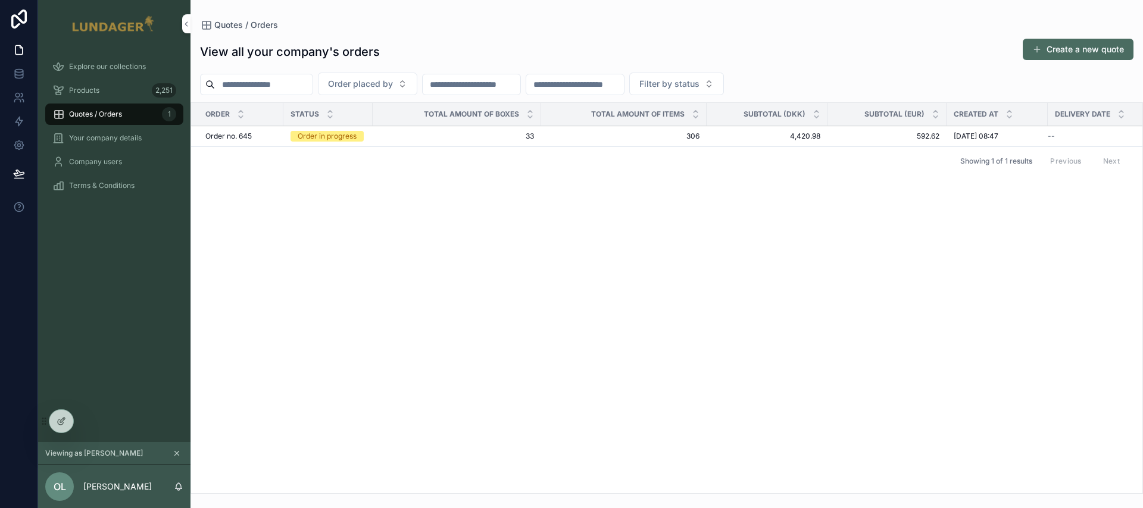
click at [1111, 53] on button "Create a new quote" at bounding box center [1077, 49] width 111 height 21
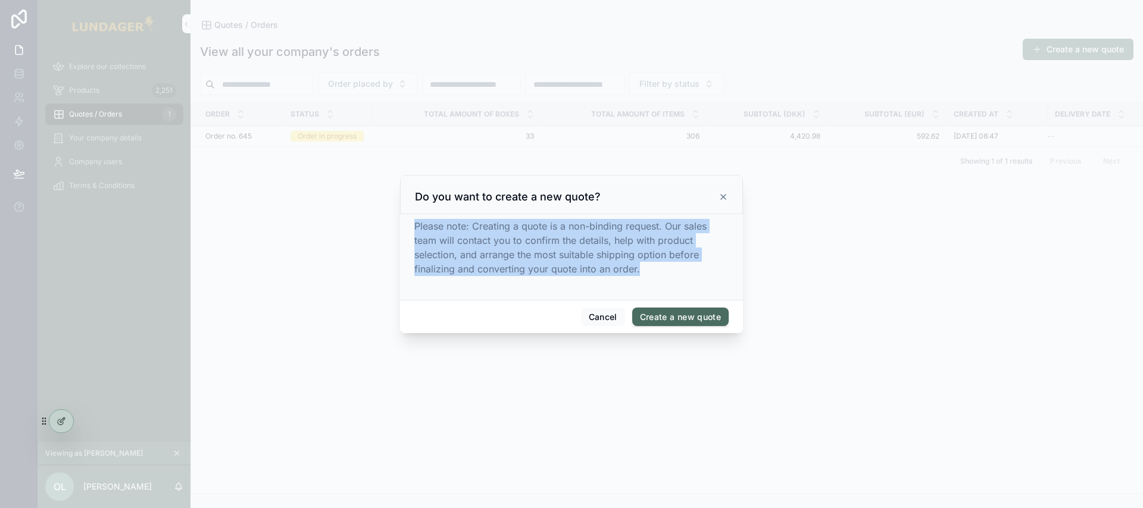
drag, startPoint x: 649, startPoint y: 273, endPoint x: 407, endPoint y: 228, distance: 245.7
click at [407, 228] on div "Please note: Creating a quote is a non-binding request. Our sales team will con…" at bounding box center [571, 257] width 343 height 86
click at [661, 271] on div "Please note: Creating a quote is a non-binding request. Our sales team will con…" at bounding box center [571, 247] width 314 height 57
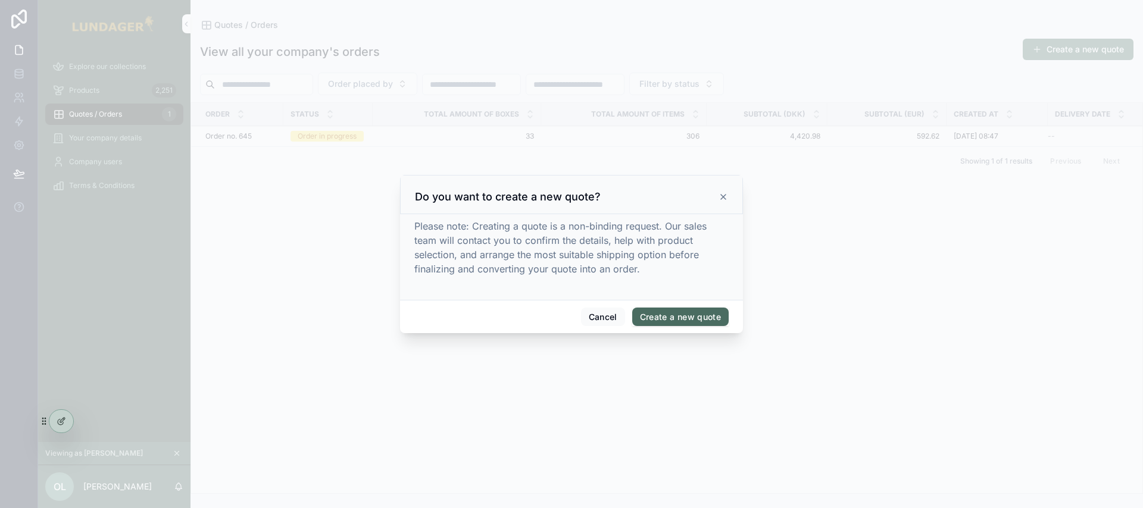
click at [687, 317] on button "Create a new quote" at bounding box center [680, 317] width 96 height 19
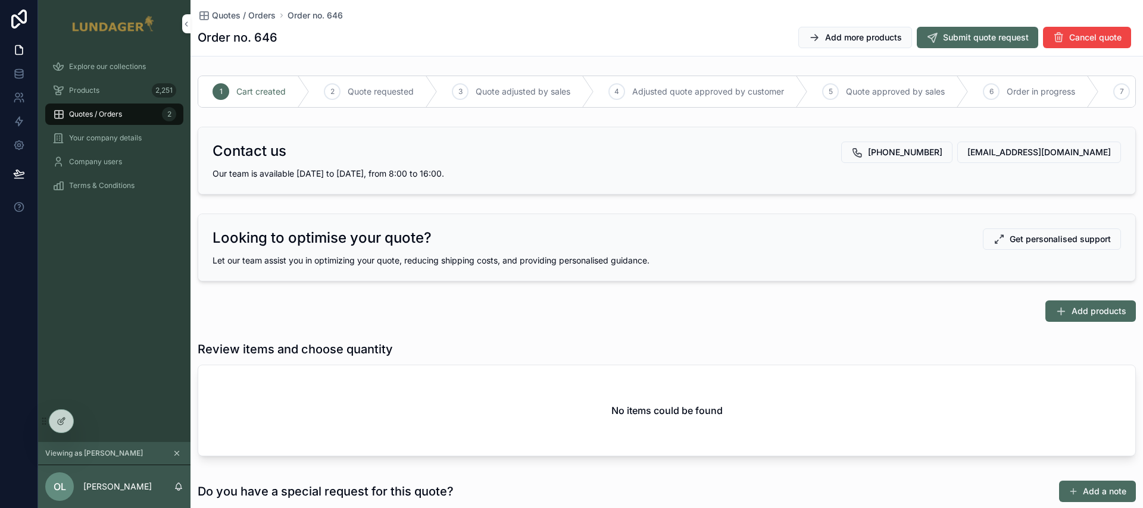
click at [960, 42] on span "Submit quote request" at bounding box center [986, 38] width 86 height 12
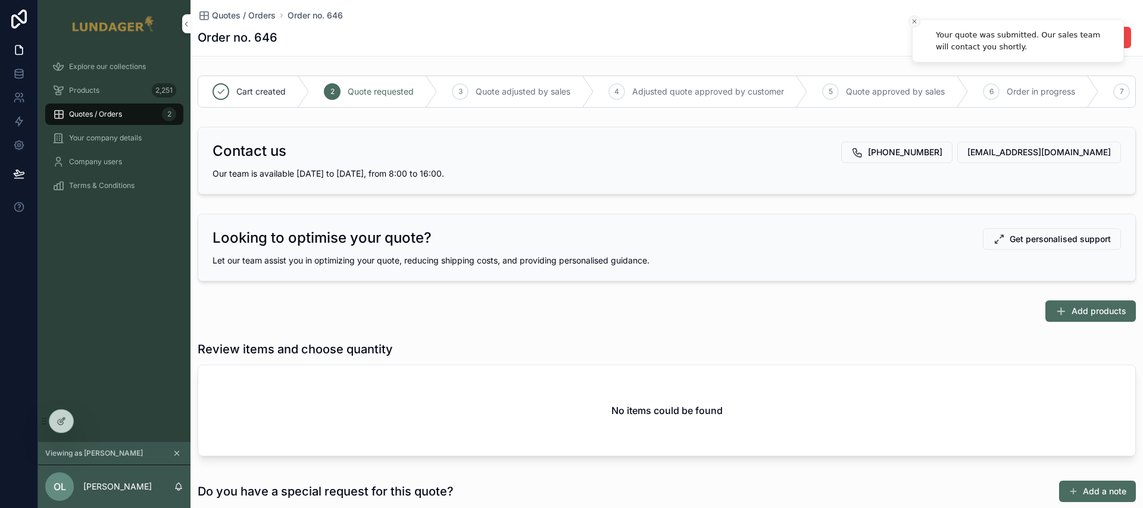
click at [915, 22] on icon "Close toast" at bounding box center [913, 21] width 7 height 7
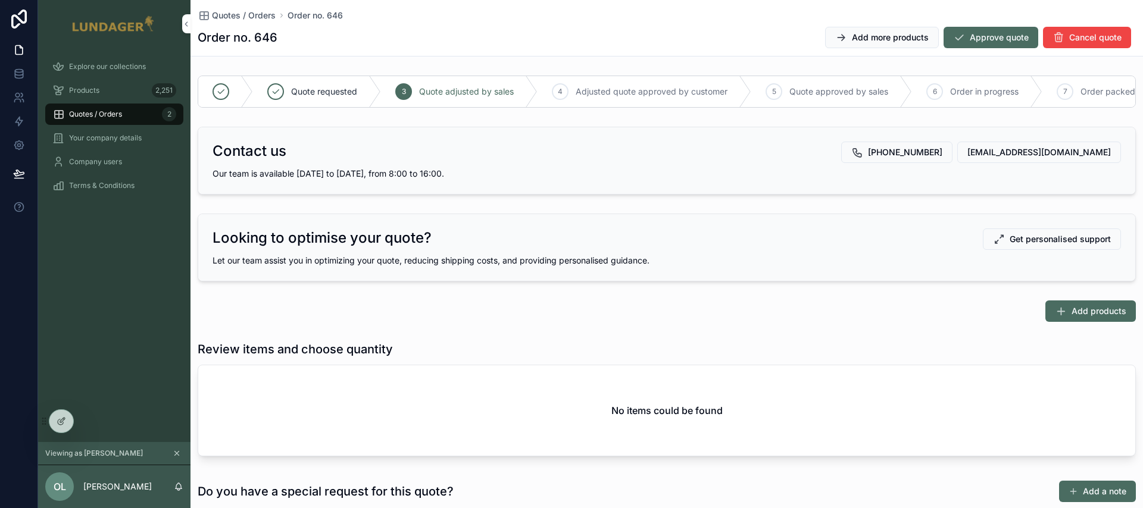
click at [994, 42] on span "Approve quote" at bounding box center [998, 38] width 59 height 12
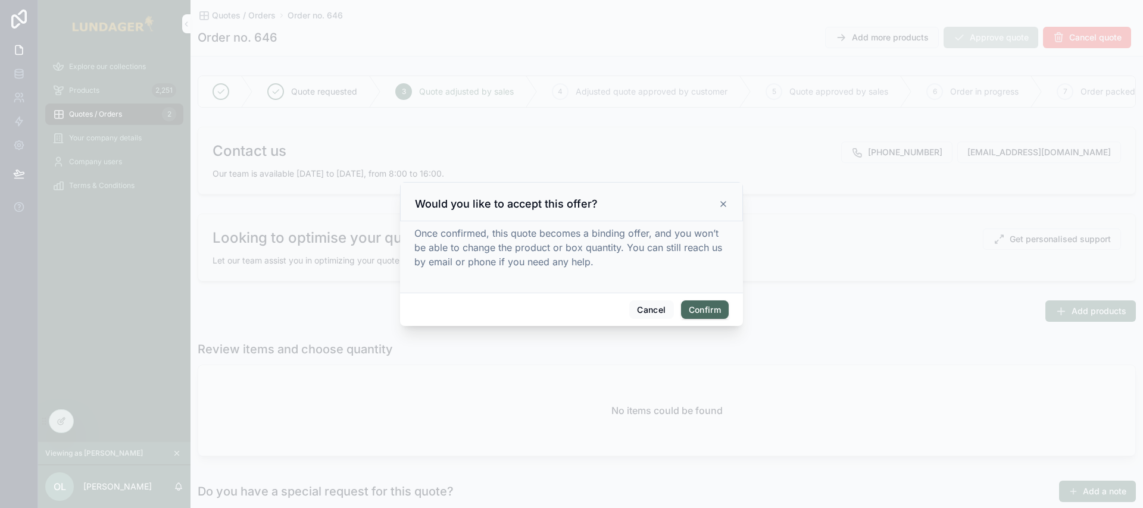
click at [723, 206] on icon at bounding box center [723, 204] width 10 height 10
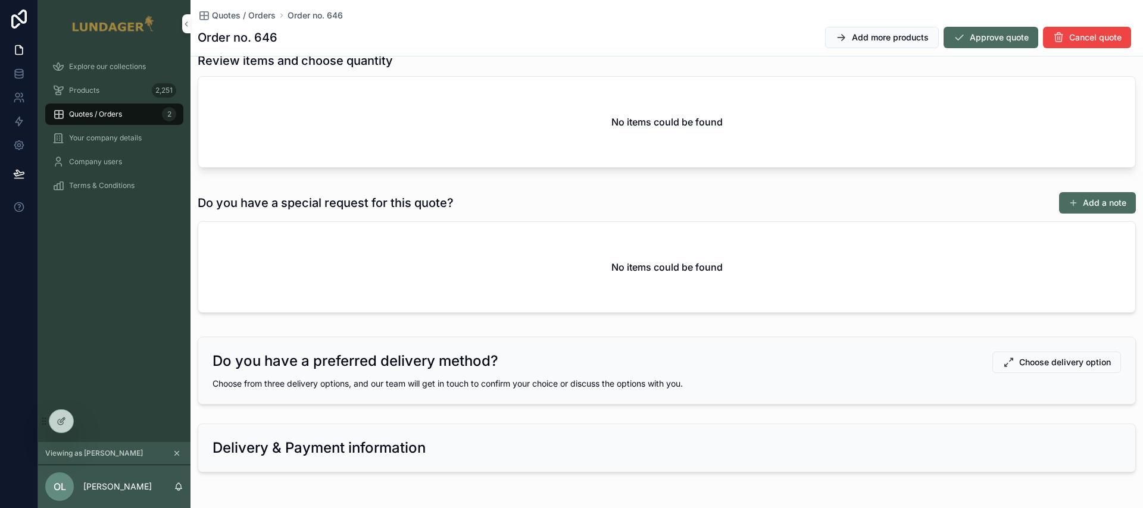
scroll to position [283, 0]
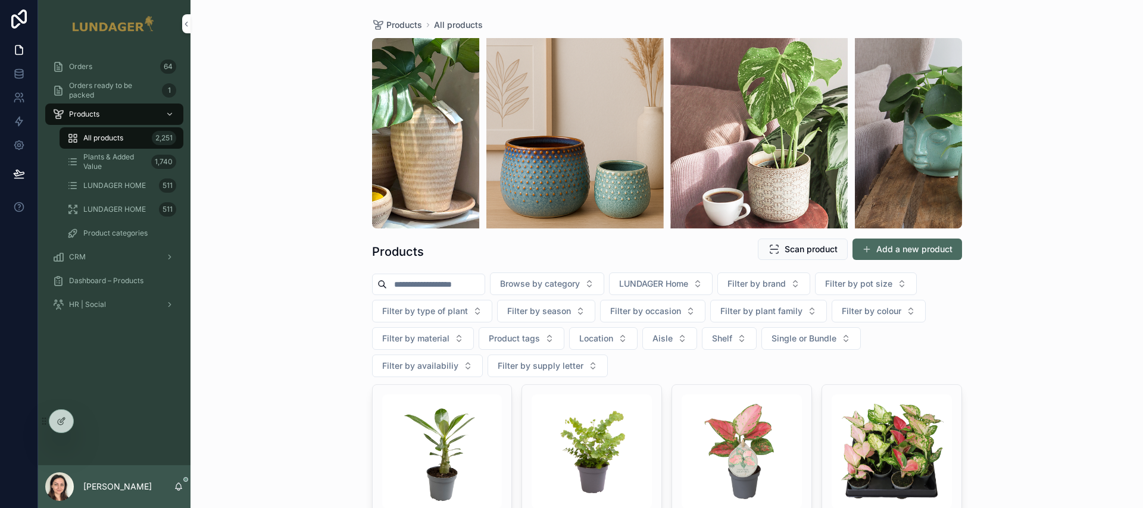
click at [97, 67] on div "Orders 64" at bounding box center [114, 66] width 124 height 19
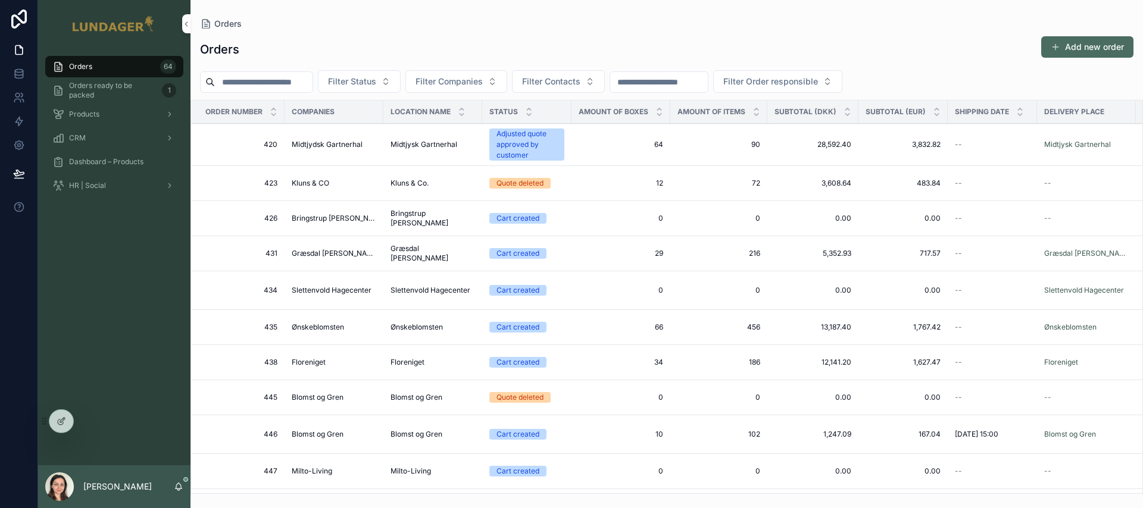
click at [280, 89] on input "scrollable content" at bounding box center [264, 82] width 98 height 17
type input "***"
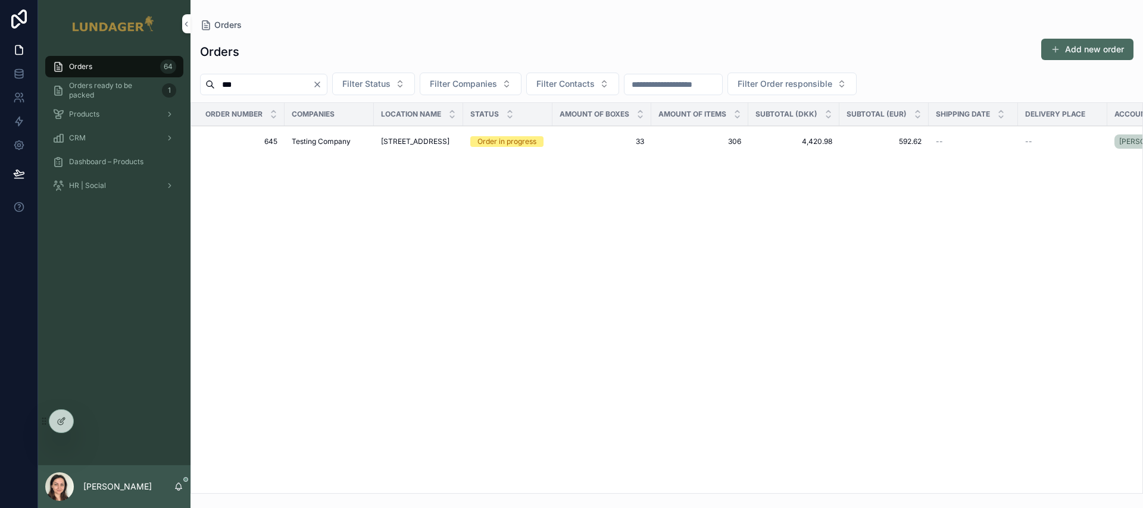
click at [236, 140] on span "645" at bounding box center [241, 142] width 72 height 10
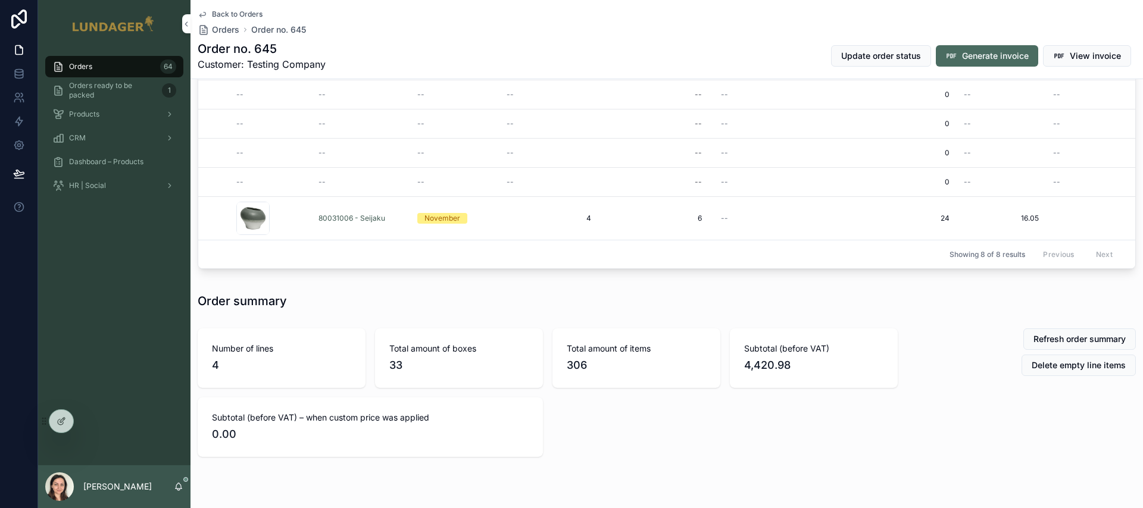
scroll to position [921, 0]
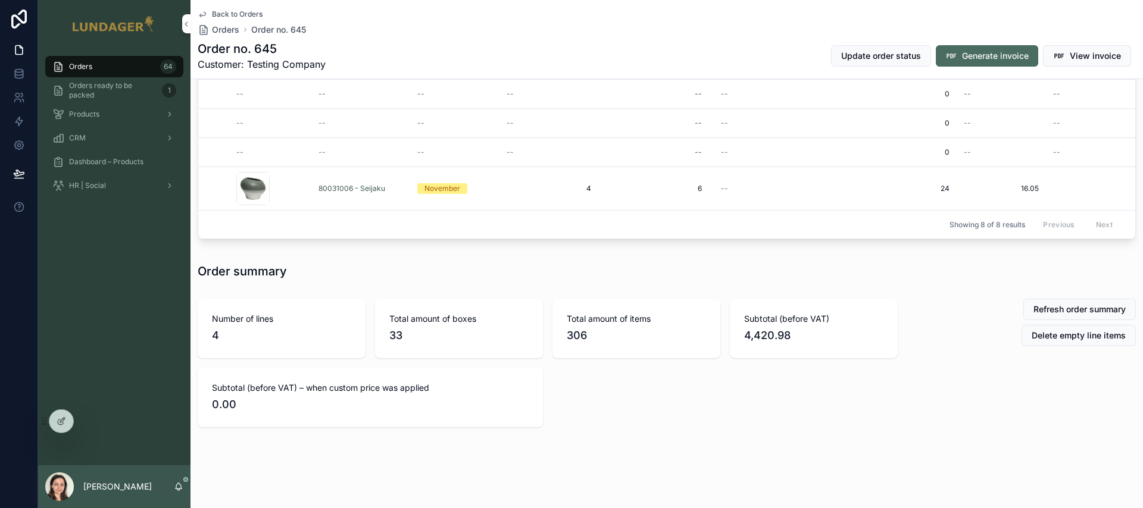
click at [902, 420] on div "Number of lines 4 Total amount of boxes 33 Total amount of items 306 Subtotal (…" at bounding box center [547, 363] width 714 height 138
click at [77, 67] on span "Orders" at bounding box center [80, 67] width 23 height 10
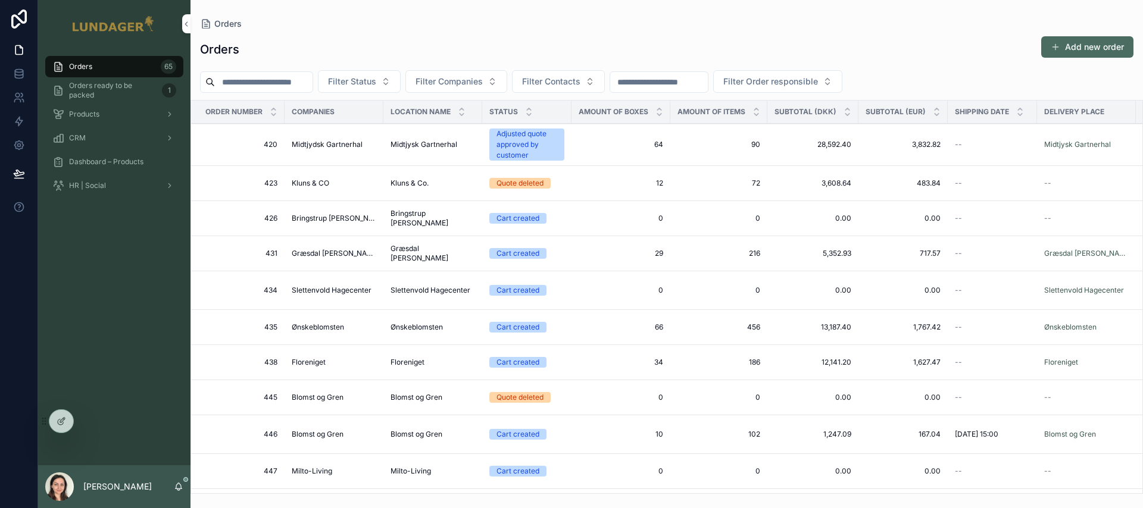
click at [276, 83] on input "scrollable content" at bounding box center [264, 82] width 98 height 17
type input "***"
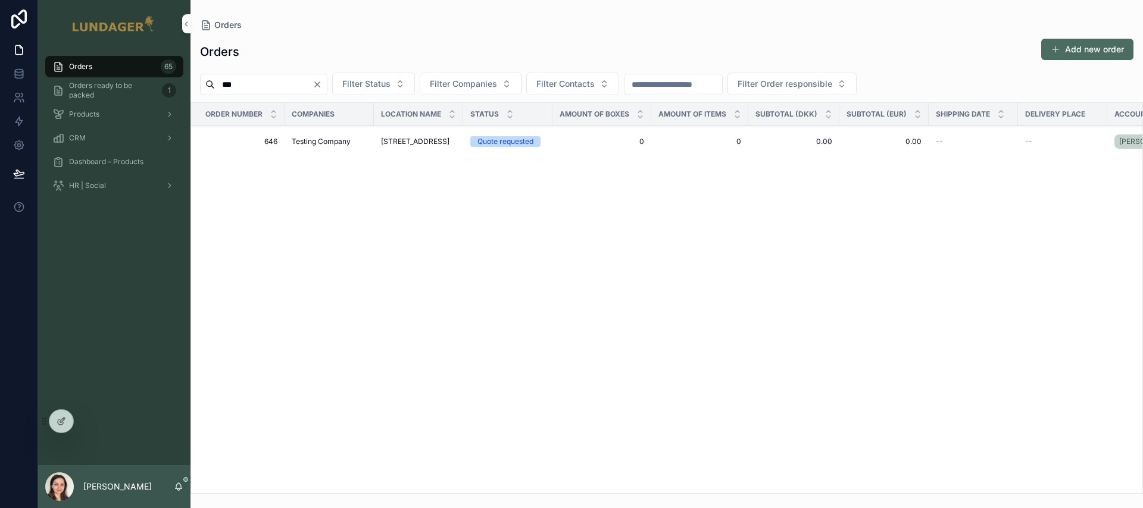
click at [246, 137] on span "646" at bounding box center [241, 142] width 72 height 10
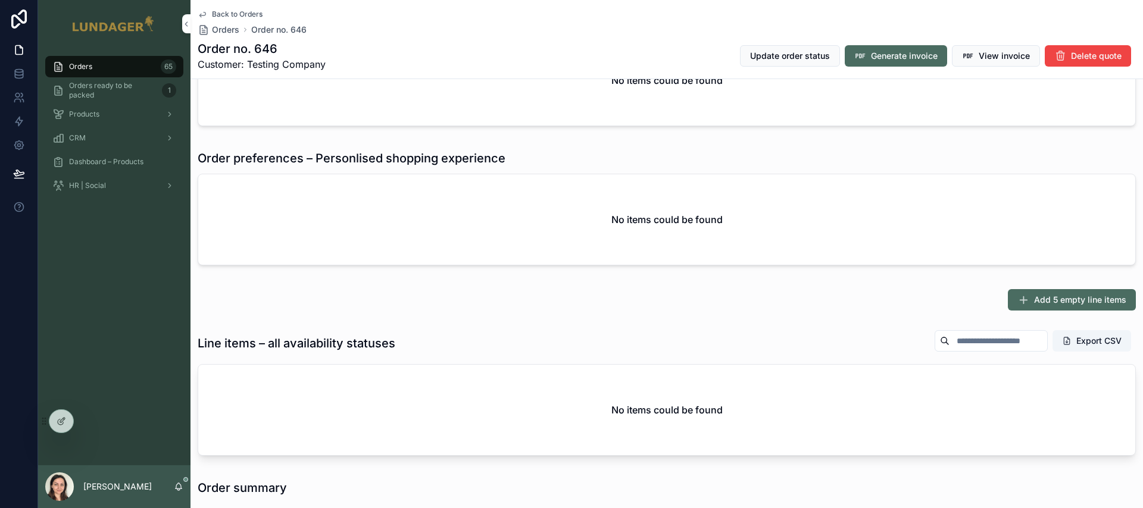
scroll to position [499, 0]
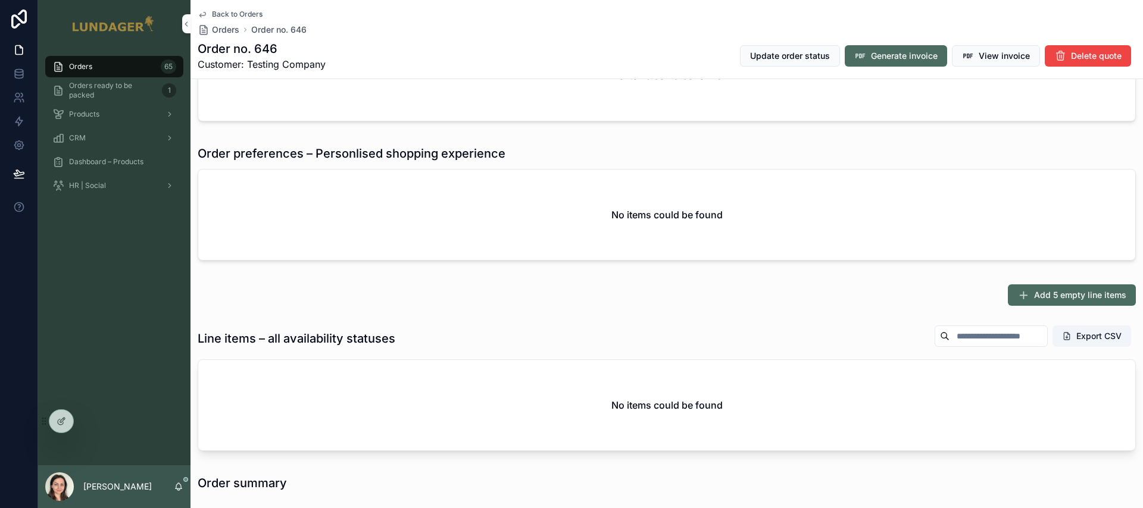
click at [1039, 292] on span "Add 5 empty line items" at bounding box center [1080, 295] width 92 height 12
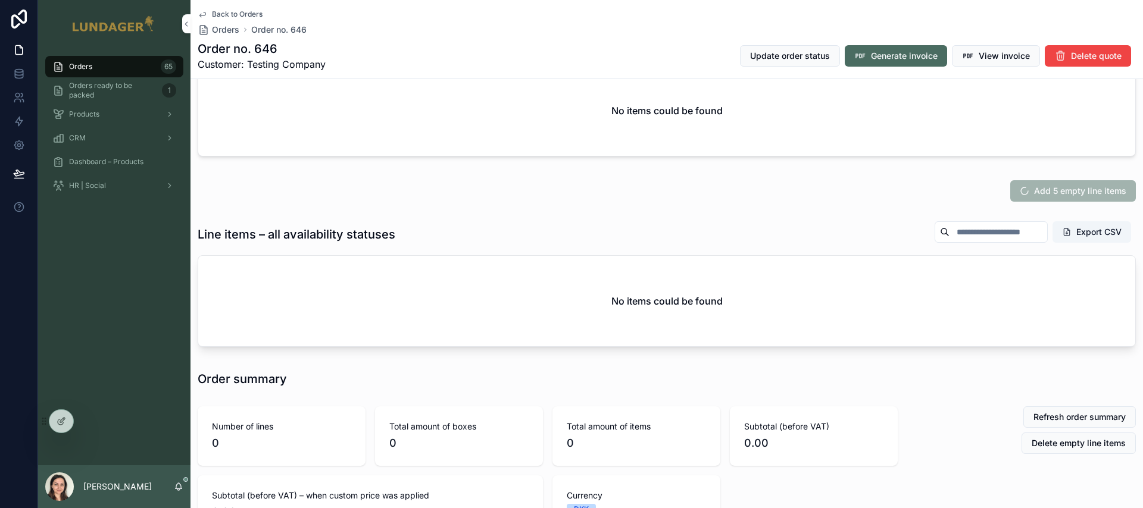
scroll to position [609, 0]
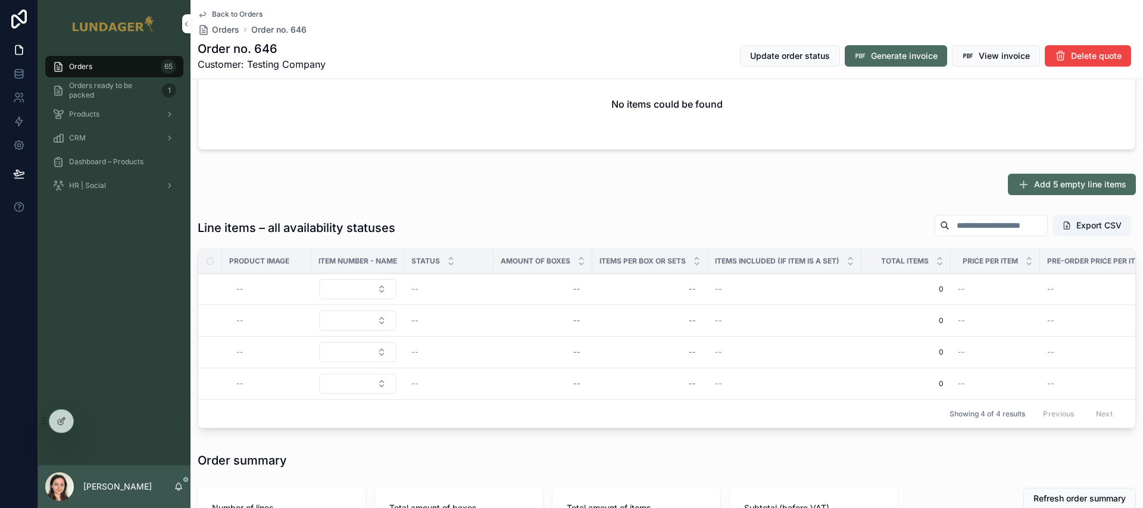
click at [362, 291] on button "Select Button" at bounding box center [357, 289] width 77 height 20
click at [358, 287] on button "Select Button" at bounding box center [357, 289] width 77 height 20
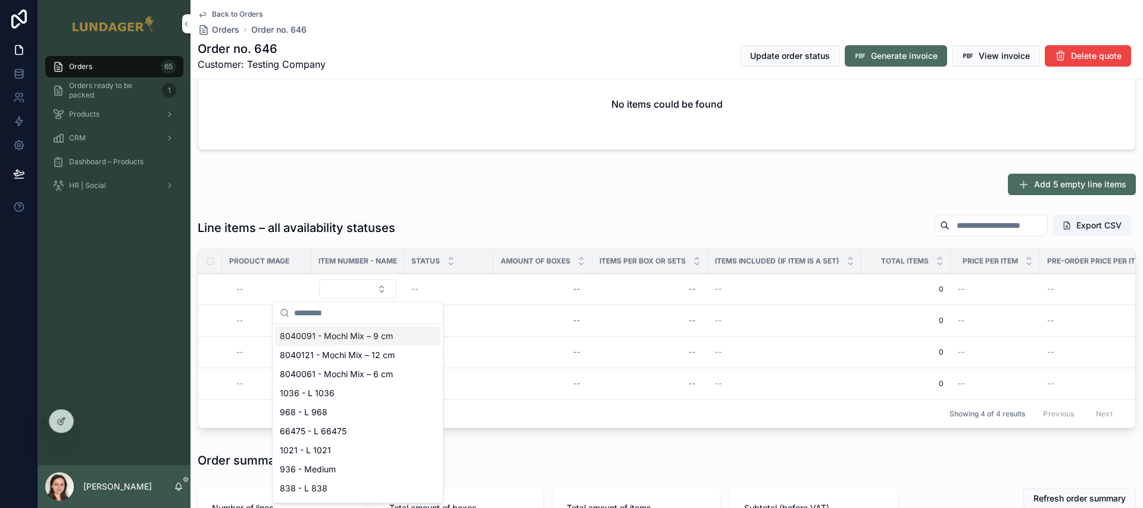
click at [335, 341] on span "8040091 - Mochi Mix – 9 cm" at bounding box center [336, 336] width 113 height 12
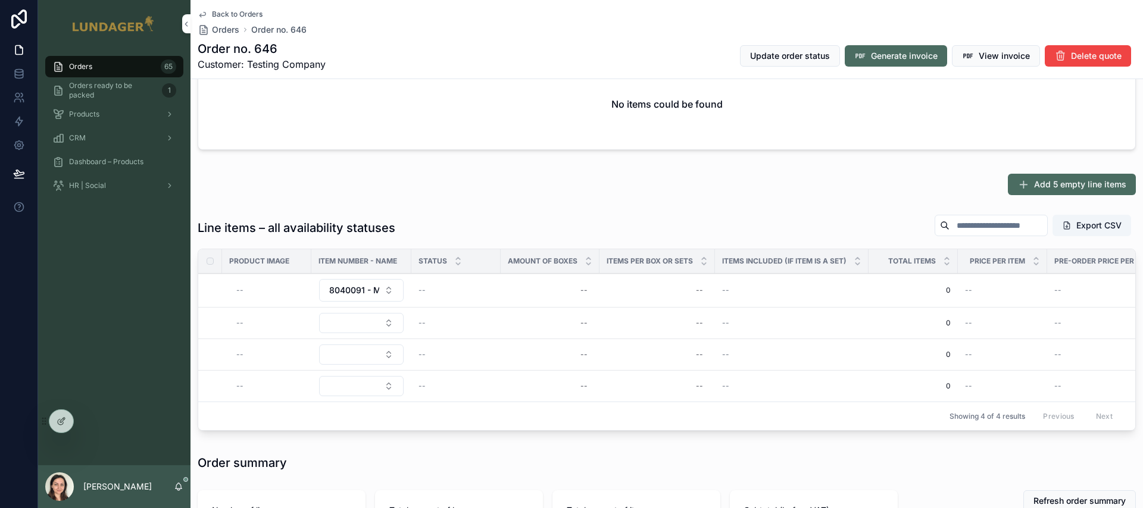
click at [527, 290] on div "--" at bounding box center [550, 290] width 85 height 19
type input "*"
click at [729, 305] on icon "scrollable content" at bounding box center [727, 307] width 6 height 4
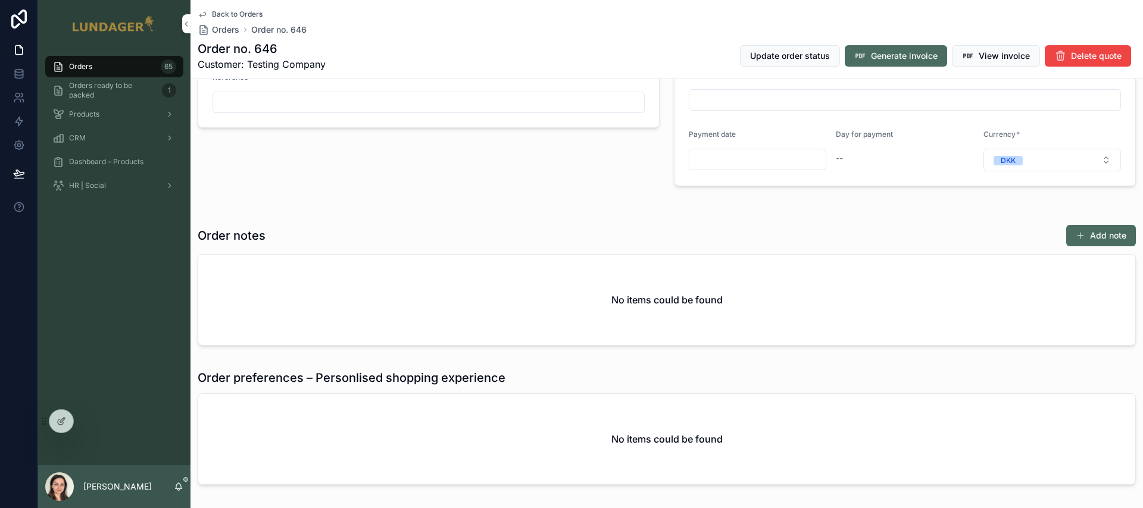
scroll to position [0, 0]
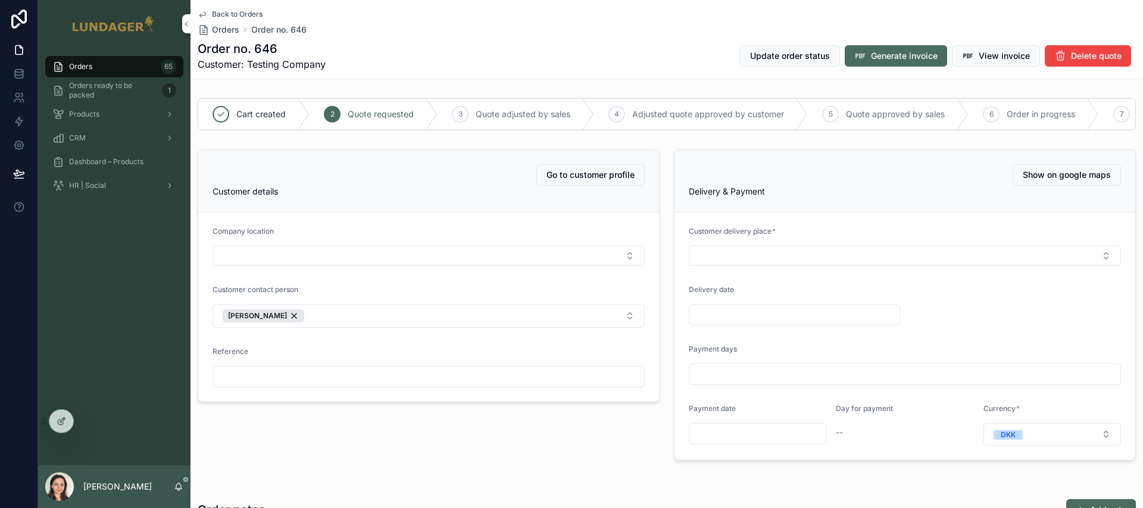
click at [0, 0] on icon "scrollable content" at bounding box center [0, 0] width 0 height 0
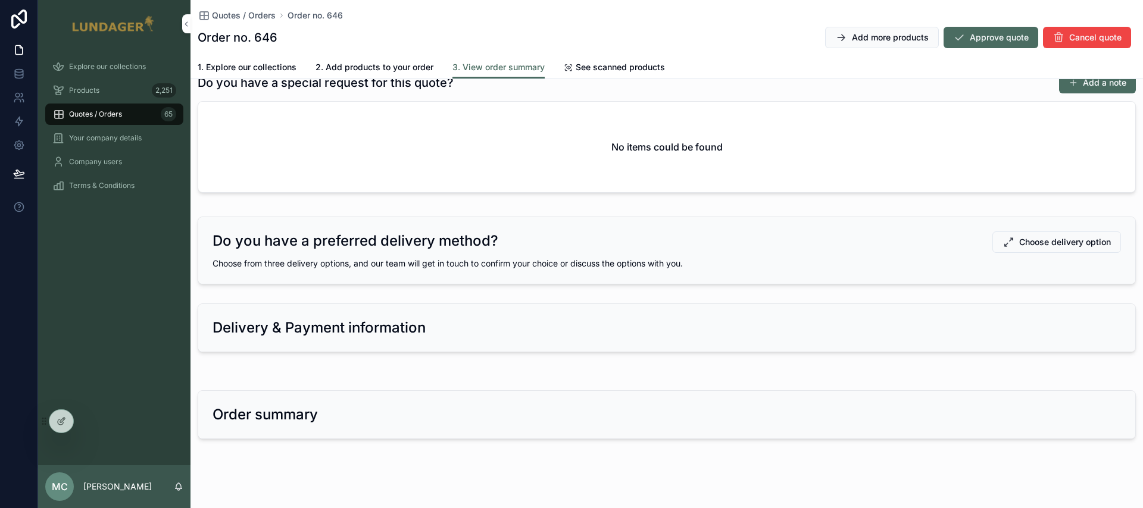
scroll to position [290, 0]
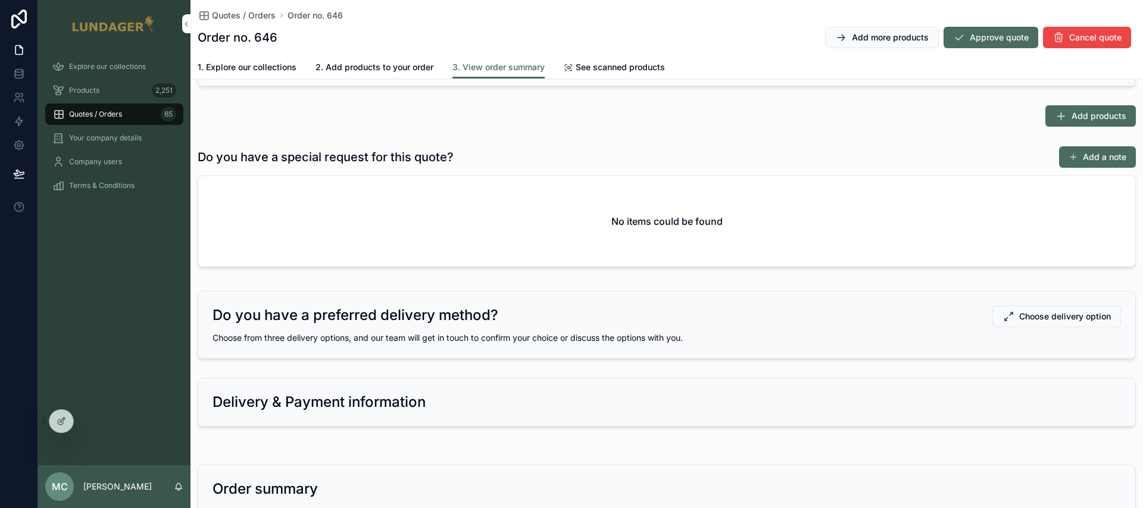
scroll to position [304, 0]
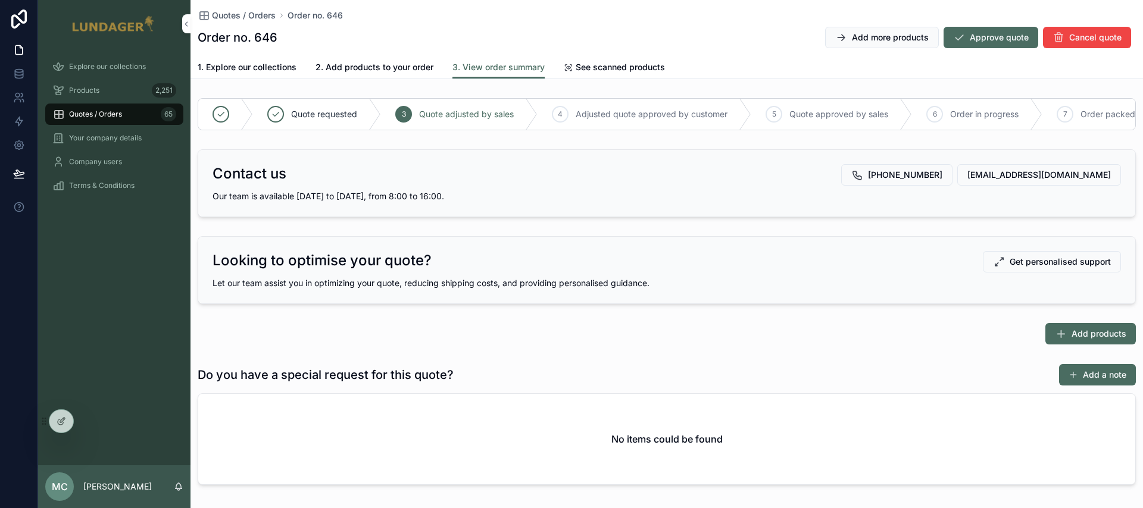
click at [58, 417] on icon at bounding box center [62, 422] width 10 height 10
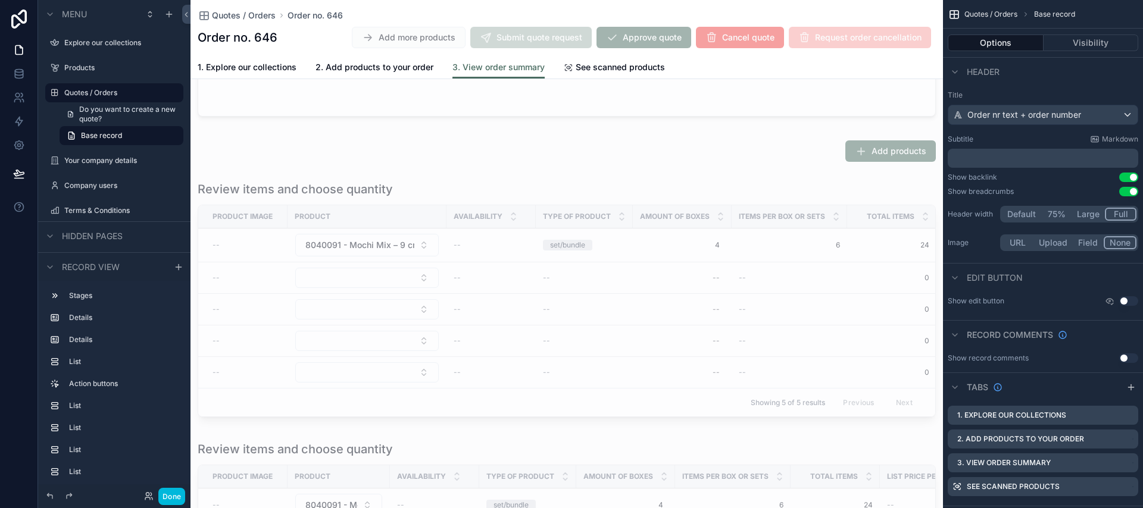
scroll to position [318, 0]
click at [411, 190] on div "scrollable content" at bounding box center [566, 305] width 752 height 251
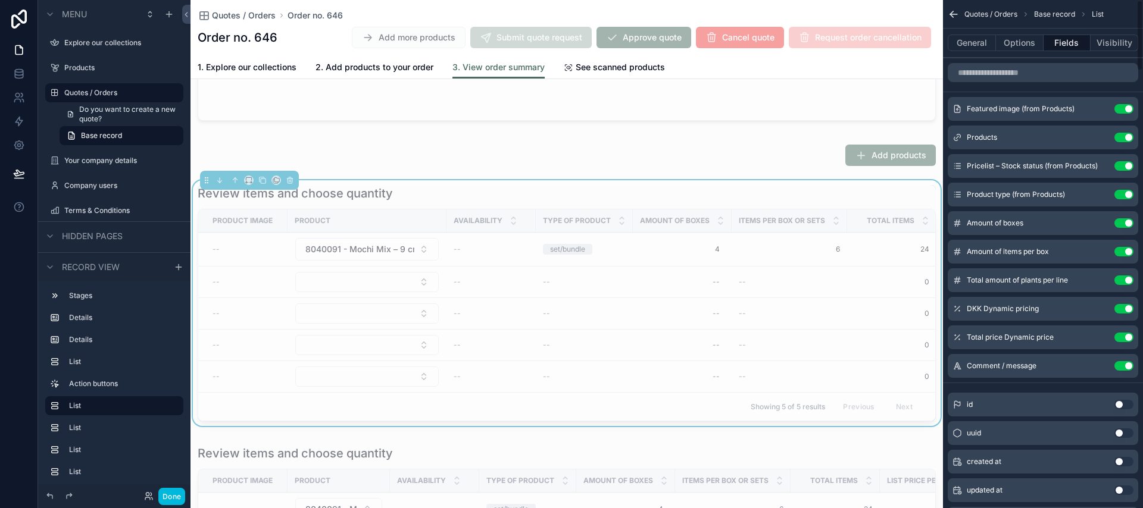
click at [1104, 45] on button "Visibility" at bounding box center [1114, 43] width 48 height 17
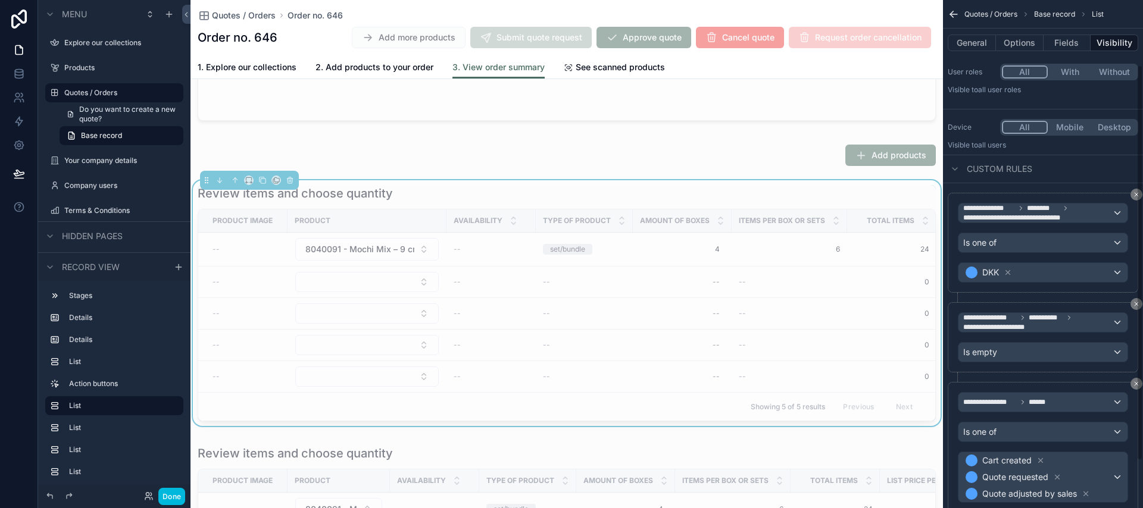
scroll to position [144, 0]
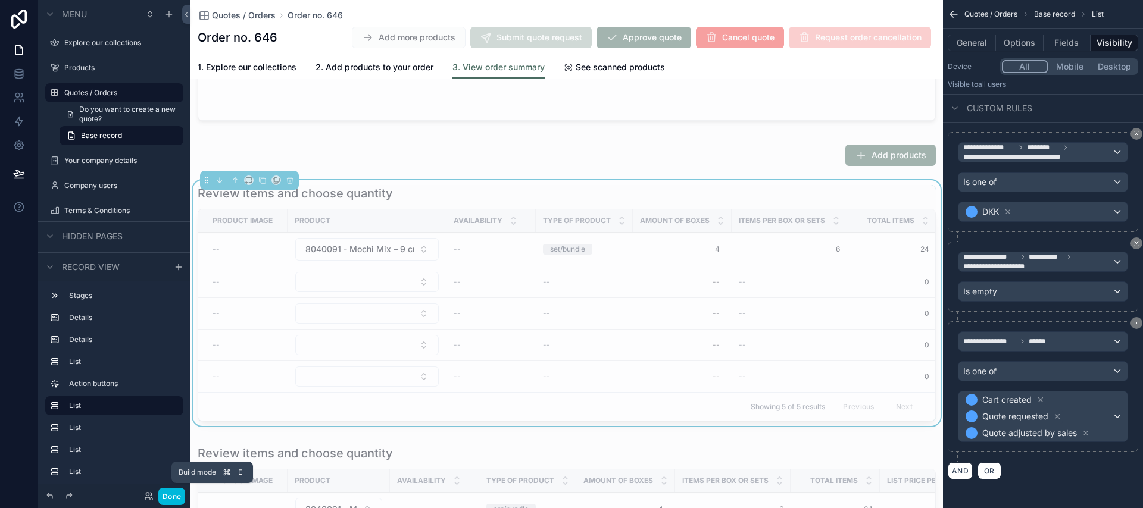
click at [176, 496] on button "Done" at bounding box center [171, 496] width 27 height 17
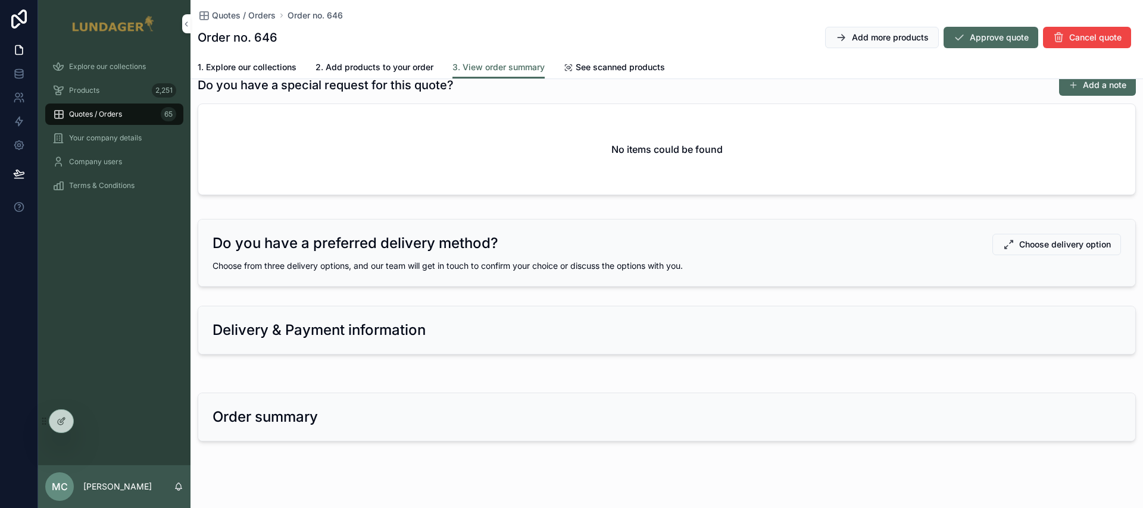
scroll to position [304, 0]
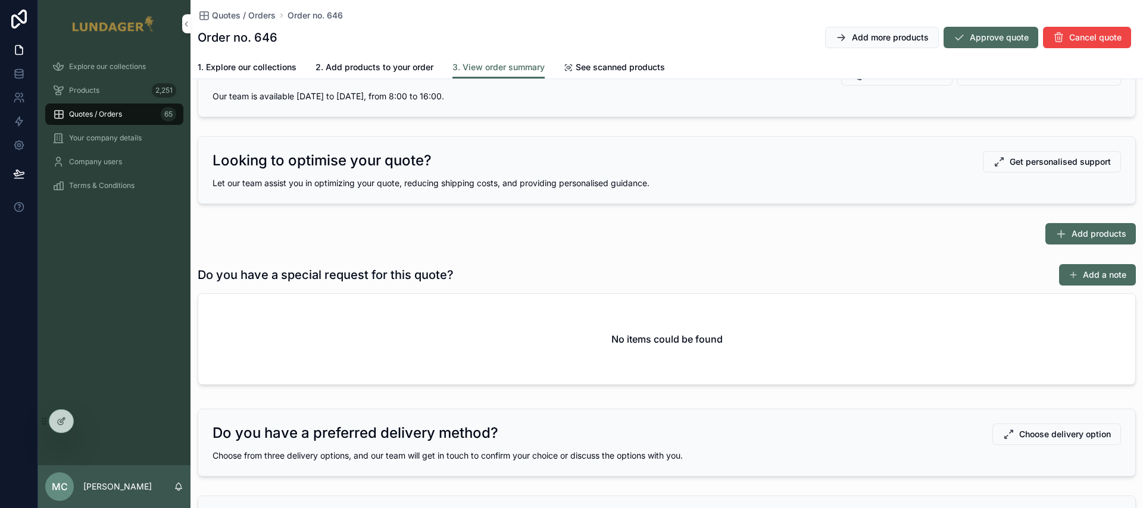
scroll to position [108, 0]
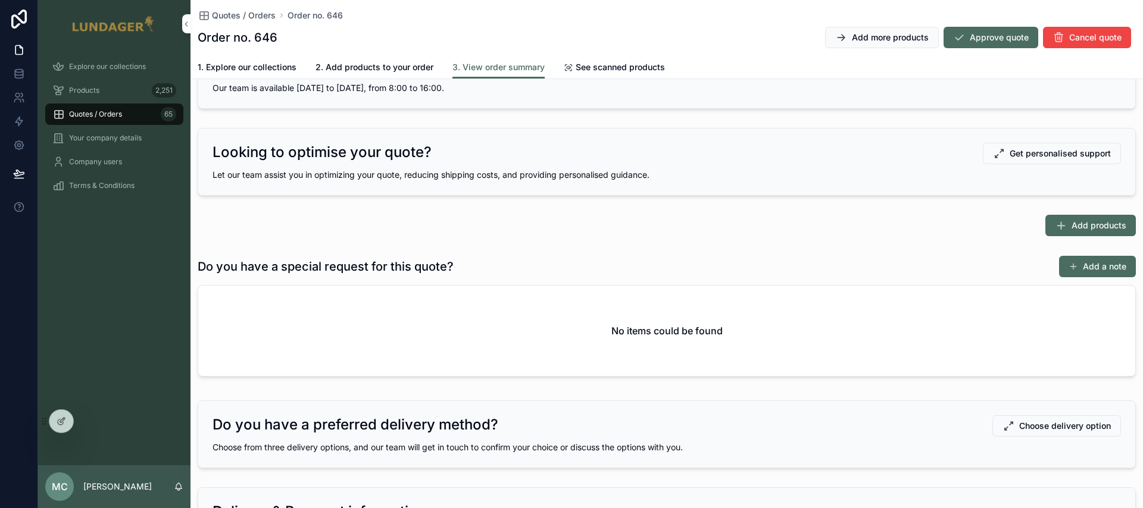
click at [1063, 226] on icon "scrollable content" at bounding box center [1060, 226] width 12 height 12
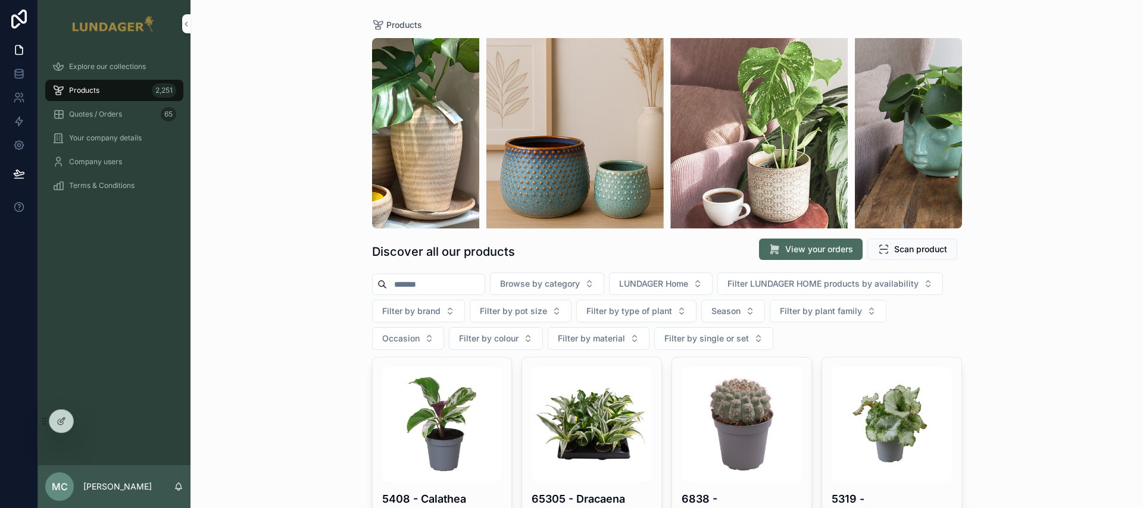
click at [0, 0] on span "Add to quote" at bounding box center [0, 0] width 0 height 0
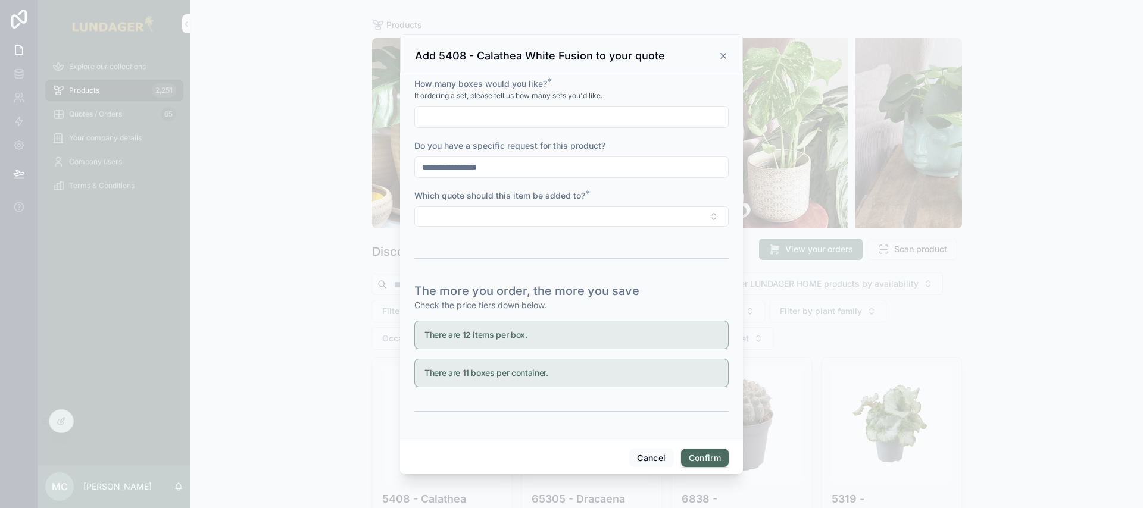
click at [514, 115] on input "text" at bounding box center [571, 117] width 313 height 17
type input "*"
click at [619, 149] on div "Do you have a specific request for this product?" at bounding box center [571, 146] width 314 height 12
click at [480, 214] on button "Select Button" at bounding box center [571, 216] width 314 height 20
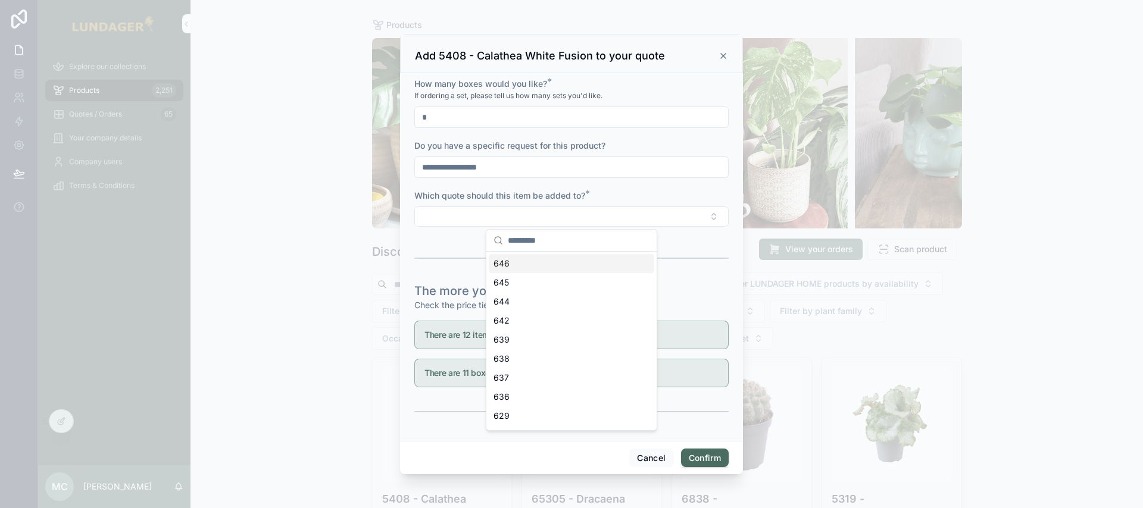
click at [512, 262] on div "646" at bounding box center [571, 263] width 165 height 19
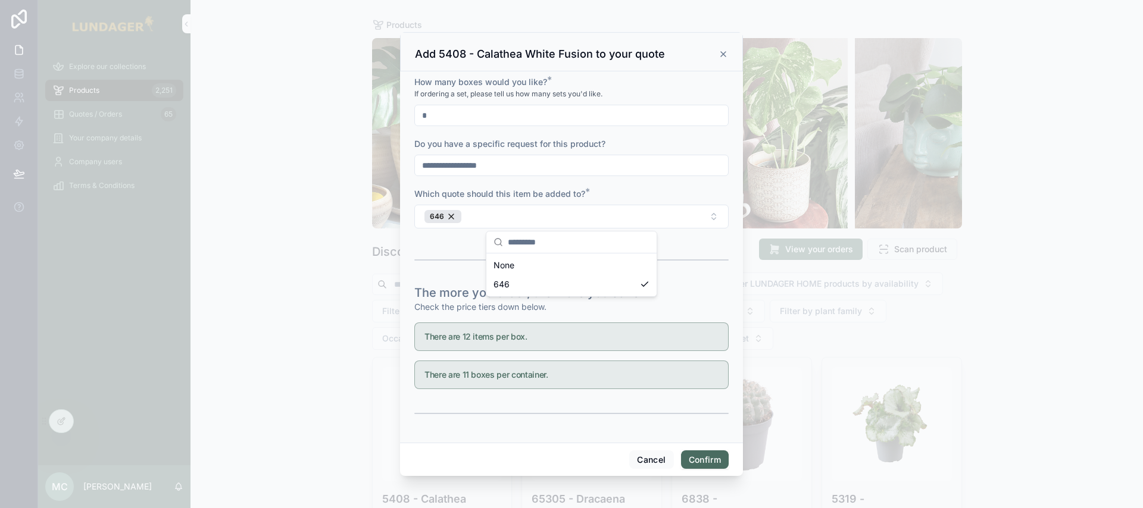
click at [715, 462] on button "Confirm" at bounding box center [705, 459] width 48 height 19
click at [721, 53] on icon at bounding box center [723, 52] width 5 height 5
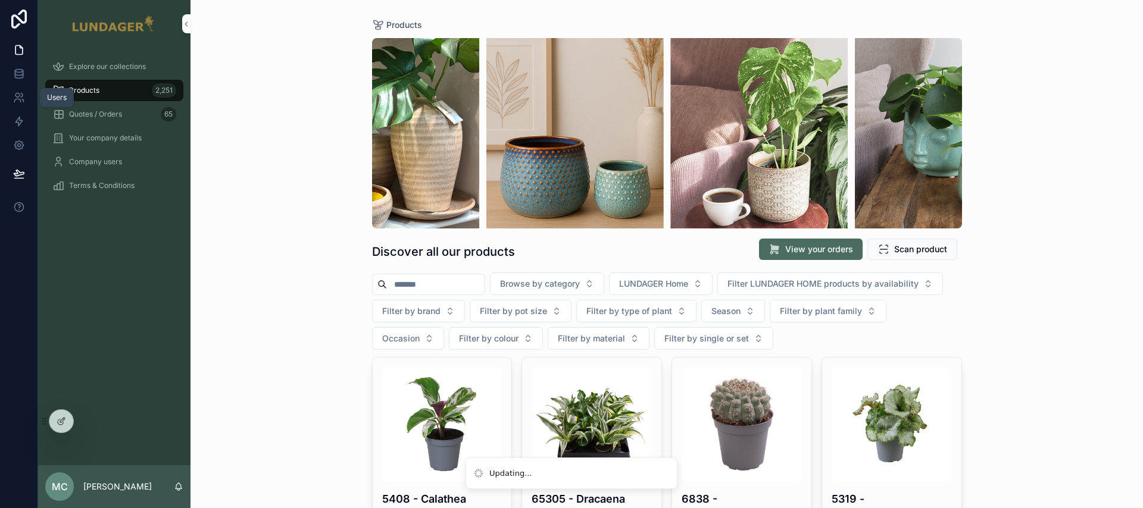
click at [69, 89] on div "Users" at bounding box center [57, 97] width 34 height 19
click at [101, 104] on link "Quotes / Orders 65" at bounding box center [114, 114] width 138 height 21
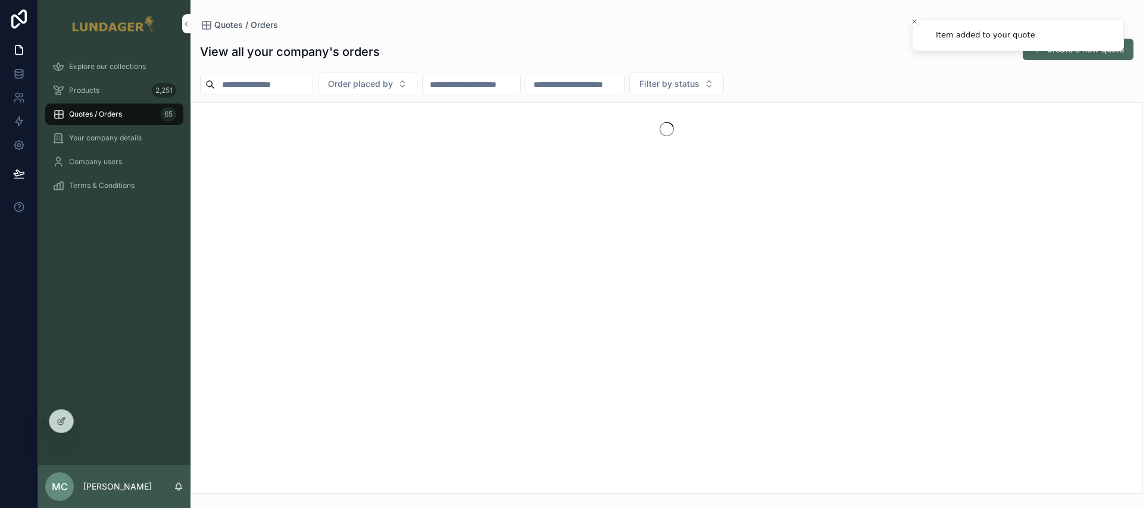
click at [135, 115] on div "Quotes / Orders 65" at bounding box center [114, 114] width 124 height 19
click at [916, 19] on icon "Close toast" at bounding box center [913, 21] width 7 height 7
click at [252, 82] on input "scrollable content" at bounding box center [264, 84] width 98 height 17
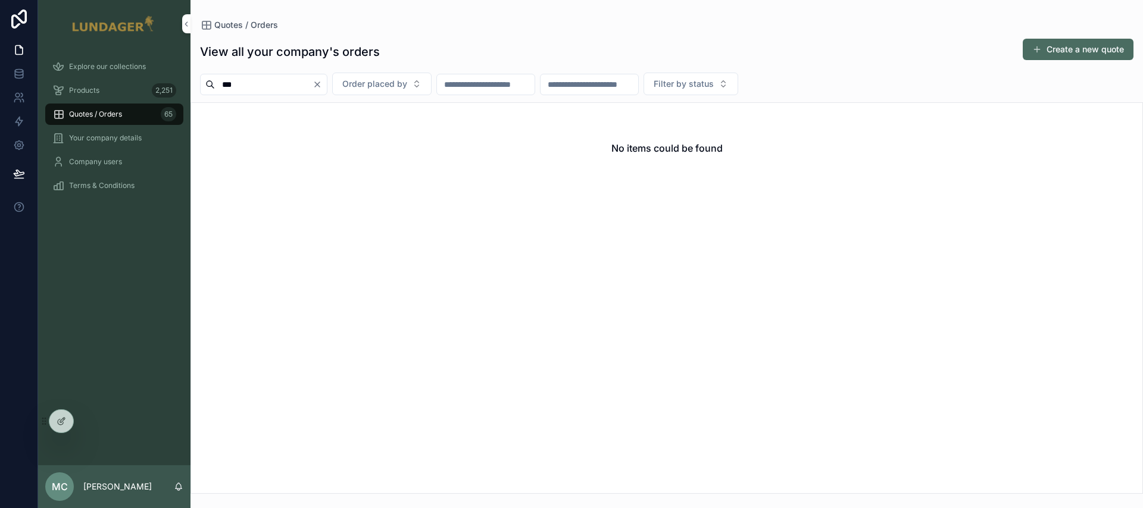
type input "***"
click at [0, 0] on icon at bounding box center [0, 0] width 0 height 0
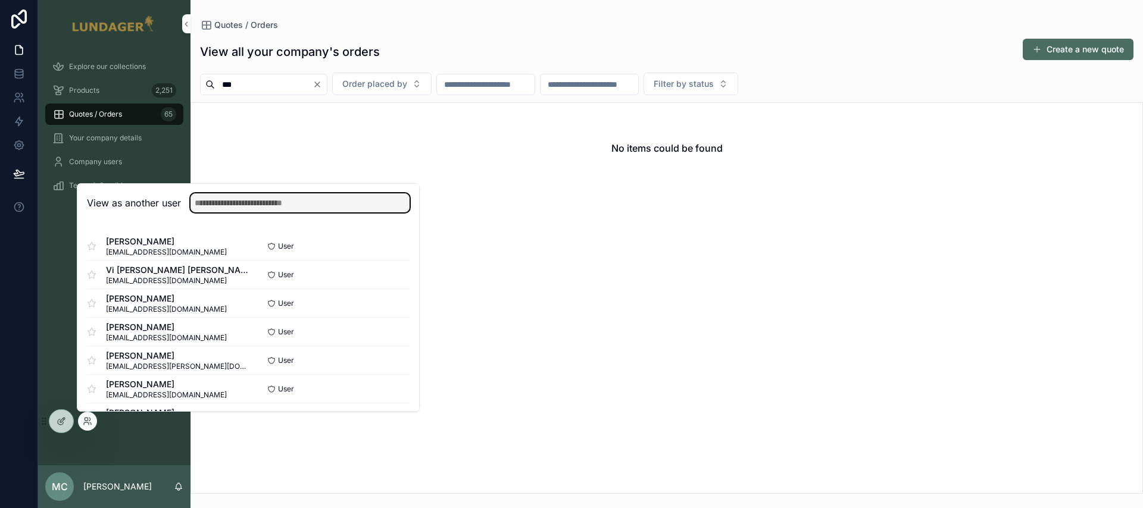
click at [224, 204] on input "text" at bounding box center [299, 202] width 219 height 19
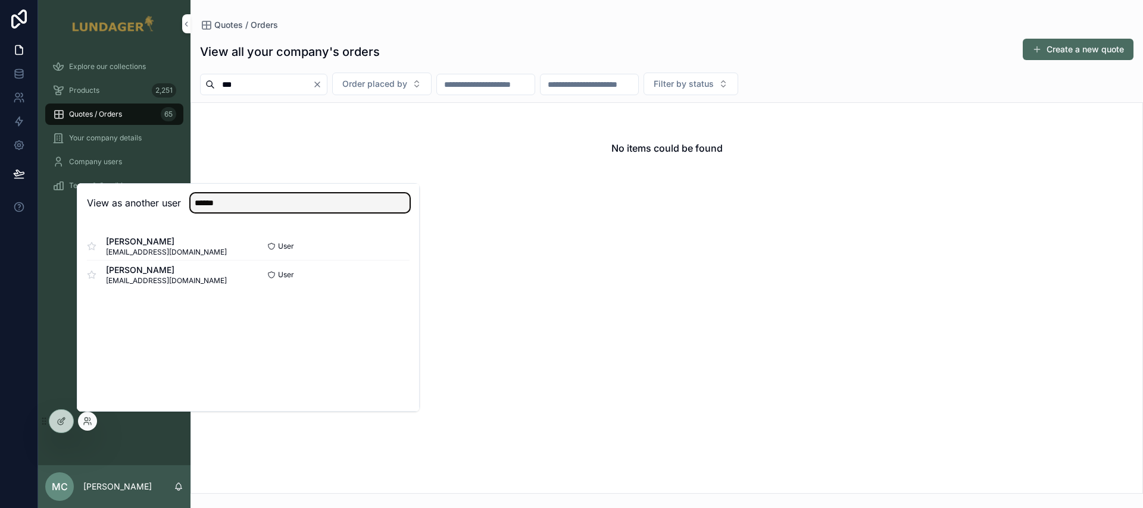
type input "******"
click at [0, 0] on button "Select" at bounding box center [0, 0] width 0 height 0
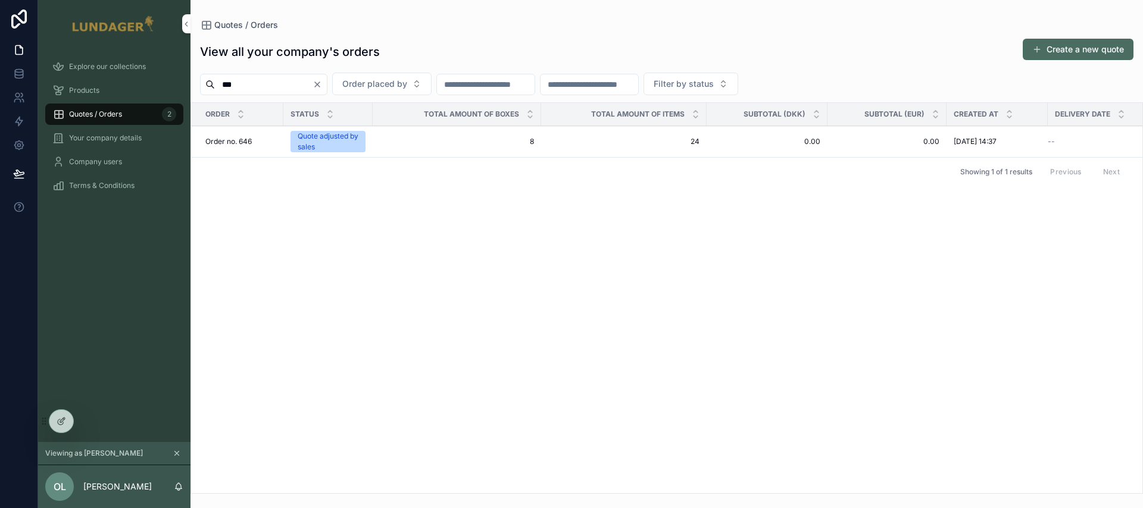
click at [269, 151] on td "Order no. 646 Order no. 646" at bounding box center [237, 142] width 92 height 32
click at [245, 137] on span "Order no. 646" at bounding box center [228, 142] width 46 height 10
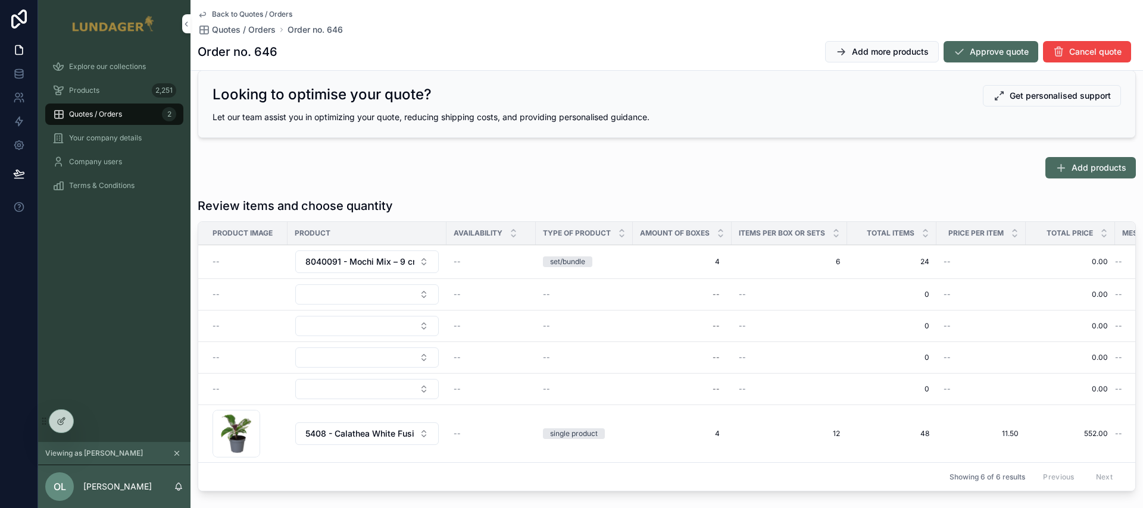
scroll to position [160, 0]
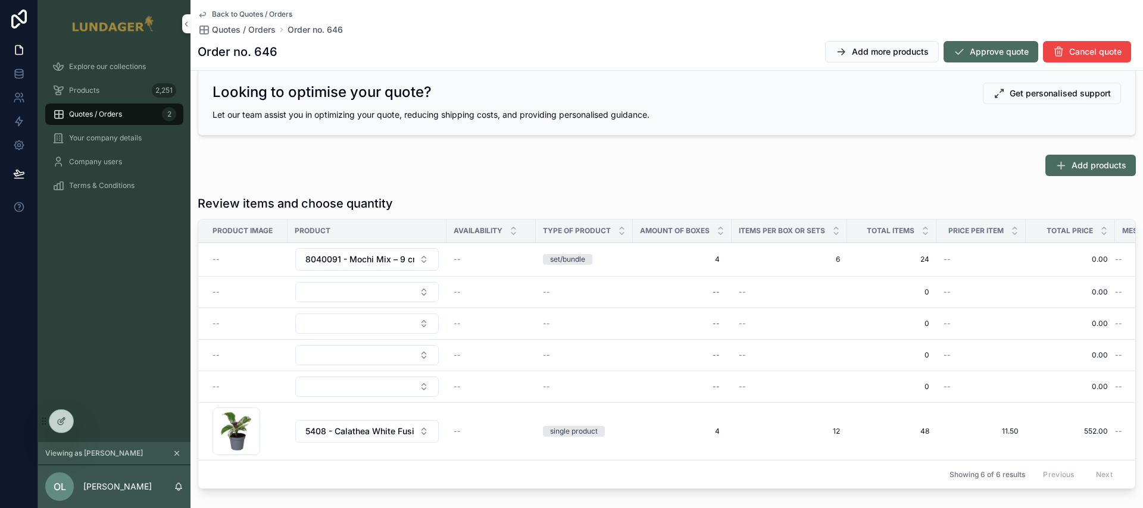
click at [356, 292] on button "Select Button" at bounding box center [366, 292] width 143 height 20
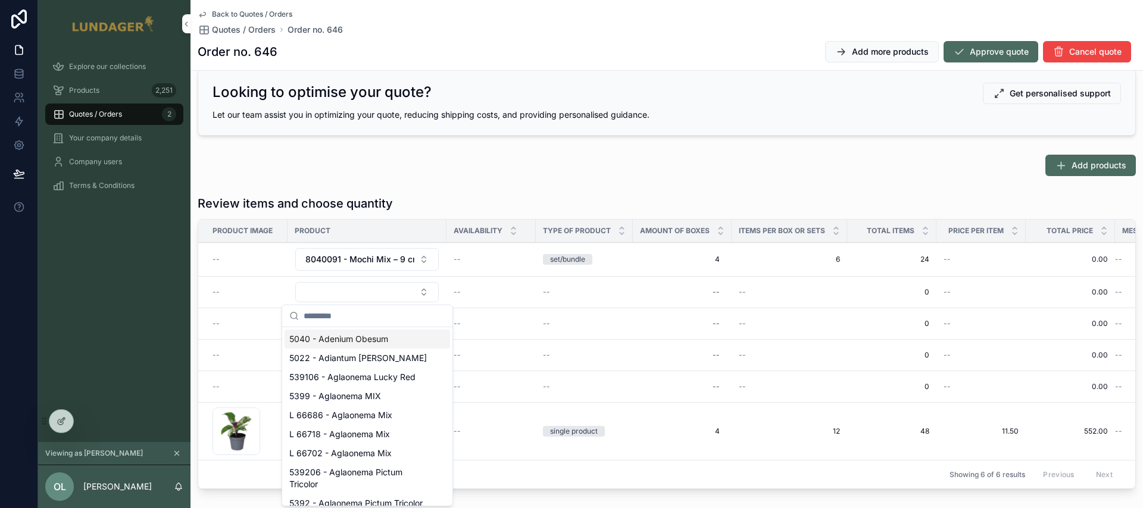
click at [342, 343] on span "5040 - Adenium Obesum" at bounding box center [338, 339] width 99 height 12
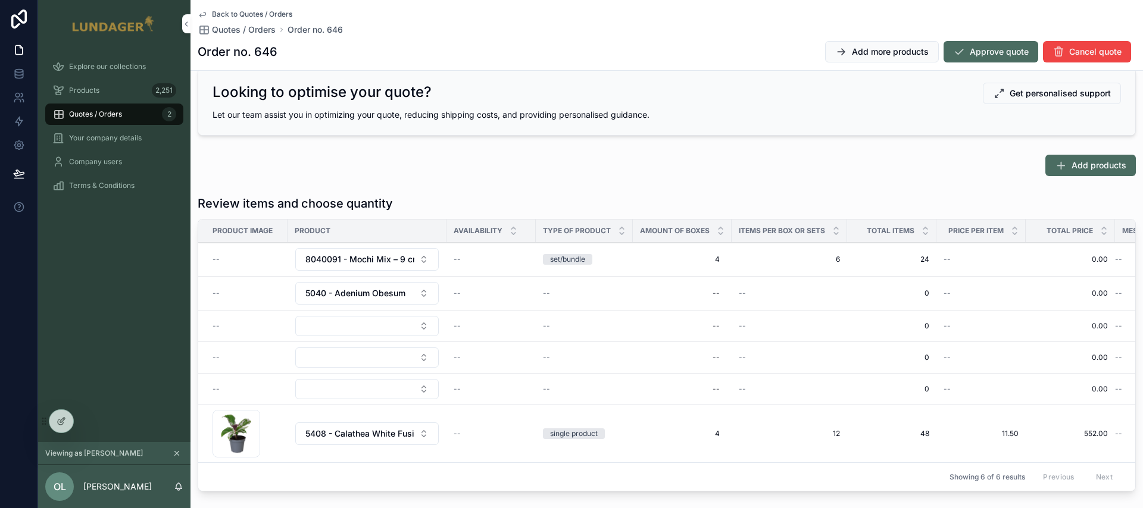
click at [711, 294] on div "--" at bounding box center [682, 293] width 85 height 19
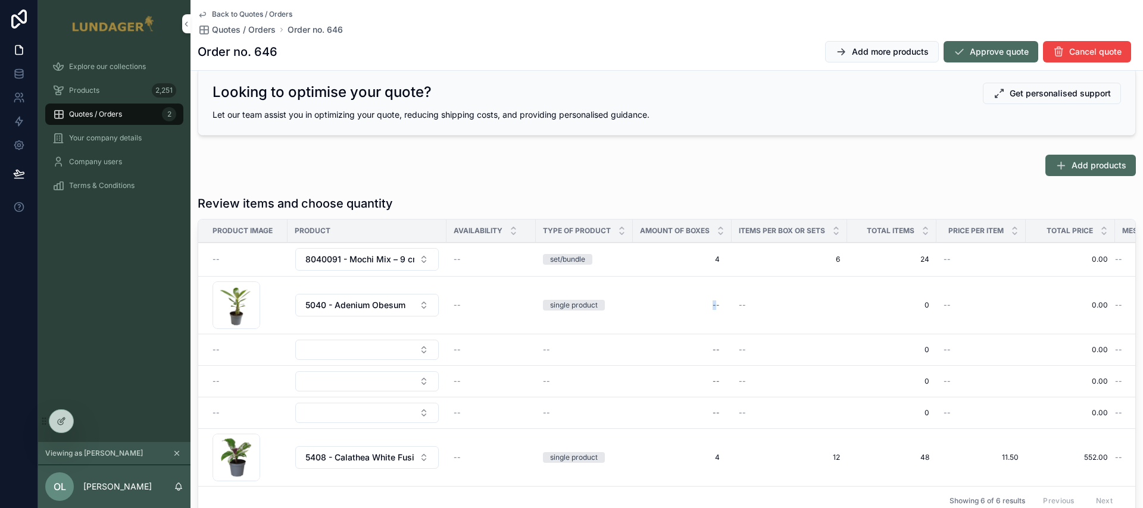
click at [711, 294] on td "--" at bounding box center [682, 306] width 99 height 58
click at [716, 306] on div "--" at bounding box center [715, 306] width 7 height 10
type input "*"
click at [856, 322] on icon "scrollable content" at bounding box center [859, 322] width 6 height 4
click at [841, 195] on div "Review items and choose quantity" at bounding box center [667, 203] width 938 height 17
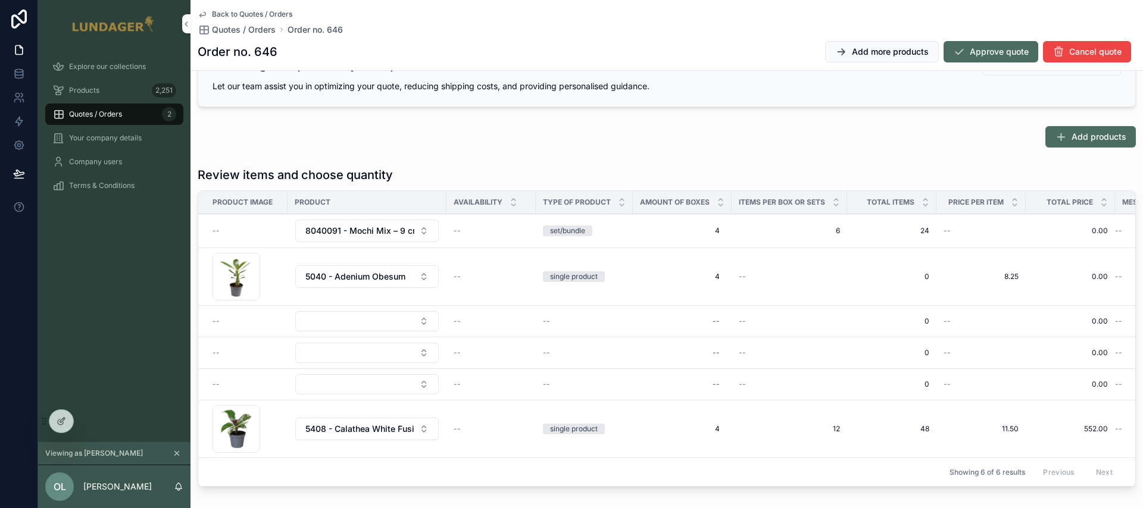
scroll to position [194, 0]
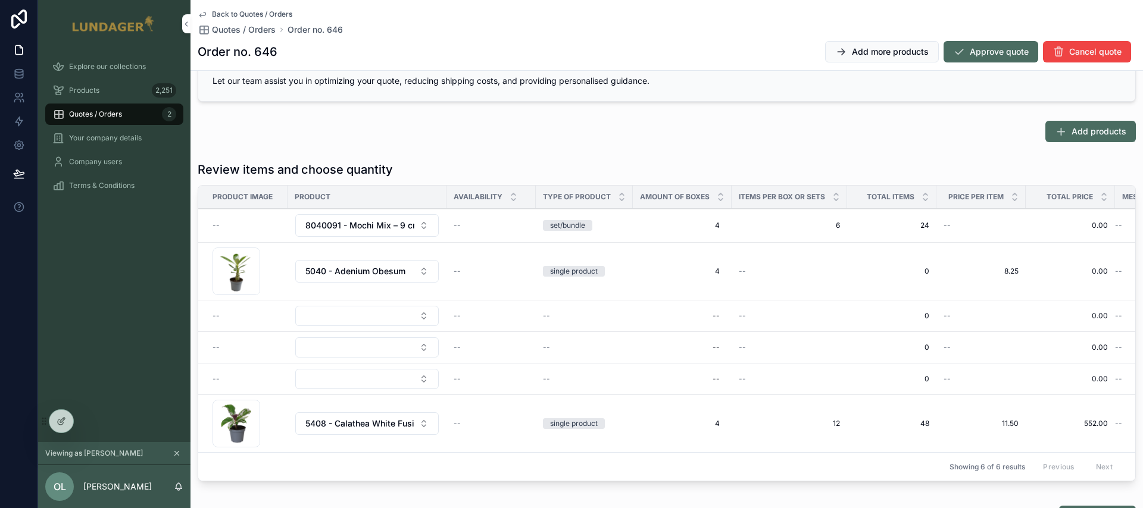
click at [1000, 49] on span "Approve quote" at bounding box center [998, 52] width 59 height 12
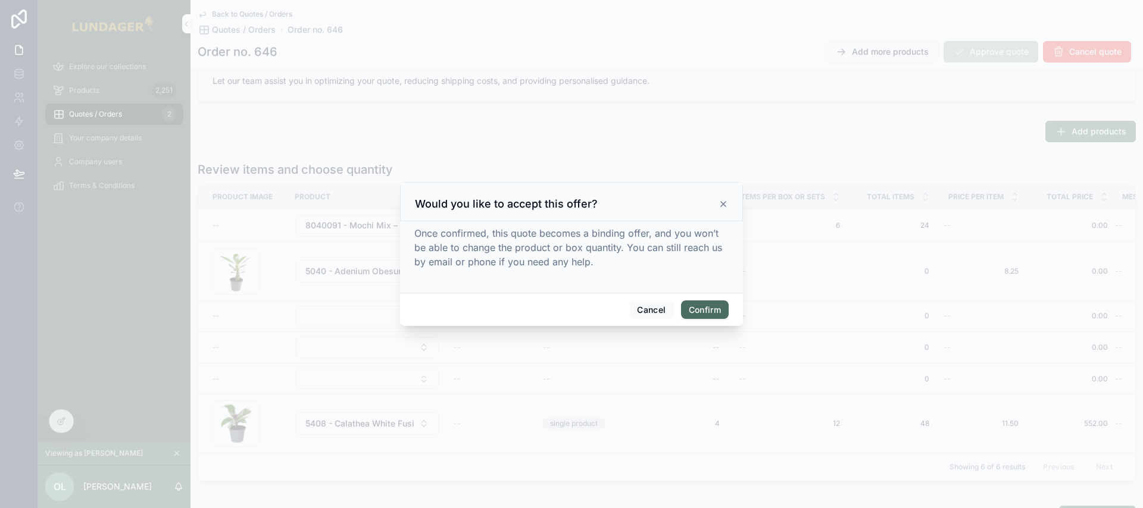
click at [711, 313] on button "Confirm" at bounding box center [705, 310] width 48 height 19
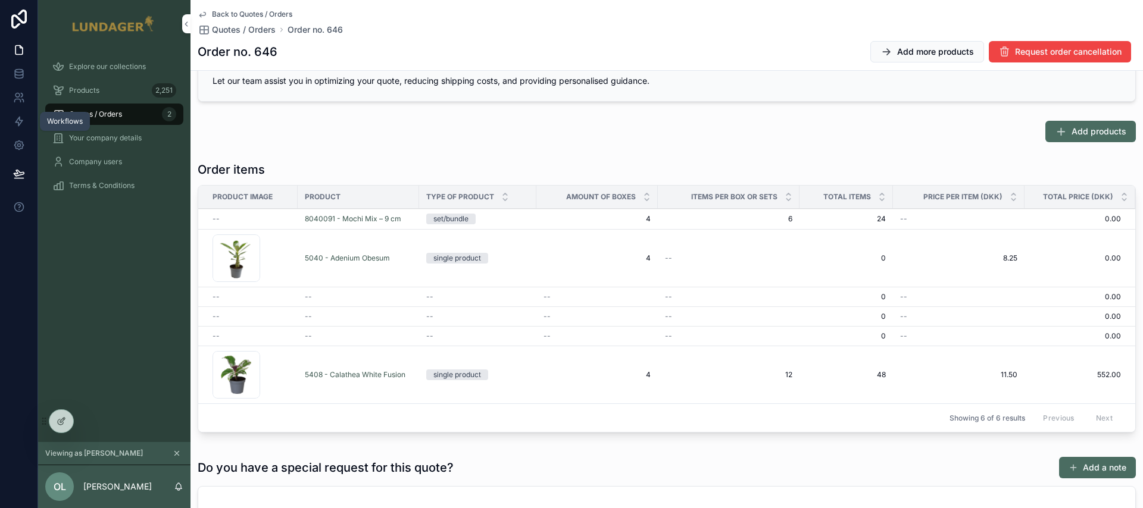
click at [20, 117] on icon at bounding box center [18, 121] width 7 height 9
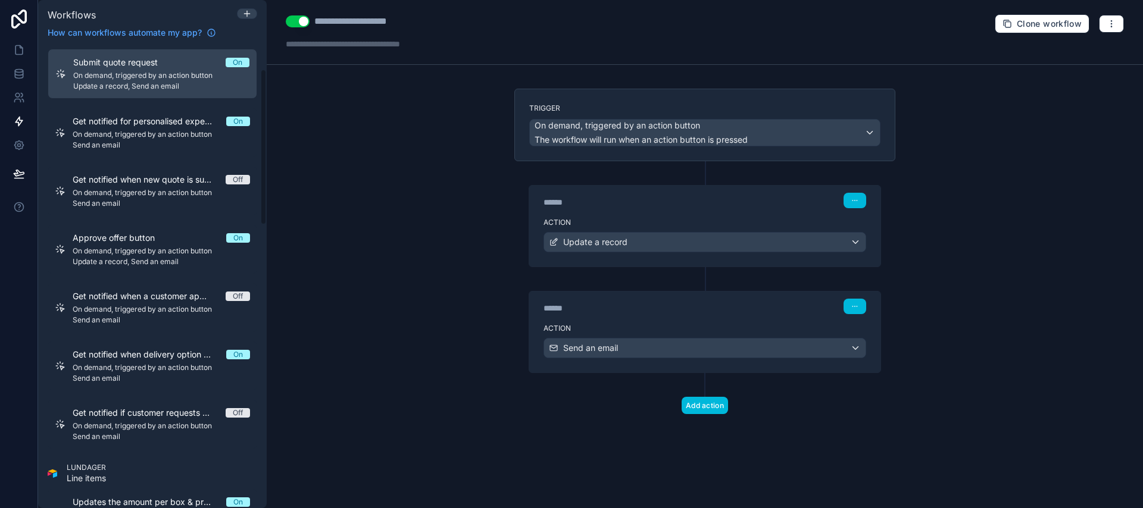
scroll to position [76, 0]
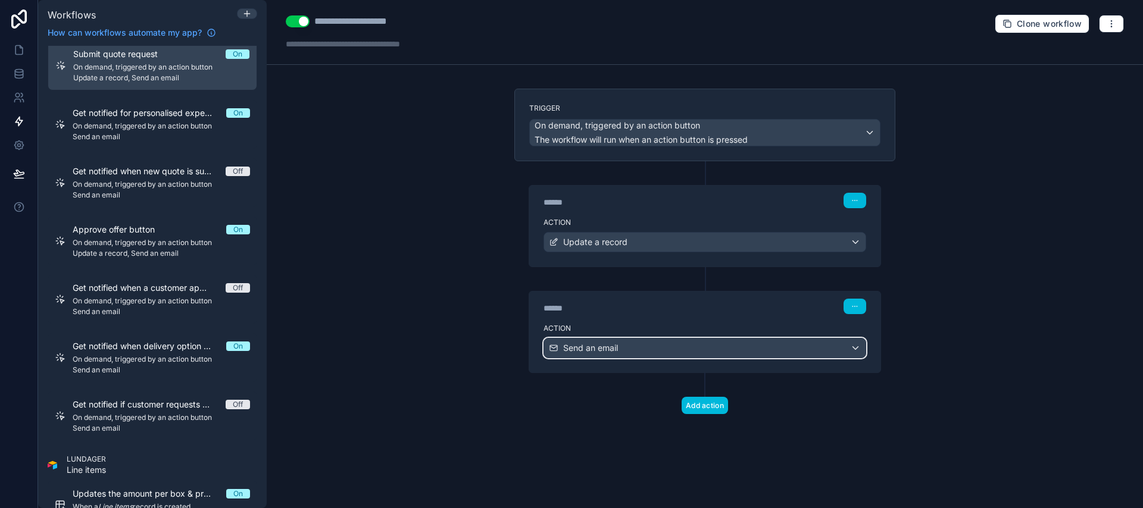
click at [765, 342] on div "Send an email" at bounding box center [704, 348] width 321 height 19
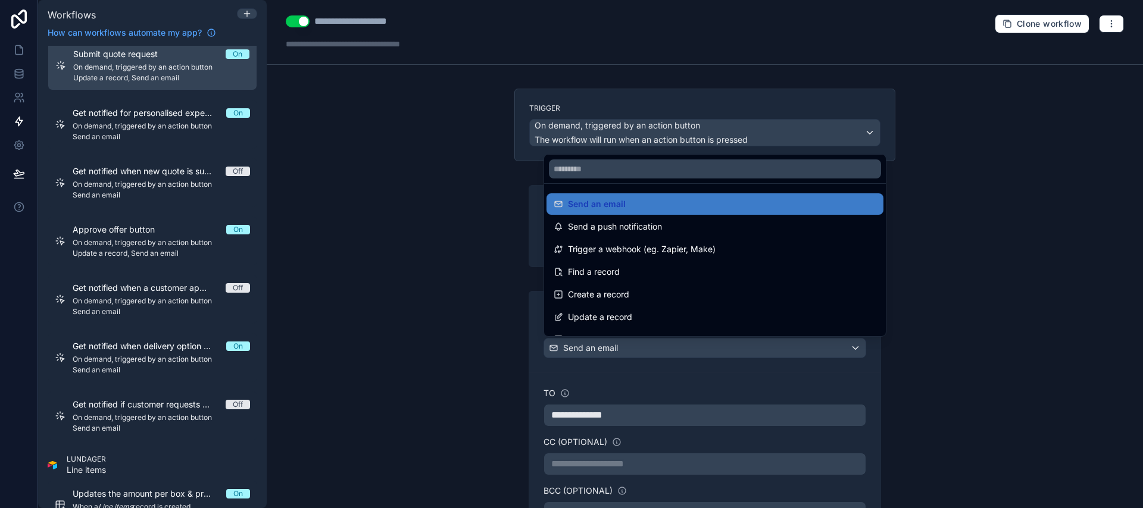
click at [763, 342] on div at bounding box center [571, 254] width 1143 height 508
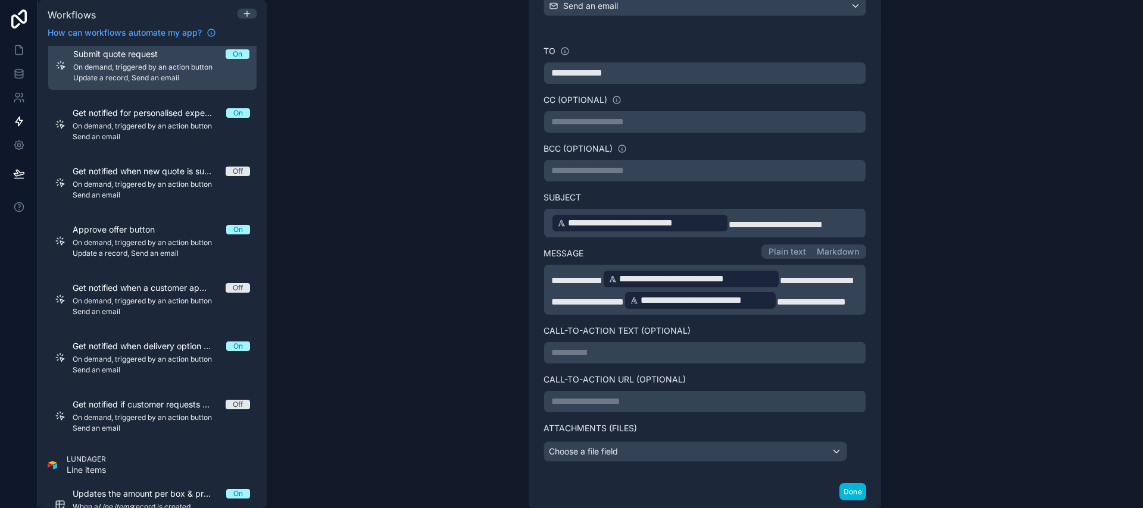
scroll to position [336, 0]
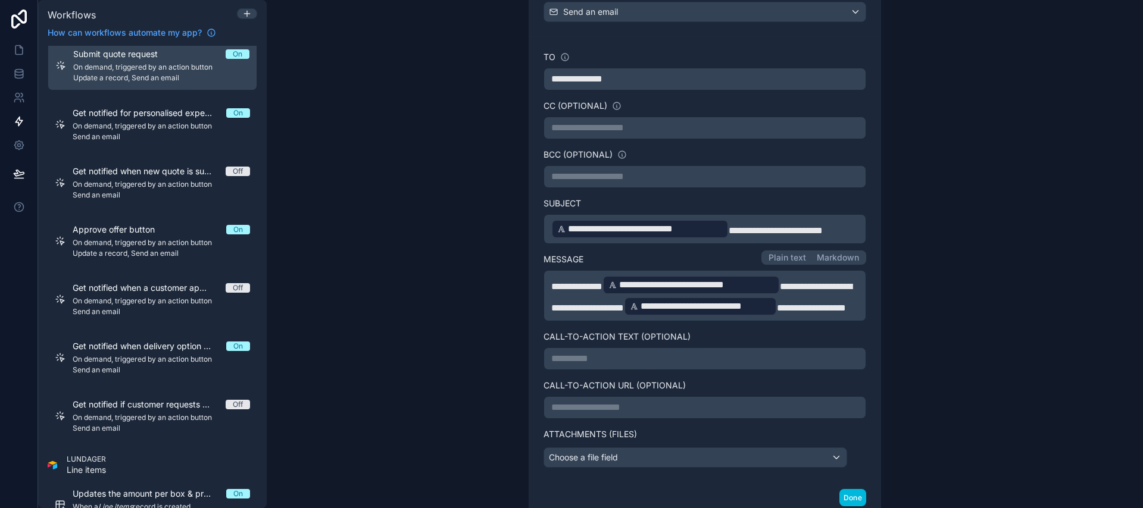
click at [649, 415] on p "**********" at bounding box center [704, 407] width 307 height 14
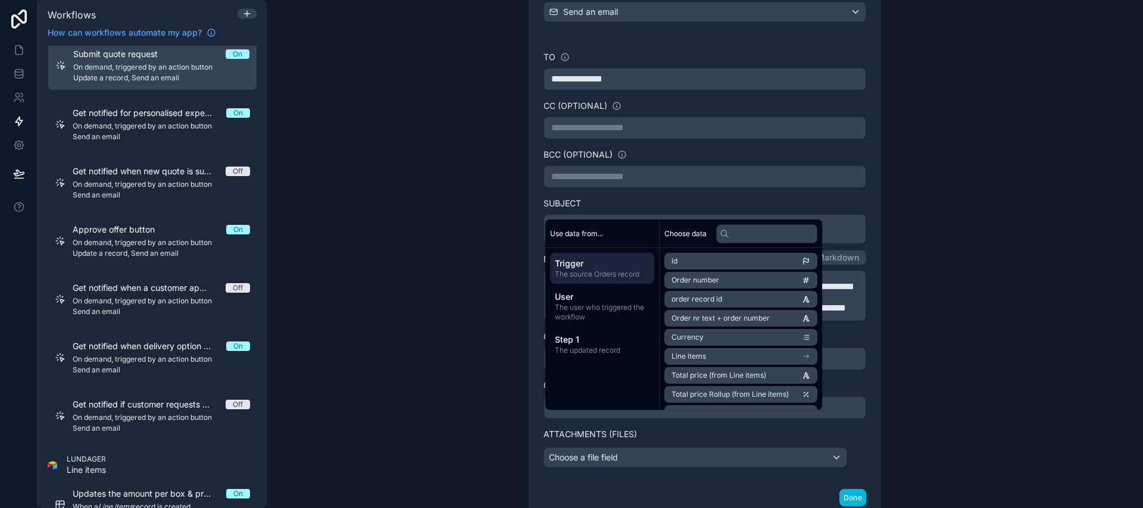
click at [744, 437] on div "**********" at bounding box center [704, 259] width 323 height 417
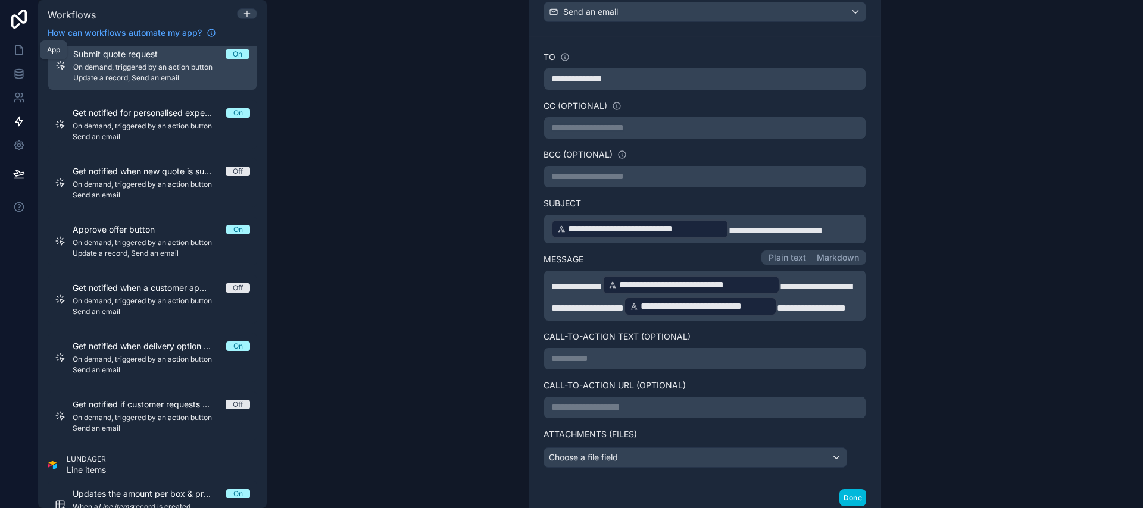
click at [15, 47] on icon at bounding box center [18, 50] width 7 height 9
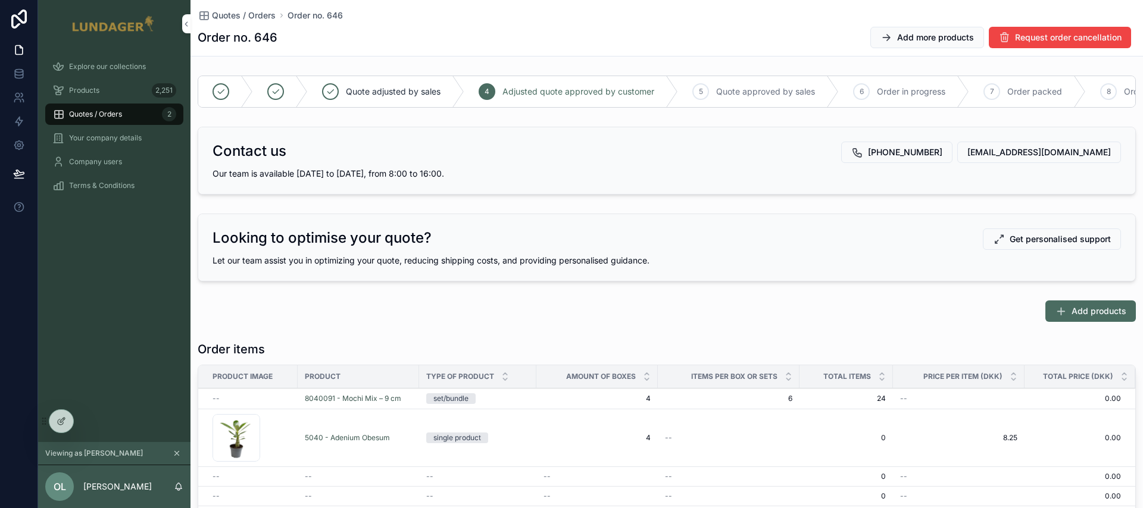
click at [104, 270] on div "Explore our collections Products 2,251 Quotes / Orders 2 Your company details C…" at bounding box center [114, 245] width 152 height 395
click at [98, 89] on span "Products" at bounding box center [84, 91] width 30 height 10
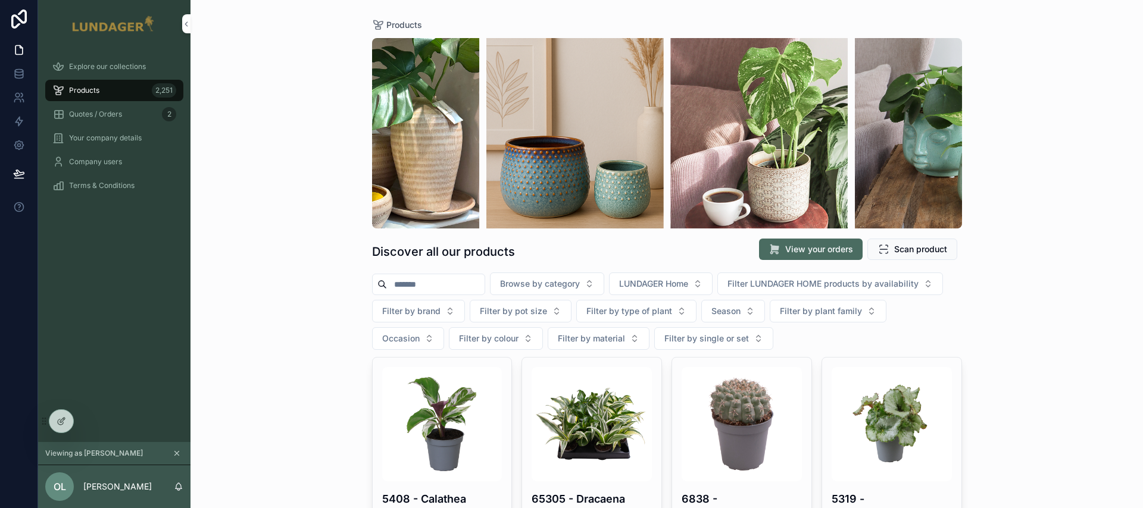
click at [105, 118] on span "Quotes / Orders" at bounding box center [95, 114] width 53 height 10
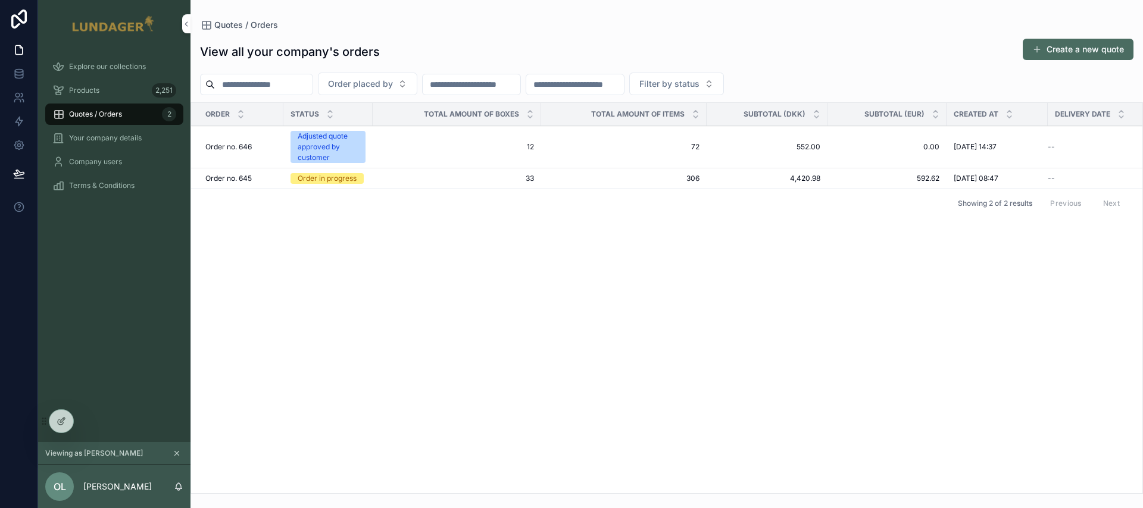
click at [262, 148] on div "Order no. 646 Order no. 646" at bounding box center [240, 147] width 71 height 10
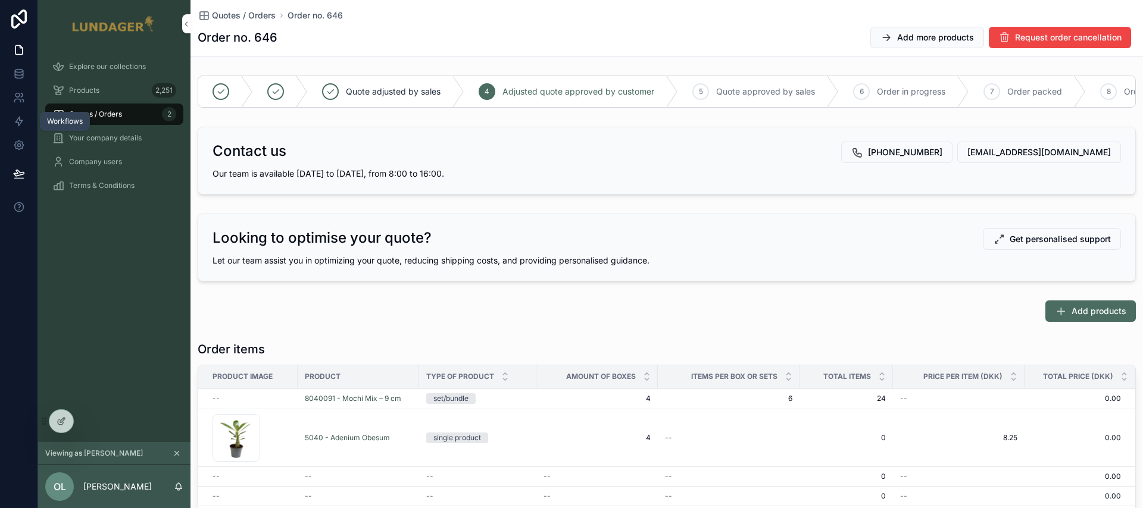
click at [18, 115] on icon at bounding box center [19, 121] width 12 height 12
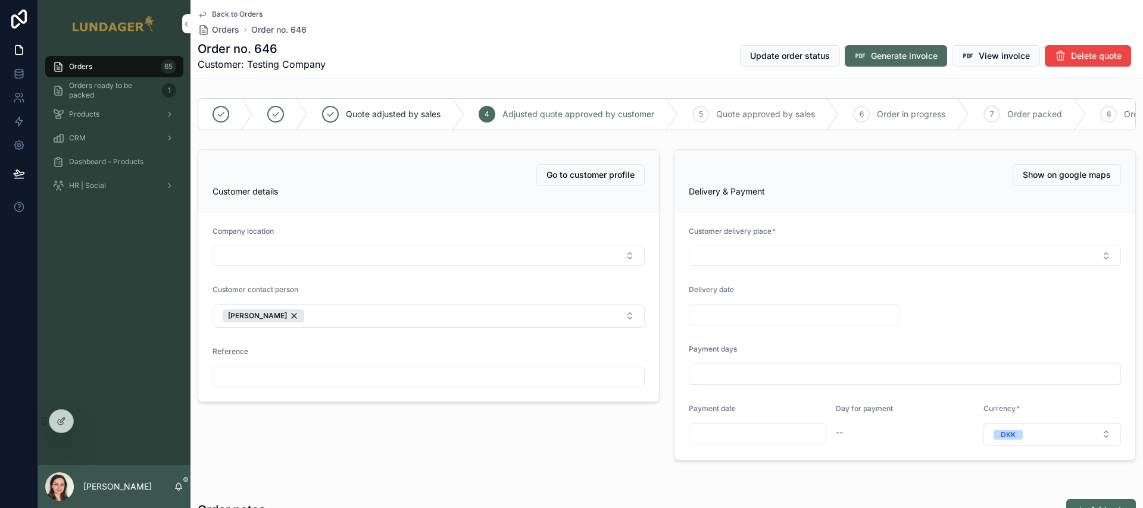
click at [798, 61] on span "Update order status" at bounding box center [790, 56] width 80 height 12
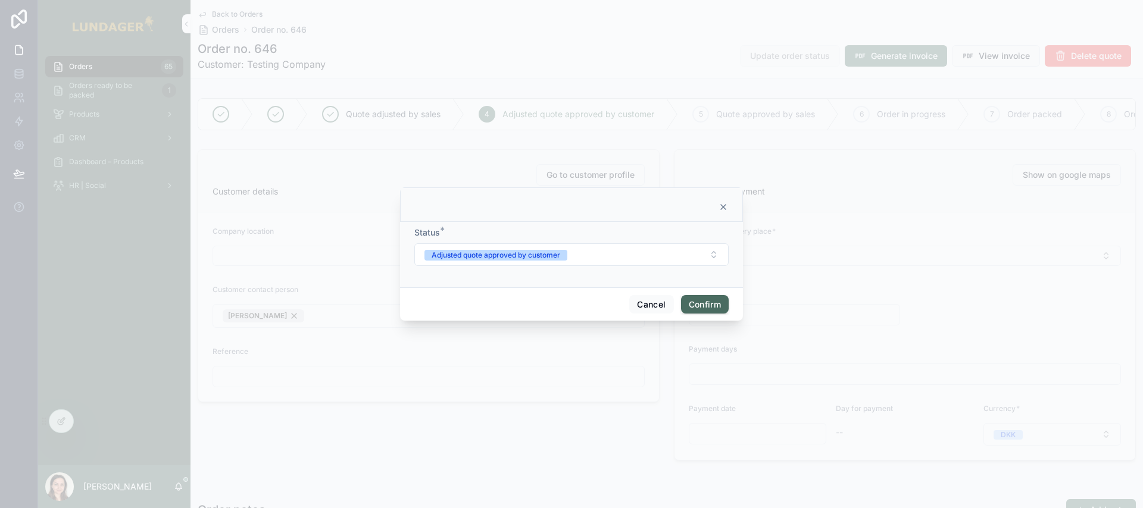
click at [724, 207] on icon at bounding box center [723, 207] width 5 height 5
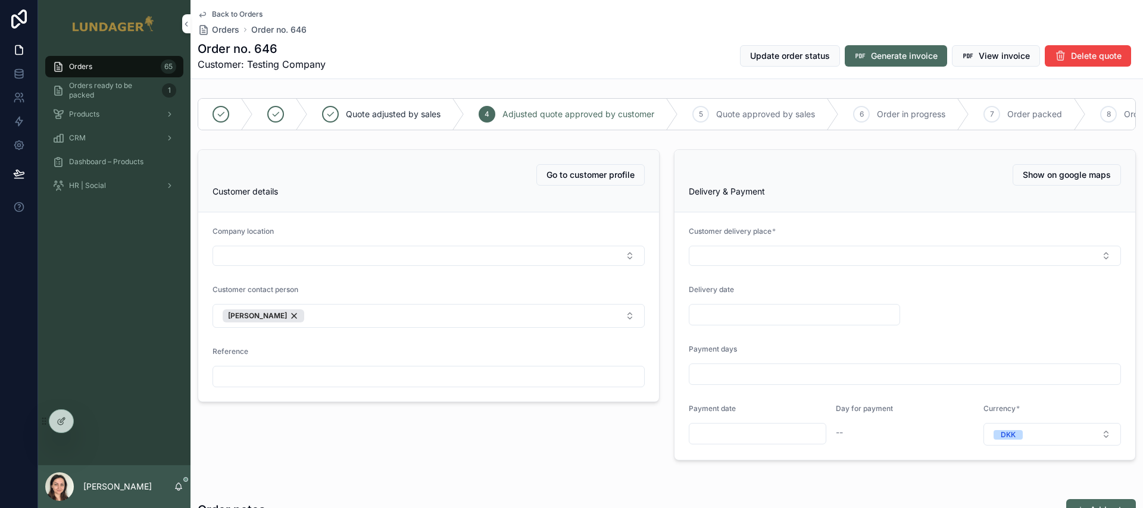
click at [673, 46] on div "Order no. 646 Customer: Testing Company Update order status Generate invoice Vi…" at bounding box center [667, 55] width 938 height 31
click at [111, 291] on div "Orders 65 Orders ready to be packed 1 Products CRM Dashboard – Products HR | So…" at bounding box center [114, 257] width 152 height 418
click at [112, 70] on div "Orders 65" at bounding box center [114, 66] width 124 height 19
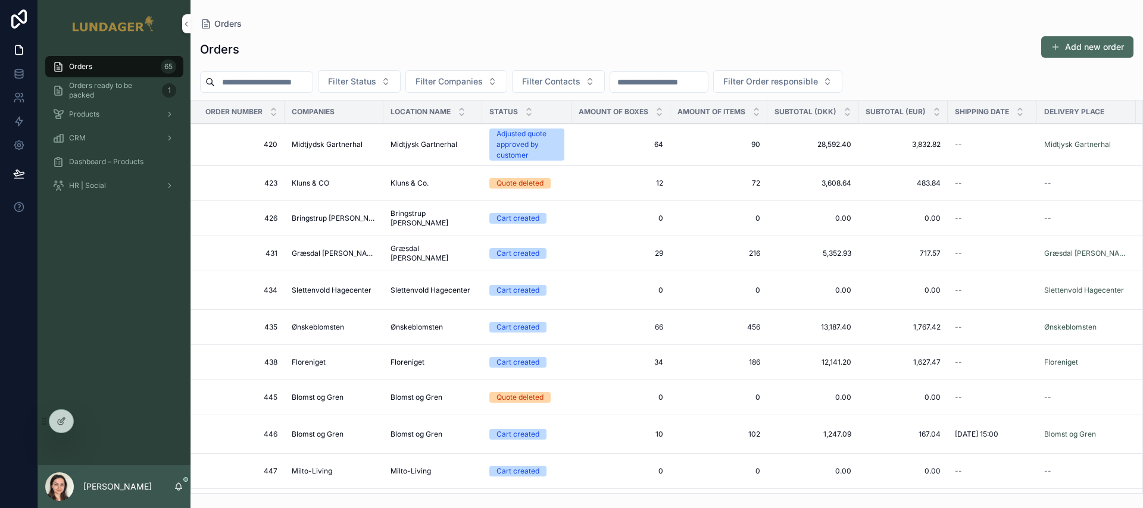
click at [107, 119] on div "Products" at bounding box center [114, 114] width 124 height 19
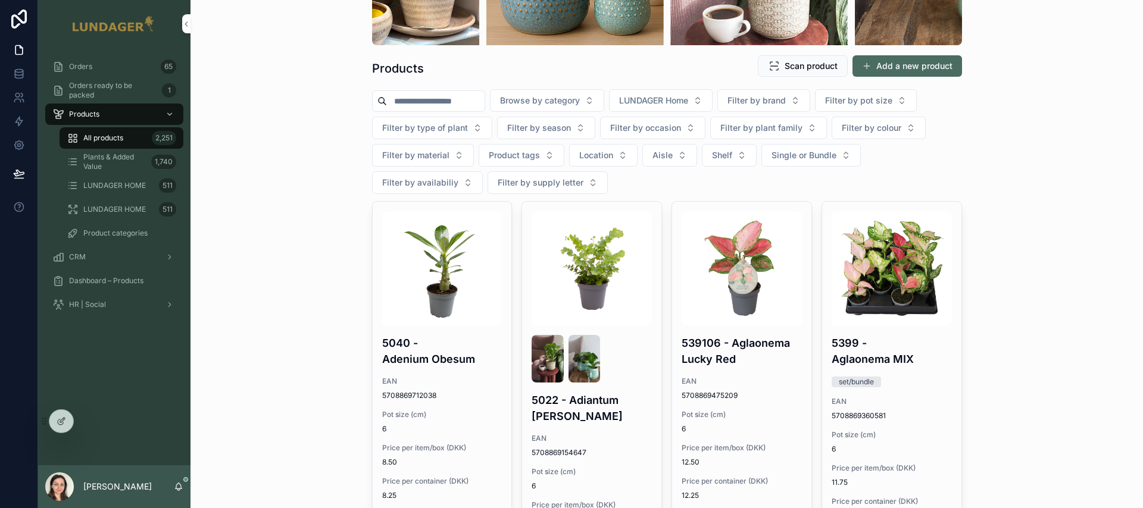
scroll to position [180, 0]
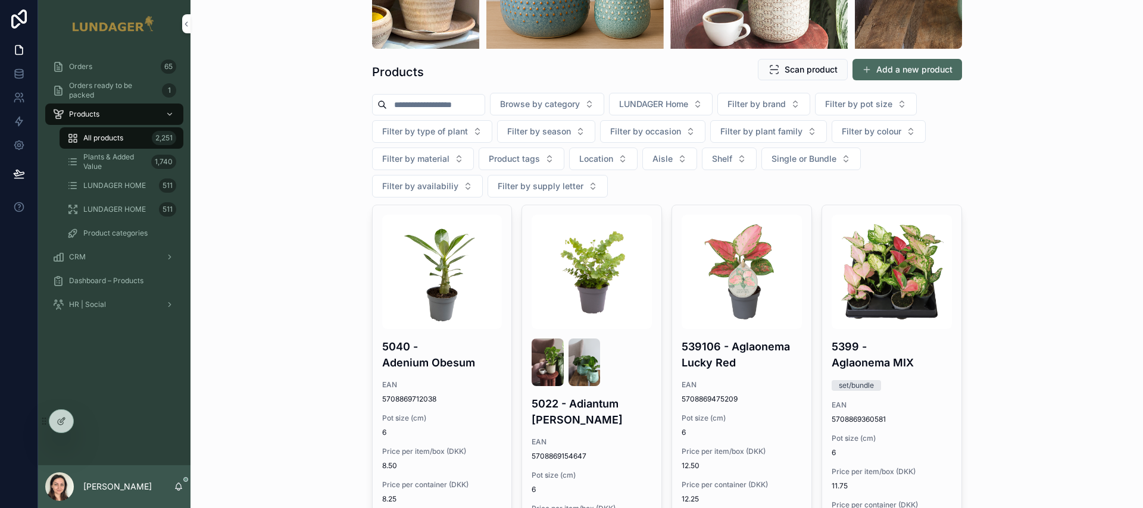
click at [668, 98] on span "LUNDAGER Home" at bounding box center [653, 104] width 69 height 12
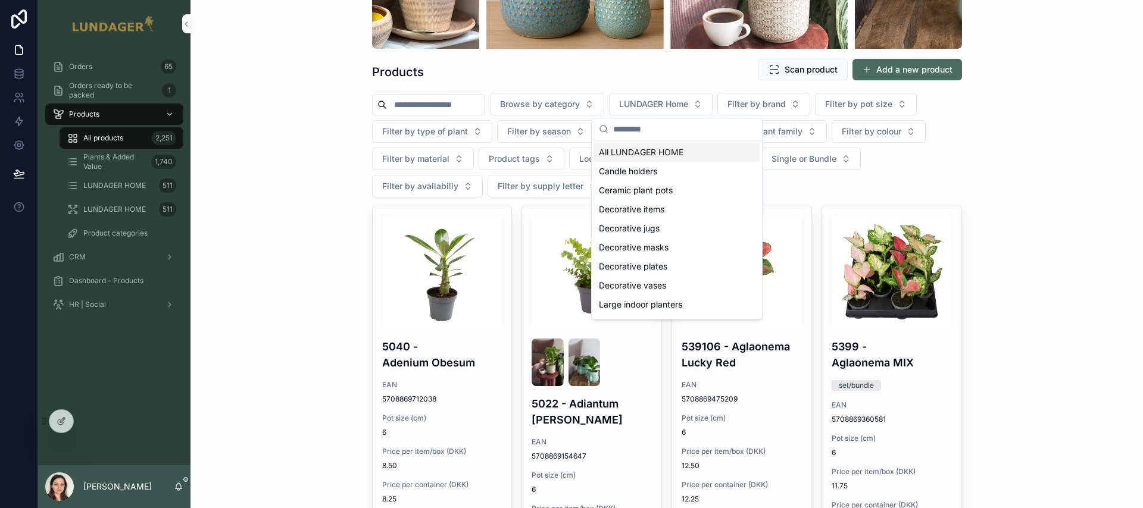
click at [675, 155] on span "All LUNDAGER HOME" at bounding box center [641, 152] width 85 height 12
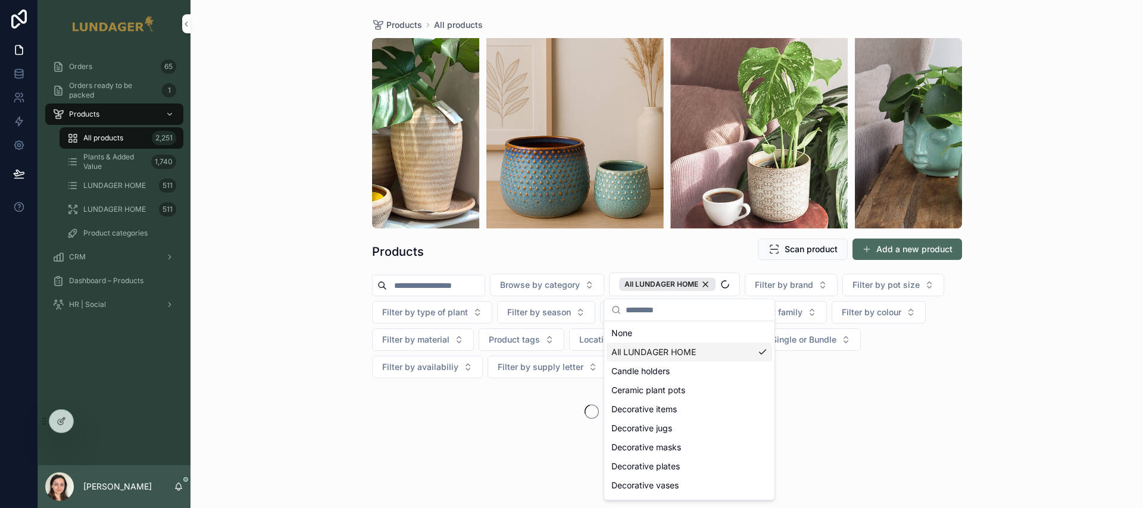
click at [1039, 303] on div "Products All products Products Scan product Add a new product Browse by categor…" at bounding box center [666, 254] width 952 height 508
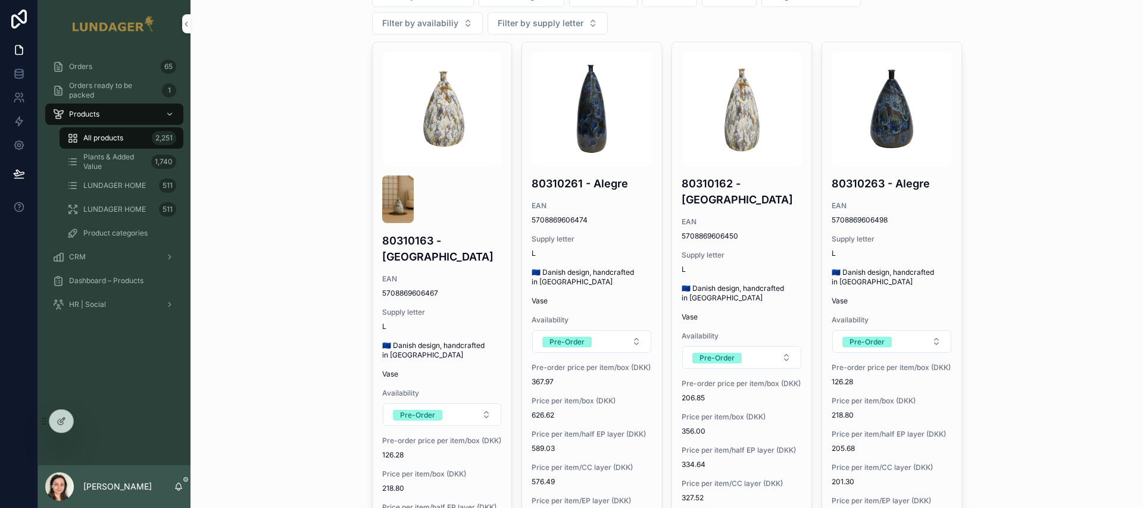
scroll to position [338, 0]
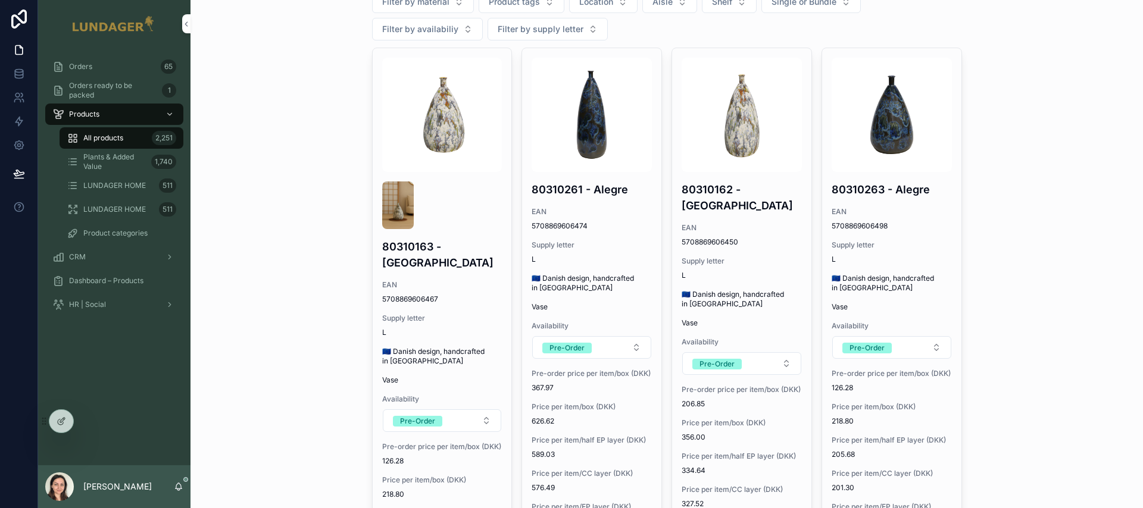
click at [109, 163] on span "Plants & Added Value" at bounding box center [114, 161] width 63 height 19
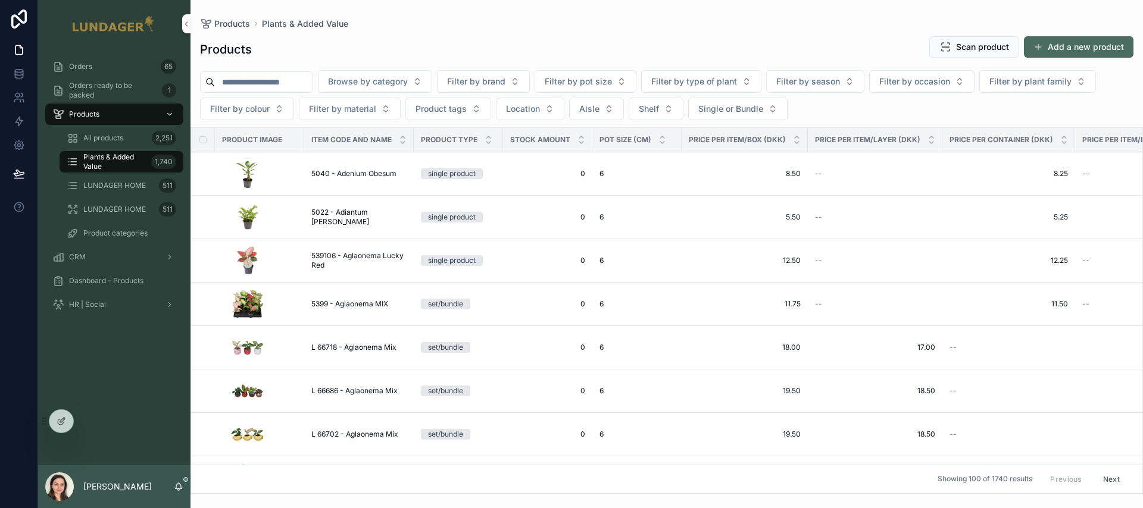
click at [117, 187] on span "LUNDAGER HOME" at bounding box center [114, 186] width 62 height 10
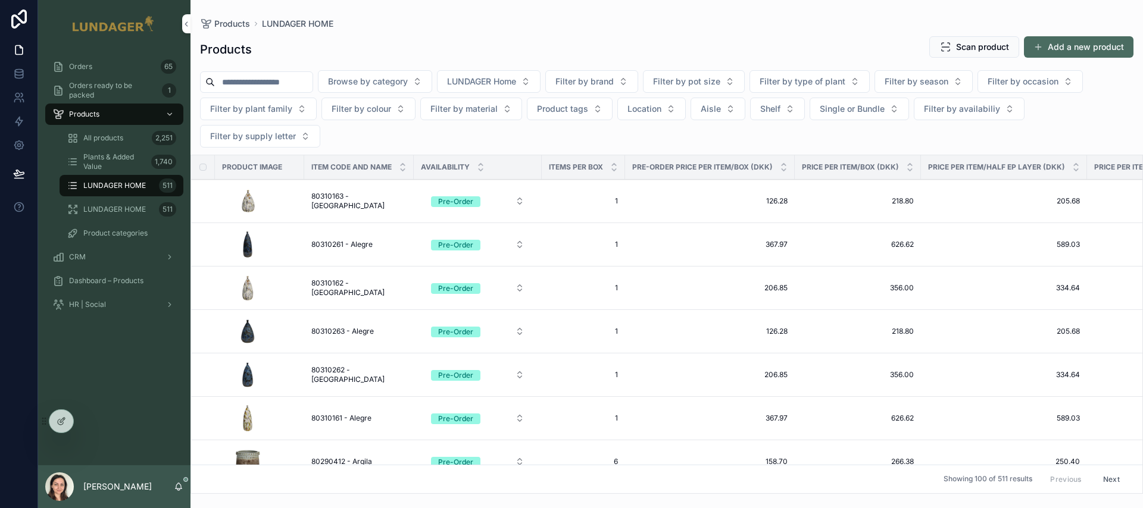
click at [118, 208] on span "LUNDAGER HOME" at bounding box center [114, 210] width 62 height 10
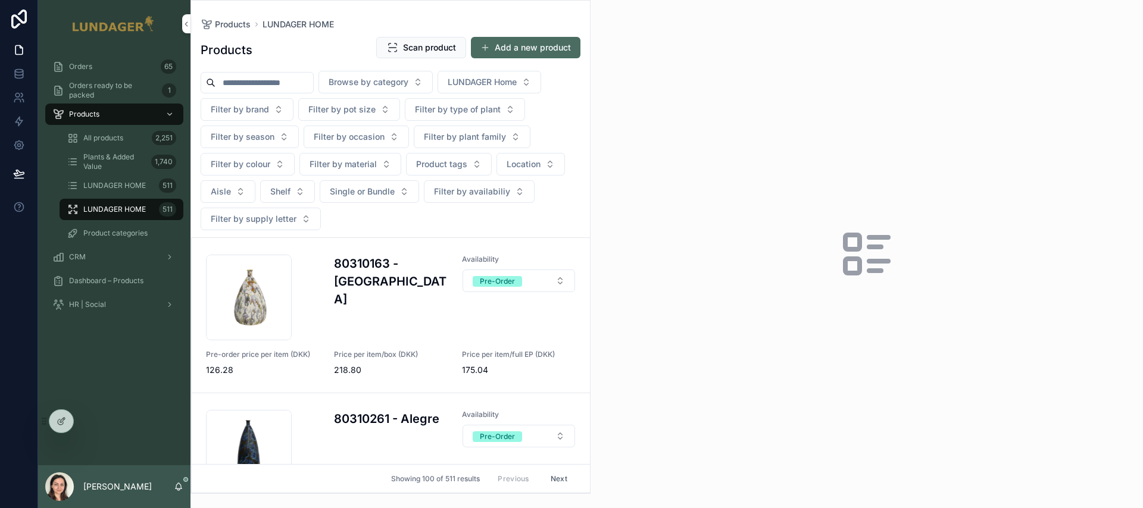
click at [323, 351] on div "80310163 .jpg 80310163 - Alegre Availability Pre-Order Pre-order price per item…" at bounding box center [391, 315] width 370 height 121
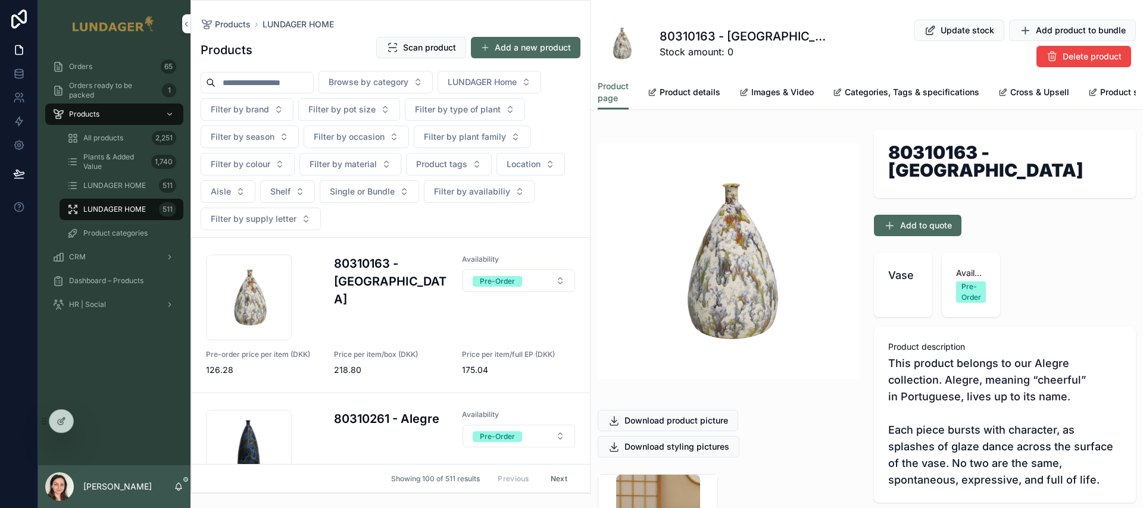
click at [93, 138] on span "All products" at bounding box center [103, 138] width 40 height 10
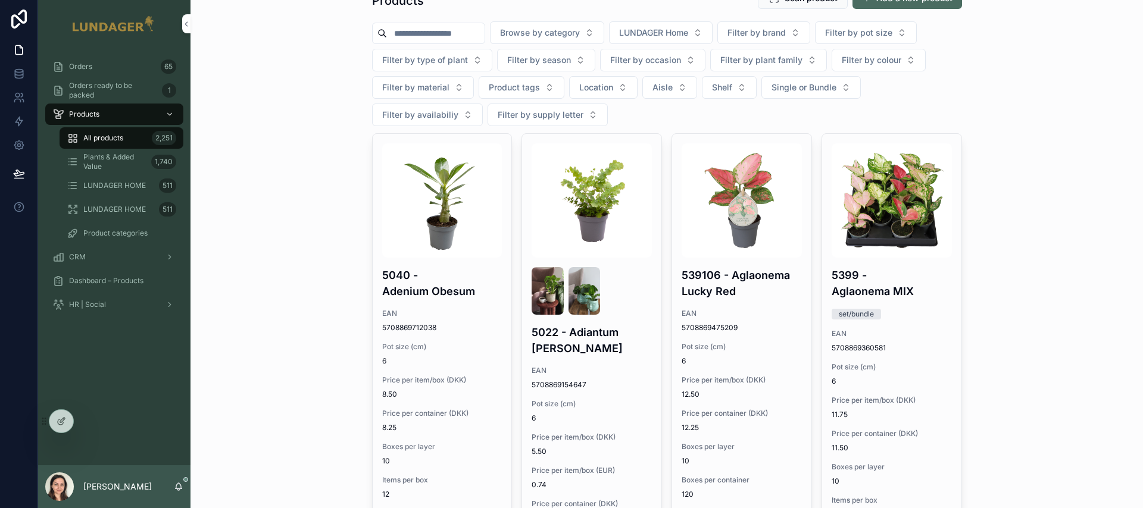
scroll to position [274, 0]
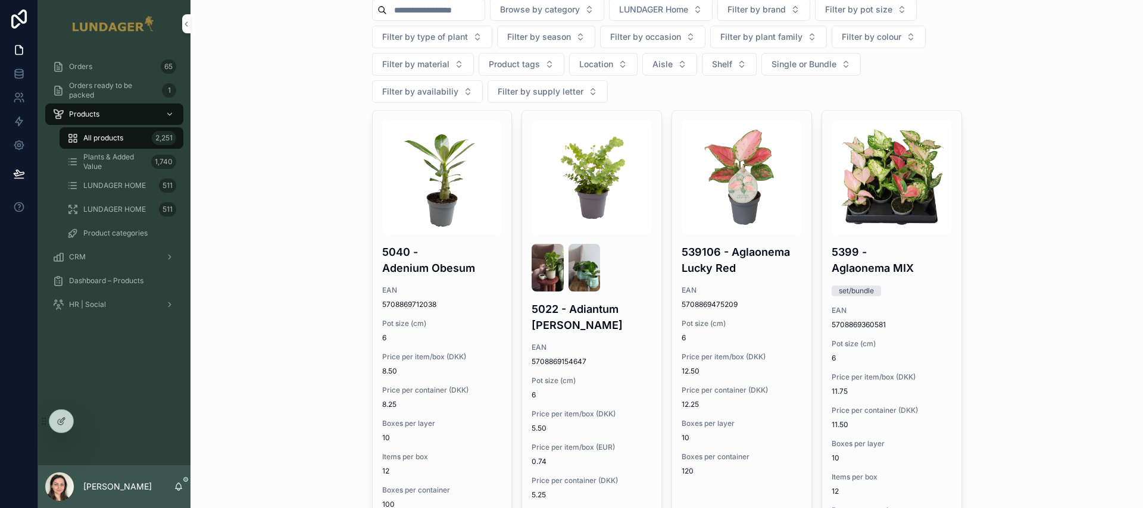
click at [688, 14] on span "LUNDAGER Home" at bounding box center [653, 10] width 69 height 12
click at [420, 10] on input "scrollable content" at bounding box center [436, 10] width 98 height 17
type input "*******"
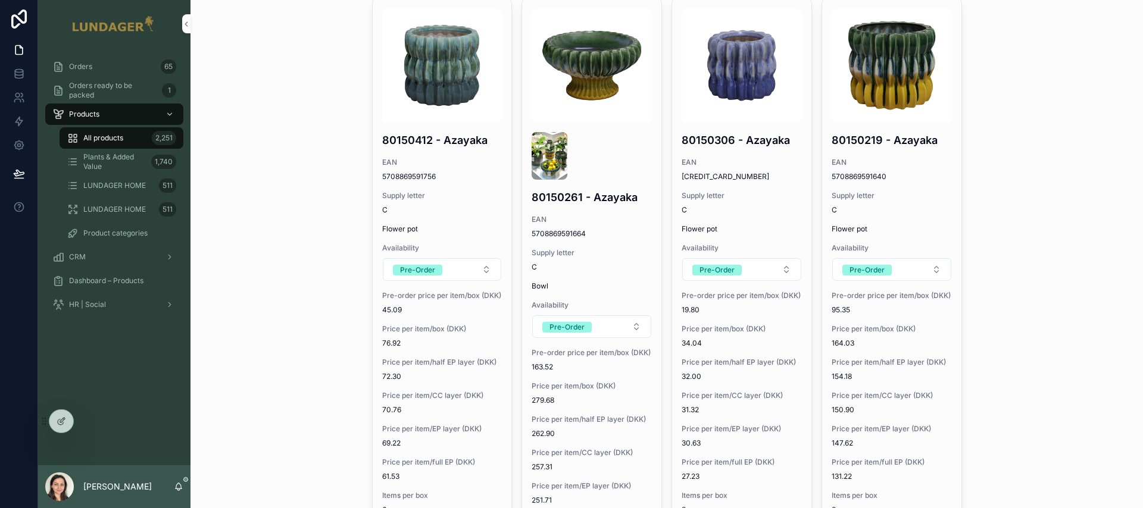
scroll to position [3107, 0]
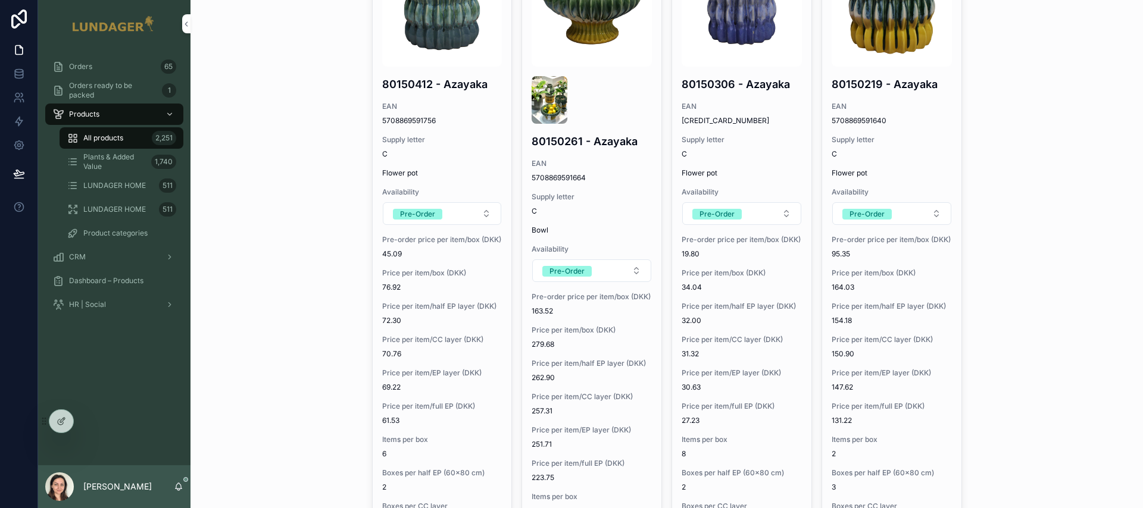
click at [584, 143] on h4 "80150261 - Azayaka" at bounding box center [591, 141] width 120 height 16
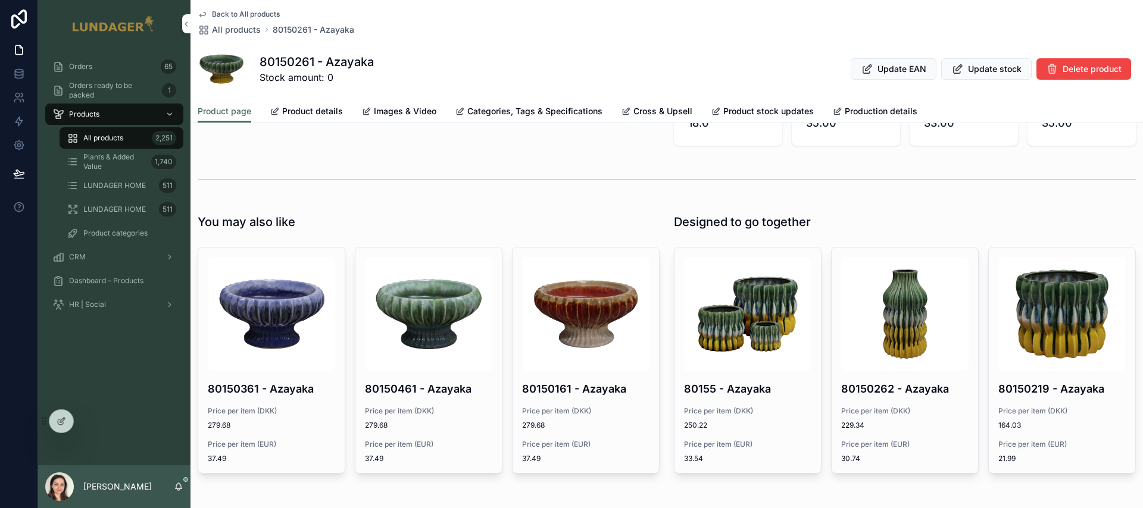
scroll to position [1346, 0]
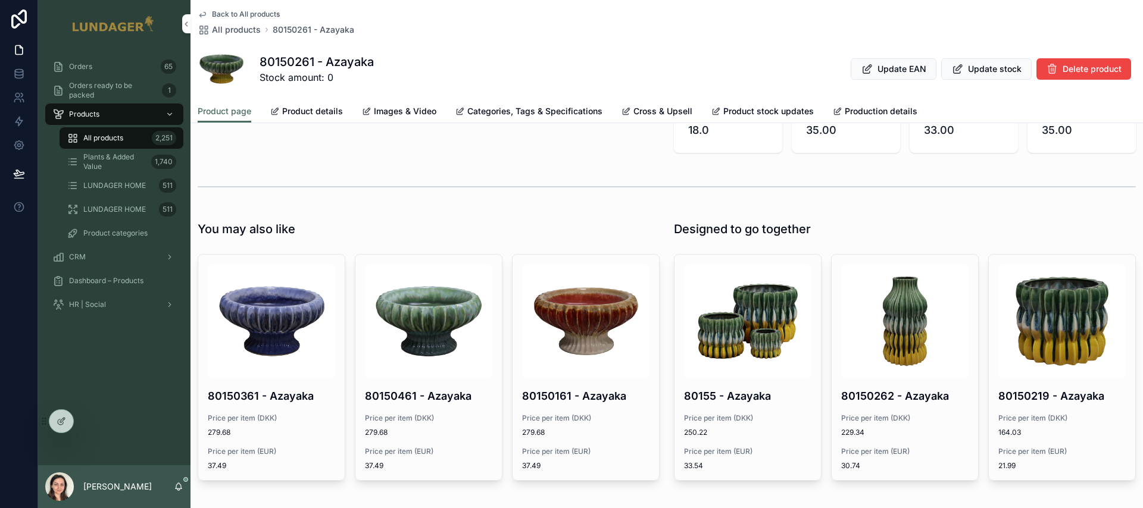
click at [918, 400] on h4 "80150262 - Azayaka" at bounding box center [904, 396] width 127 height 16
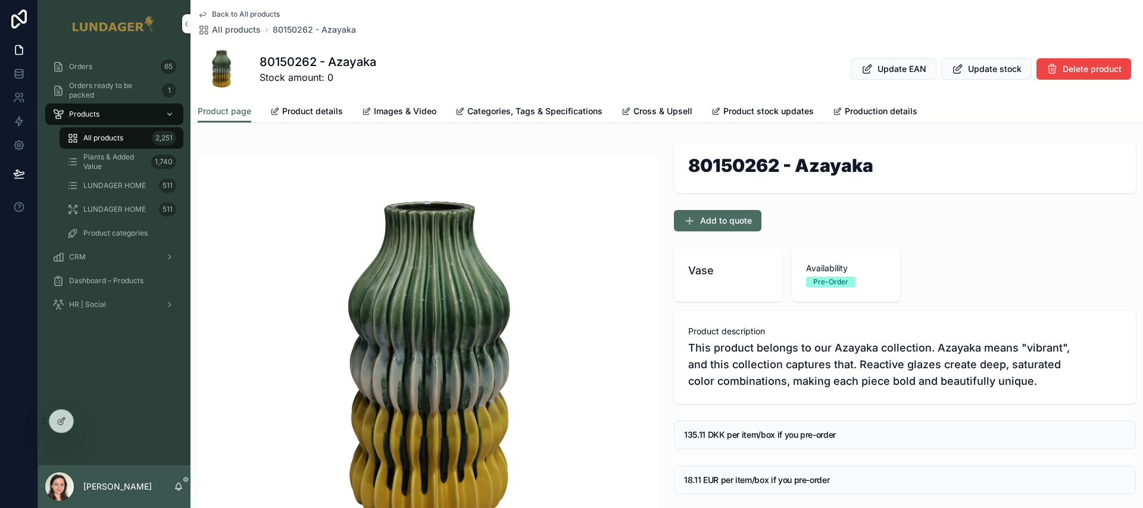
click at [296, 111] on span "Product details" at bounding box center [312, 111] width 61 height 12
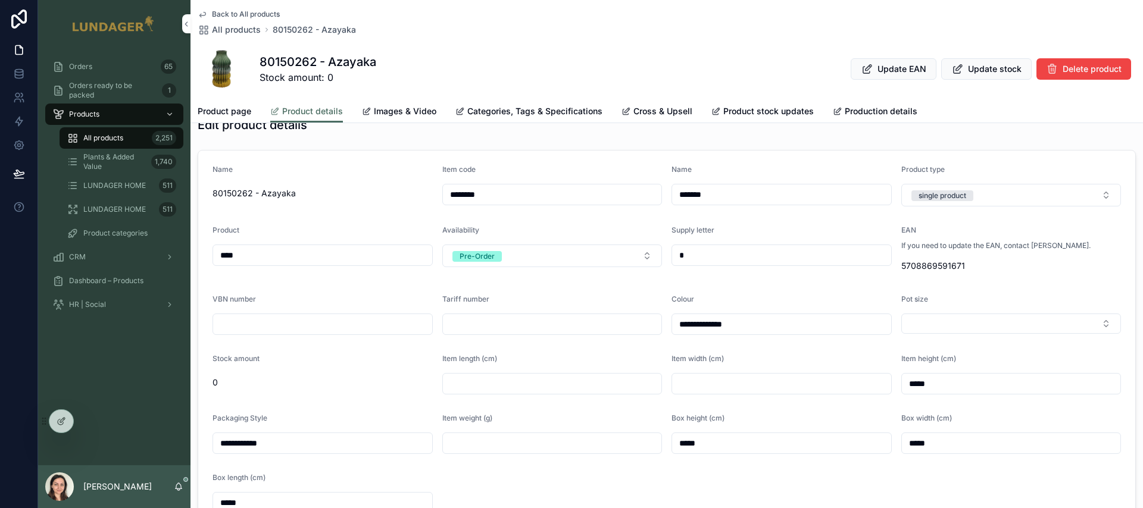
scroll to position [20, 0]
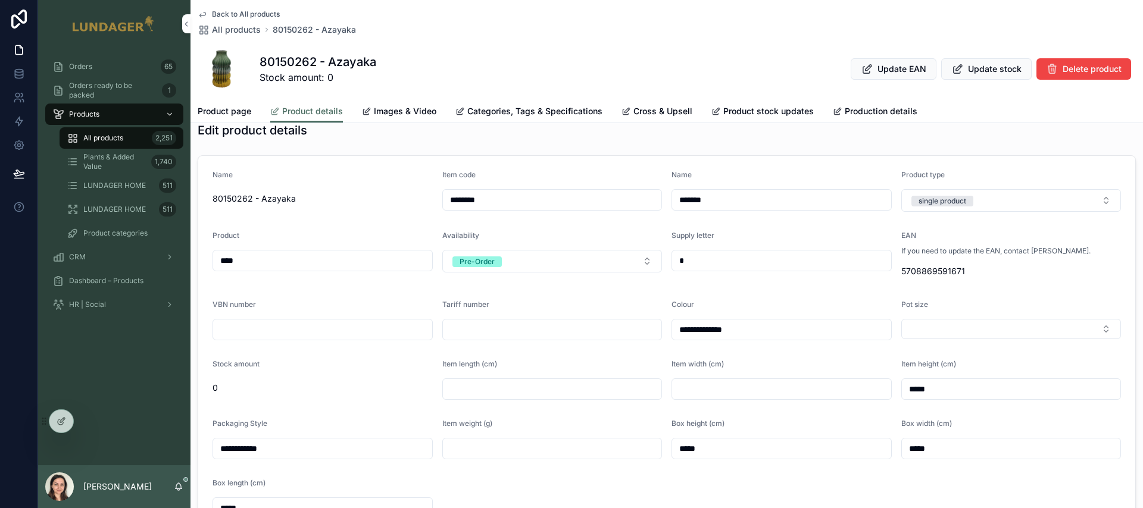
click at [888, 70] on span "Update EAN" at bounding box center [901, 69] width 49 height 12
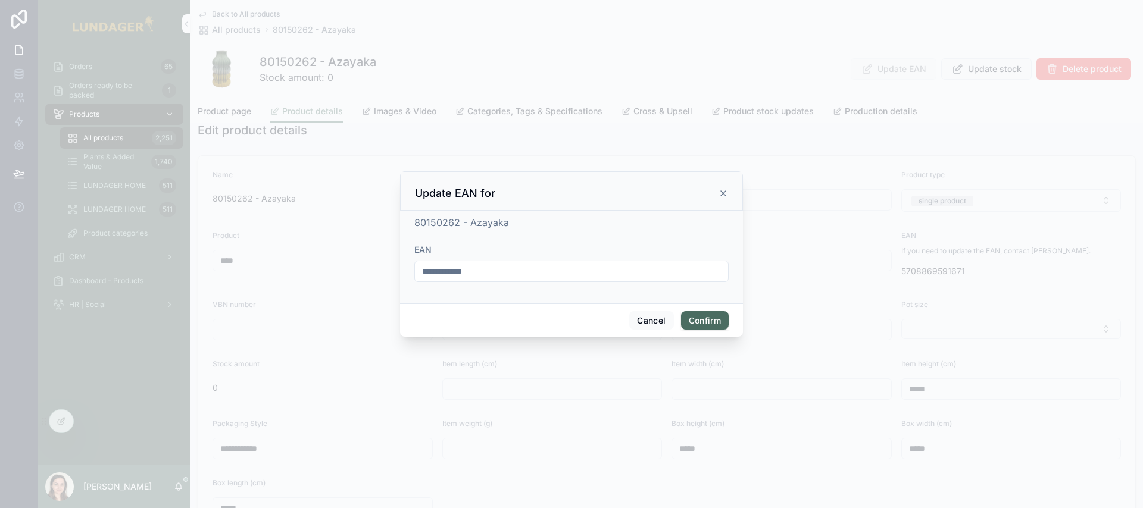
click at [725, 193] on icon at bounding box center [723, 194] width 10 height 10
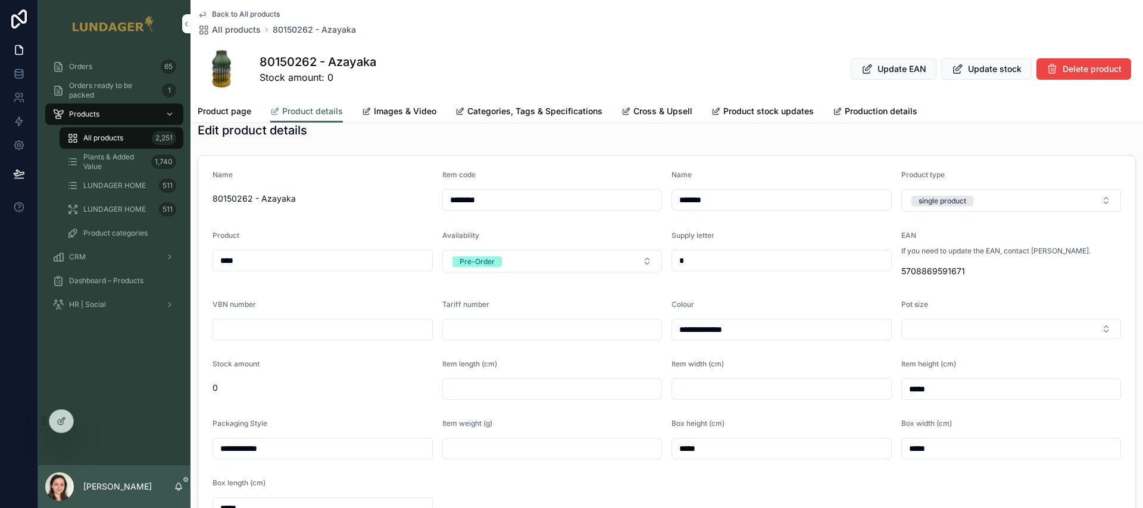
click at [0, 0] on icon at bounding box center [0, 0] width 0 height 0
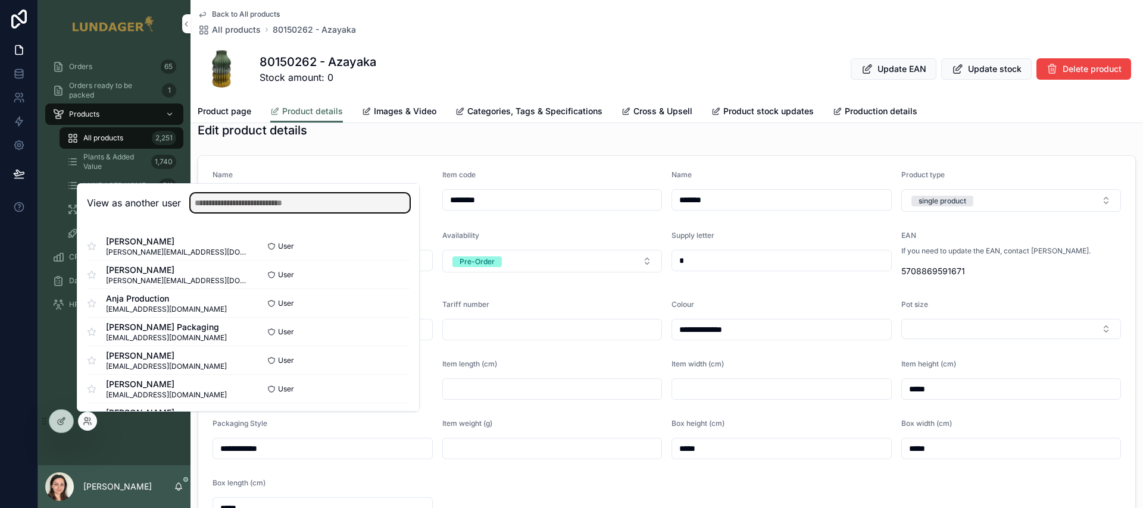
click at [265, 202] on input "text" at bounding box center [299, 202] width 219 height 19
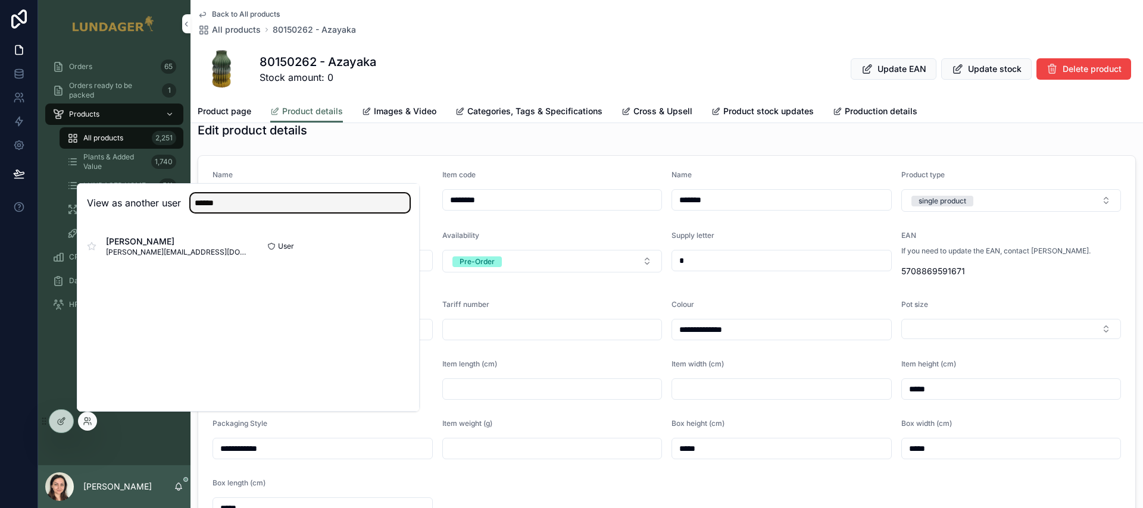
type input "******"
click at [0, 0] on button "Select" at bounding box center [0, 0] width 0 height 0
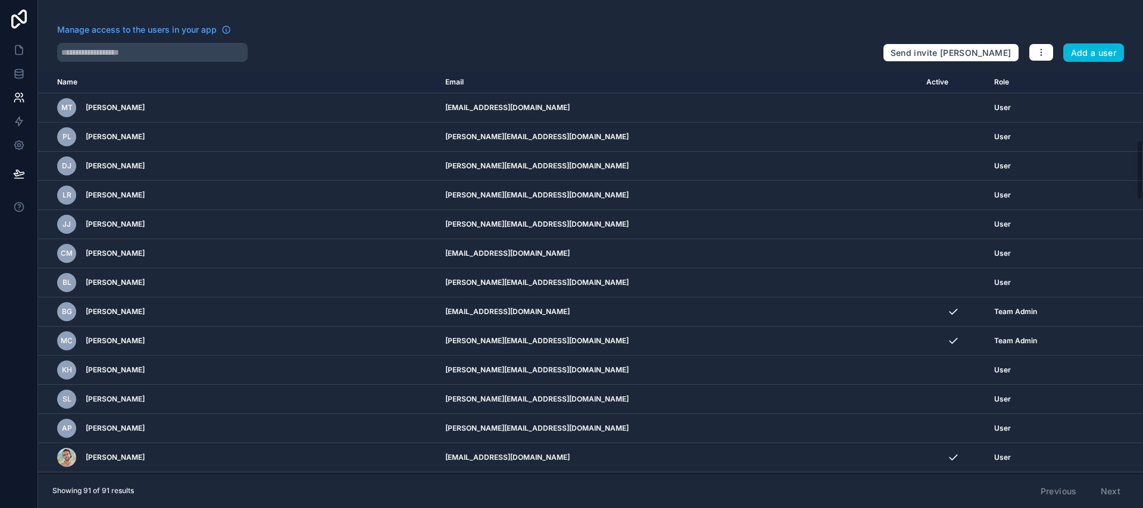
scroll to position [458, 0]
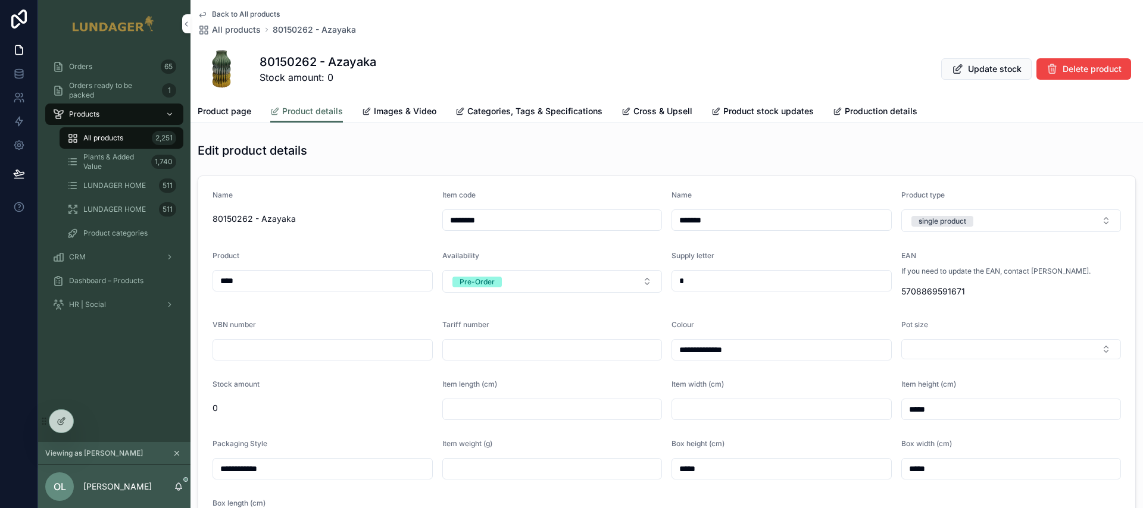
click at [0, 0] on icon at bounding box center [0, 0] width 0 height 0
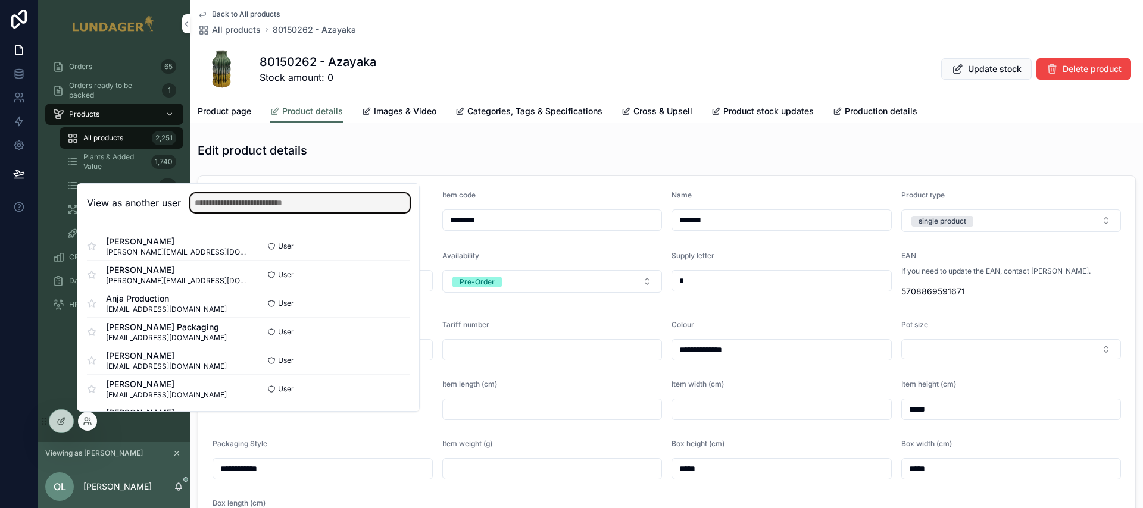
click at [226, 201] on input "text" at bounding box center [299, 202] width 219 height 19
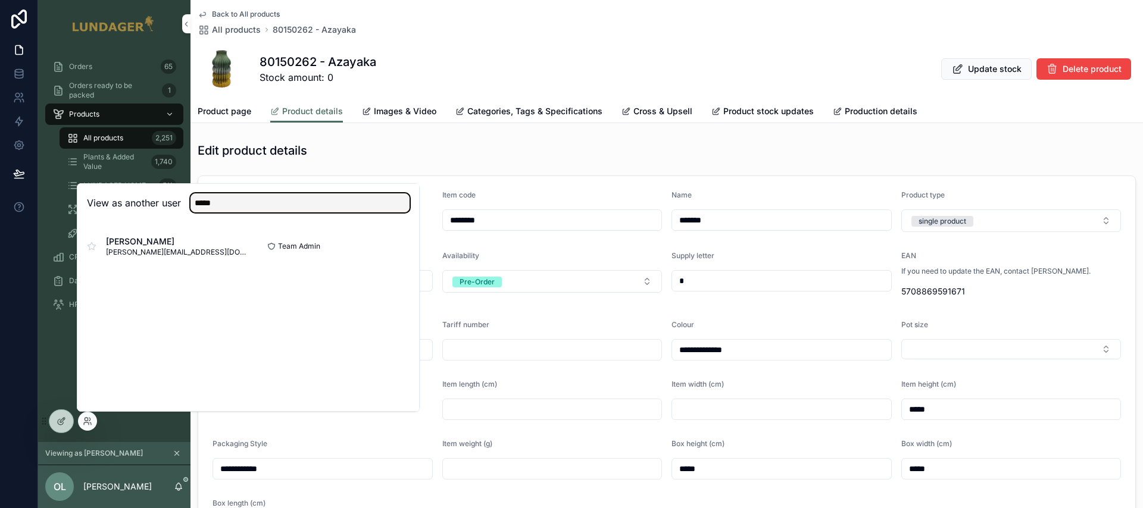
type input "*****"
click at [0, 0] on button "Select" at bounding box center [0, 0] width 0 height 0
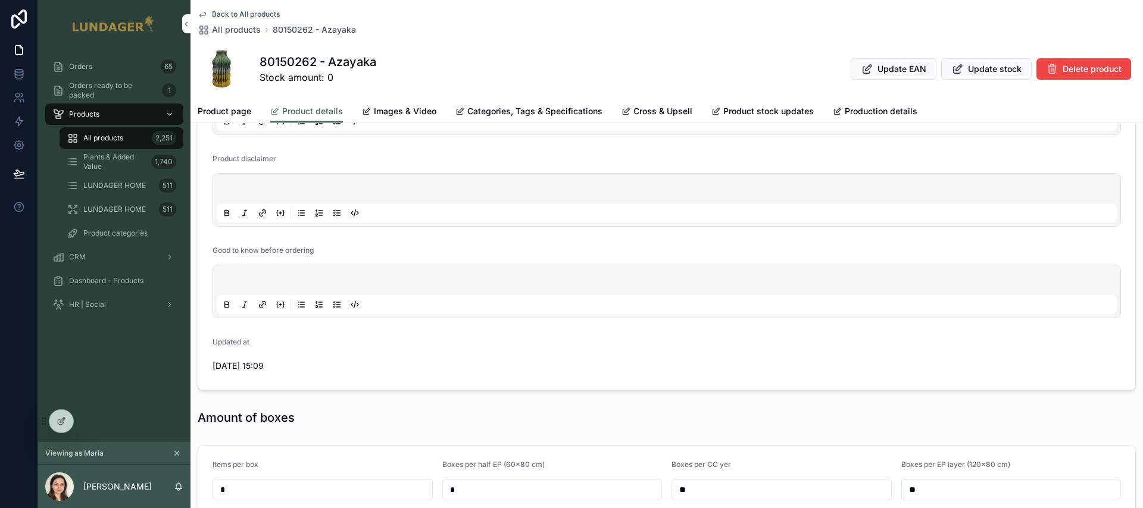
scroll to position [497, 0]
click at [267, 273] on div "scrollable content" at bounding box center [667, 289] width 900 height 45
click at [245, 277] on p "scrollable content" at bounding box center [669, 280] width 900 height 12
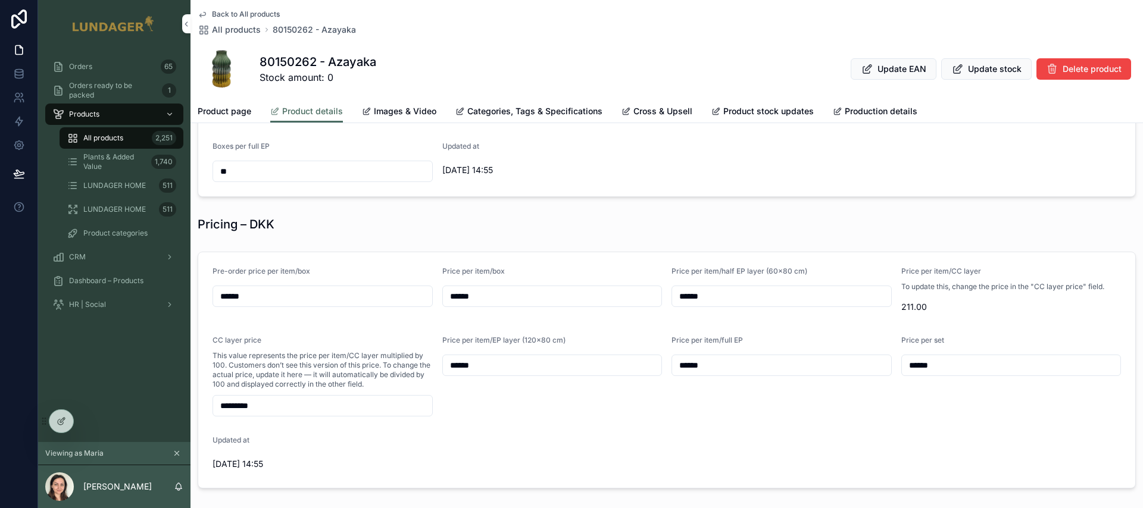
scroll to position [907, 0]
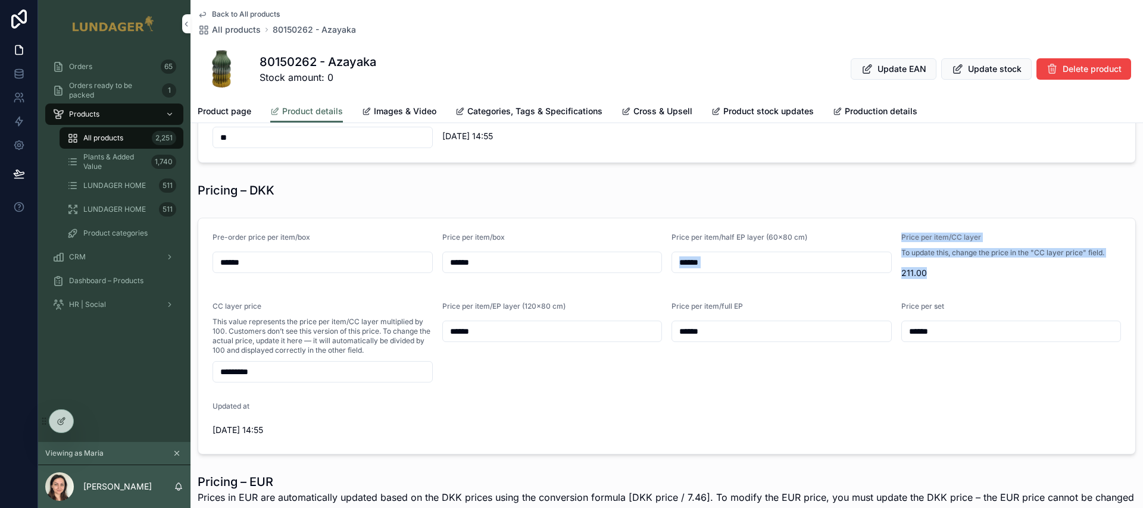
drag, startPoint x: 929, startPoint y: 274, endPoint x: 892, endPoint y: 274, distance: 36.9
click at [892, 274] on form "Pre-order price per item/box ****** Price per item/box ****** Price per item/ha…" at bounding box center [666, 336] width 937 height 236
click at [916, 274] on span "211.00" at bounding box center [1011, 273] width 220 height 12
click at [238, 373] on input "*********" at bounding box center [322, 372] width 219 height 17
click at [494, 403] on form "Pre-order price per item/box ****** Price per item/box ****** Price per item/ha…" at bounding box center [666, 336] width 937 height 236
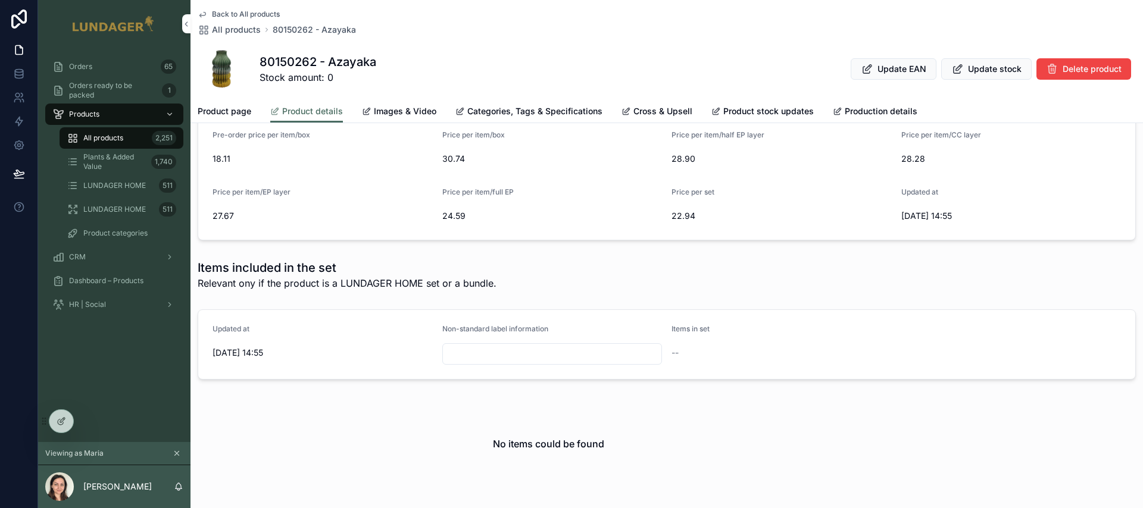
scroll to position [1334, 0]
click at [421, 109] on span "Images & Video" at bounding box center [405, 111] width 62 height 12
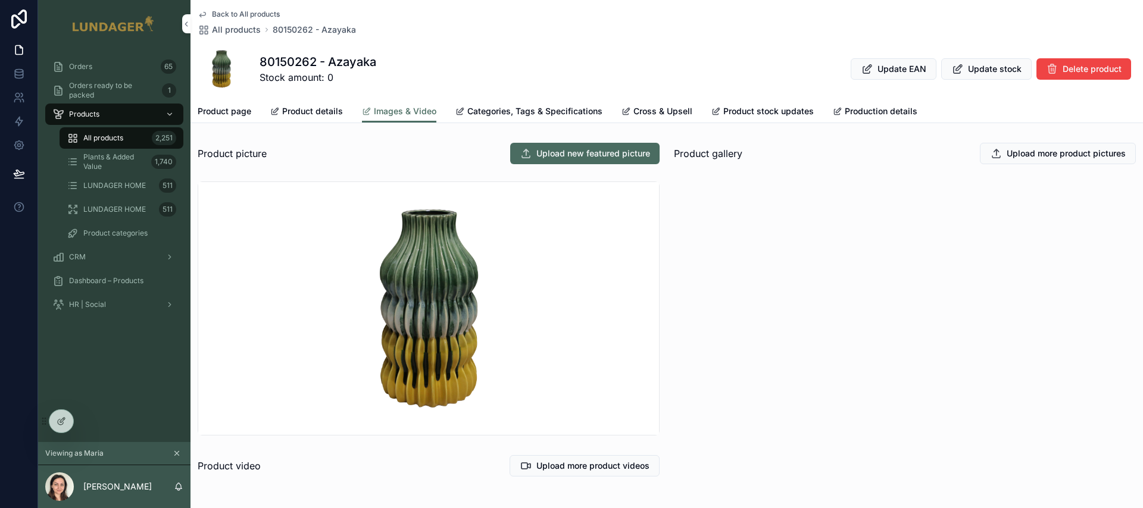
click at [534, 108] on span "Categories, Tags & Specifications" at bounding box center [534, 111] width 135 height 12
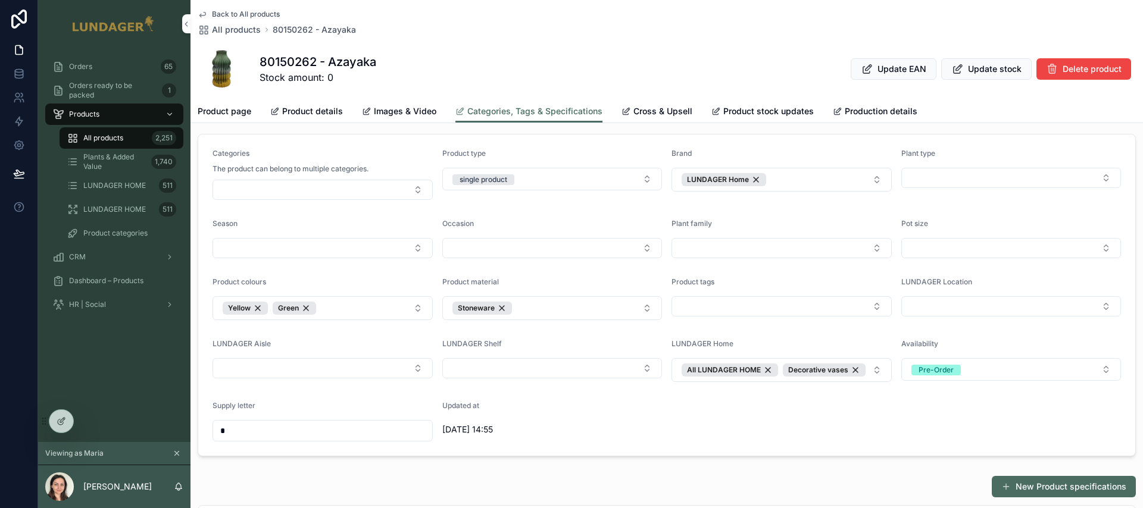
scroll to position [7, 0]
click at [655, 114] on span "Cross & Upsell" at bounding box center [662, 111] width 59 height 12
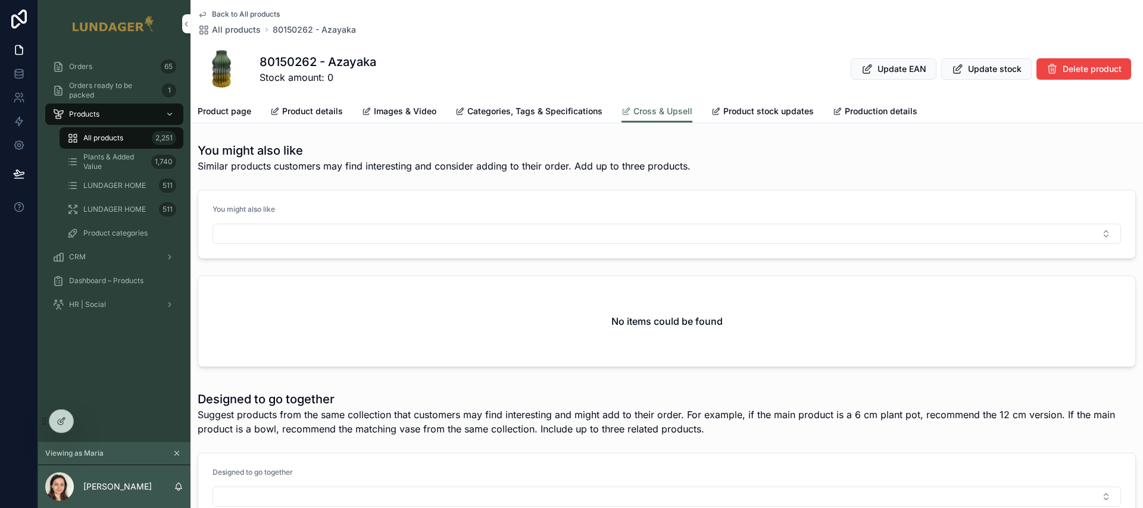
click at [454, 235] on button "Select Button" at bounding box center [666, 234] width 908 height 20
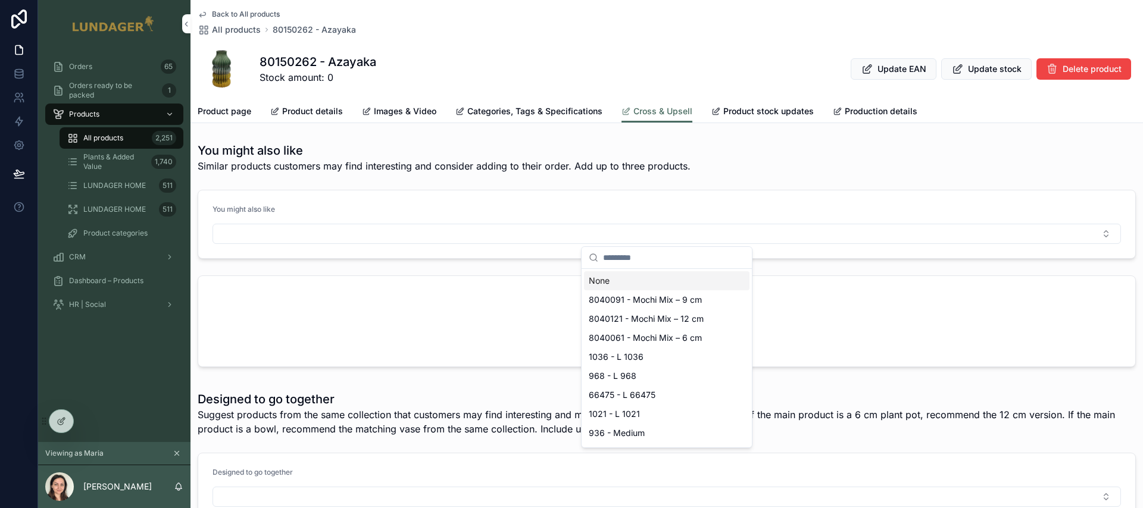
click at [630, 257] on input "scrollable content" at bounding box center [674, 257] width 142 height 21
type input "*******"
click at [684, 303] on div "80150362 - Azayaka" at bounding box center [666, 299] width 165 height 19
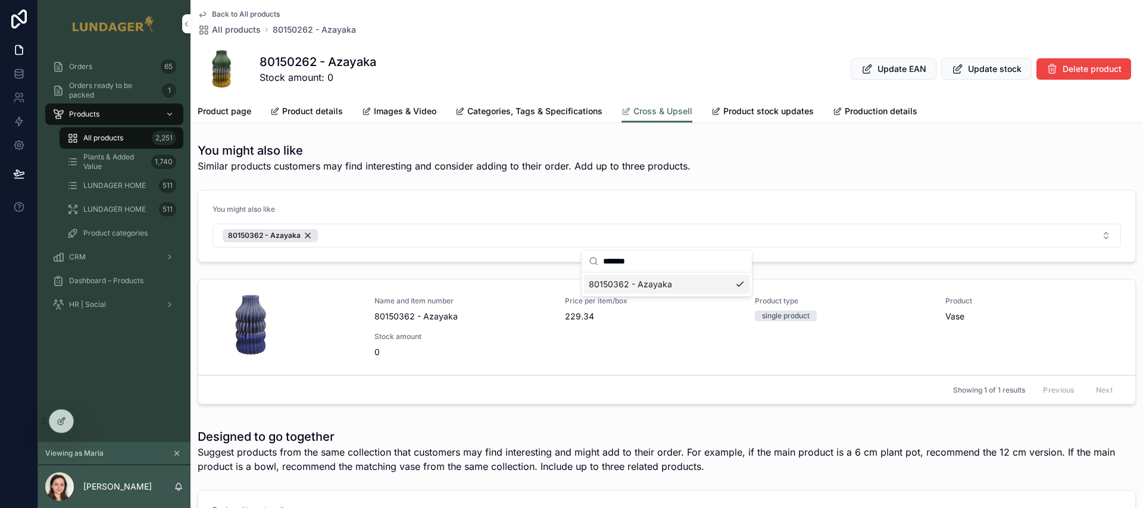
click at [486, 273] on div "You might also like Similar products customers may find interesting and conside…" at bounding box center [666, 275] width 952 height 277
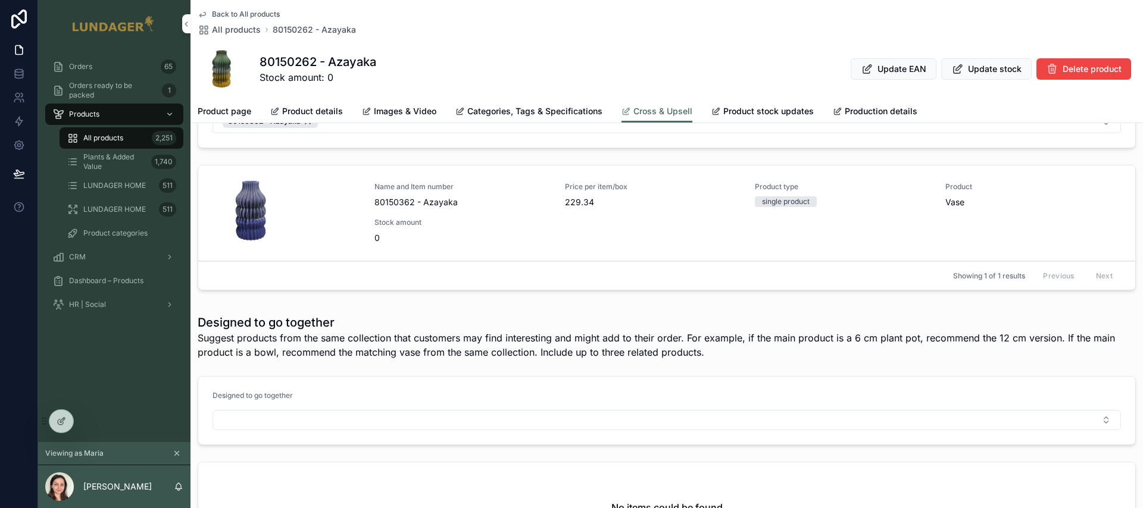
scroll to position [112, 0]
click at [767, 109] on span "Product stock updates" at bounding box center [768, 111] width 90 height 12
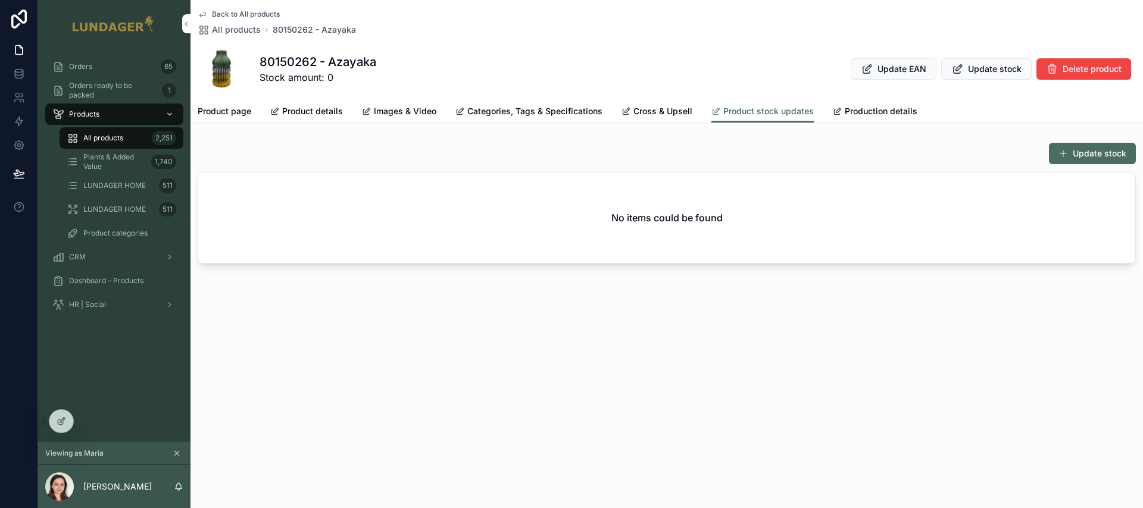
click at [1109, 152] on button "Update stock" at bounding box center [1092, 153] width 87 height 21
click at [874, 115] on span "Production details" at bounding box center [880, 111] width 73 height 12
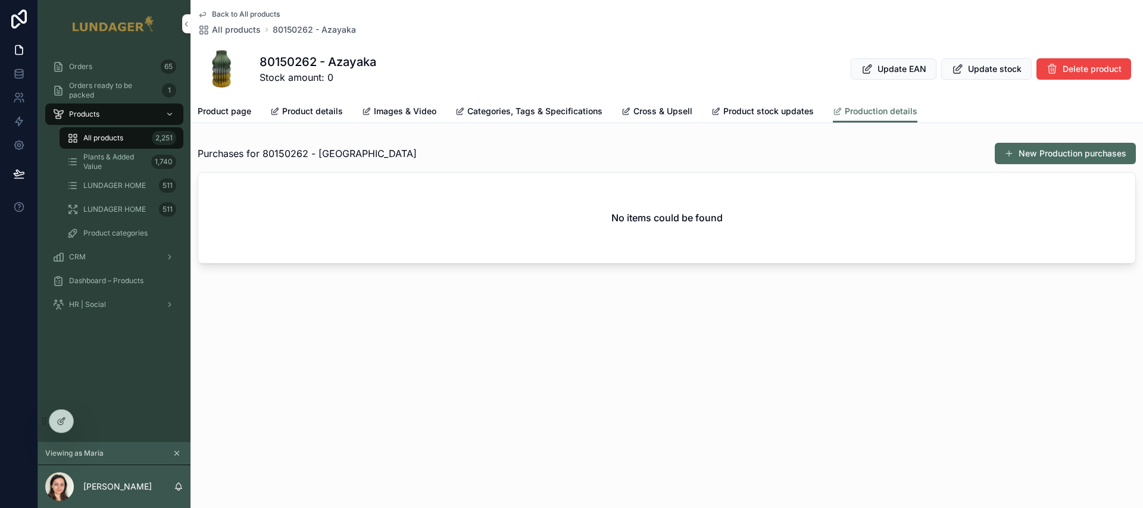
click at [1047, 152] on button "New Production purchases" at bounding box center [1064, 153] width 141 height 21
click at [118, 143] on div "All products 2,251" at bounding box center [121, 138] width 109 height 19
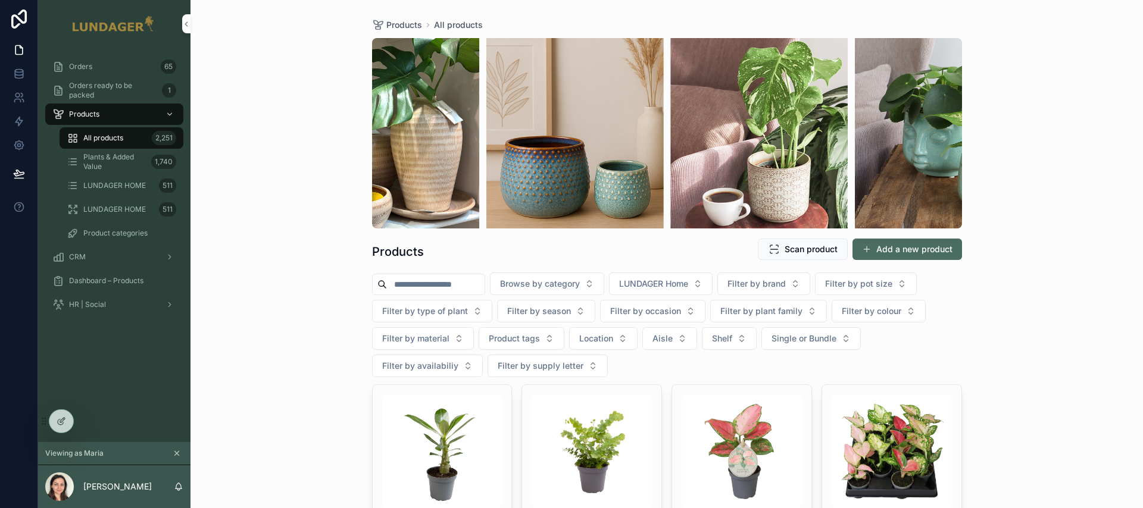
click at [439, 283] on input "scrollable content" at bounding box center [436, 284] width 98 height 17
type input "****"
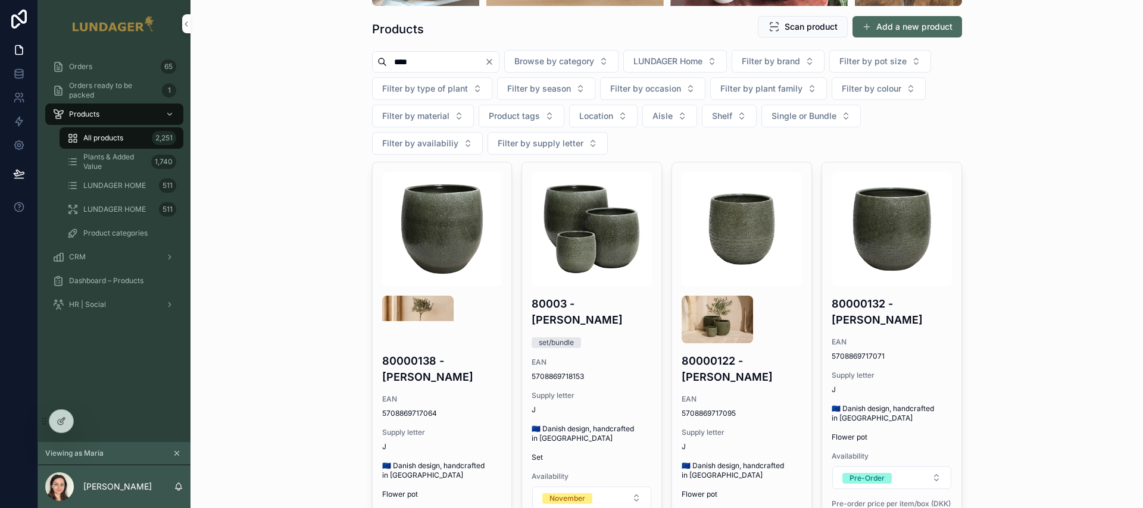
scroll to position [336, 0]
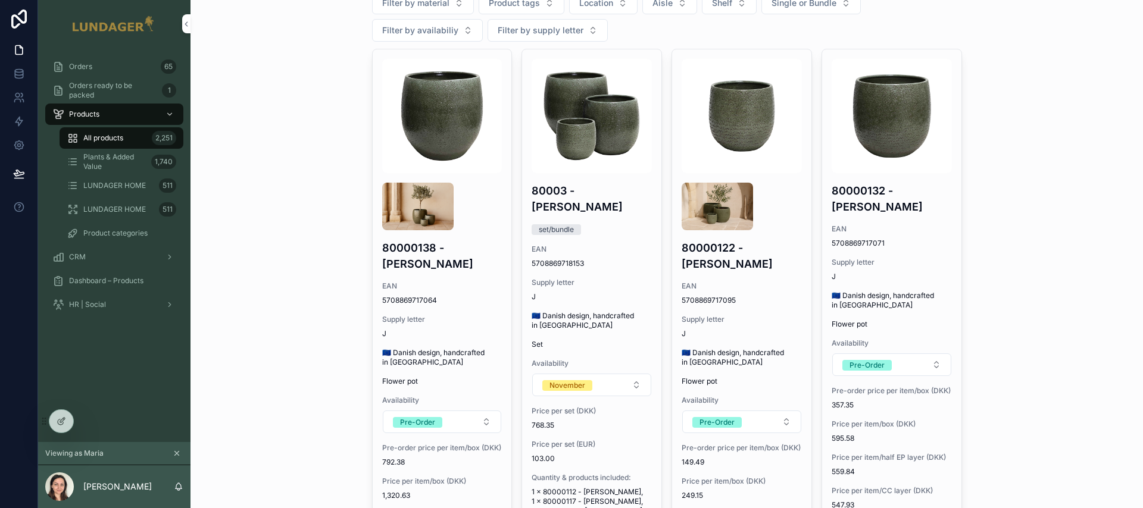
click at [591, 191] on h4 "80003 - Olea" at bounding box center [591, 199] width 120 height 32
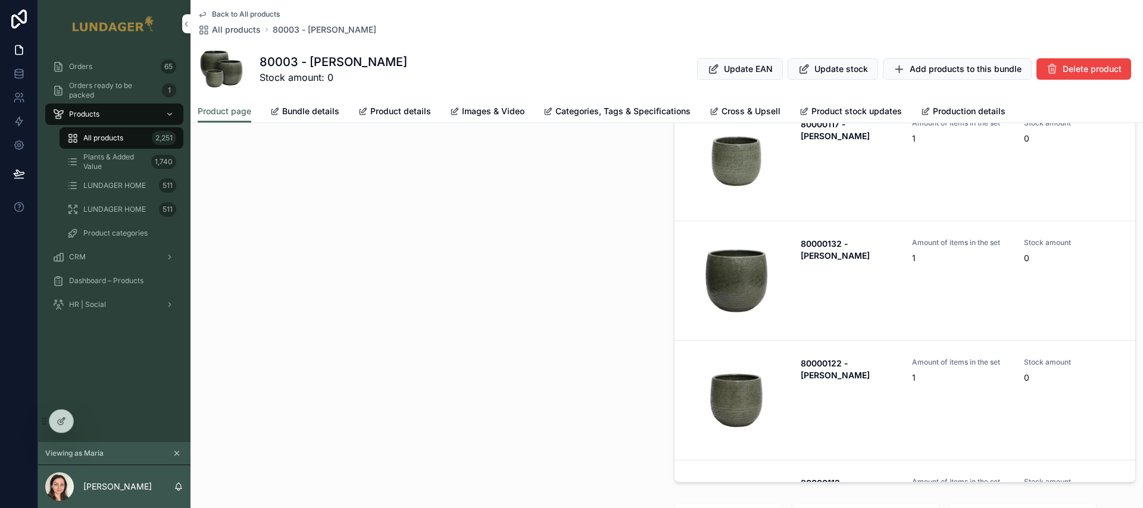
click at [302, 109] on span "Bundle details" at bounding box center [310, 111] width 57 height 12
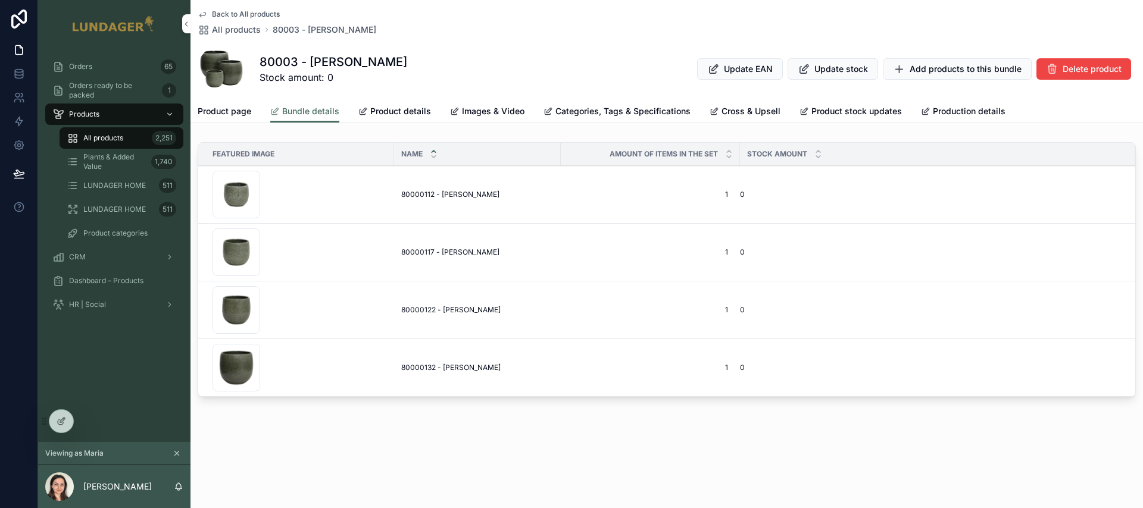
click at [386, 111] on span "Product details" at bounding box center [400, 111] width 61 height 12
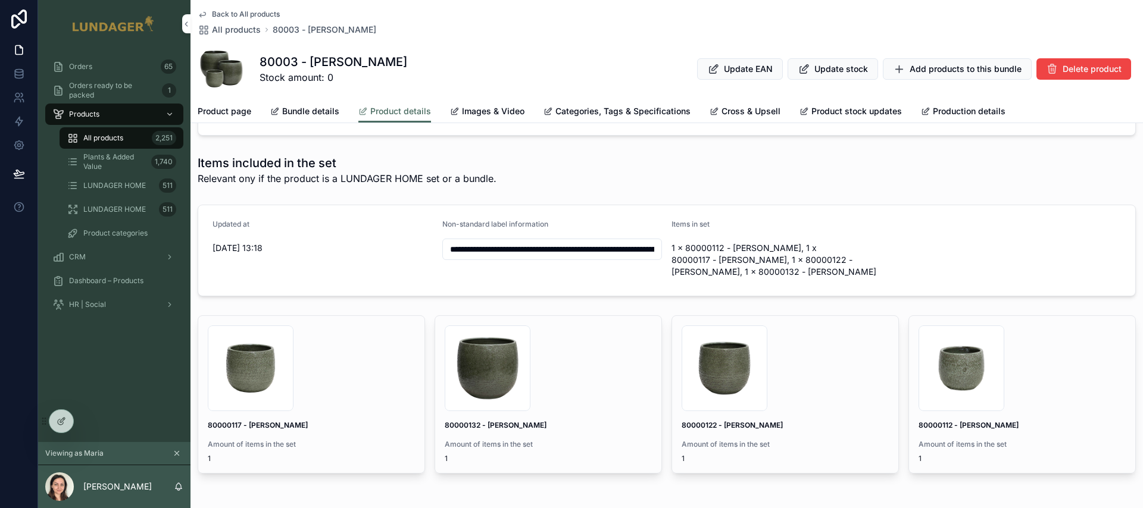
scroll to position [1453, 0]
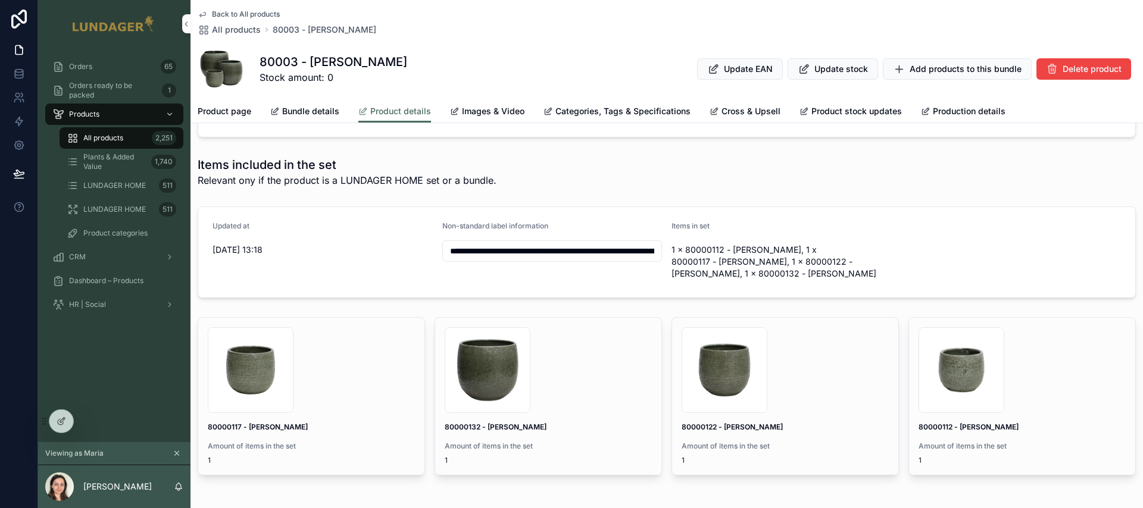
click at [552, 226] on div "Non-standard label information" at bounding box center [552, 228] width 220 height 14
click at [75, 120] on div "Products" at bounding box center [114, 114] width 124 height 19
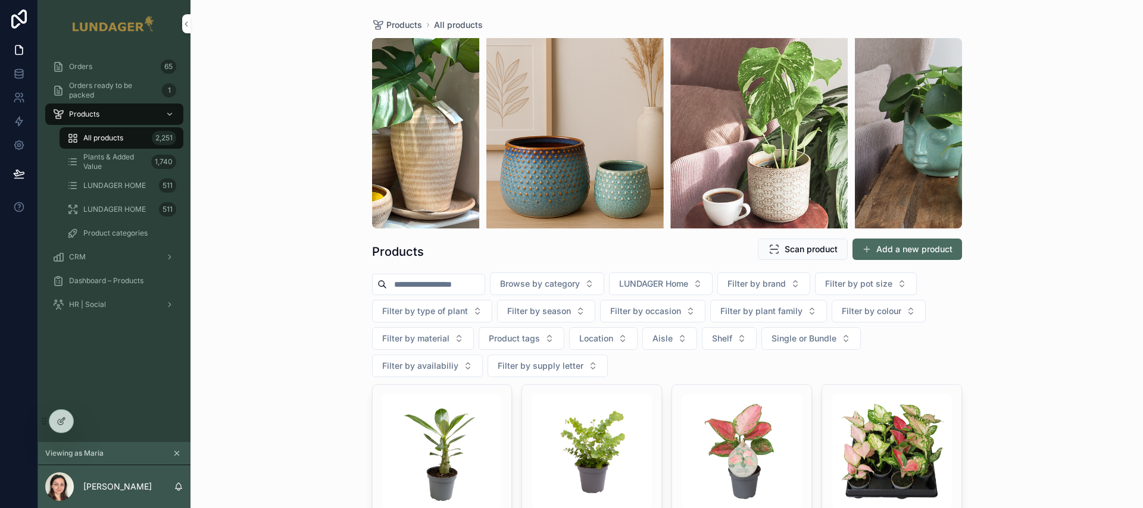
click at [107, 142] on span "All products" at bounding box center [103, 138] width 40 height 10
click at [442, 288] on input "scrollable content" at bounding box center [436, 284] width 98 height 17
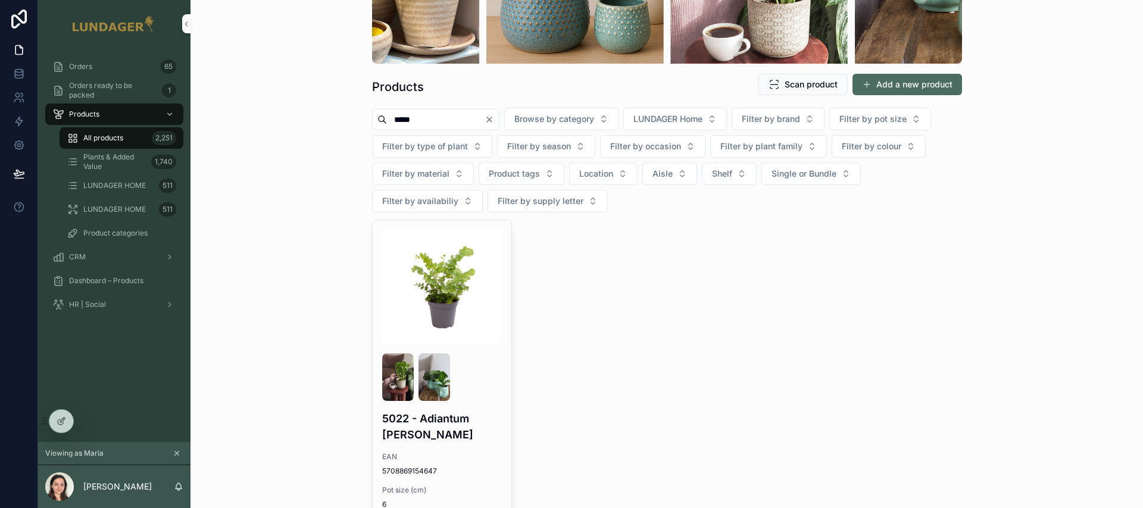
scroll to position [167, 0]
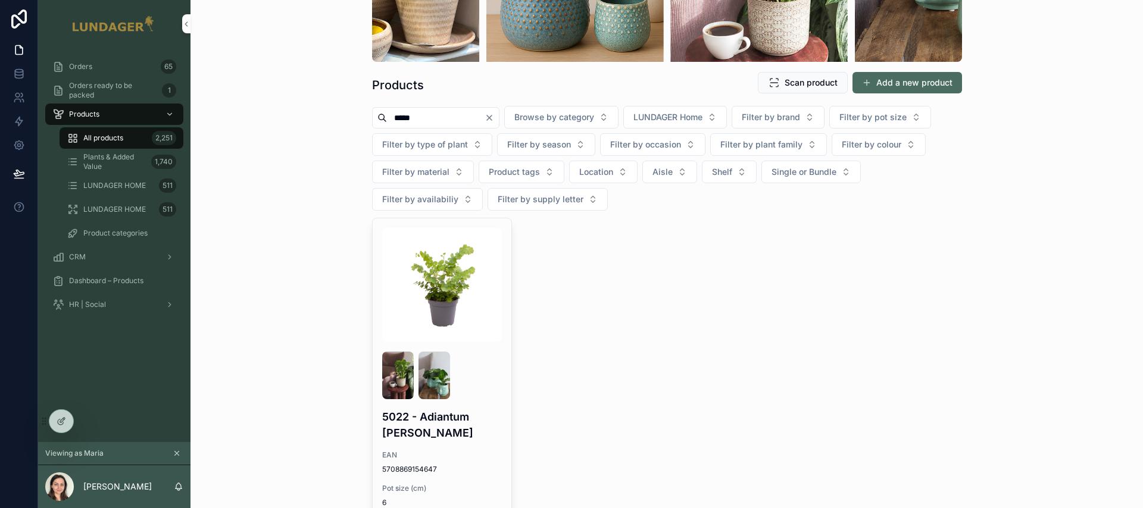
type input "*****"
click at [484, 388] on div "scrollable content" at bounding box center [442, 376] width 120 height 48
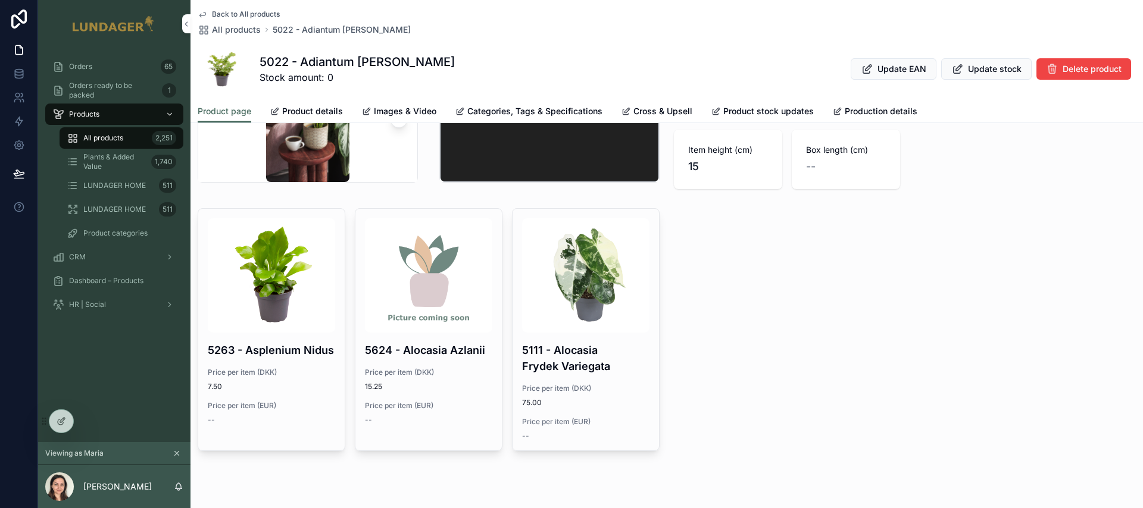
scroll to position [592, 0]
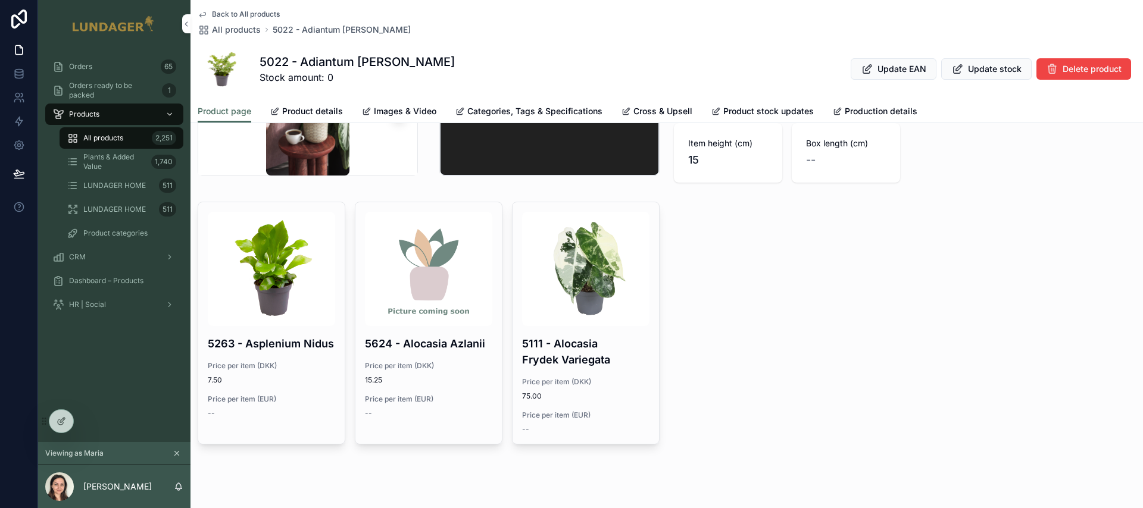
click at [493, 113] on span "Categories, Tags & Specifications" at bounding box center [534, 111] width 135 height 12
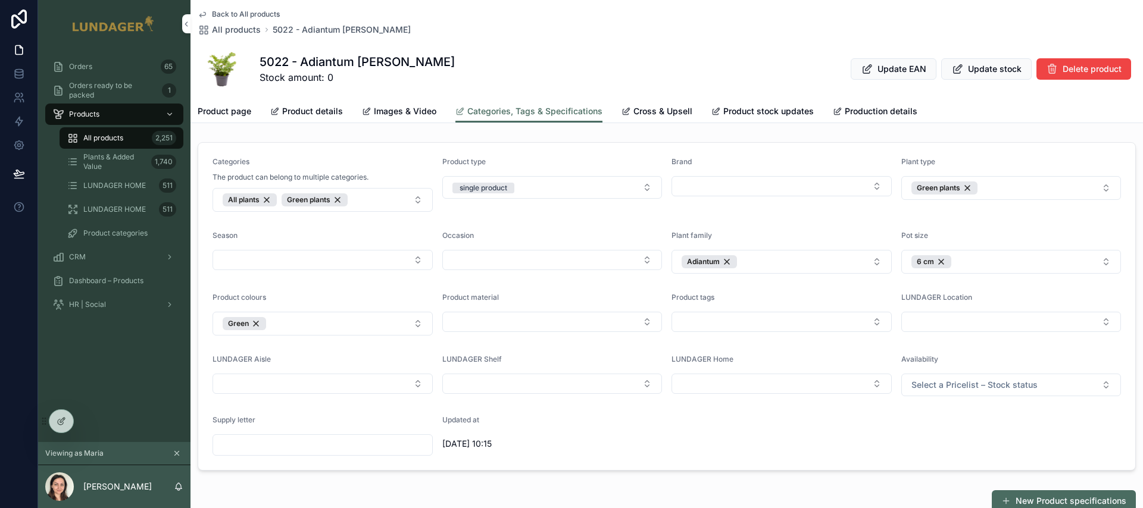
click at [334, 112] on span "Product details" at bounding box center [312, 111] width 61 height 12
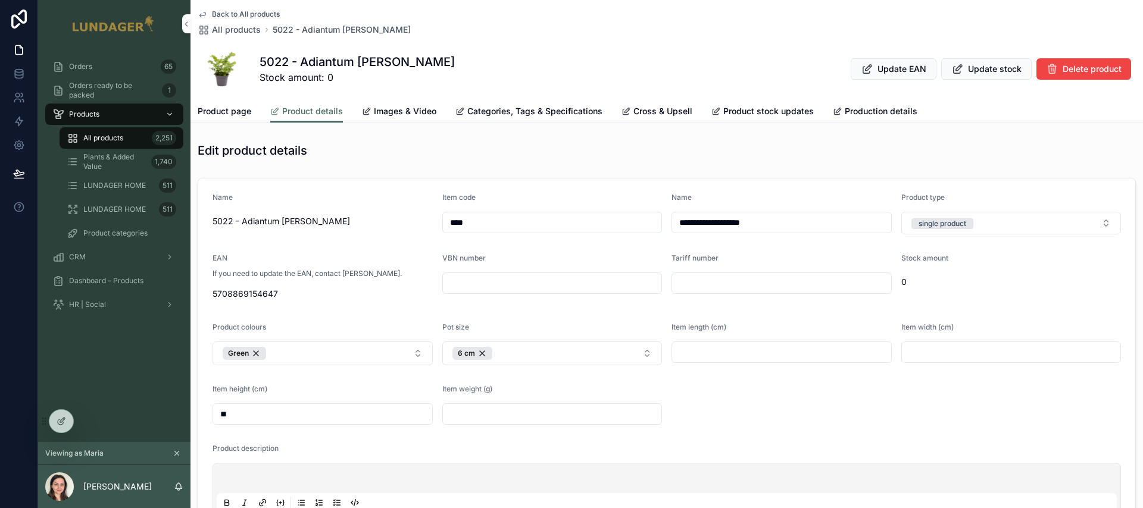
click at [105, 258] on div "CRM" at bounding box center [114, 257] width 124 height 19
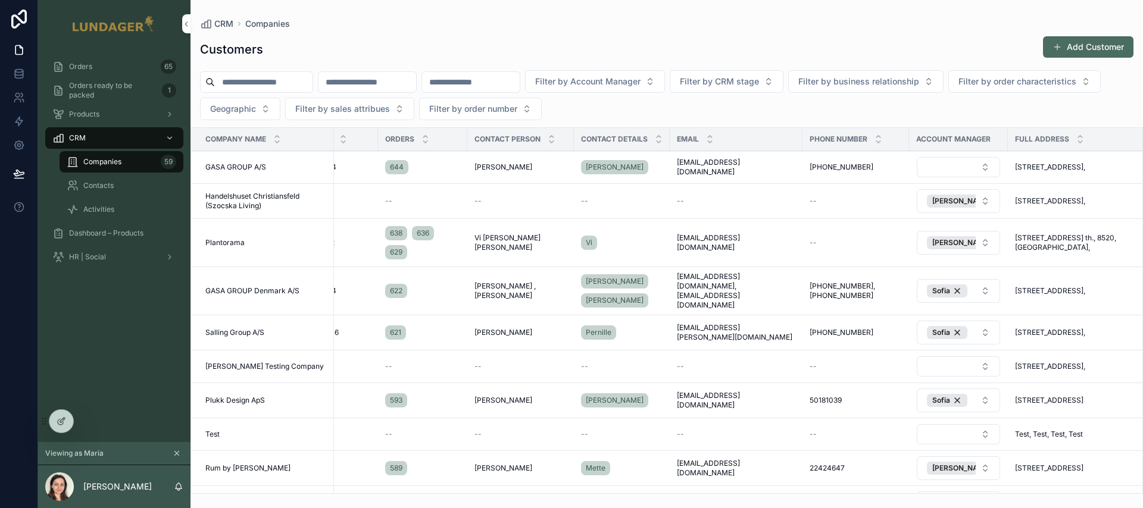
scroll to position [0, 168]
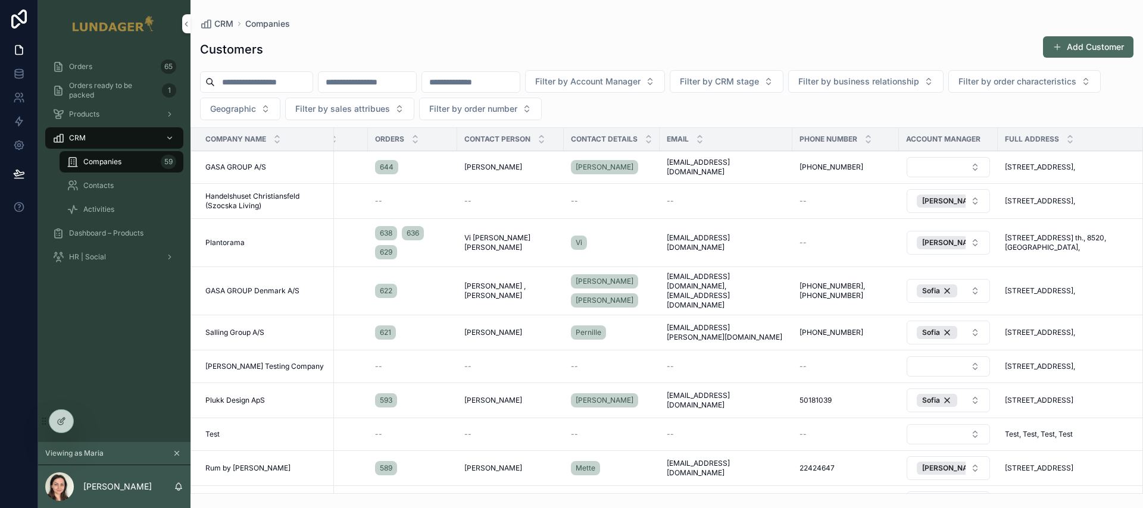
click at [105, 64] on div "Orders 65" at bounding box center [114, 66] width 124 height 19
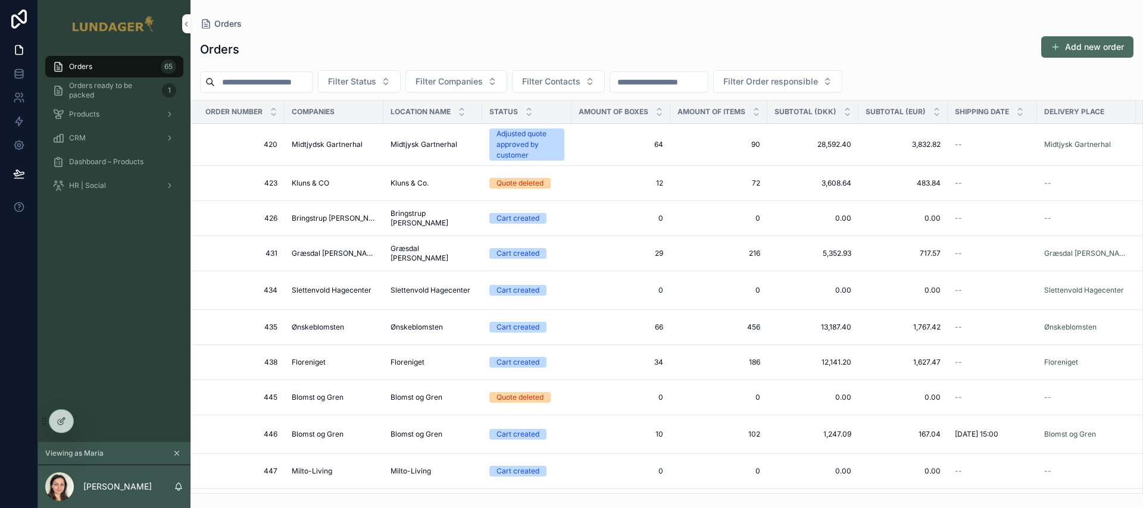
click at [270, 84] on input "scrollable content" at bounding box center [264, 82] width 98 height 17
click at [365, 33] on div "Orders Add new order Filter Status Filter Companies Filter Contacts Filter Orde…" at bounding box center [666, 261] width 952 height 465
click at [343, 148] on span "Midtjydsk Gartnerhal" at bounding box center [327, 145] width 71 height 10
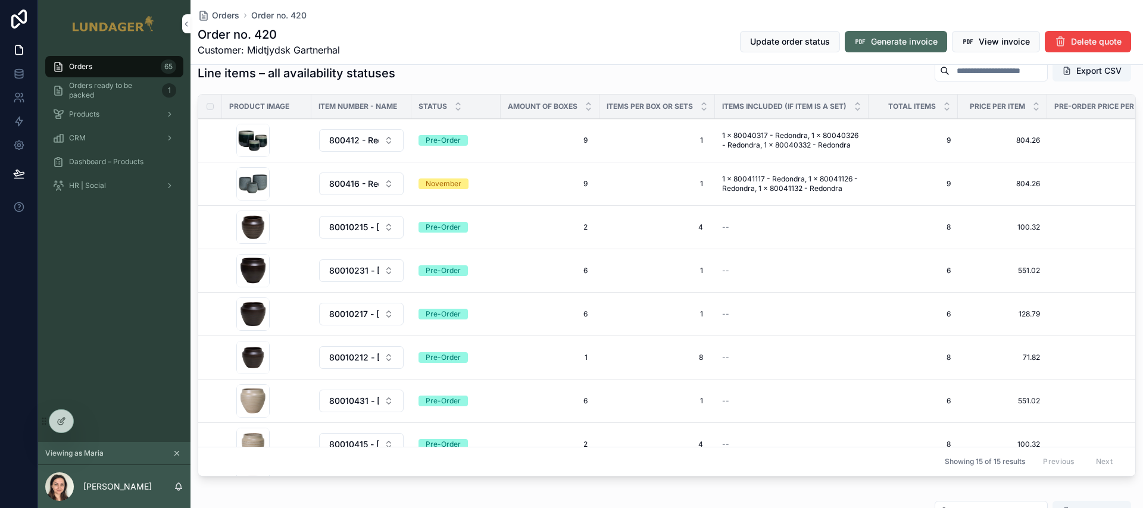
click at [59, 423] on icon at bounding box center [62, 422] width 10 height 10
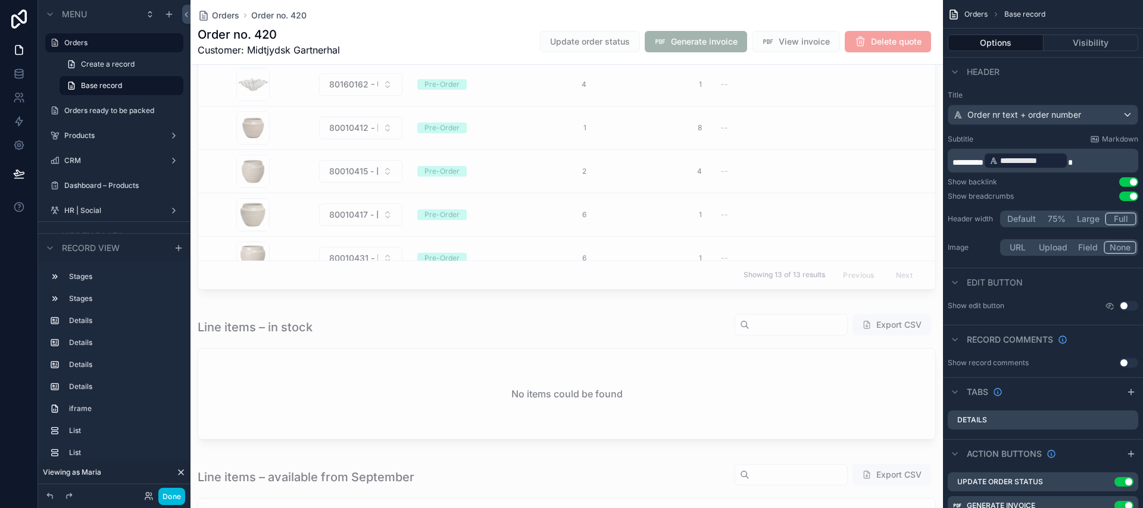
scroll to position [4308, 0]
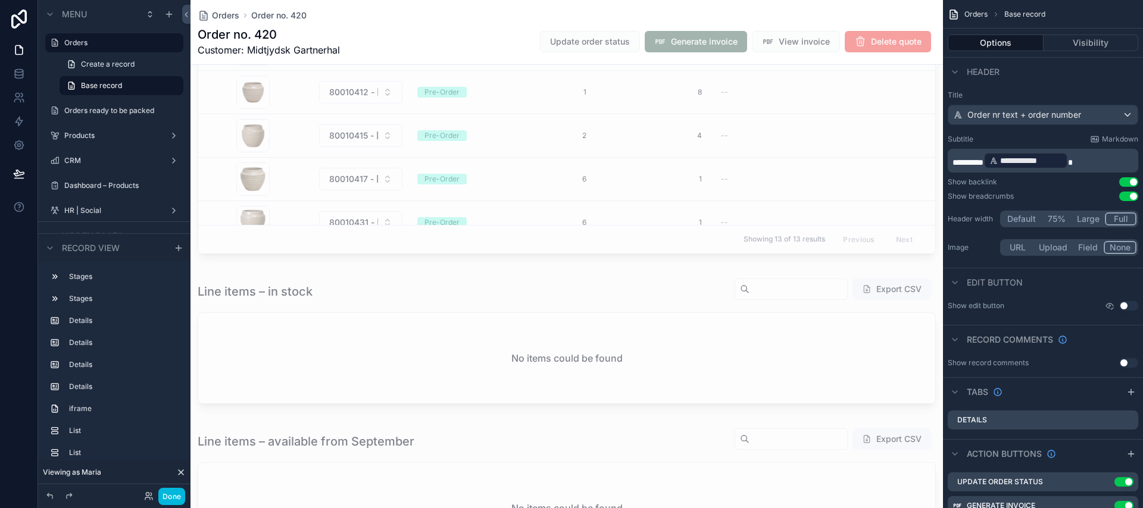
click at [171, 497] on button "Done" at bounding box center [171, 496] width 27 height 17
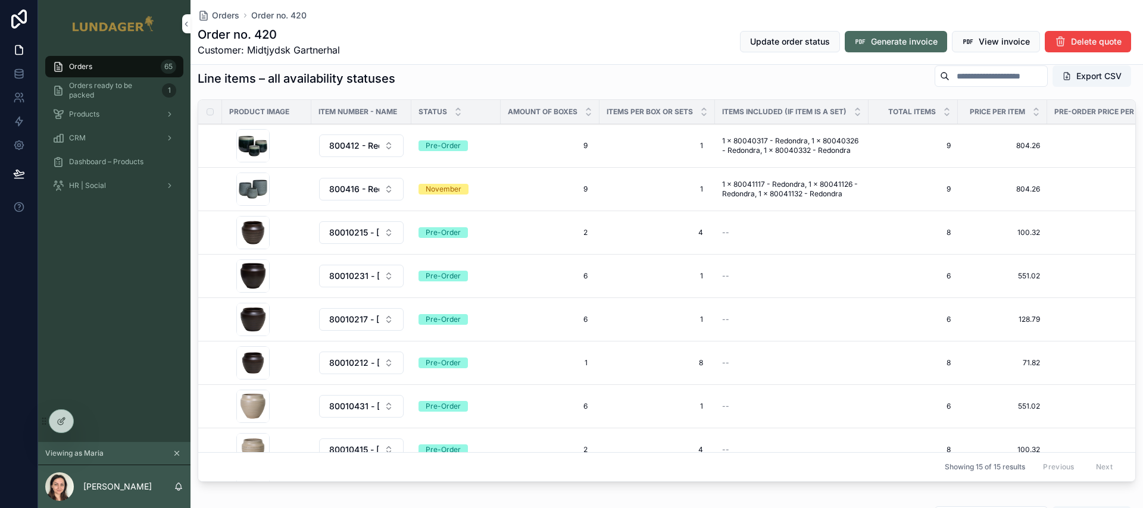
scroll to position [746, 0]
click at [899, 43] on span "Generate invoice" at bounding box center [904, 42] width 67 height 12
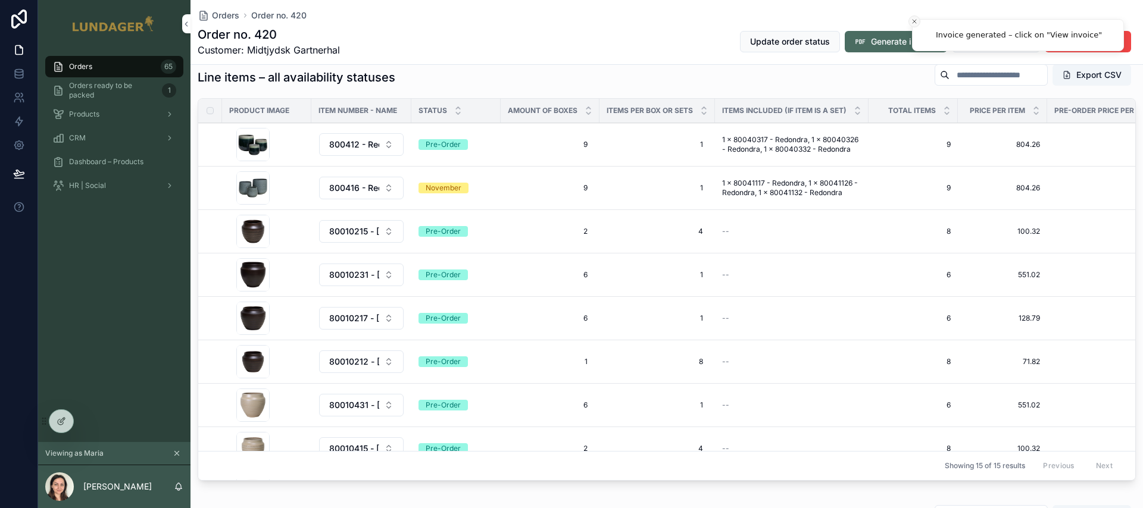
click at [913, 21] on icon "Close toast" at bounding box center [913, 21] width 7 height 7
click at [999, 44] on span "View invoice" at bounding box center [1003, 42] width 51 height 12
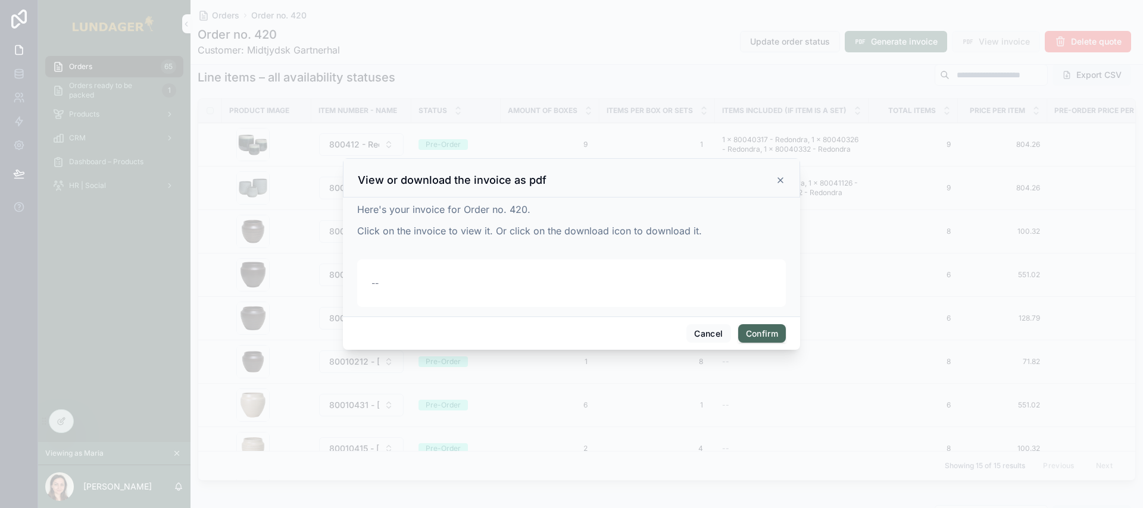
click at [783, 181] on icon at bounding box center [780, 181] width 10 height 10
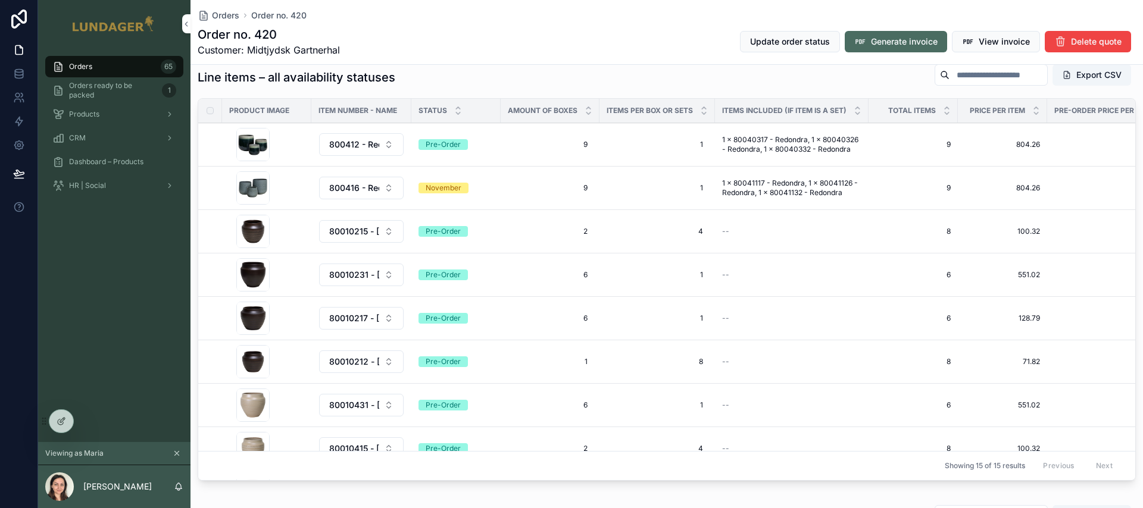
click at [1004, 31] on button "View invoice" at bounding box center [996, 41] width 88 height 21
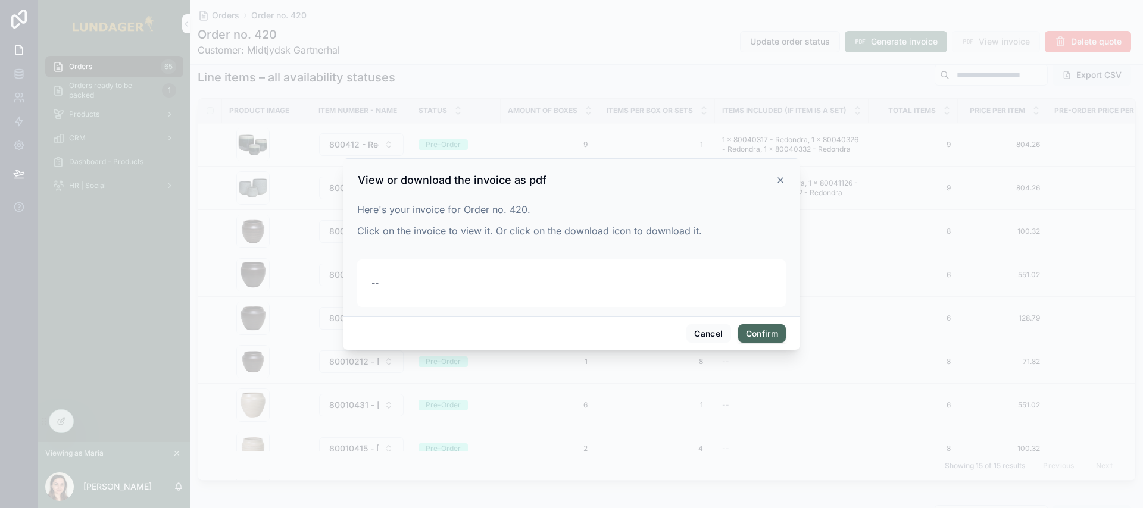
click at [780, 183] on icon at bounding box center [780, 181] width 10 height 10
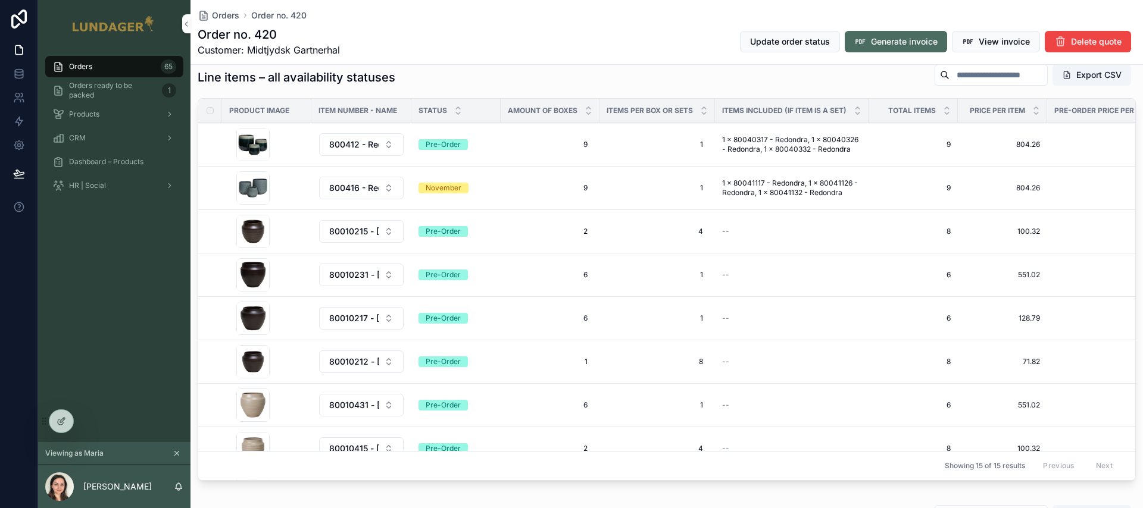
click at [899, 43] on span "Generate invoice" at bounding box center [904, 42] width 67 height 12
click at [1001, 22] on div "Orders Order no. 420 Order no. 420 Customer: Midtjydsk Gartnerhal Update order …" at bounding box center [667, 32] width 938 height 64
click at [914, 19] on icon "Close toast" at bounding box center [913, 21] width 7 height 7
click at [981, 42] on span "View invoice" at bounding box center [1003, 42] width 51 height 12
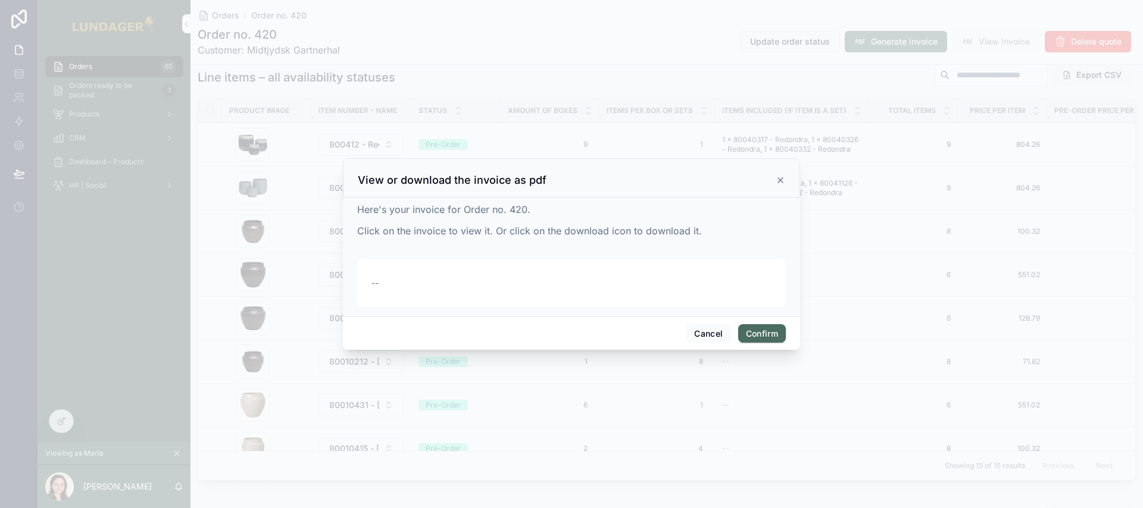
click at [777, 177] on icon at bounding box center [780, 181] width 10 height 10
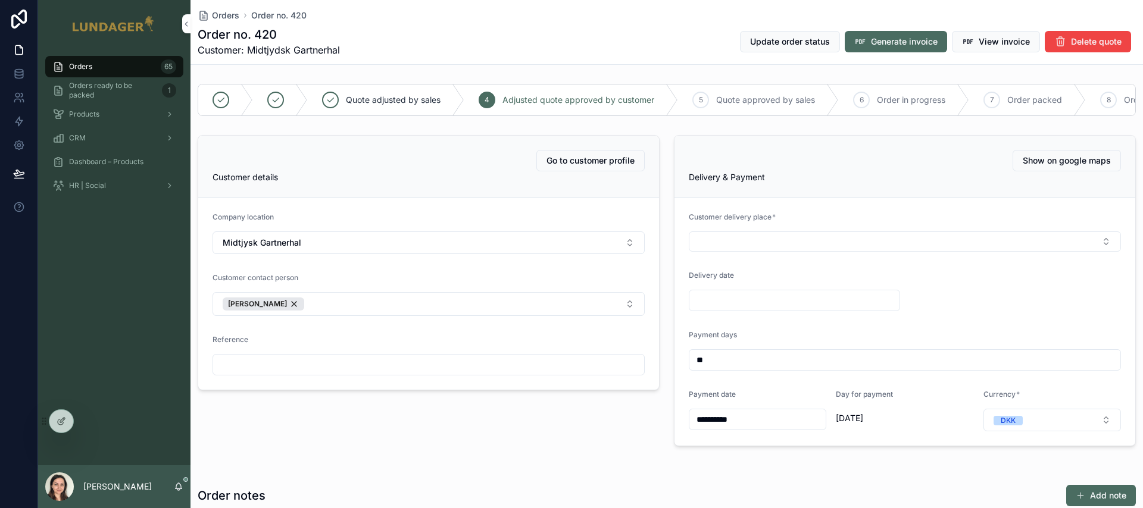
click at [983, 41] on span "View invoice" at bounding box center [1003, 42] width 51 height 12
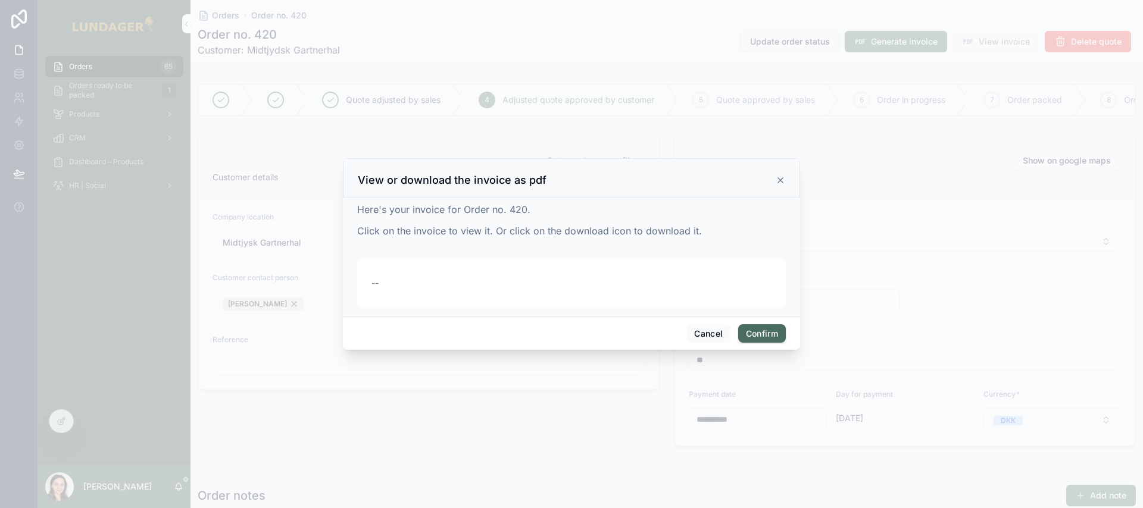
click at [781, 180] on icon at bounding box center [780, 181] width 10 height 10
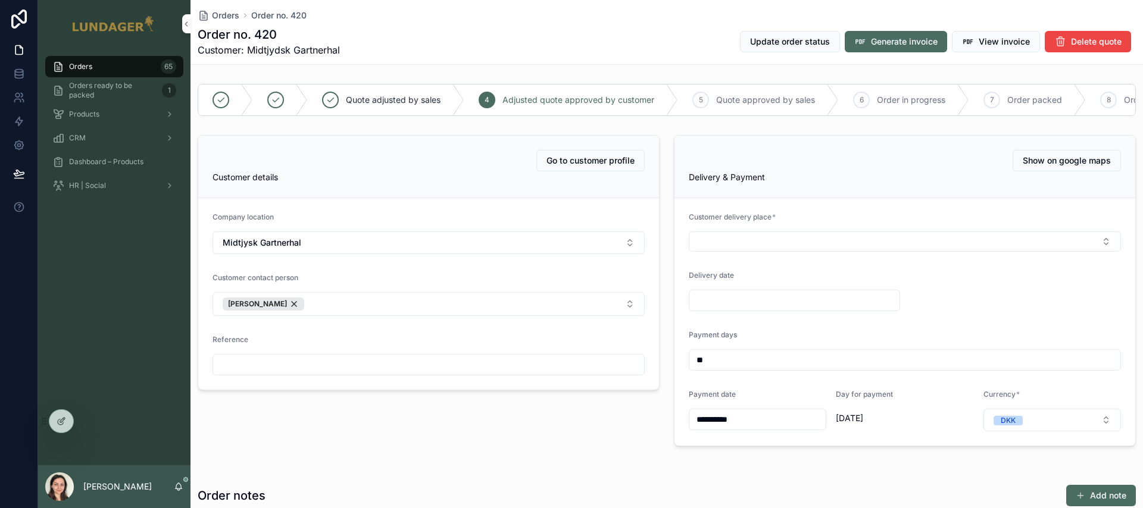
click at [111, 65] on div "Orders 65" at bounding box center [114, 66] width 124 height 19
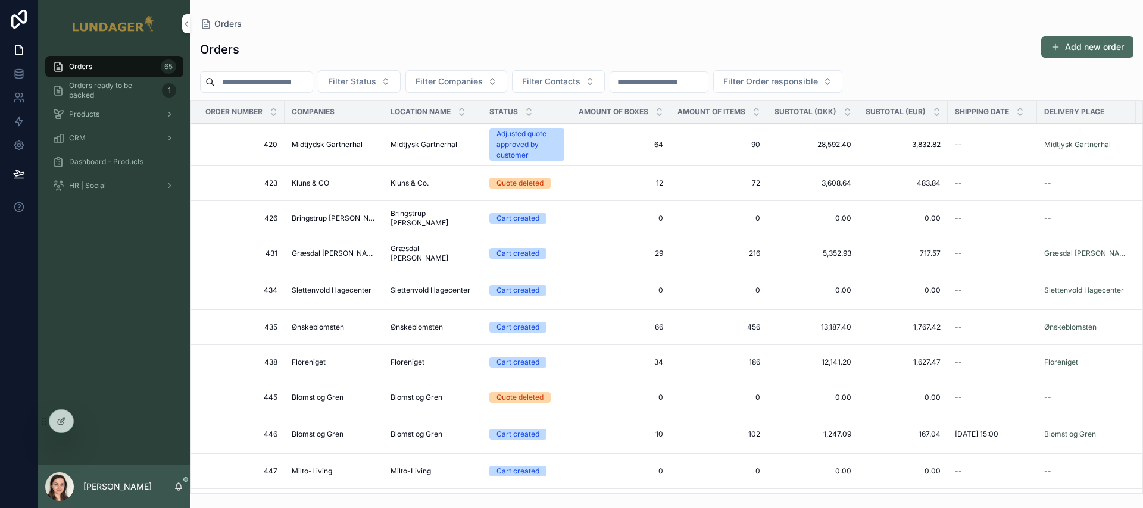
click at [248, 87] on input "scrollable content" at bounding box center [264, 82] width 98 height 17
type input "***"
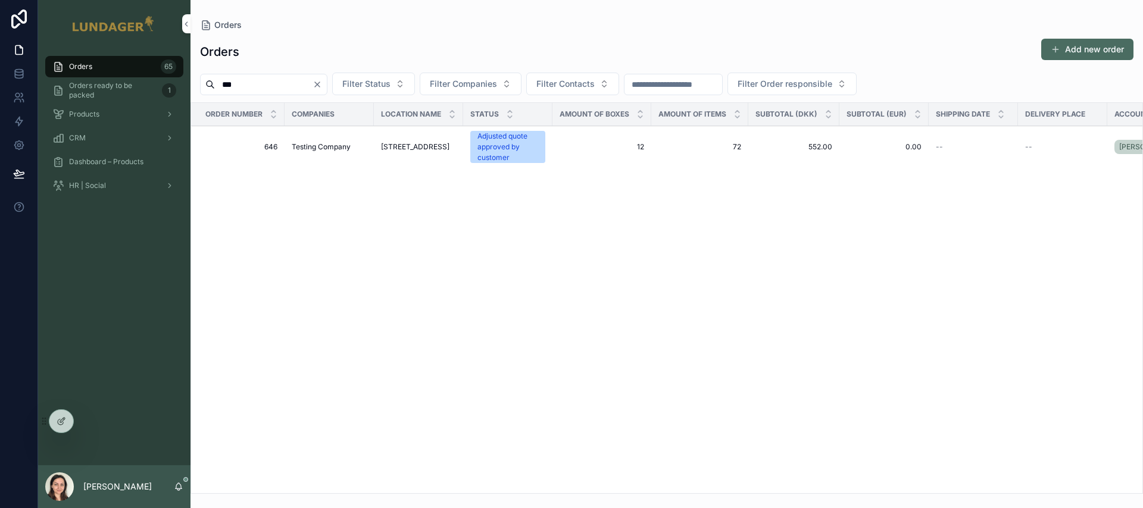
click at [227, 141] on td "646 646" at bounding box center [237, 147] width 93 height 42
click at [246, 145] on span "646" at bounding box center [241, 147] width 72 height 10
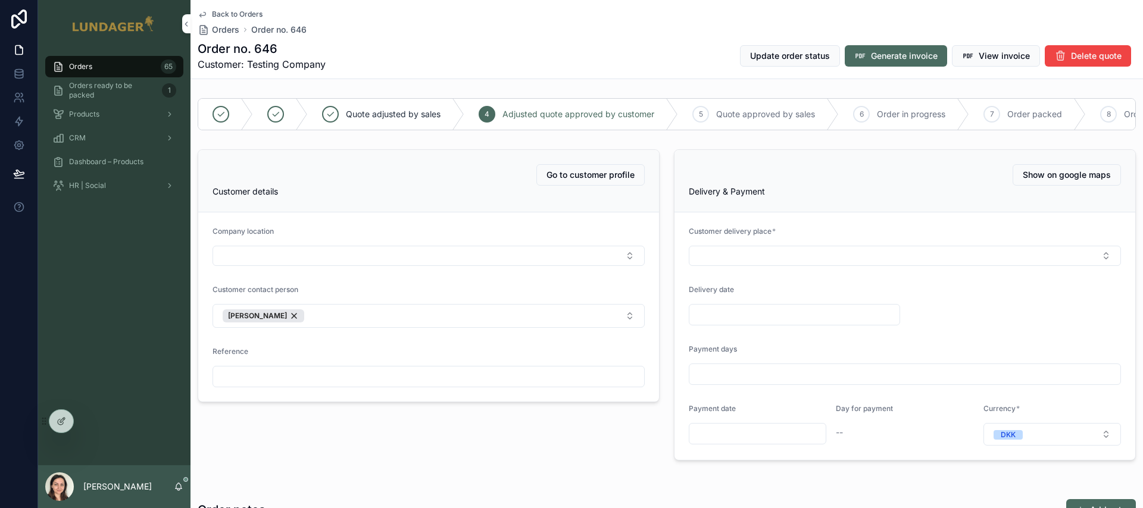
click at [912, 48] on button "Generate invoice" at bounding box center [895, 55] width 102 height 21
click at [985, 58] on span "View invoice" at bounding box center [1003, 56] width 51 height 12
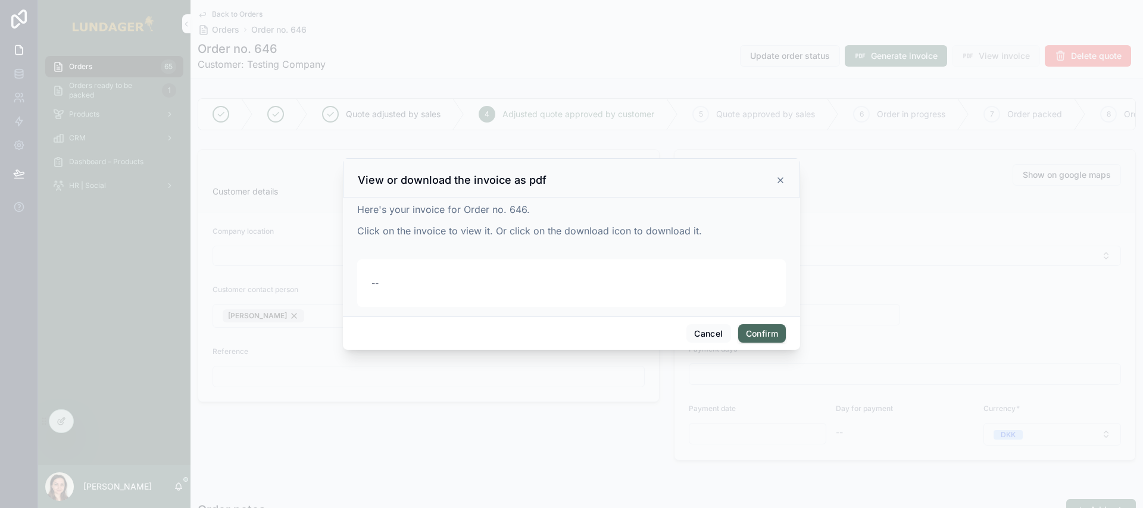
click at [781, 174] on div "View or download the invoice as pdf" at bounding box center [571, 180] width 427 height 14
click at [781, 178] on icon at bounding box center [780, 181] width 10 height 10
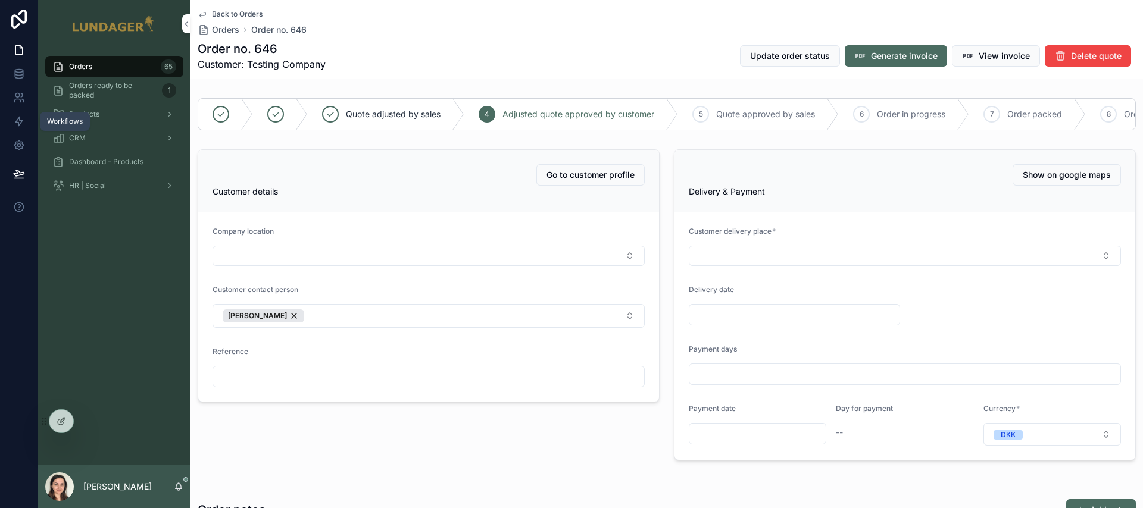
click at [15, 125] on icon at bounding box center [19, 121] width 12 height 12
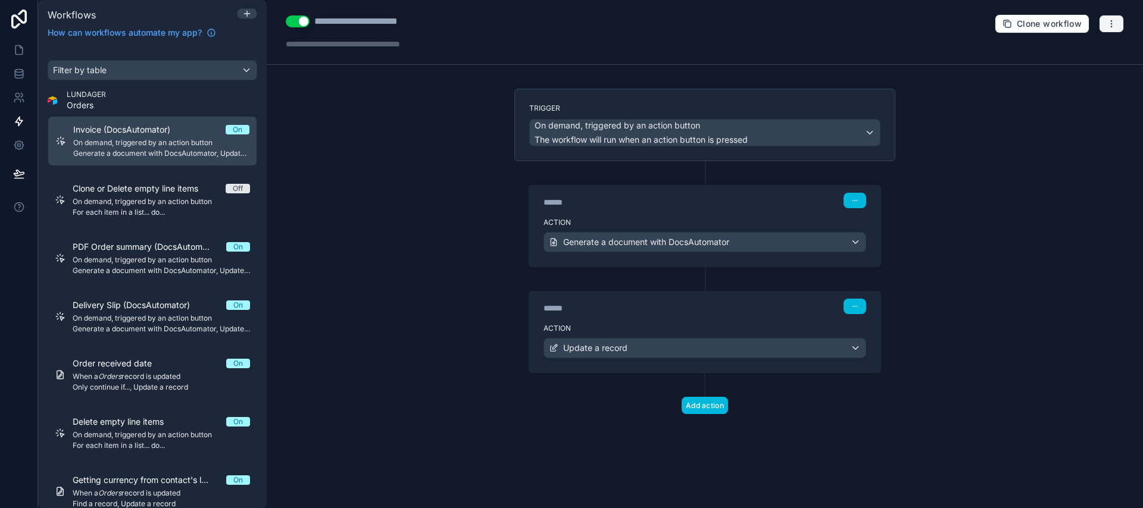
click at [1116, 26] on button "button" at bounding box center [1111, 24] width 25 height 18
click at [1085, 69] on span "Run history" at bounding box center [1079, 71] width 57 height 10
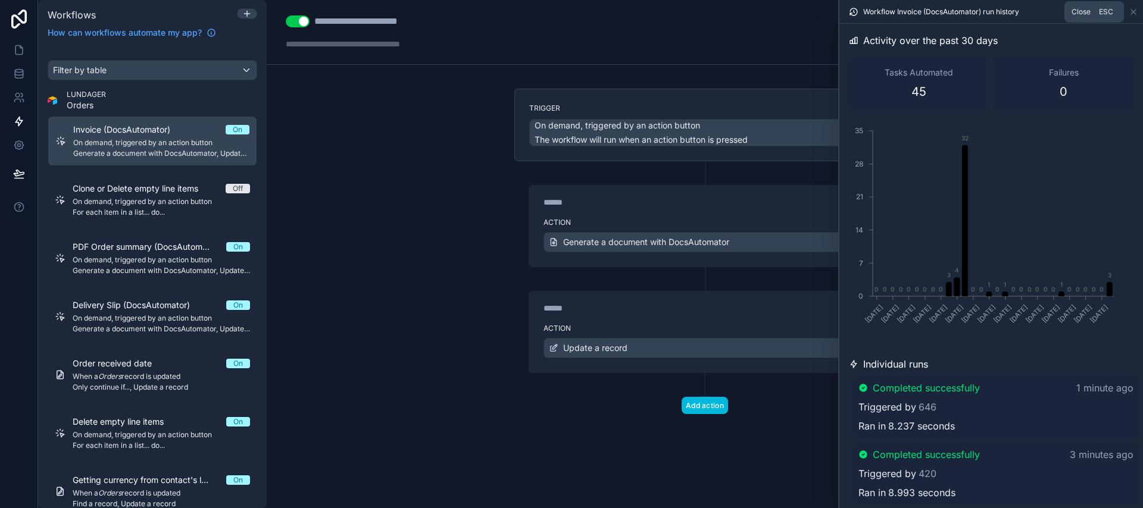
click at [1134, 12] on icon at bounding box center [1133, 12] width 5 height 5
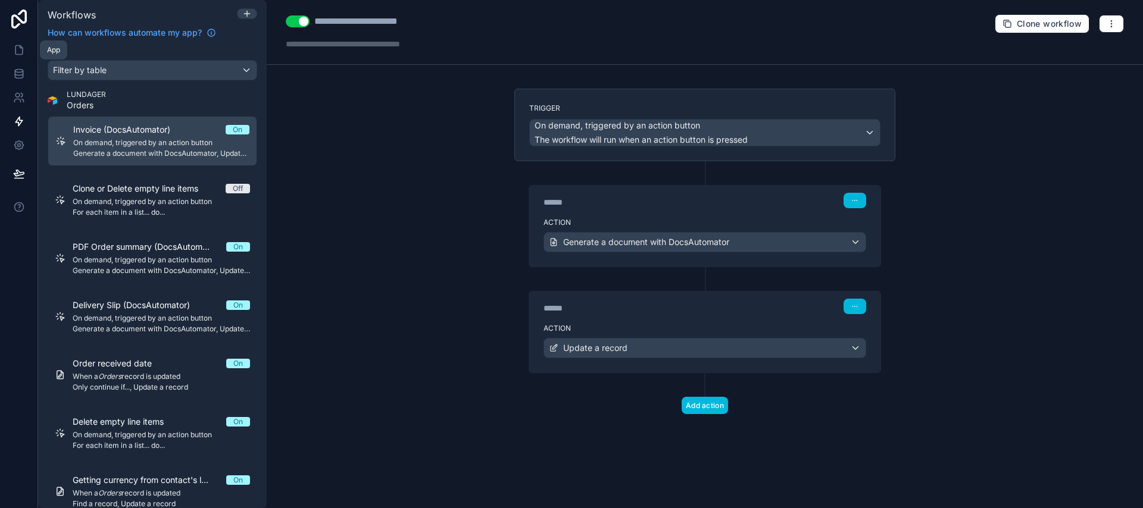
click at [14, 49] on icon at bounding box center [19, 50] width 12 height 12
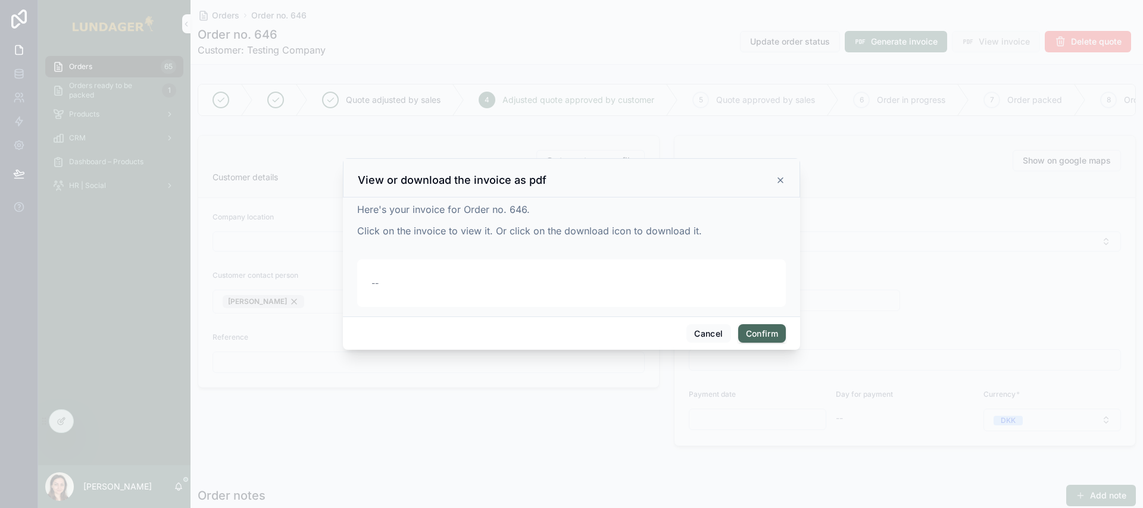
click at [780, 181] on icon at bounding box center [780, 181] width 10 height 10
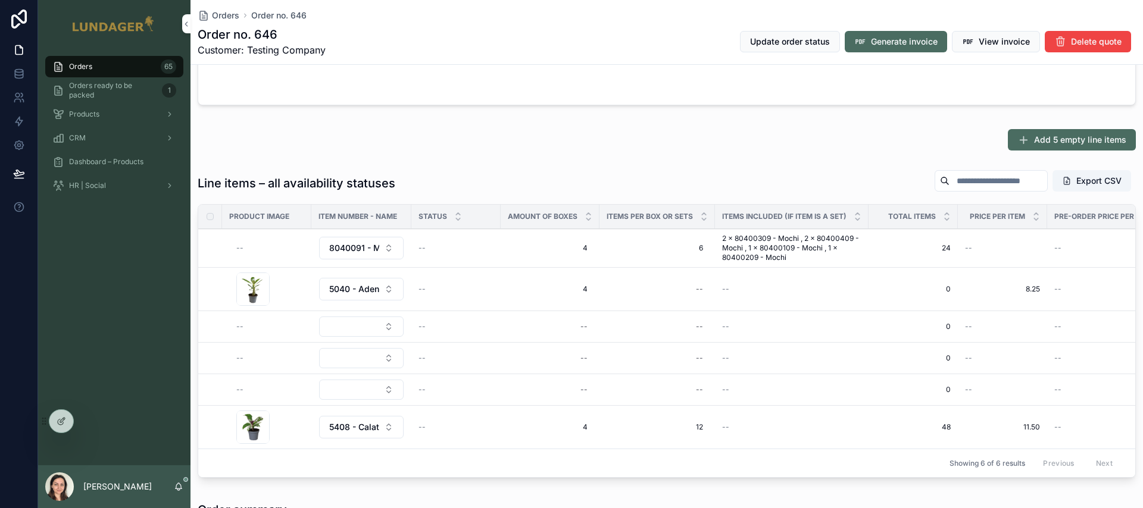
scroll to position [639, 0]
click at [655, 145] on div "Add 5 empty line items" at bounding box center [667, 140] width 938 height 21
click at [483, 190] on div "Line items – all availability statuses Export CSV" at bounding box center [667, 183] width 938 height 27
click at [107, 117] on div "Products" at bounding box center [114, 114] width 124 height 19
